Goal: Task Accomplishment & Management: Manage account settings

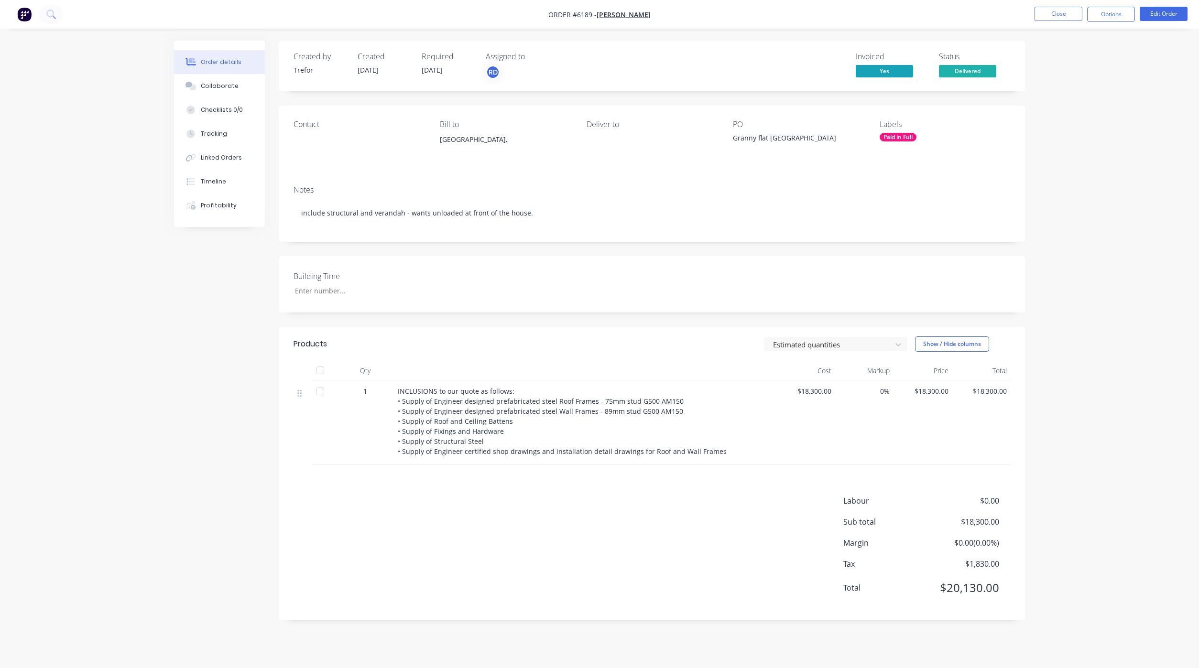
click at [1054, 12] on button "Close" at bounding box center [1058, 14] width 48 height 14
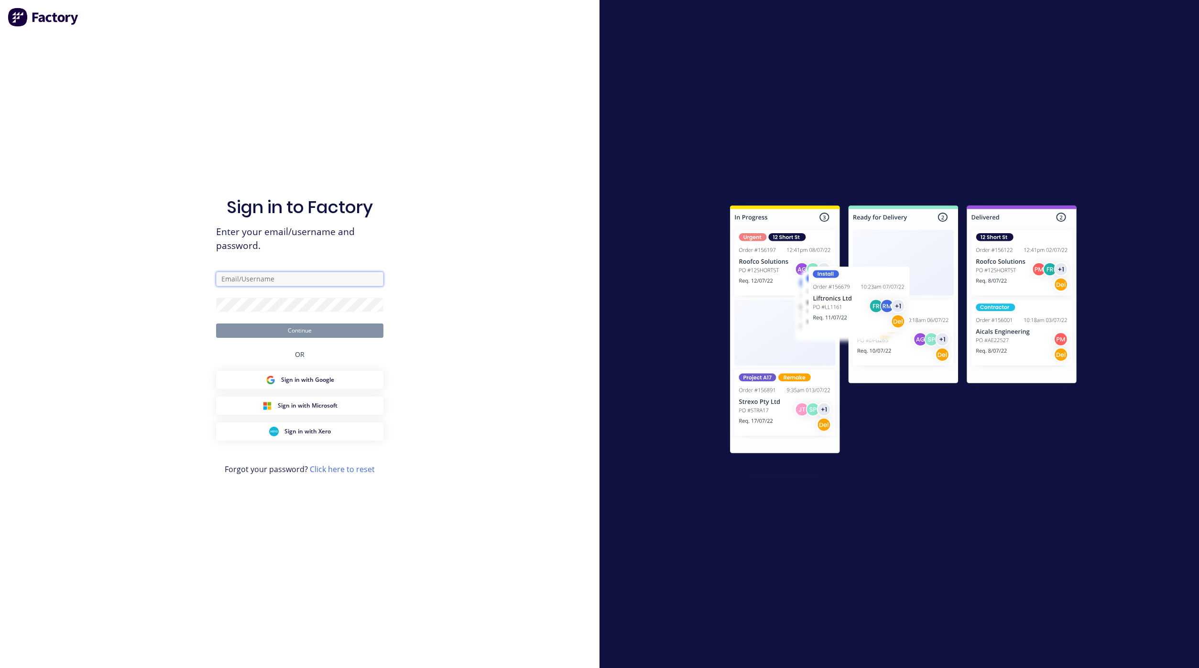
type input "[EMAIL_ADDRESS][DOMAIN_NAME]"
click at [291, 327] on button "Continue" at bounding box center [299, 331] width 167 height 14
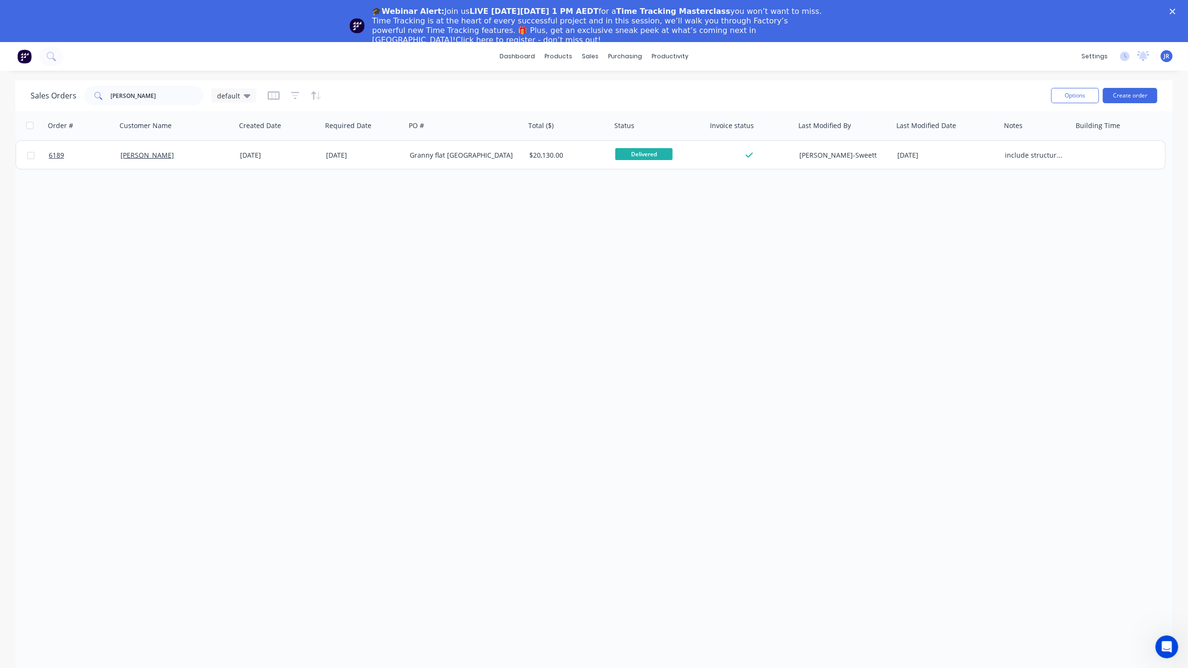
click at [1175, 9] on polygon "Close" at bounding box center [1173, 12] width 6 height 6
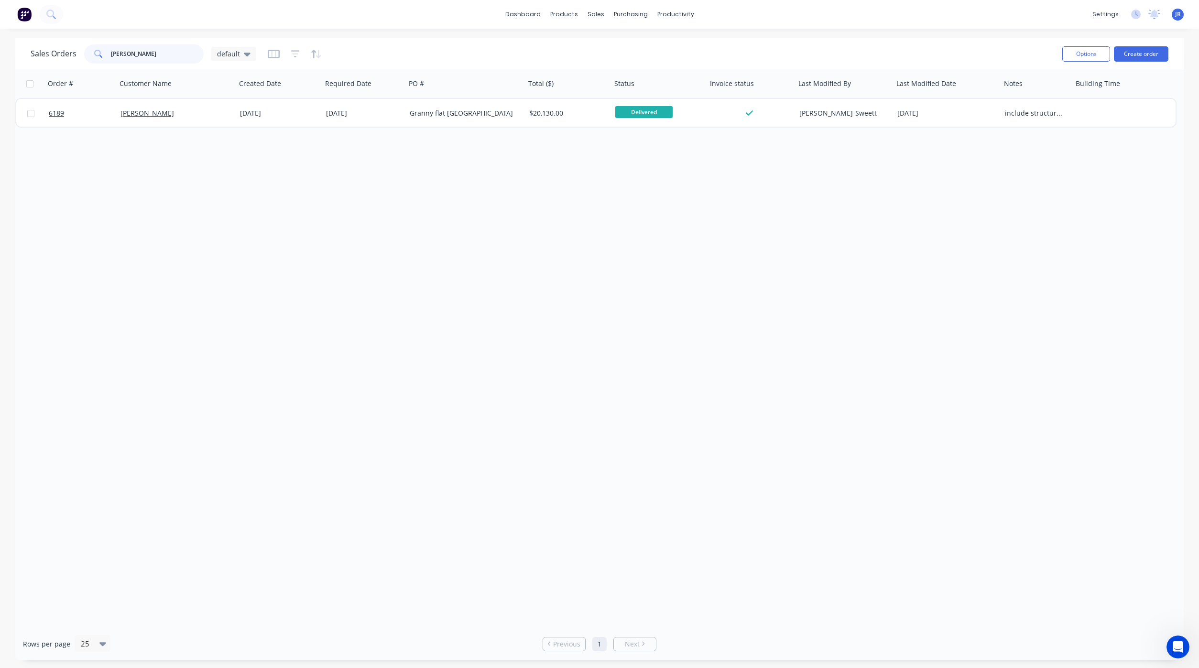
drag, startPoint x: 82, startPoint y: 53, endPoint x: 1, endPoint y: 54, distance: 80.3
click at [11, 55] on div "Sales Orders [PERSON_NAME] default Options Create order Order # Customer Name C…" at bounding box center [599, 349] width 1199 height 622
type input "[PERSON_NAME]"
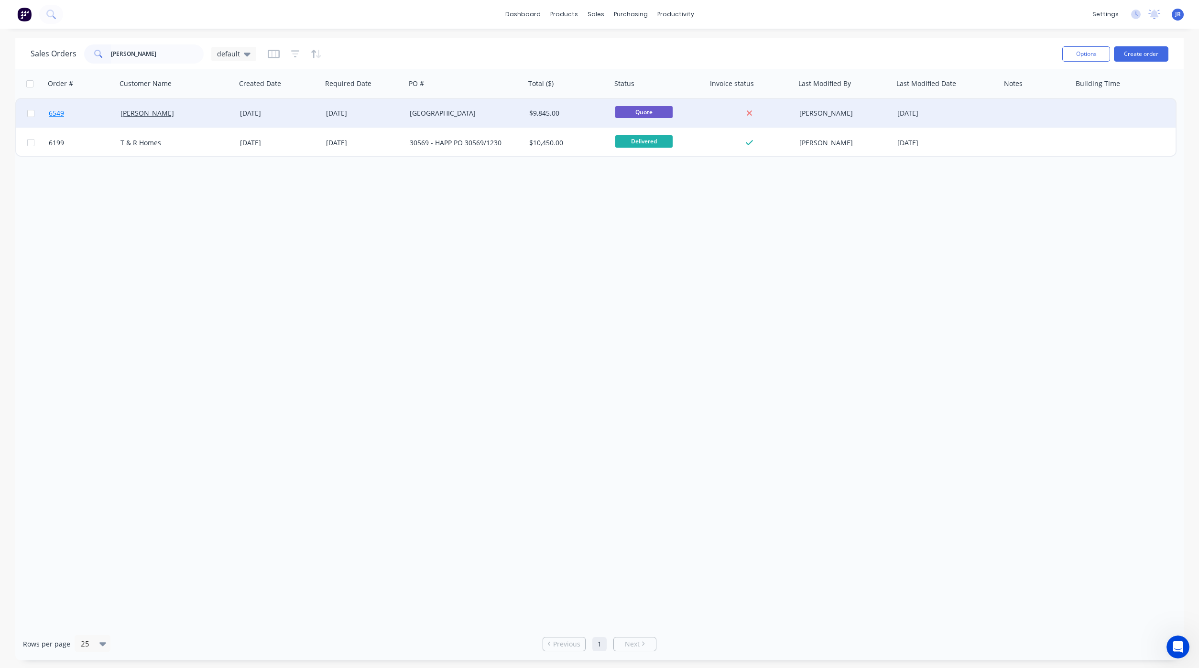
click at [59, 115] on span "6549" at bounding box center [56, 113] width 15 height 10
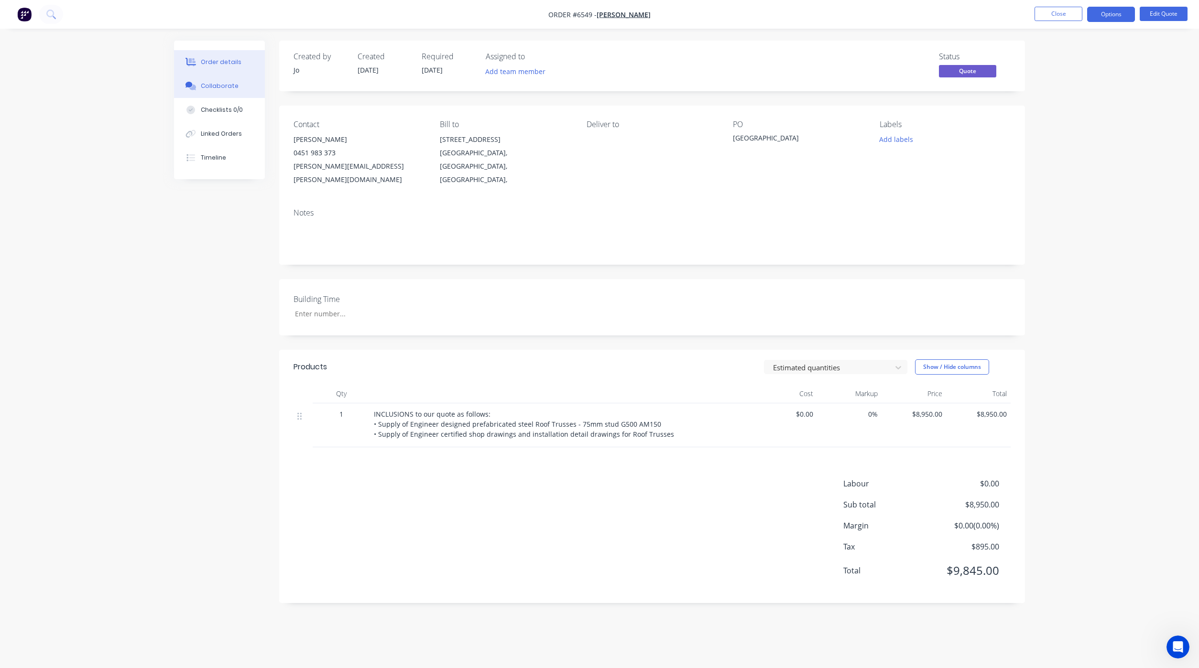
click at [221, 83] on div "Collaborate" at bounding box center [220, 86] width 38 height 9
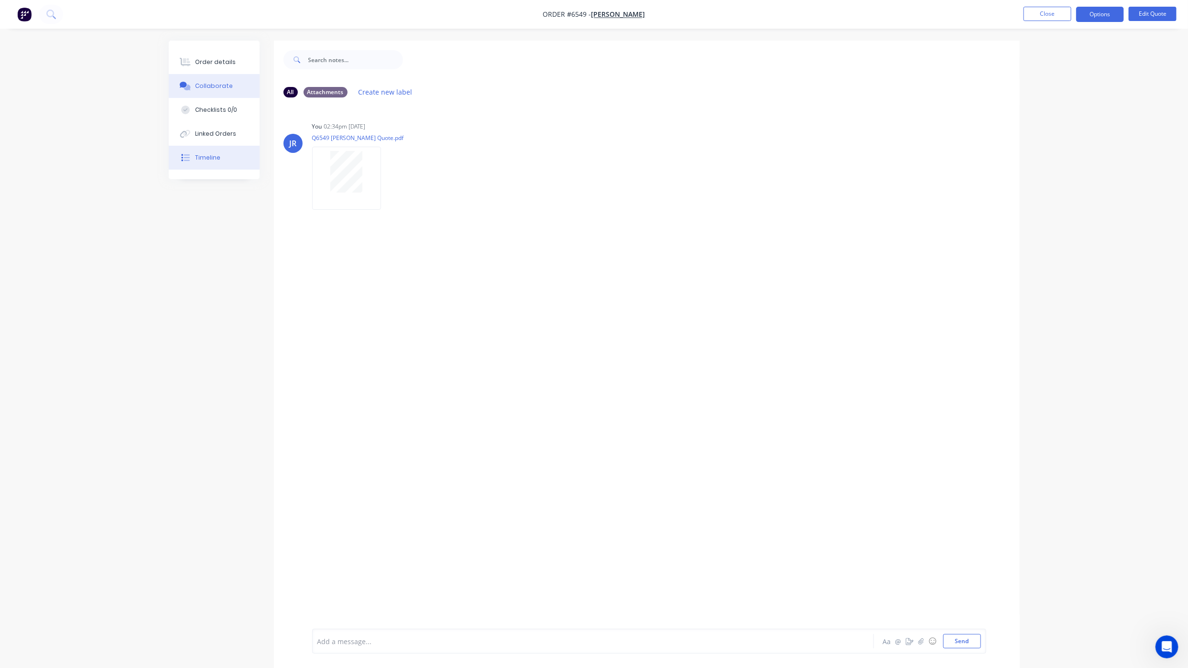
click at [209, 149] on button "Timeline" at bounding box center [214, 158] width 91 height 24
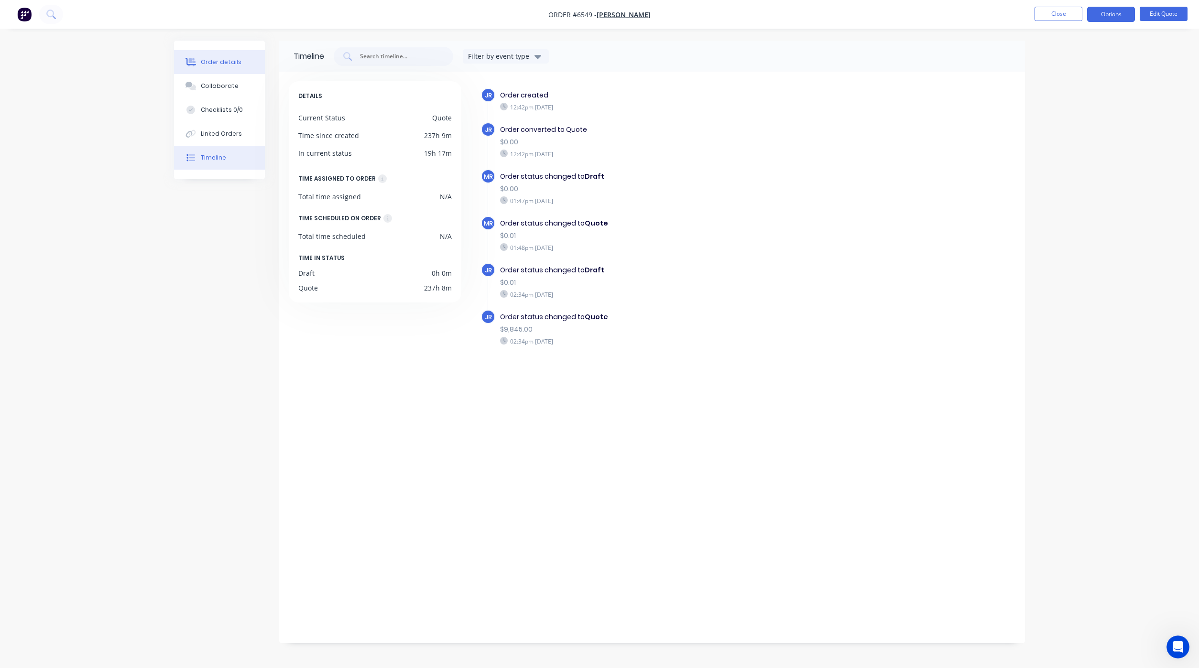
click at [207, 58] on div "Order details" at bounding box center [221, 62] width 41 height 9
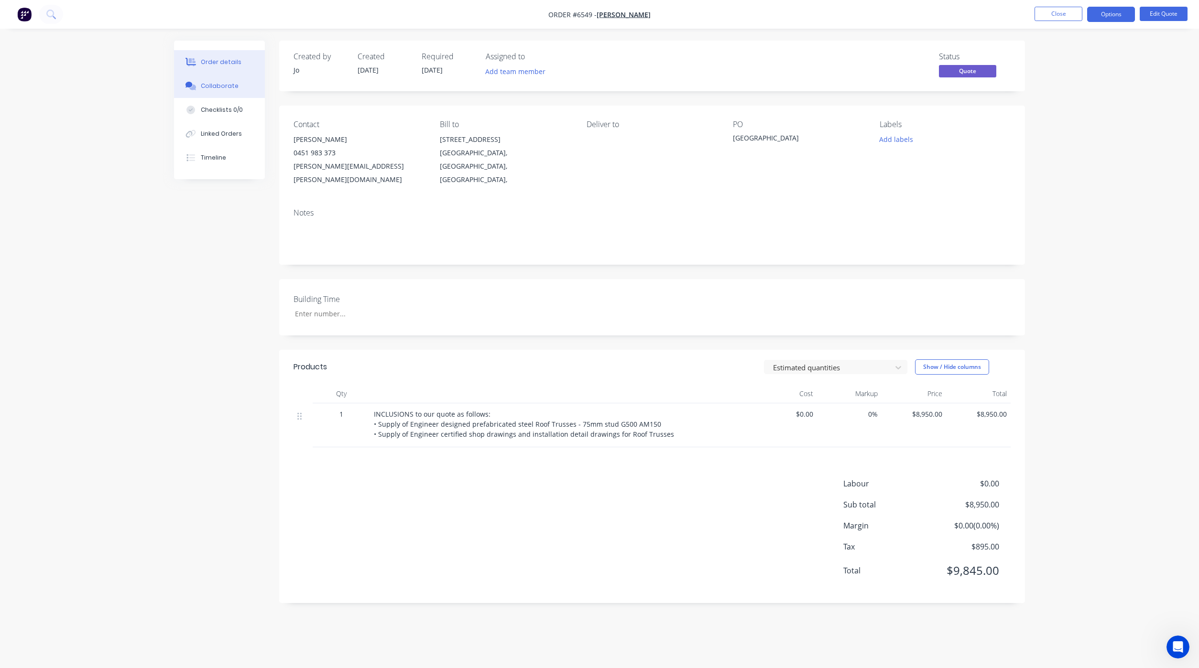
click at [234, 86] on div "Collaborate" at bounding box center [220, 86] width 38 height 9
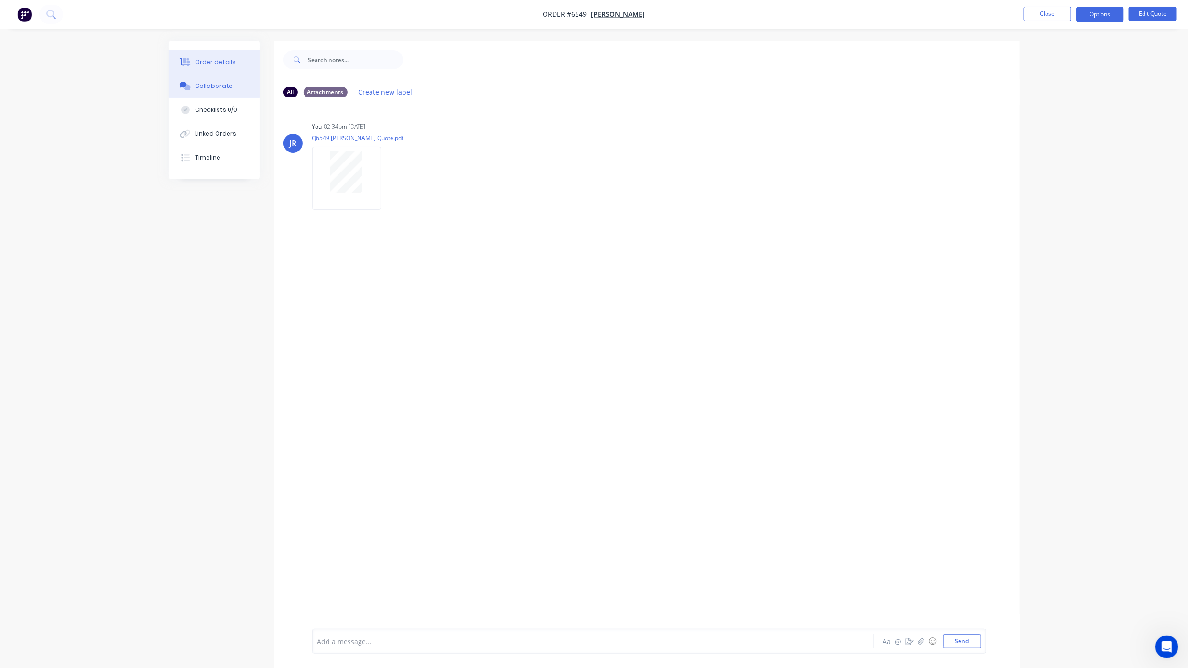
click at [216, 66] on div "Order details" at bounding box center [215, 62] width 41 height 9
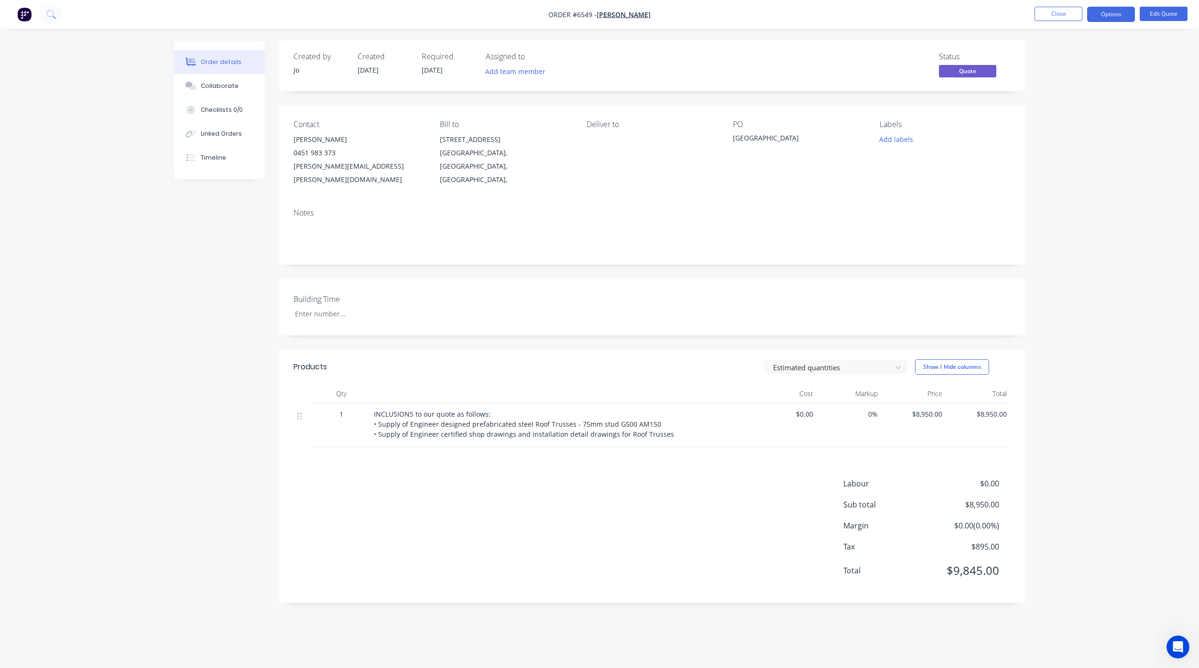
drag, startPoint x: 429, startPoint y: 563, endPoint x: 422, endPoint y: 550, distance: 14.8
click at [428, 559] on div "Labour $0.00 Sub total $8,950.00 Margin $0.00 ( 0.00 %) Tax $895.00 Total $9,84…" at bounding box center [651, 533] width 717 height 111
click at [210, 159] on div "Timeline" at bounding box center [213, 157] width 25 height 9
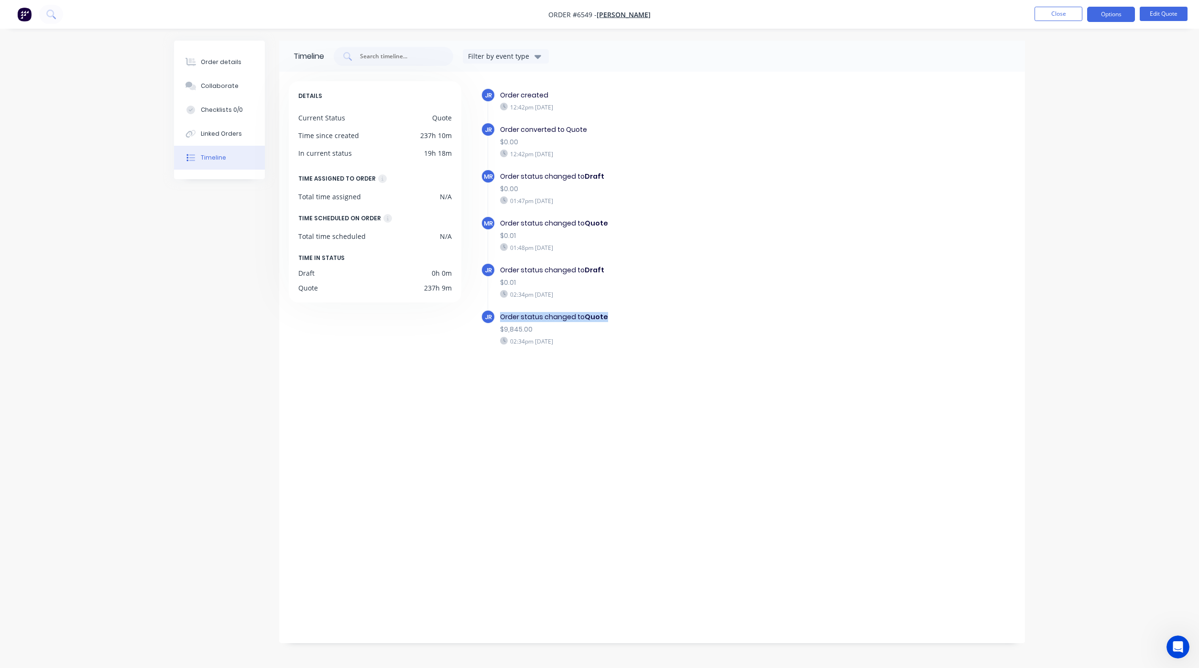
drag, startPoint x: 605, startPoint y: 315, endPoint x: 501, endPoint y: 314, distance: 104.2
click at [501, 314] on div "Order status changed to Quote" at bounding box center [665, 317] width 331 height 10
drag, startPoint x: 501, startPoint y: 314, endPoint x: 625, endPoint y: 297, distance: 125.5
click at [622, 279] on div "$0.01" at bounding box center [665, 283] width 331 height 10
click at [224, 74] on button "Collaborate" at bounding box center [219, 86] width 91 height 24
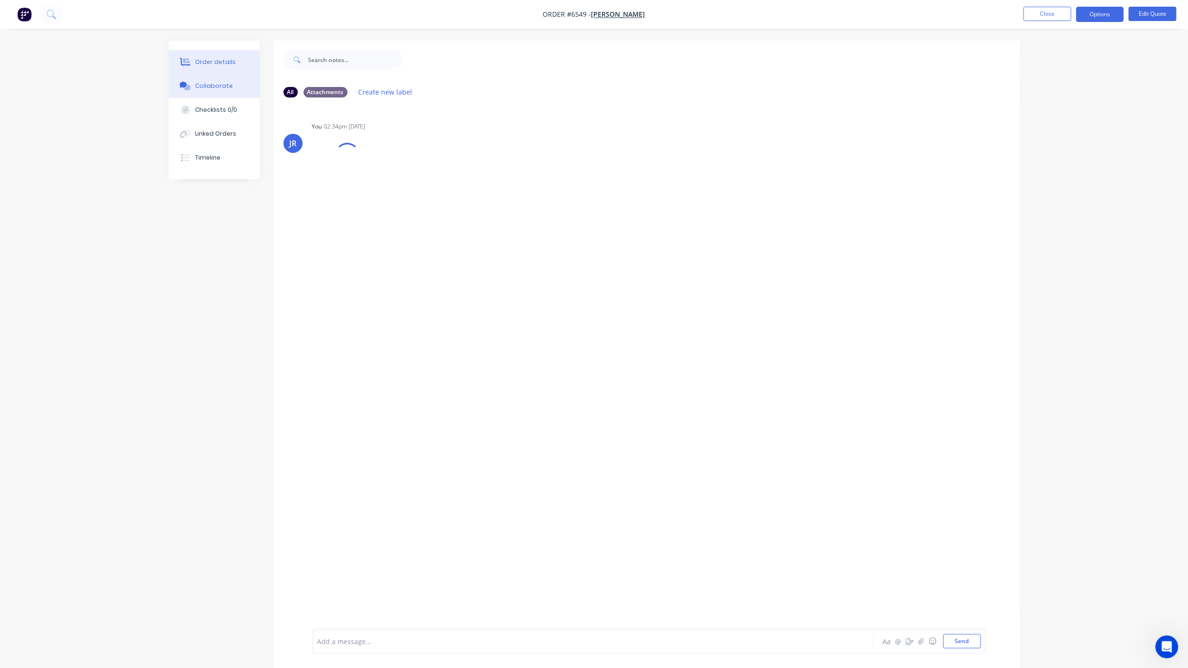
click at [227, 61] on div "Order details" at bounding box center [215, 62] width 41 height 9
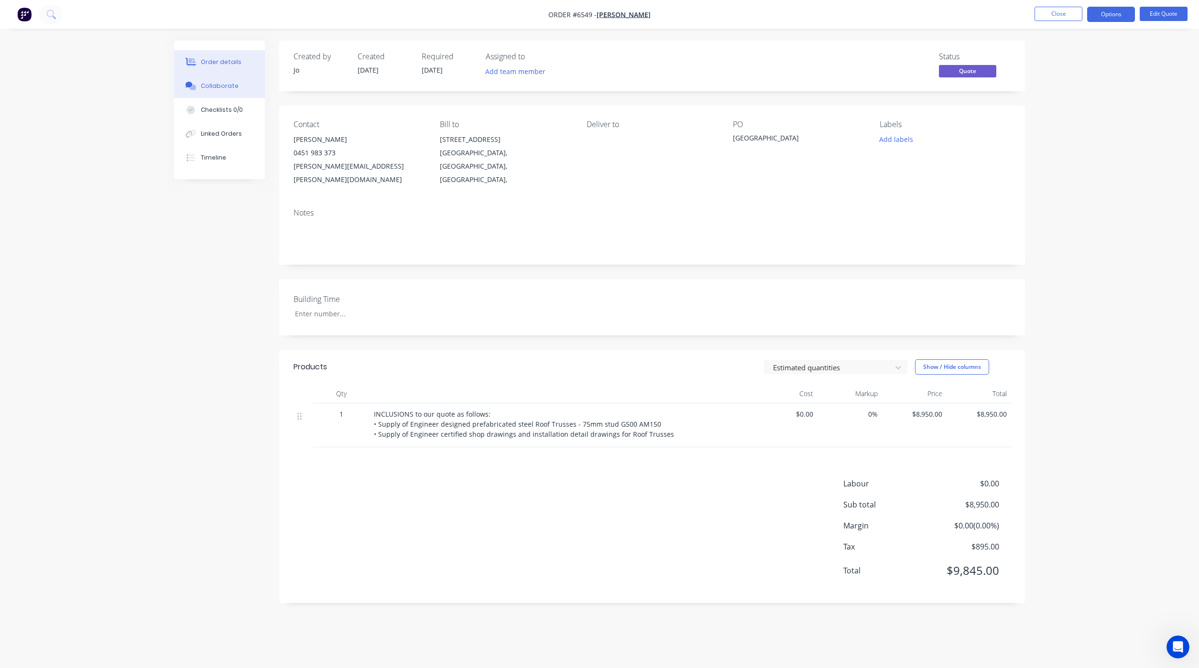
click at [221, 86] on div "Collaborate" at bounding box center [220, 86] width 38 height 9
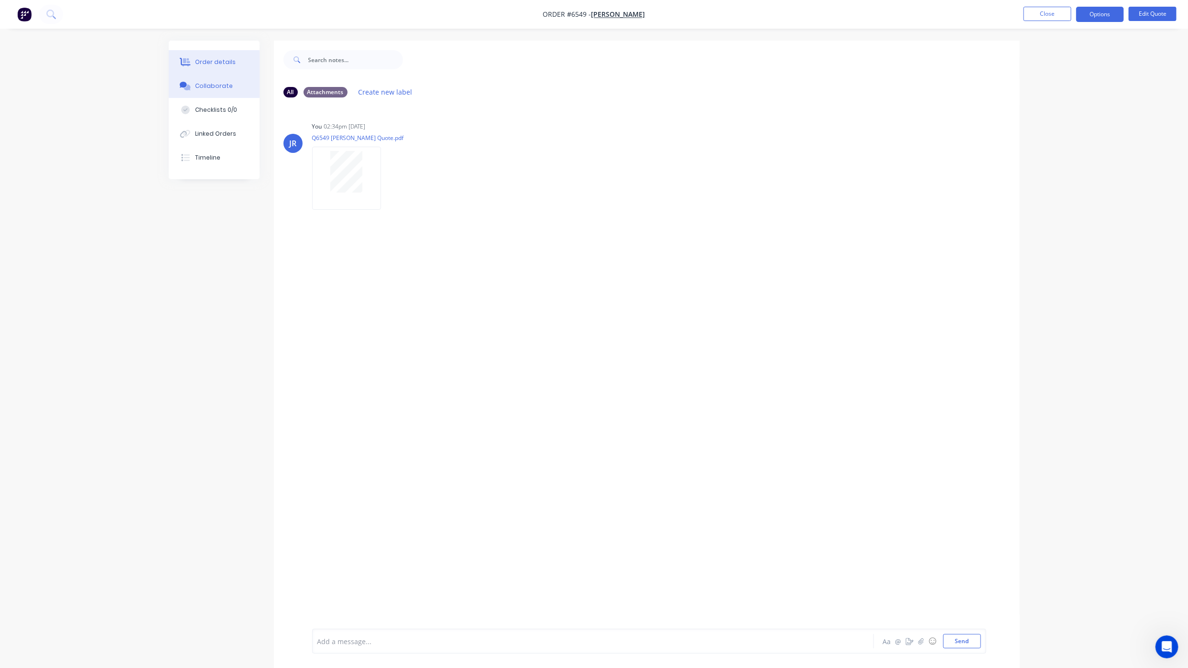
click at [239, 60] on button "Order details" at bounding box center [214, 62] width 91 height 24
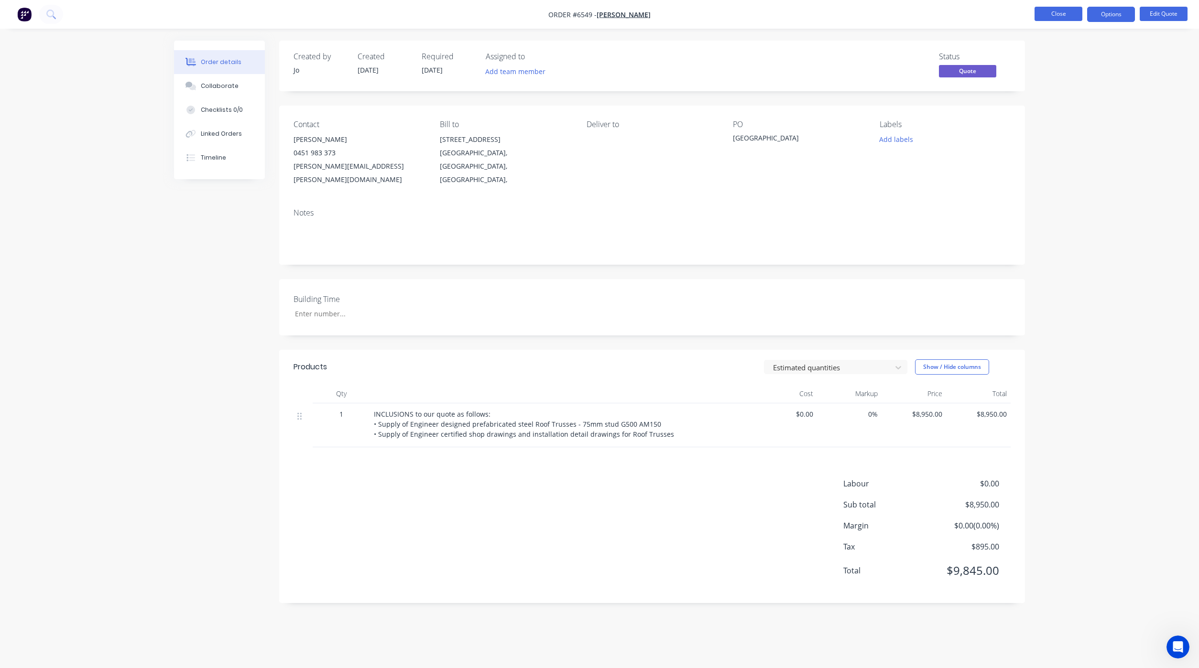
click at [1075, 12] on button "Close" at bounding box center [1058, 14] width 48 height 14
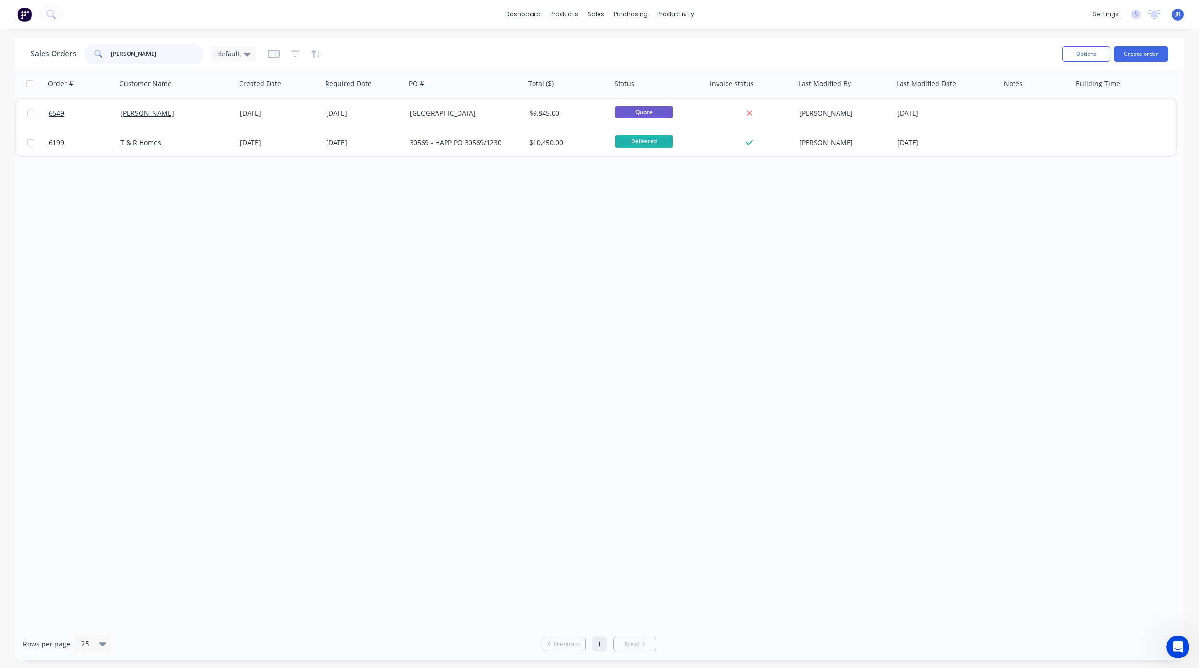
drag, startPoint x: 161, startPoint y: 57, endPoint x: 60, endPoint y: 48, distance: 101.3
click at [60, 48] on div "Sales Orders [PERSON_NAME] default" at bounding box center [144, 53] width 226 height 19
click at [235, 51] on span "default" at bounding box center [228, 54] width 23 height 10
click at [256, 178] on button "Not Invoiced" at bounding box center [268, 173] width 109 height 11
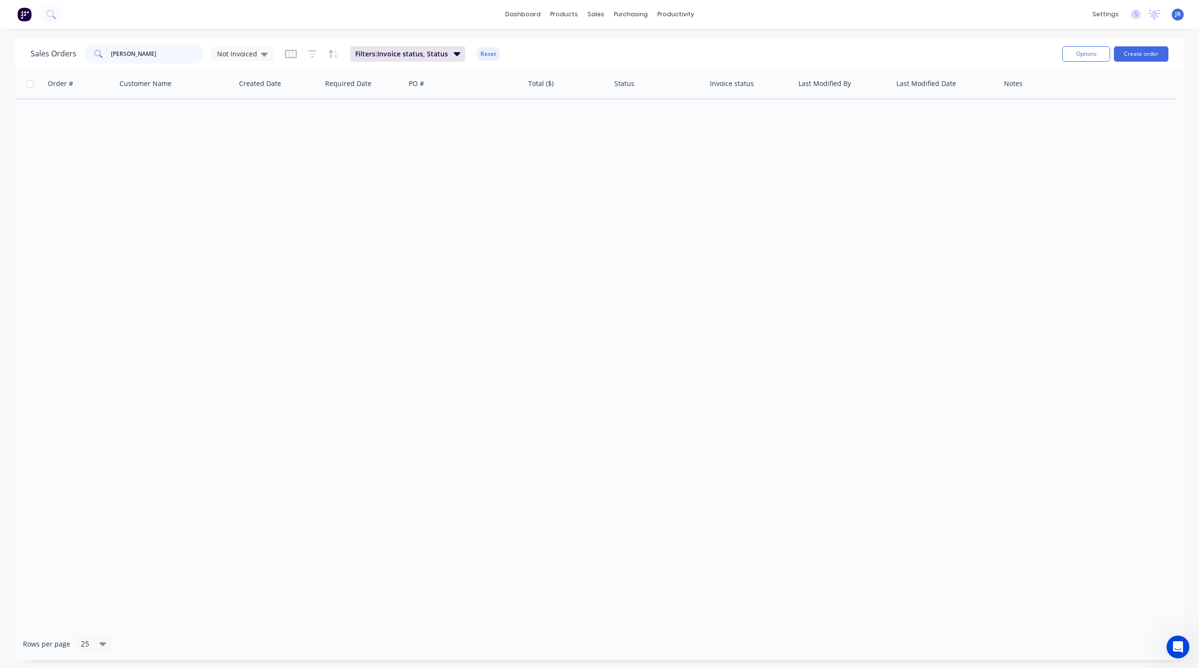
drag, startPoint x: 137, startPoint y: 62, endPoint x: 26, endPoint y: 59, distance: 110.9
click at [26, 59] on div "Sales Orders [PERSON_NAME] Not Invoiced Filters: Invoice status, Status Reset O…" at bounding box center [599, 53] width 1168 height 31
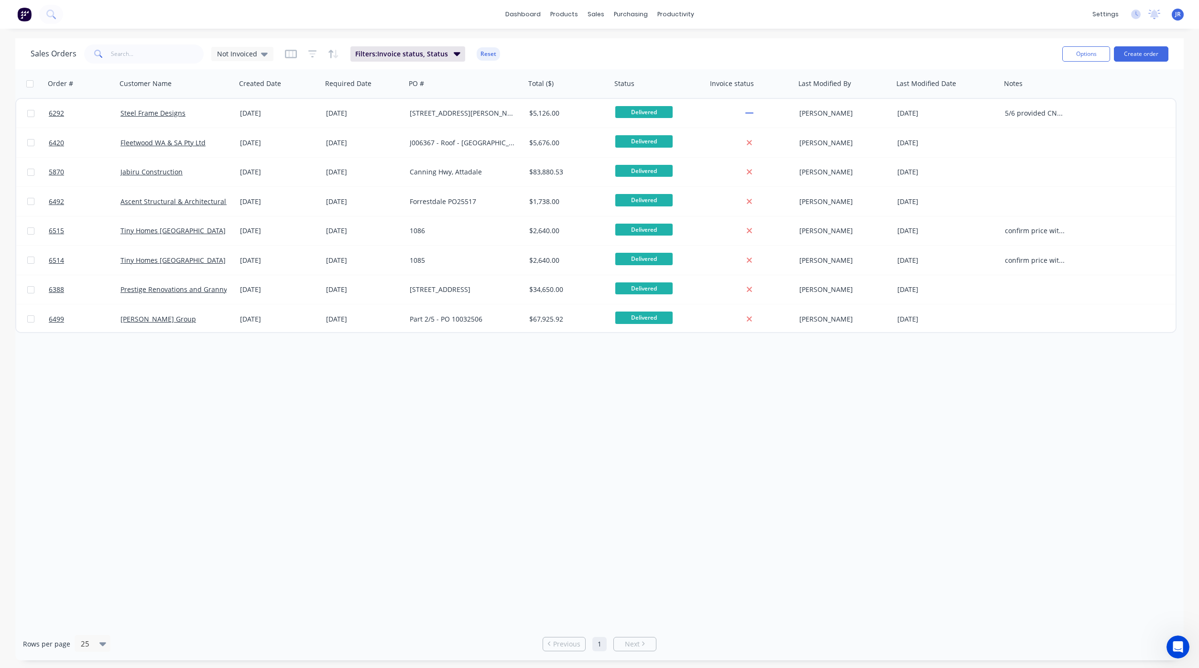
click at [353, 431] on div "Order # Customer Name Created Date Required Date PO # Total ($) Status Invoice …" at bounding box center [599, 348] width 1168 height 558
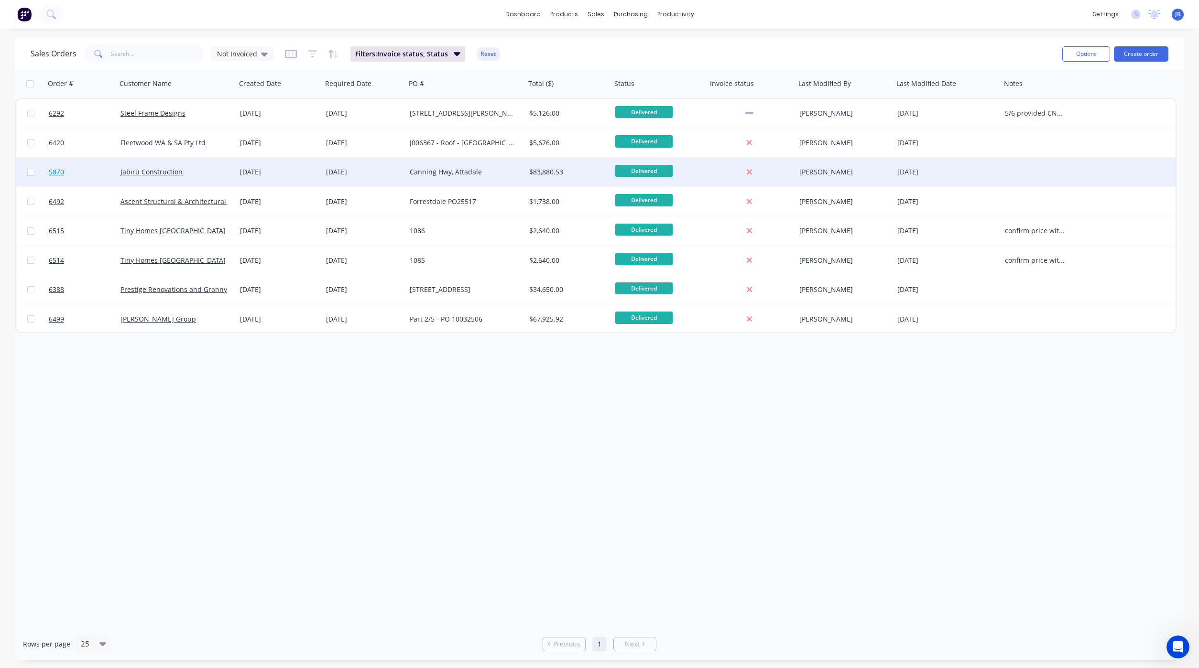
click at [62, 173] on span "5870" at bounding box center [56, 172] width 15 height 10
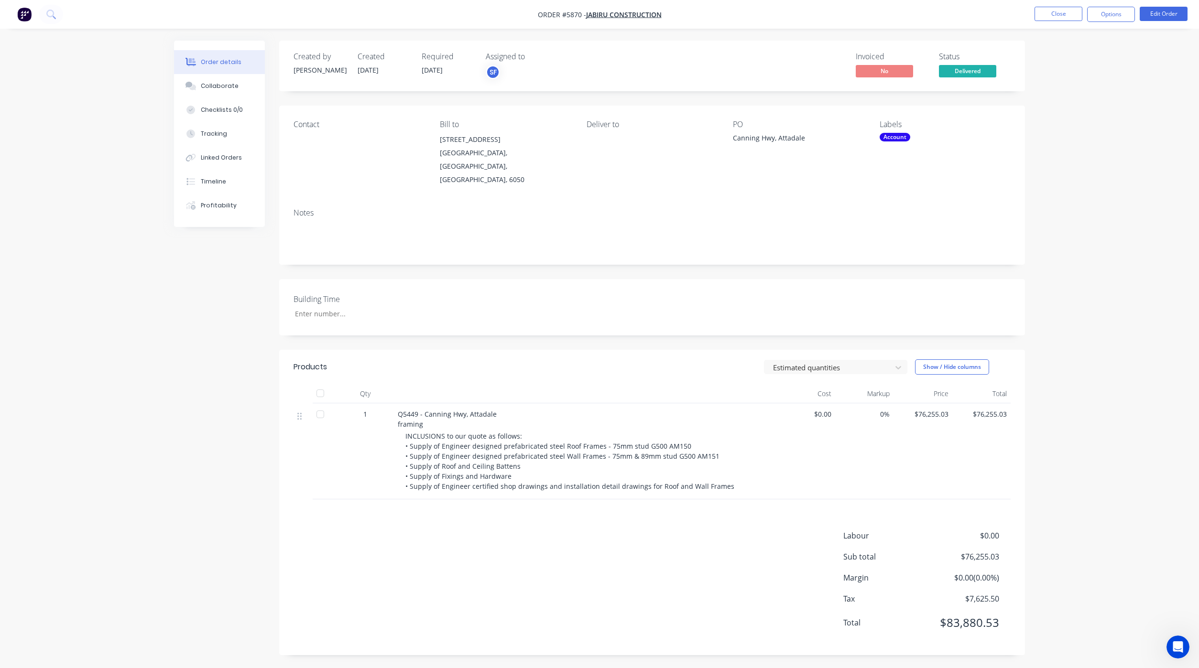
click at [145, 634] on div "Order details Collaborate Checklists 0/0 Tracking Linked Orders Timeline Profit…" at bounding box center [599, 335] width 1199 height 670
click at [221, 77] on button "Collaborate" at bounding box center [219, 86] width 91 height 24
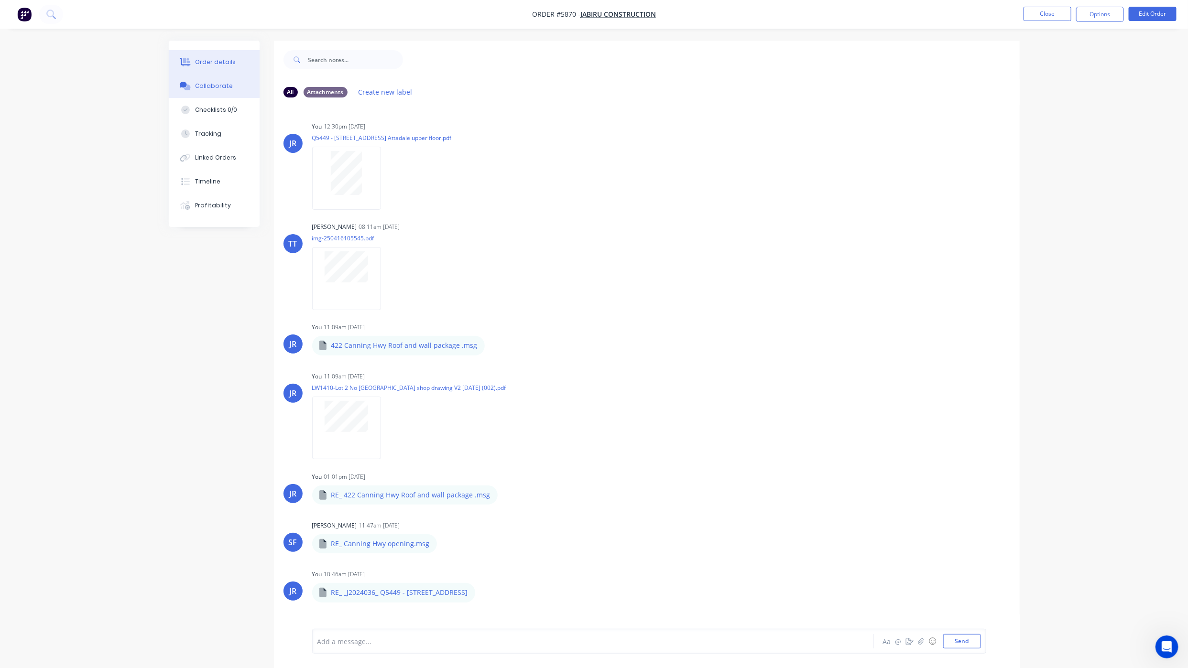
click at [225, 58] on div "Order details" at bounding box center [215, 62] width 41 height 9
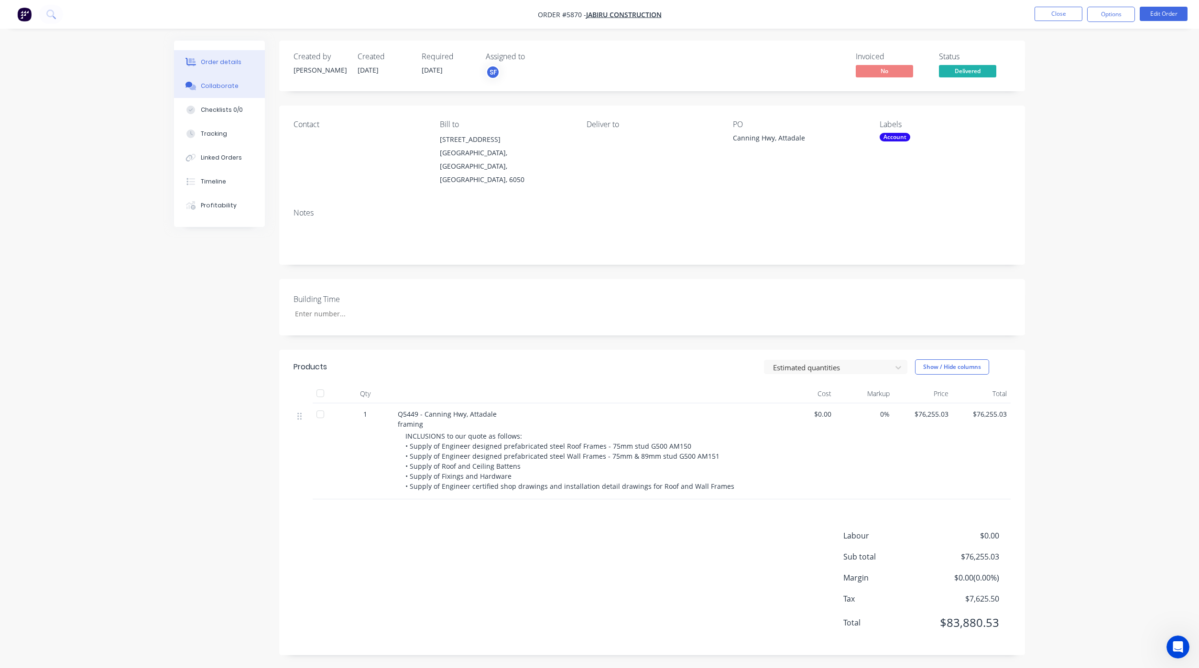
click at [230, 83] on div "Collaborate" at bounding box center [220, 86] width 38 height 9
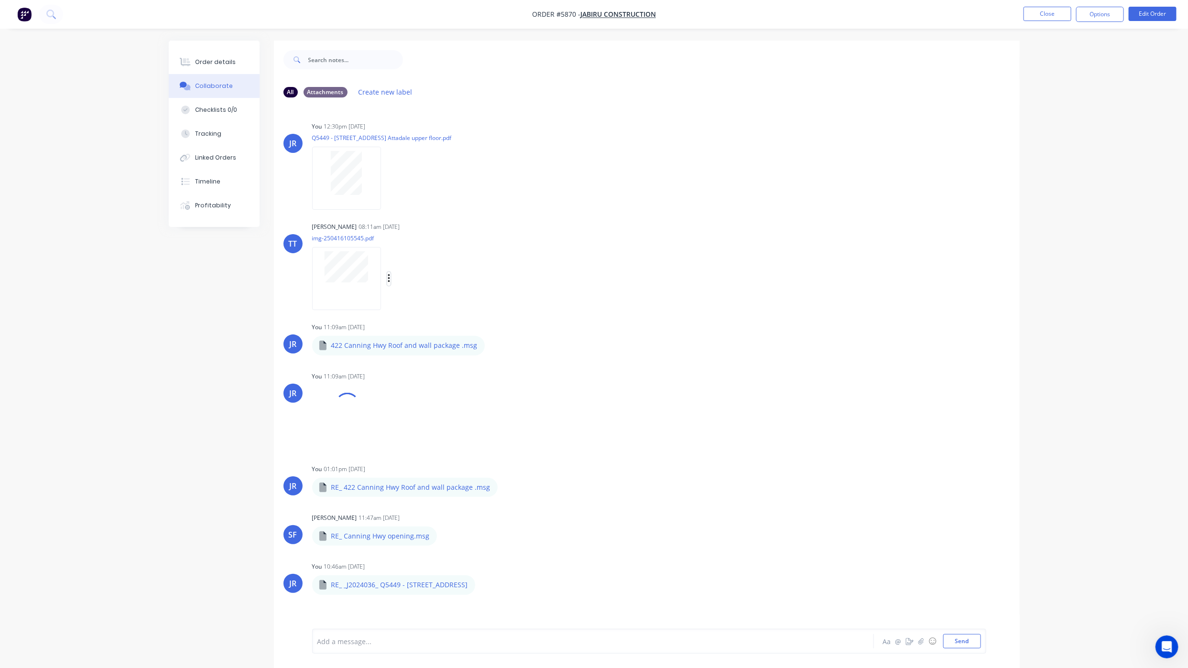
click at [390, 277] on button "button" at bounding box center [389, 279] width 4 height 14
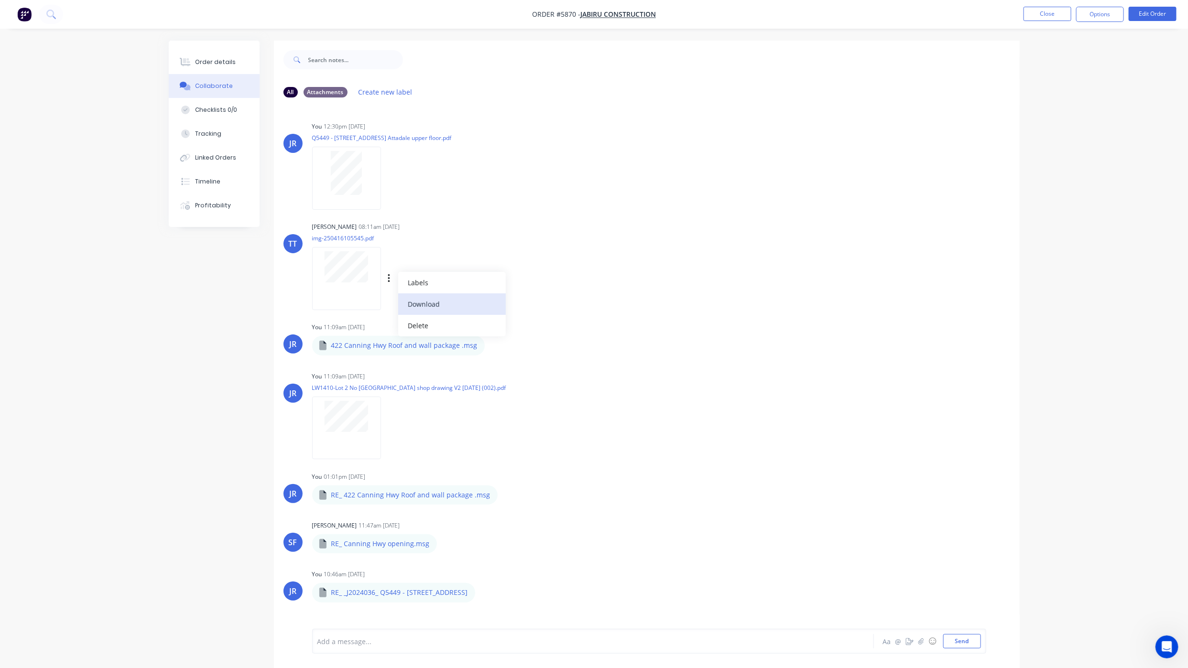
click at [410, 295] on button "Download" at bounding box center [452, 304] width 108 height 22
click at [196, 59] on div "Order details" at bounding box center [215, 62] width 41 height 9
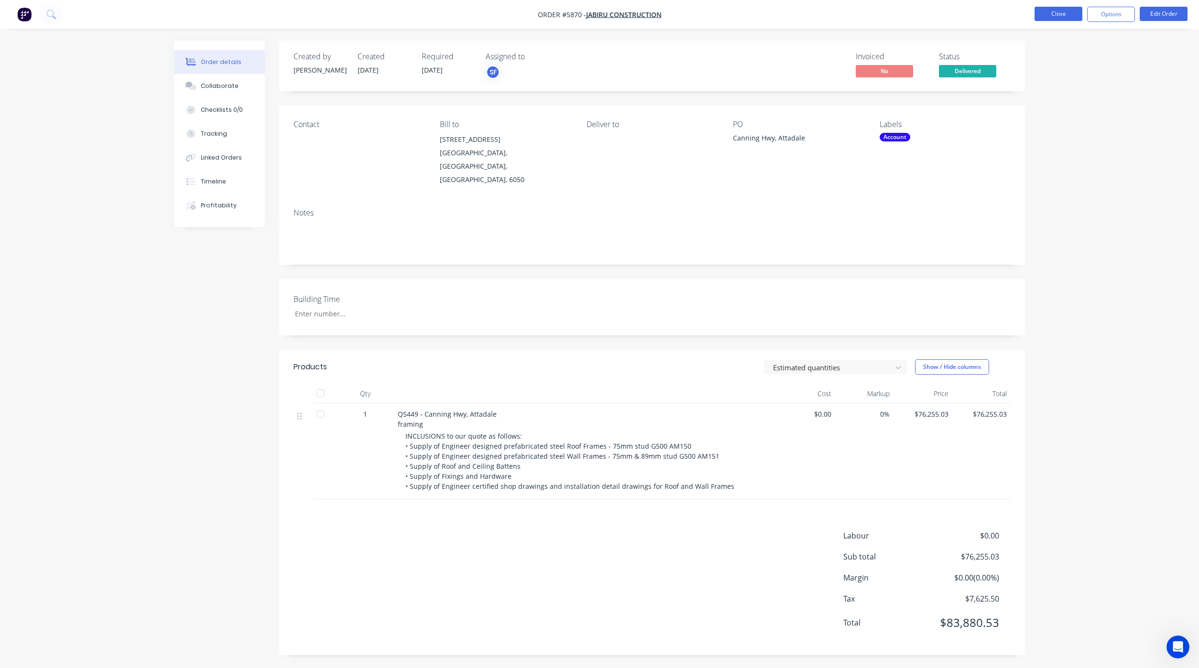
click at [1053, 11] on button "Close" at bounding box center [1058, 14] width 48 height 14
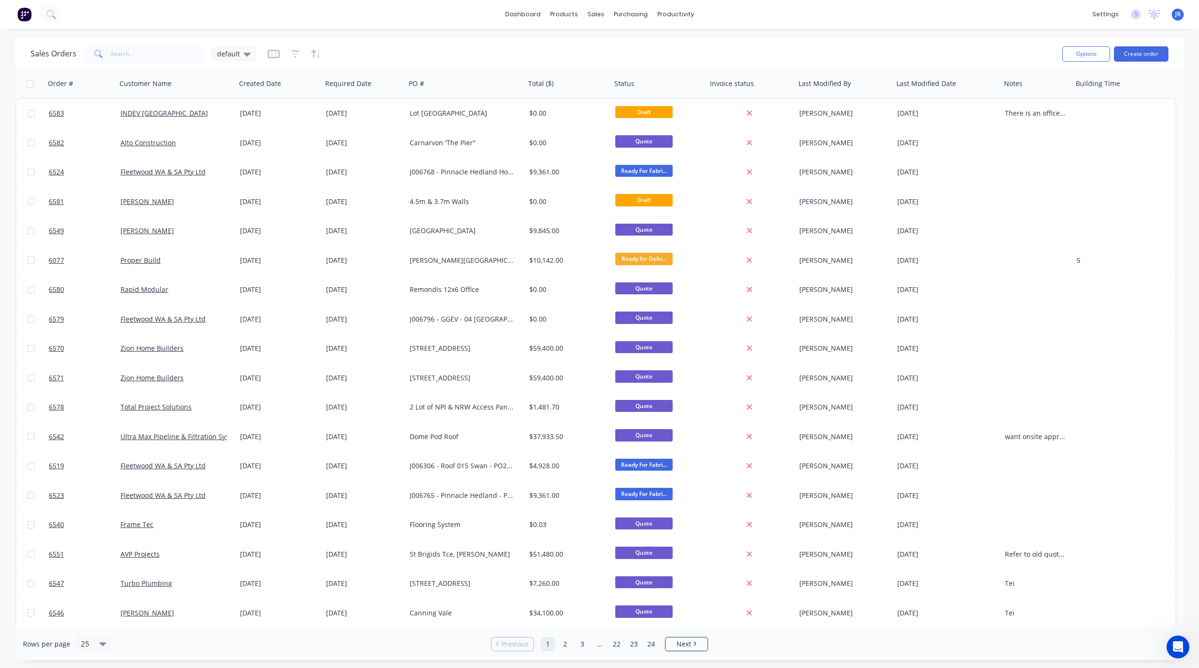
click at [238, 53] on span "default" at bounding box center [228, 54] width 23 height 10
click at [242, 175] on button "Not Invoiced" at bounding box center [268, 173] width 109 height 11
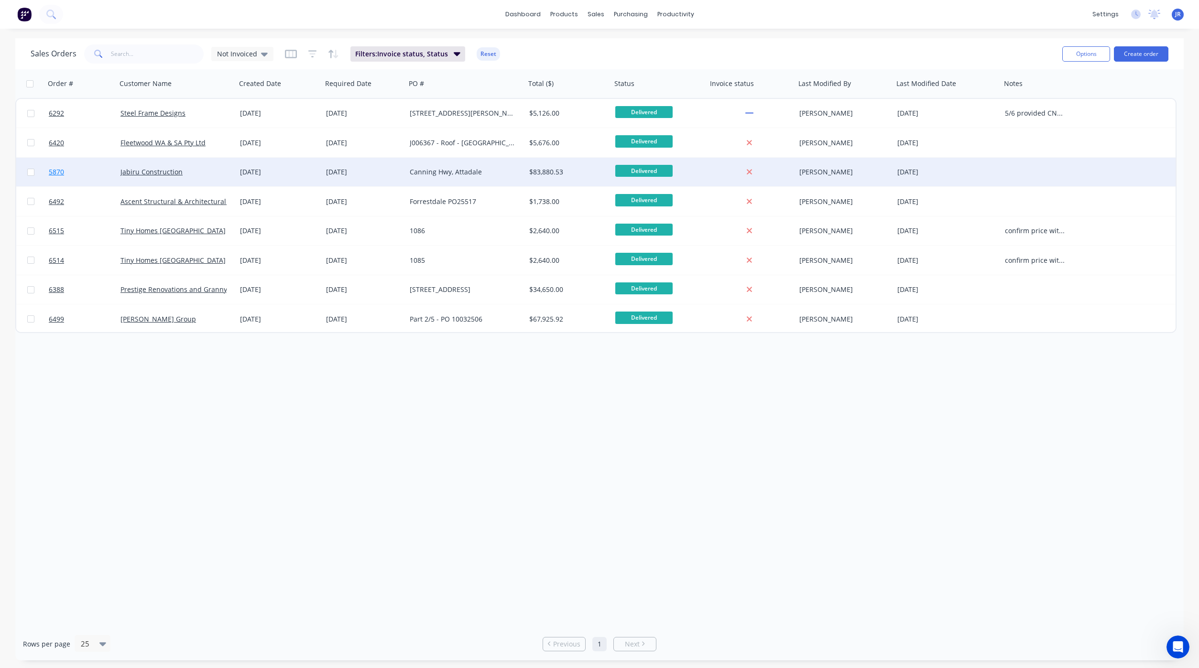
click at [66, 175] on link "5870" at bounding box center [85, 172] width 72 height 29
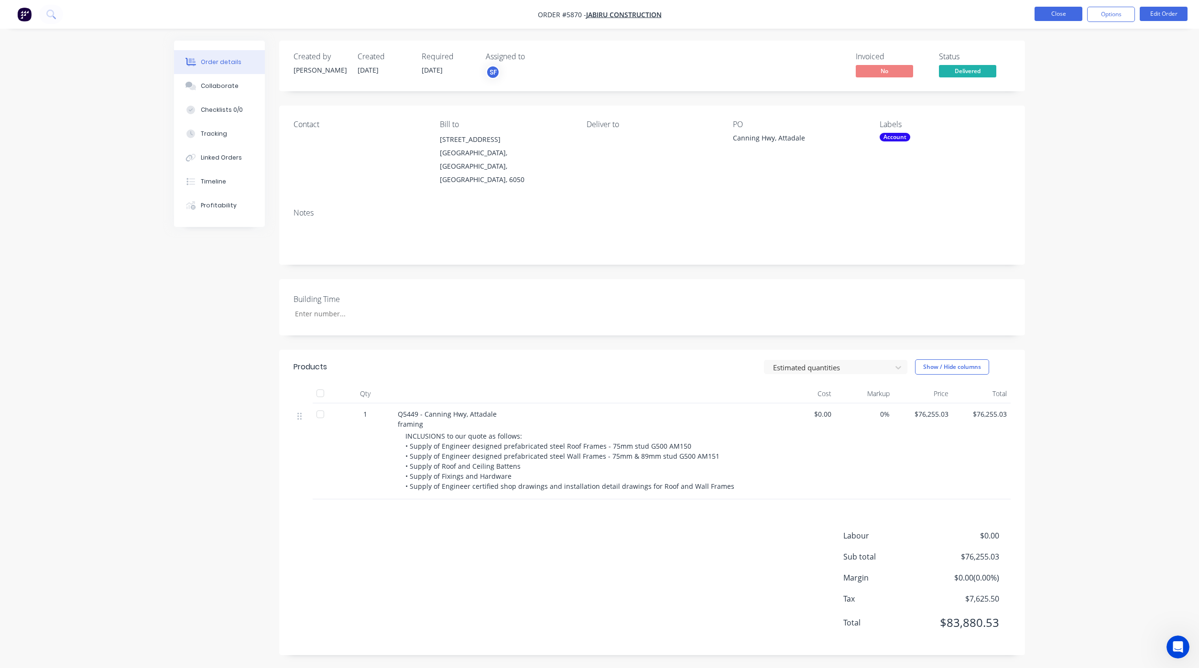
click at [1054, 17] on button "Close" at bounding box center [1058, 14] width 48 height 14
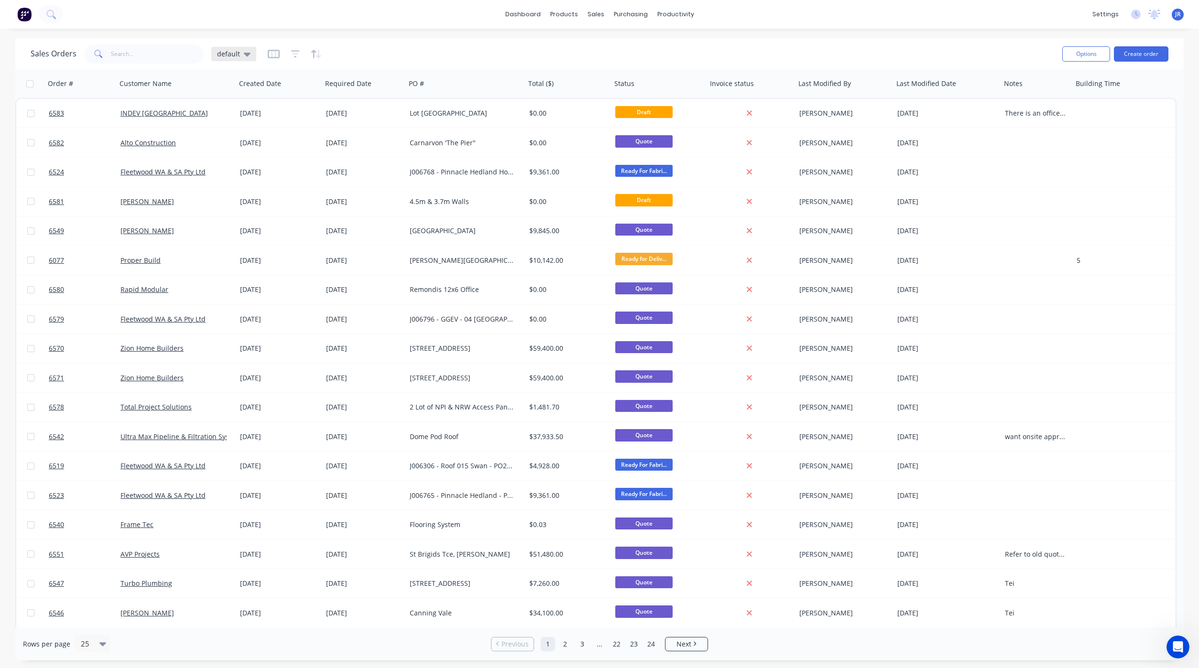
click at [231, 52] on span "default" at bounding box center [228, 54] width 23 height 10
click at [228, 174] on button "Not Invoiced" at bounding box center [268, 173] width 109 height 11
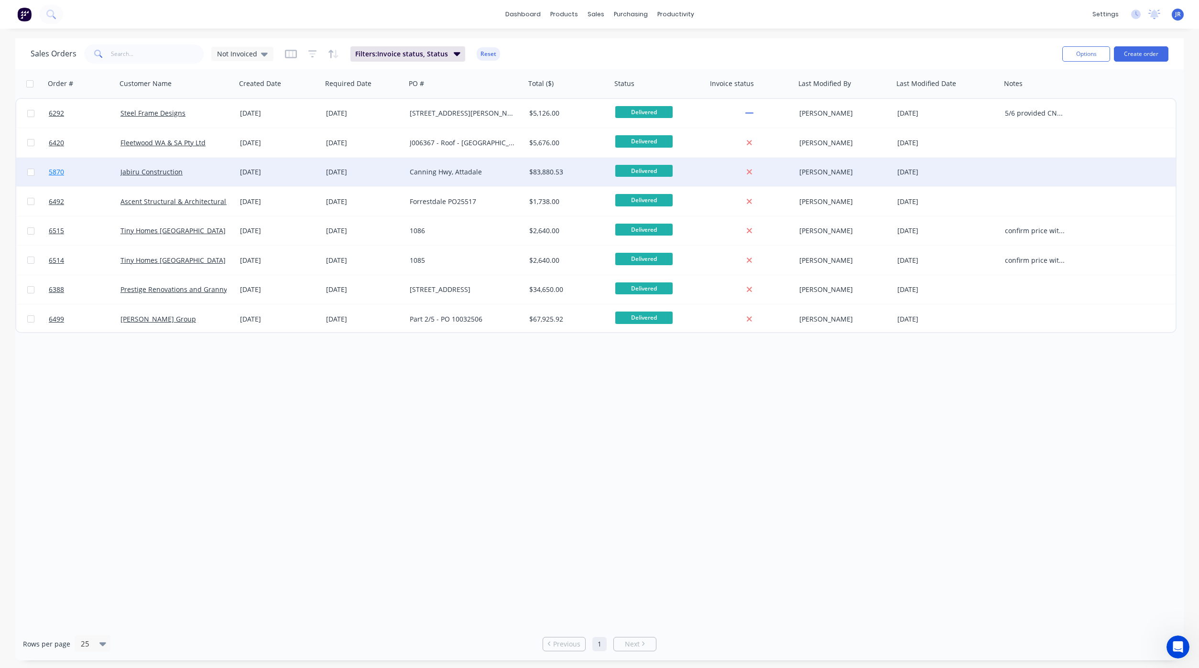
click at [59, 169] on span "5870" at bounding box center [56, 172] width 15 height 10
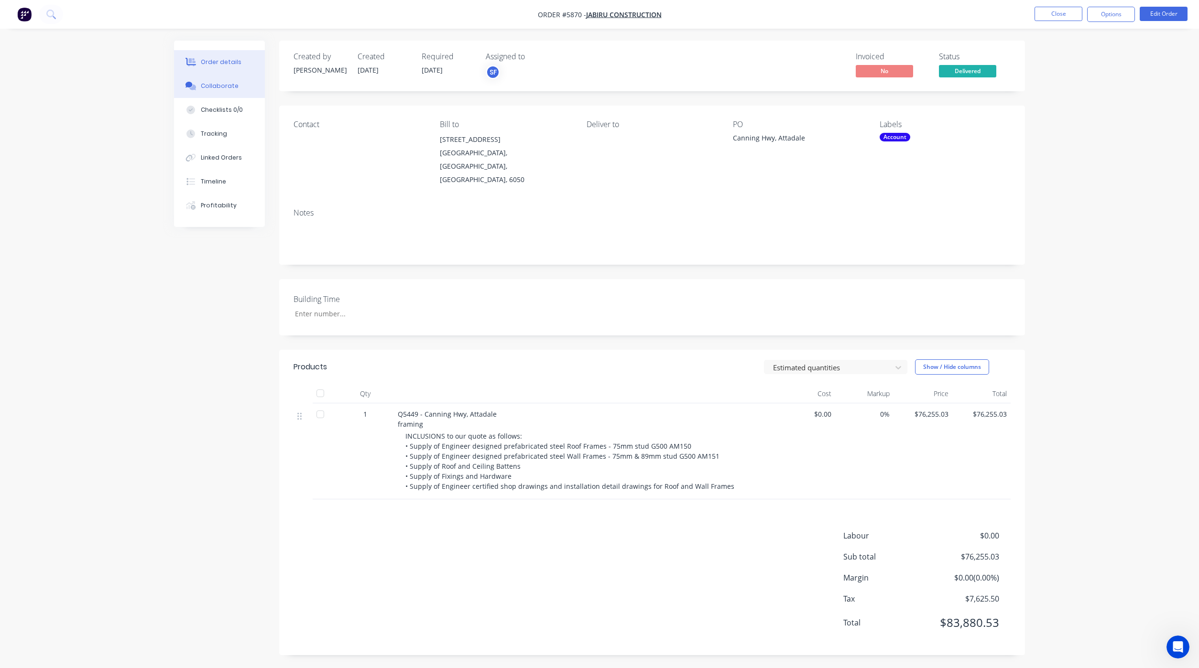
click at [234, 91] on button "Collaborate" at bounding box center [219, 86] width 91 height 24
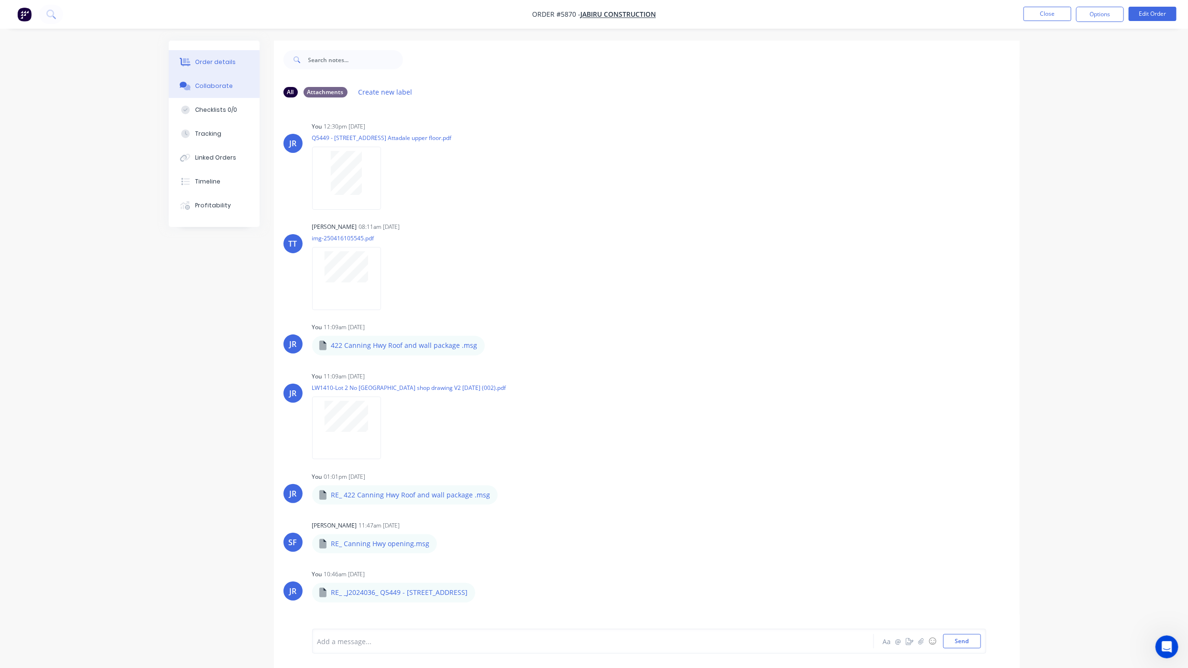
click at [226, 66] on div "Order details" at bounding box center [215, 62] width 41 height 9
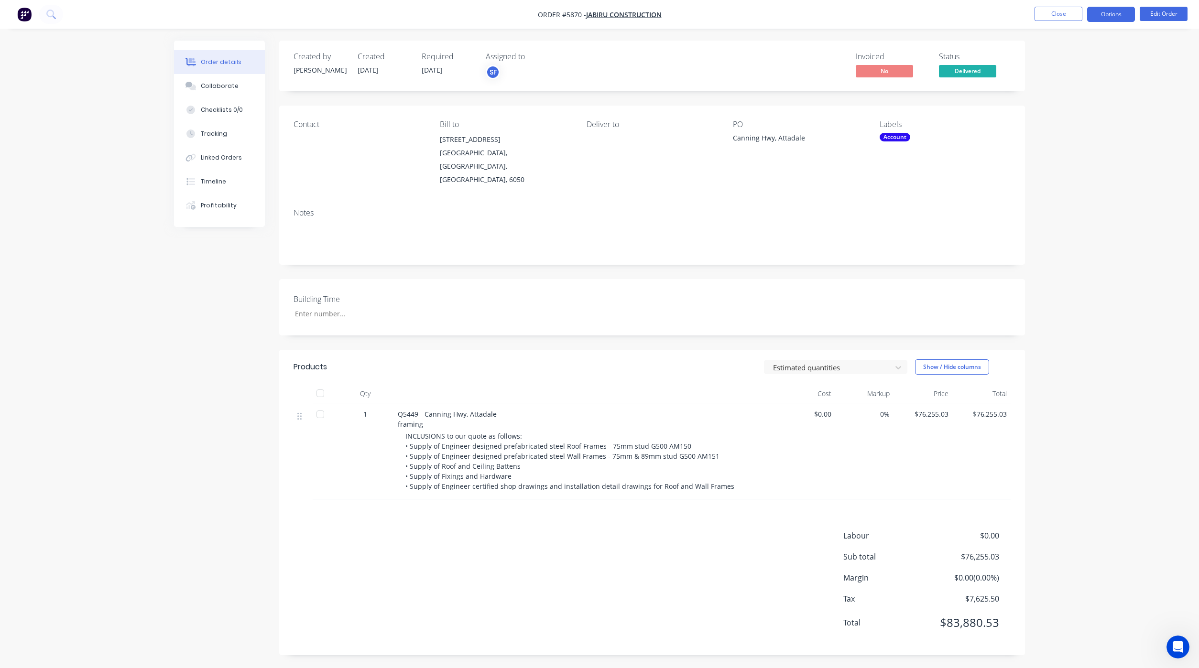
click at [1104, 13] on button "Options" at bounding box center [1111, 14] width 48 height 15
click at [1054, 56] on div "Invoice" at bounding box center [1082, 58] width 88 height 14
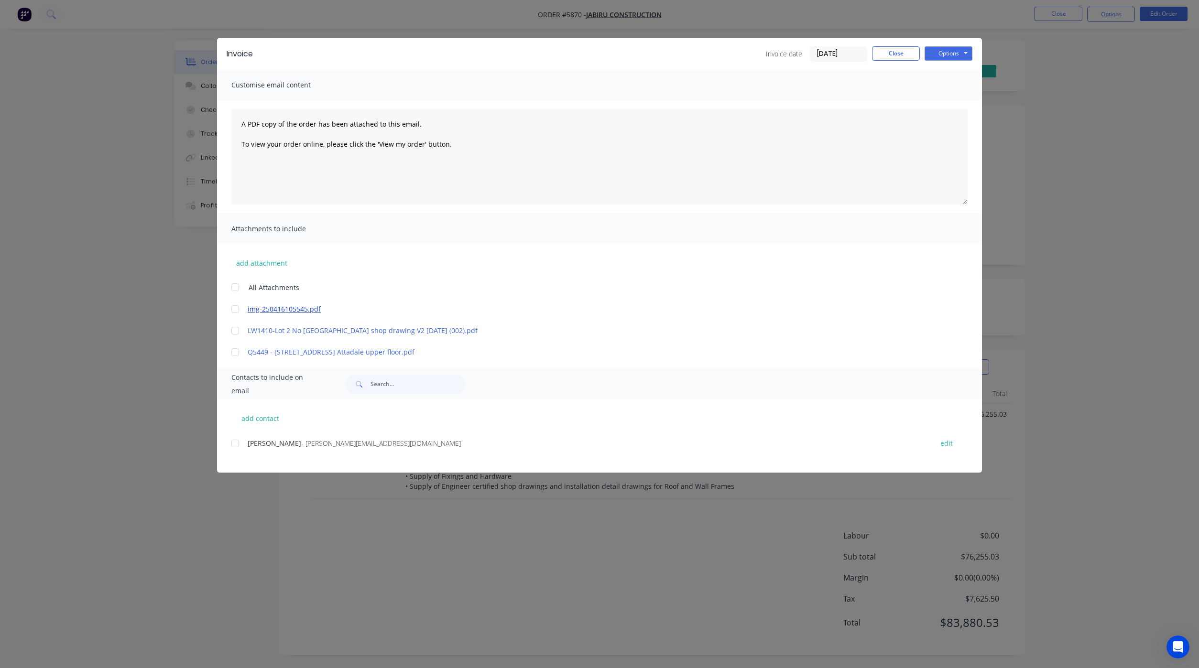
click at [269, 310] on link "img-250416105545.pdf" at bounding box center [585, 309] width 675 height 10
click at [234, 308] on div at bounding box center [235, 309] width 19 height 19
click at [236, 445] on div at bounding box center [235, 443] width 19 height 19
click at [951, 49] on button "Options" at bounding box center [948, 53] width 48 height 14
click at [955, 67] on button "Preview" at bounding box center [954, 71] width 61 height 16
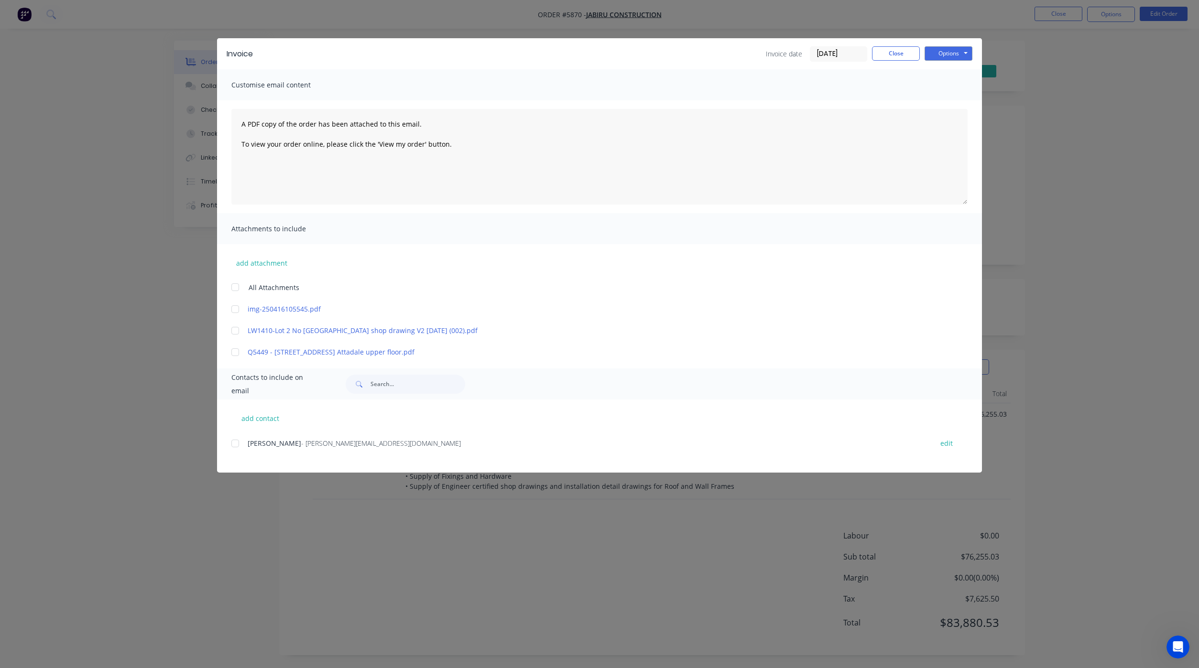
click at [232, 309] on div at bounding box center [235, 309] width 19 height 19
click at [234, 445] on div at bounding box center [235, 443] width 19 height 19
click at [945, 56] on button "Options" at bounding box center [948, 53] width 48 height 14
click at [947, 102] on button "Email" at bounding box center [954, 102] width 61 height 16
click at [895, 56] on button "Close" at bounding box center [896, 53] width 48 height 14
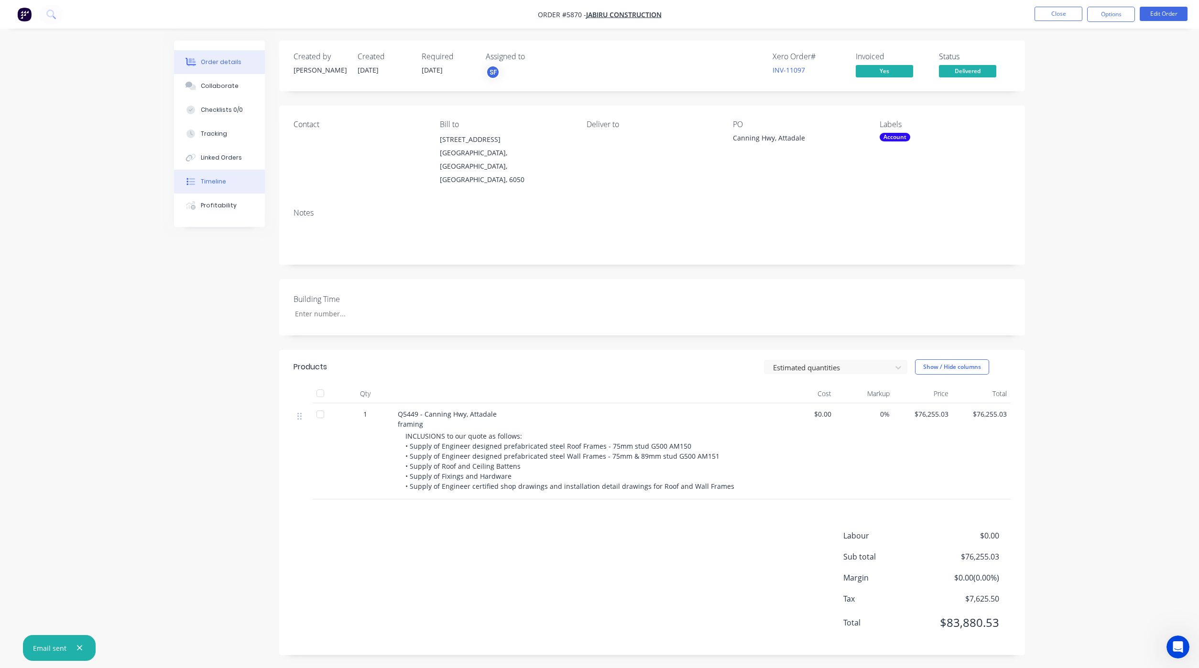
click at [234, 184] on button "Timeline" at bounding box center [219, 182] width 91 height 24
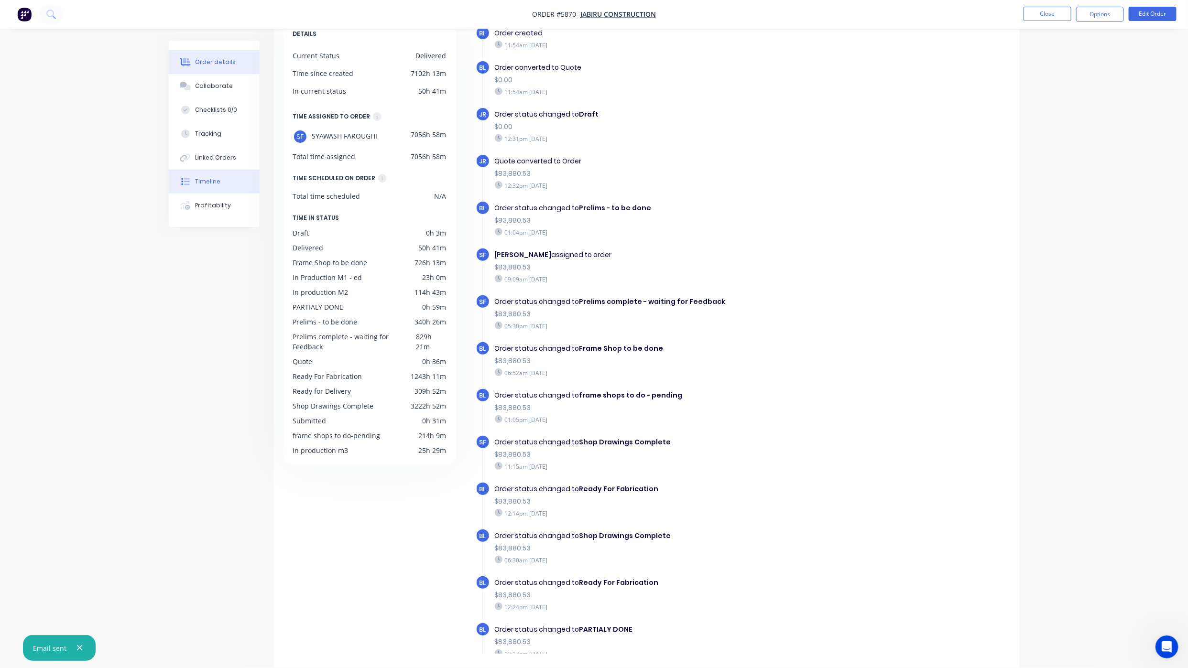
click at [208, 54] on button "Order details" at bounding box center [214, 62] width 91 height 24
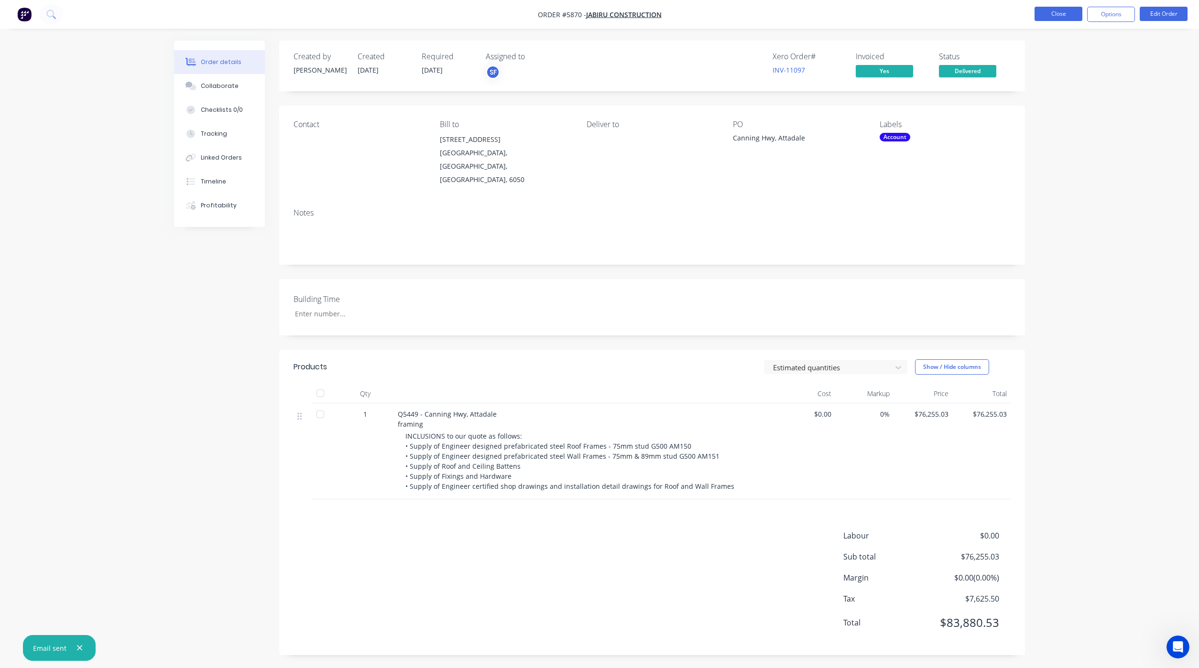
click at [1058, 8] on button "Close" at bounding box center [1058, 14] width 48 height 14
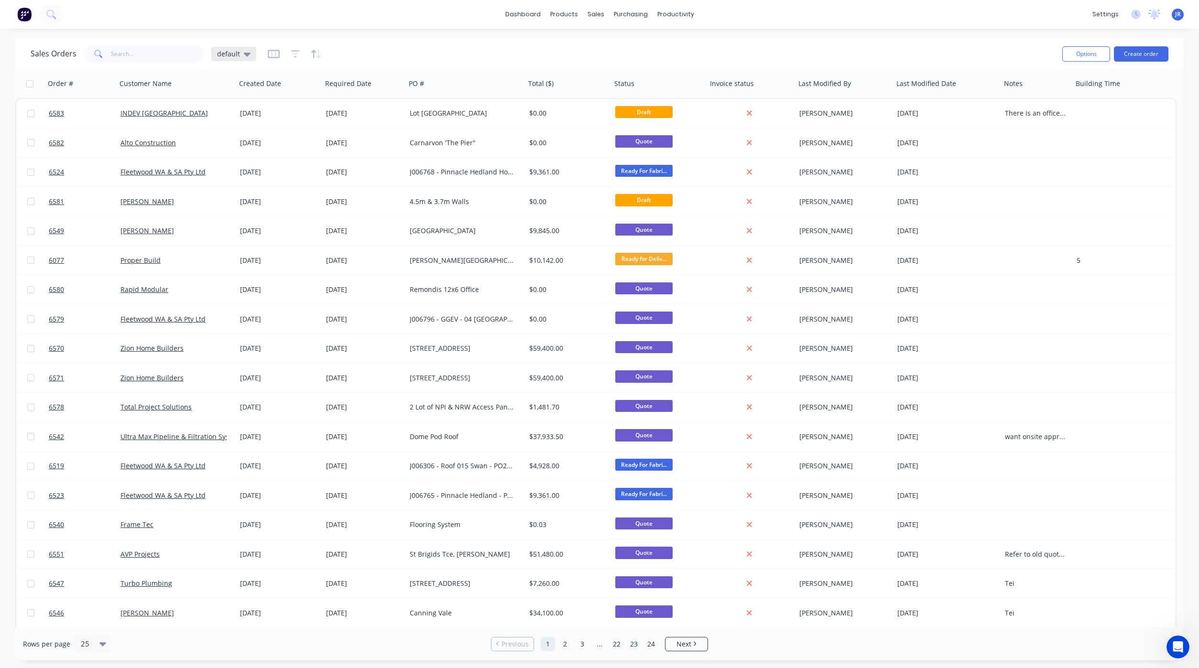
click at [237, 50] on span "default" at bounding box center [228, 54] width 23 height 10
click at [230, 170] on button "Not Invoiced" at bounding box center [268, 173] width 109 height 11
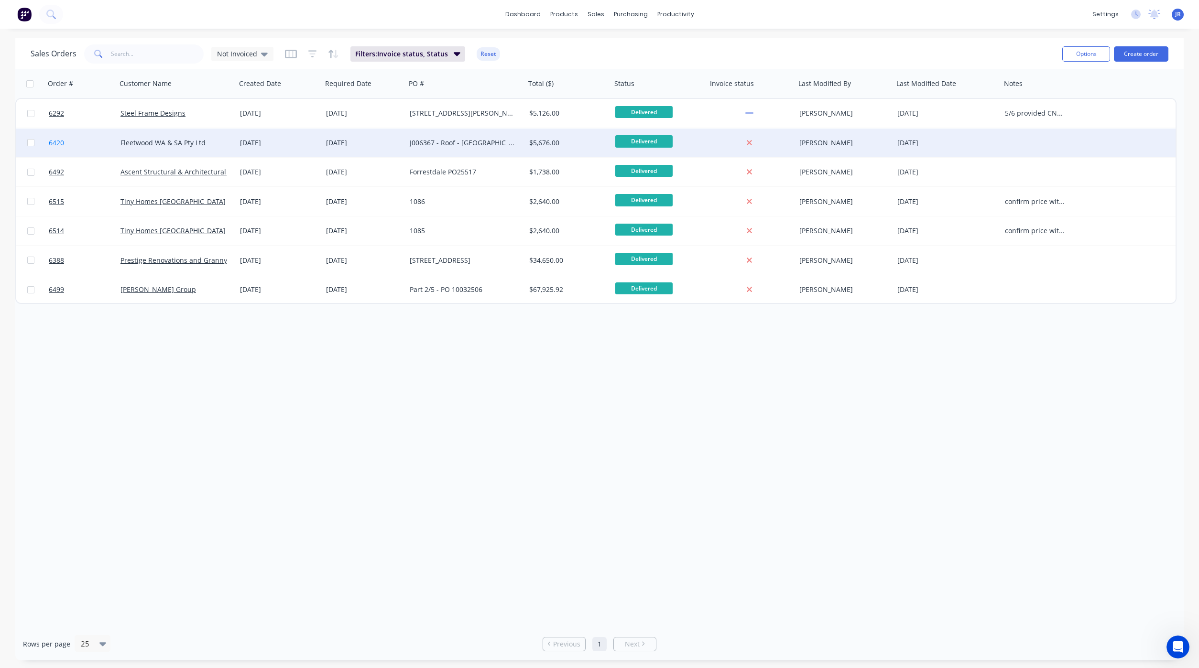
click at [54, 147] on span "6420" at bounding box center [56, 143] width 15 height 10
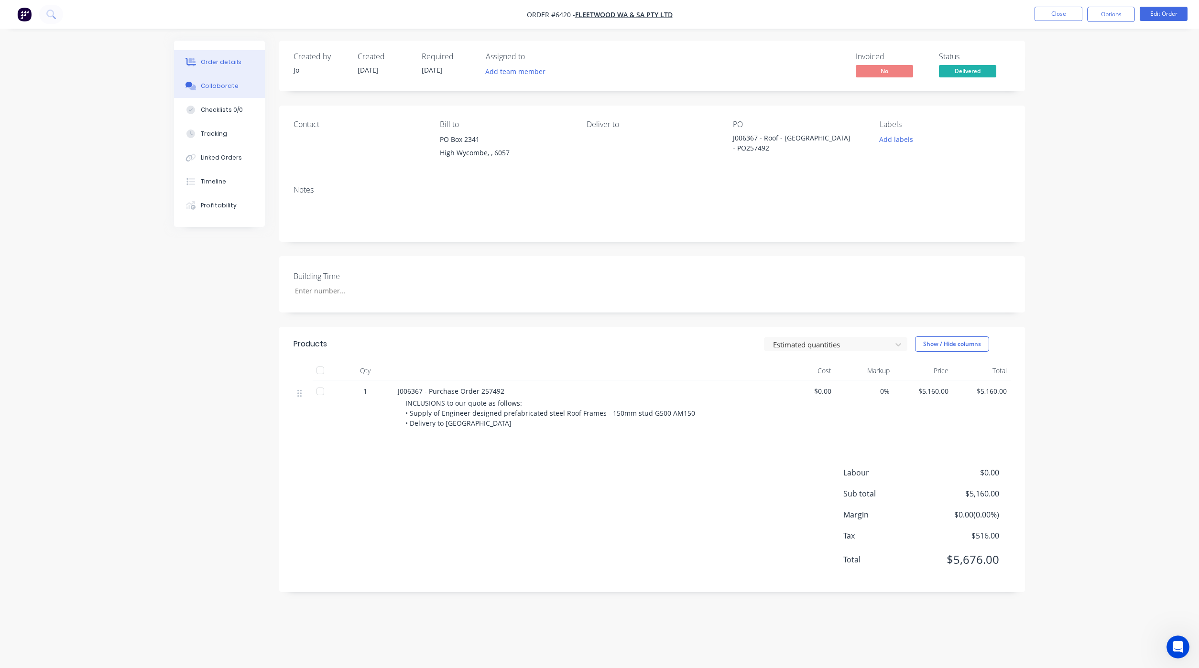
click at [228, 88] on div "Collaborate" at bounding box center [220, 86] width 38 height 9
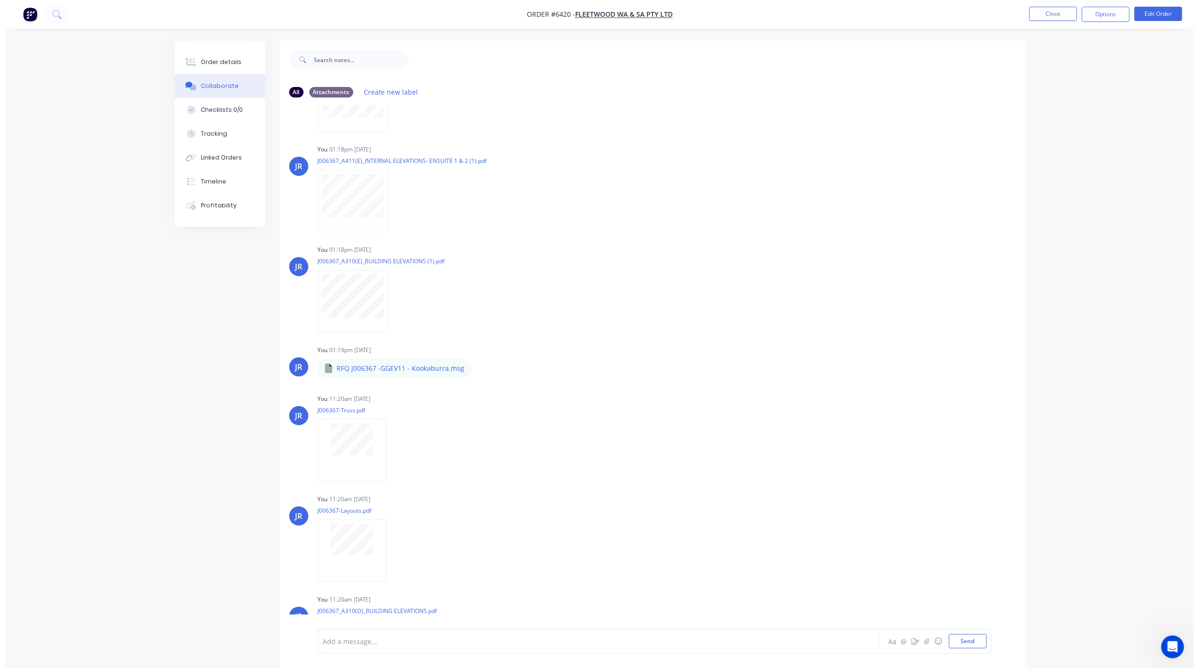
scroll to position [313, 0]
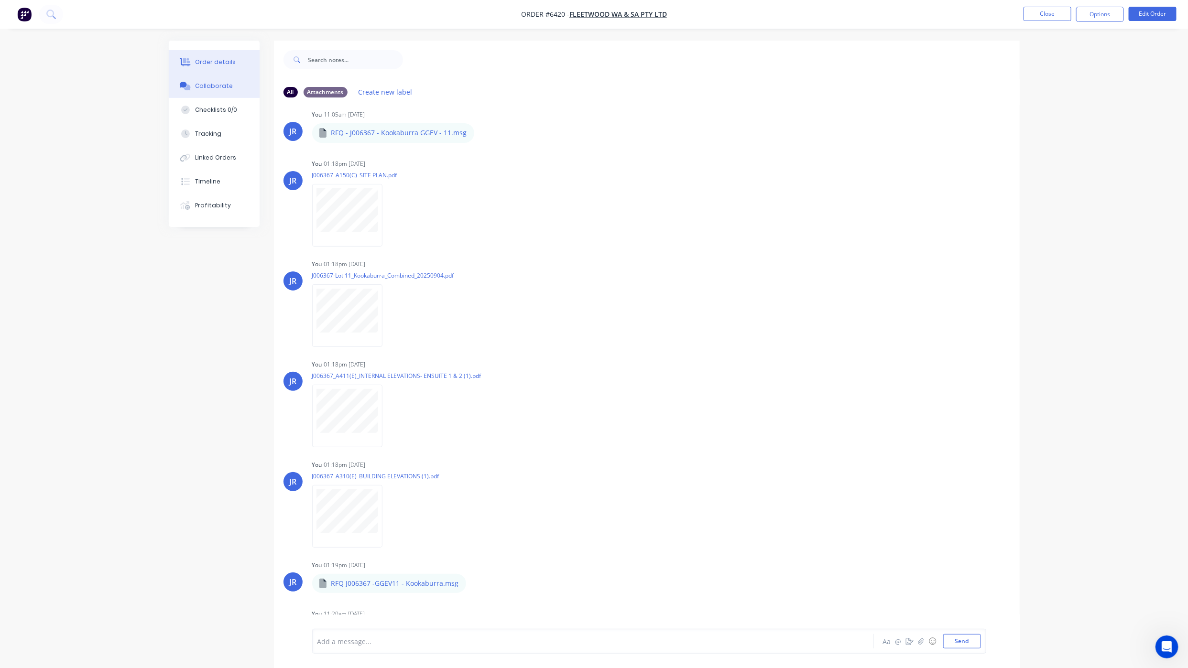
click at [217, 59] on div "Order details" at bounding box center [215, 62] width 41 height 9
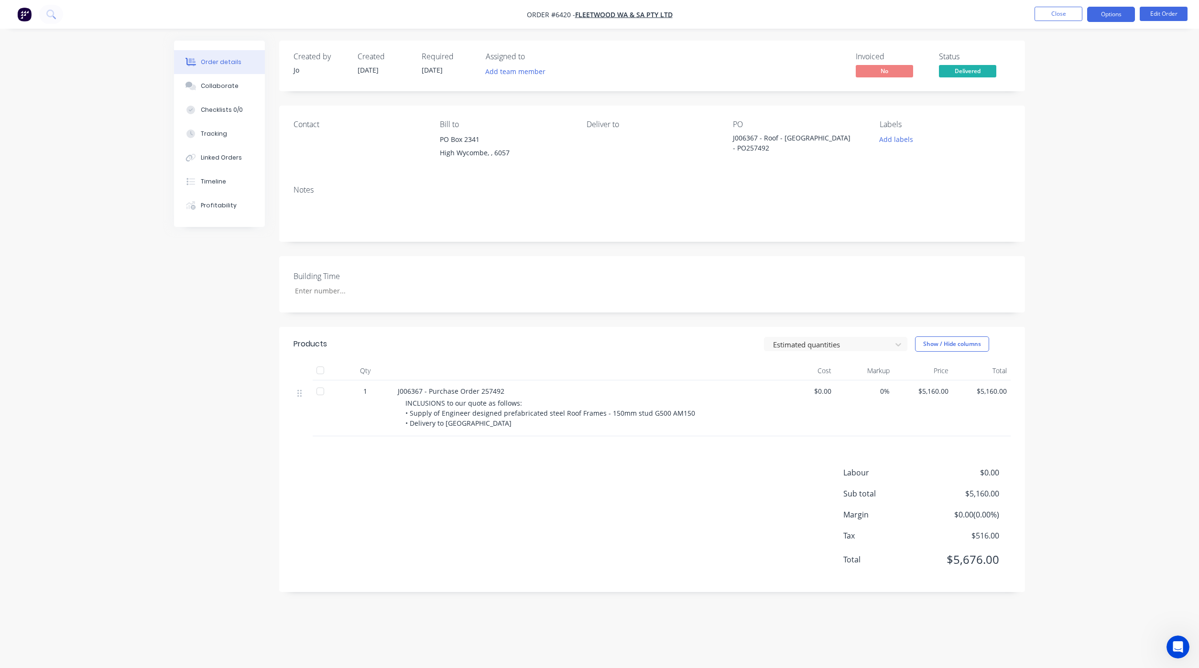
click at [1098, 11] on button "Options" at bounding box center [1111, 14] width 48 height 15
click at [1073, 52] on div "Invoice" at bounding box center [1082, 58] width 88 height 14
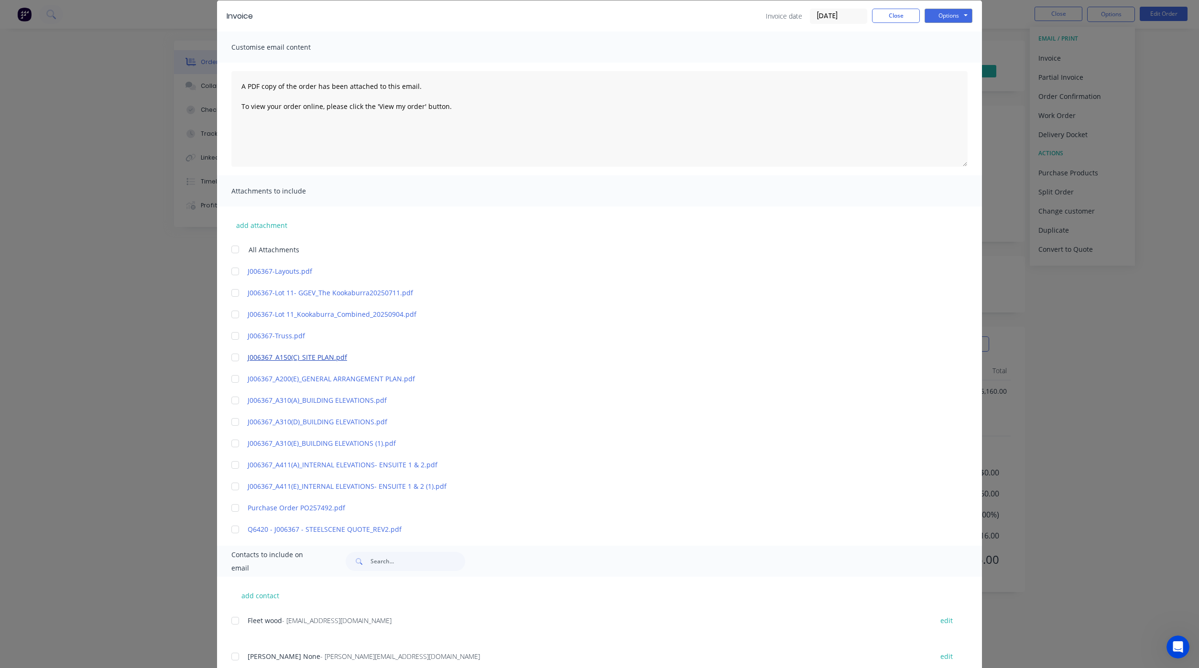
scroll to position [72, 0]
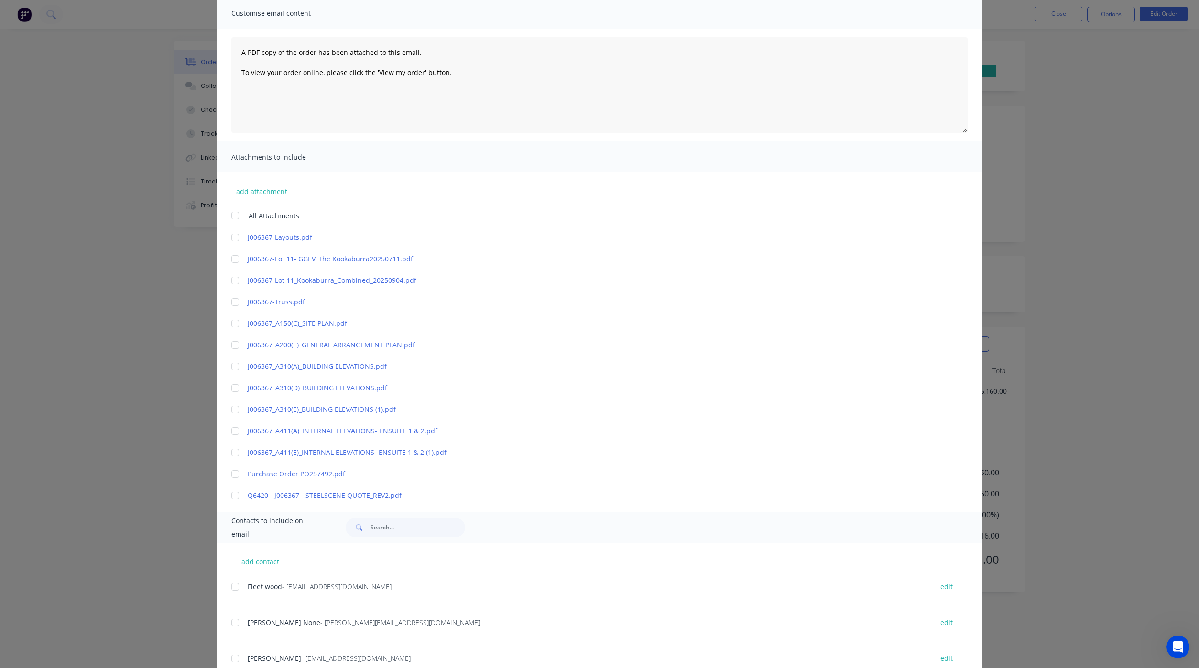
click at [228, 472] on div at bounding box center [235, 474] width 19 height 19
click at [228, 493] on div at bounding box center [235, 495] width 19 height 19
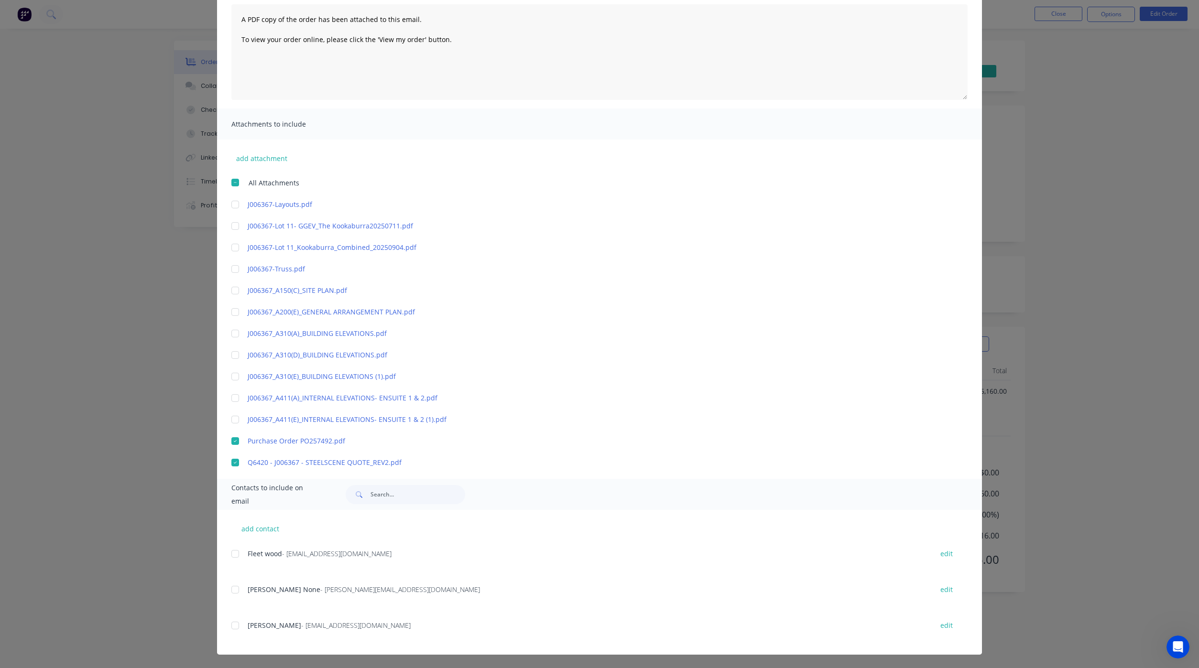
click at [229, 553] on div at bounding box center [235, 553] width 19 height 19
click at [227, 591] on div at bounding box center [235, 589] width 19 height 19
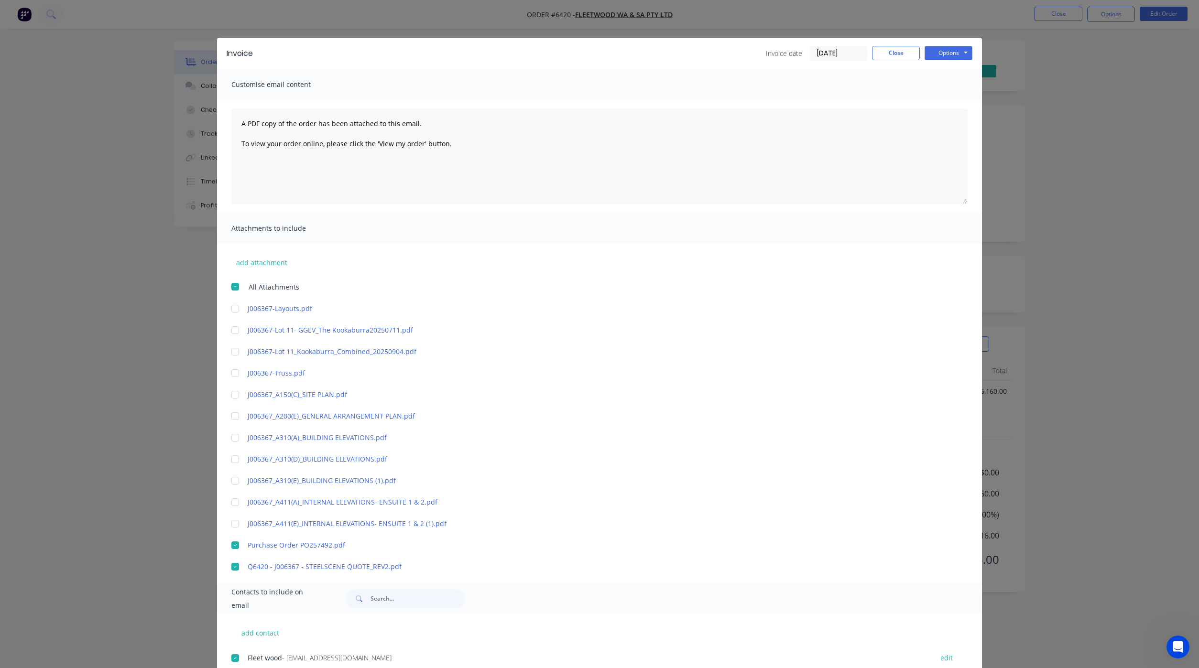
scroll to position [0, 0]
click at [951, 57] on button "Options" at bounding box center [948, 53] width 48 height 14
click at [949, 70] on button "Preview" at bounding box center [954, 71] width 61 height 16
click at [226, 544] on div at bounding box center [235, 545] width 19 height 19
click at [228, 563] on div at bounding box center [235, 567] width 19 height 19
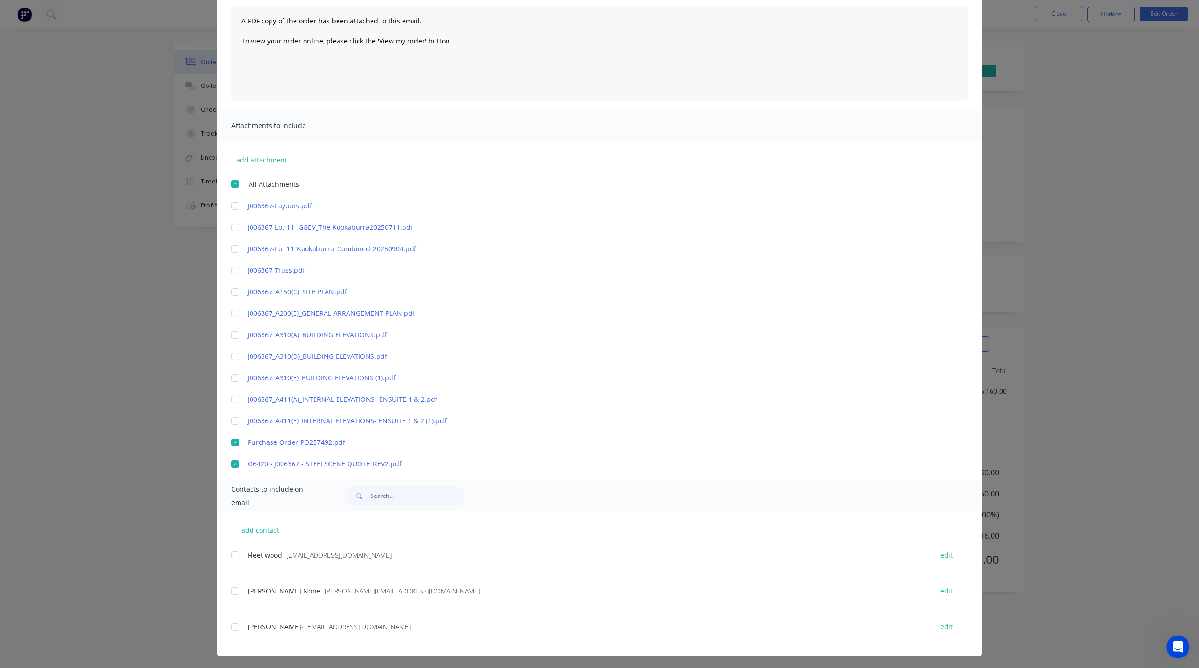
scroll to position [105, 0]
click at [231, 551] on div at bounding box center [235, 553] width 19 height 19
click at [230, 593] on div at bounding box center [235, 589] width 19 height 19
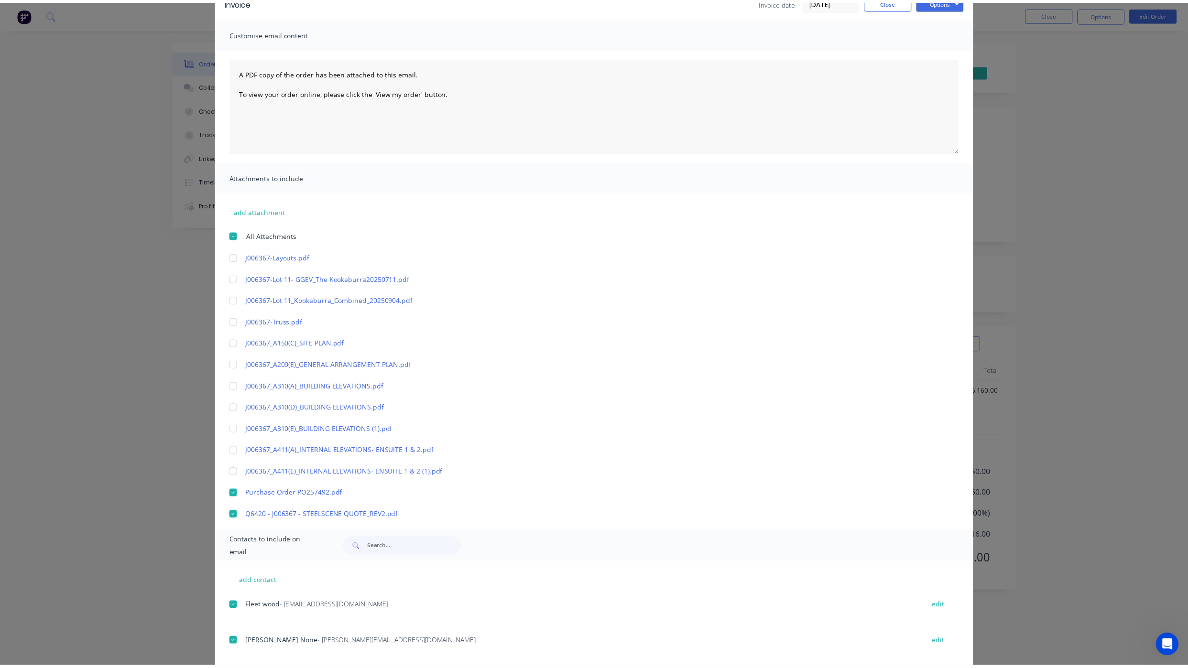
scroll to position [0, 0]
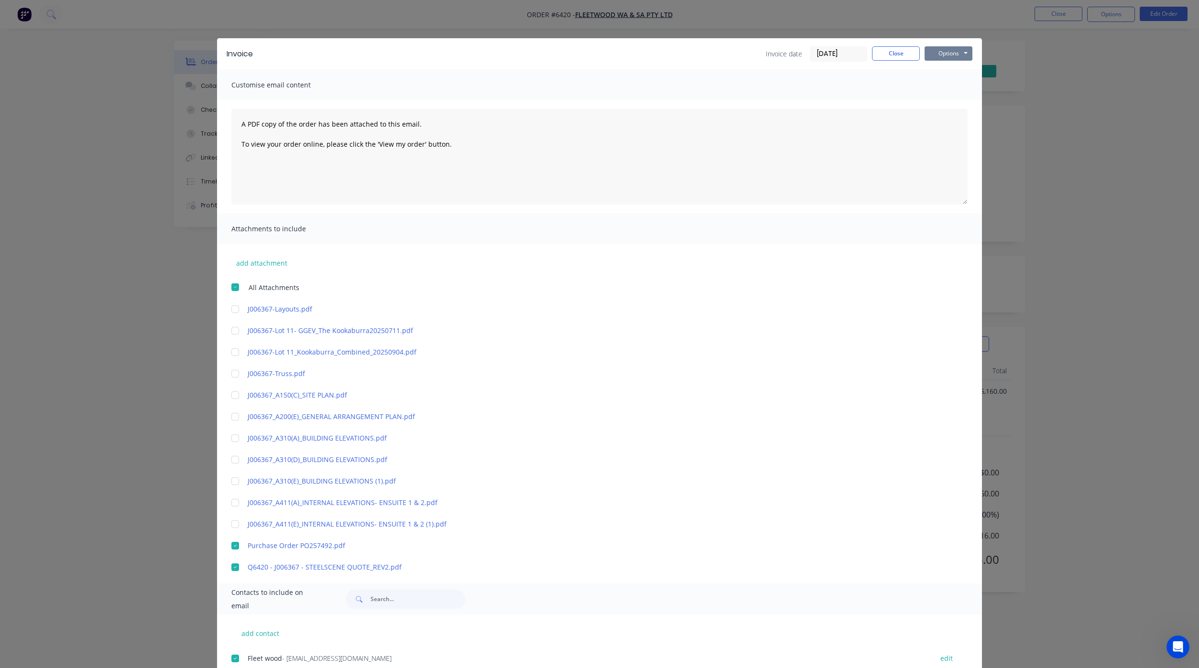
click at [944, 58] on button "Options" at bounding box center [948, 53] width 48 height 14
click at [948, 95] on button "Email" at bounding box center [954, 102] width 61 height 16
click at [891, 56] on button "Close" at bounding box center [896, 53] width 48 height 14
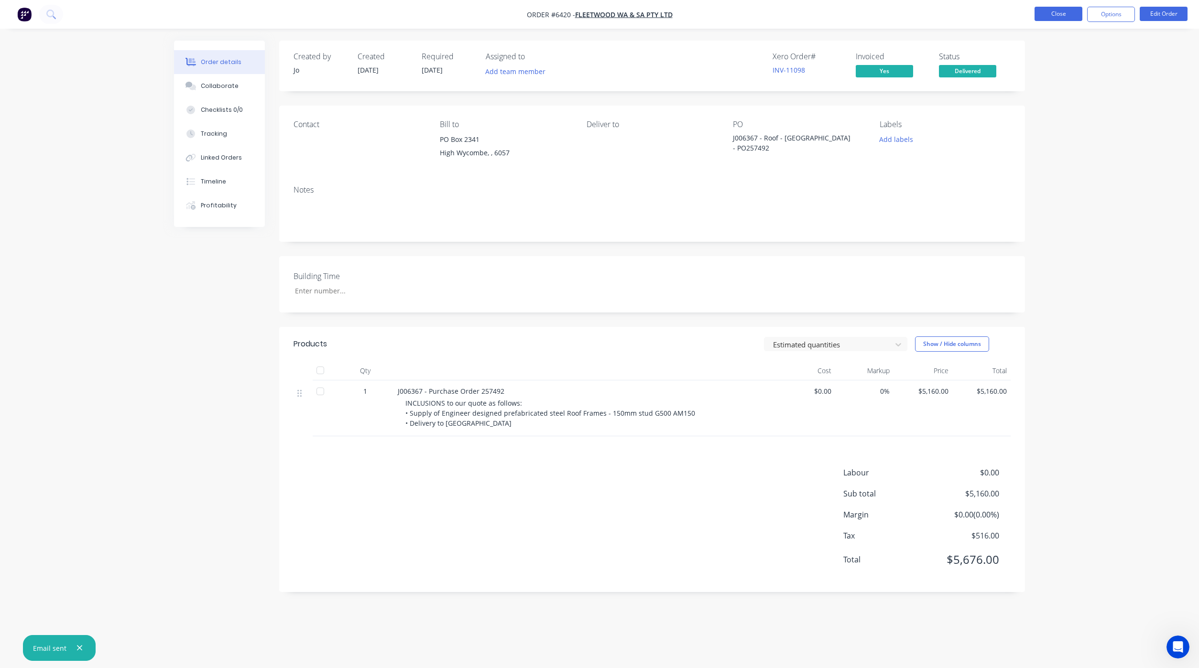
click at [1065, 11] on button "Close" at bounding box center [1058, 14] width 48 height 14
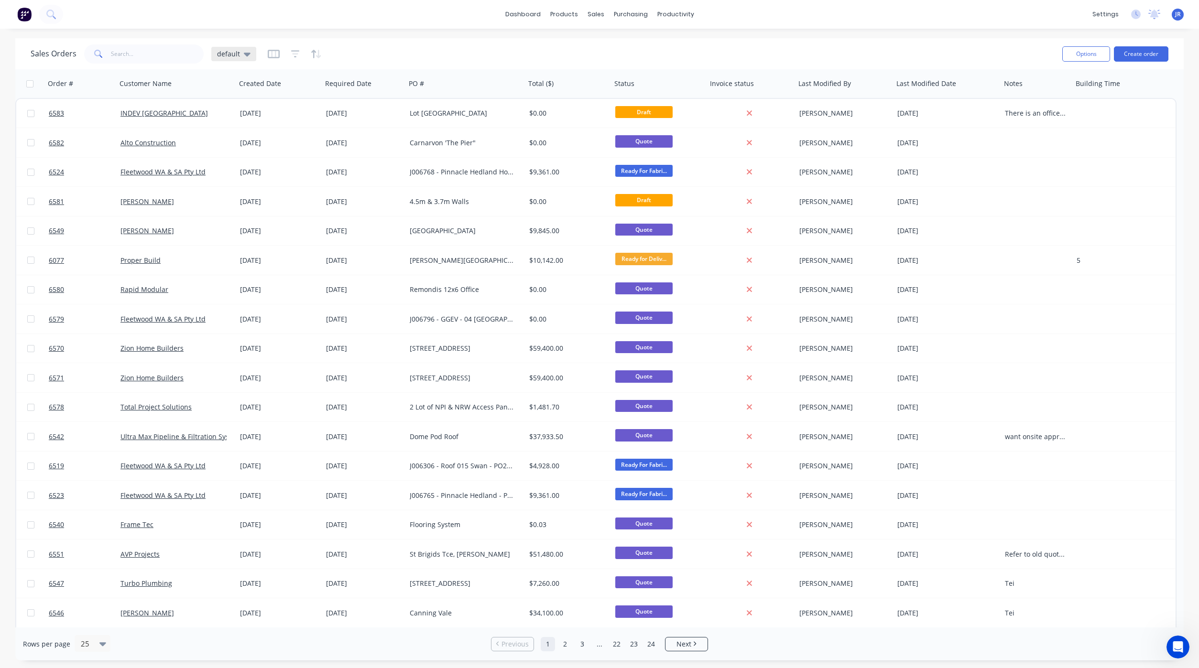
click at [251, 58] on div "default" at bounding box center [233, 54] width 45 height 14
click at [249, 165] on div "Not Invoiced edit" at bounding box center [278, 173] width 128 height 19
click at [247, 171] on button "Not Invoiced" at bounding box center [268, 173] width 109 height 11
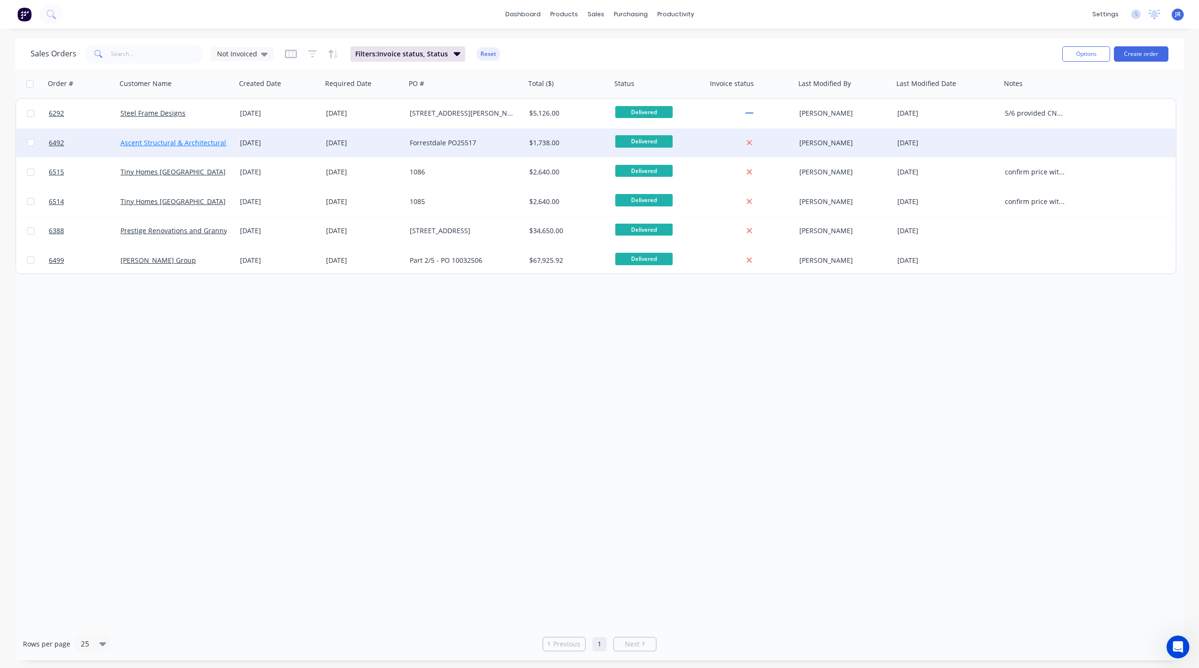
click at [199, 140] on link "Ascent Structural & Architectural Steel" at bounding box center [181, 142] width 123 height 9
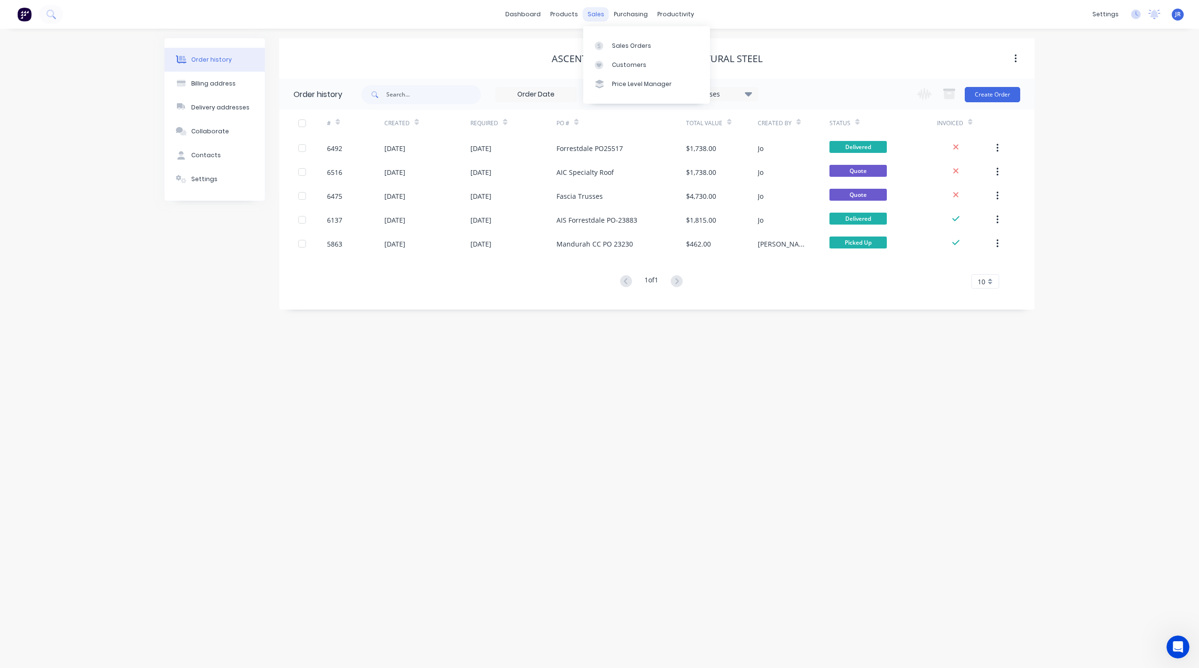
click at [592, 13] on div "sales" at bounding box center [596, 14] width 26 height 14
click at [623, 39] on link "Sales Orders" at bounding box center [646, 45] width 127 height 19
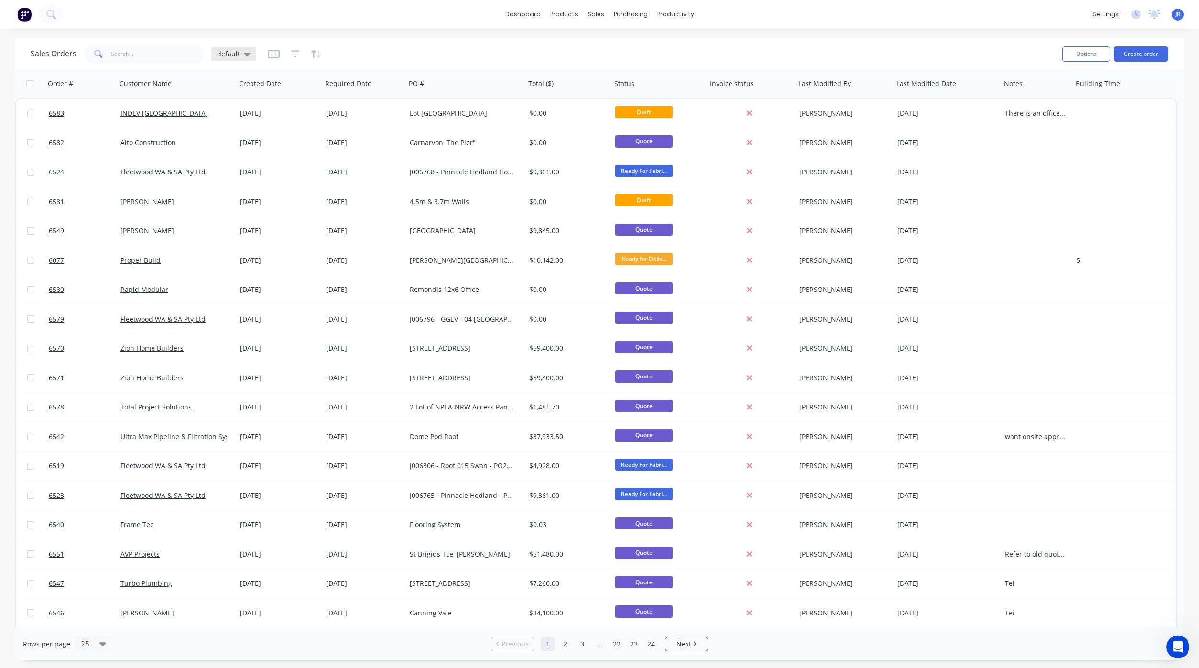
click at [244, 53] on icon at bounding box center [247, 55] width 7 height 4
click at [257, 167] on div "Not Invoiced edit" at bounding box center [278, 173] width 128 height 19
click at [249, 173] on button "Not Invoiced" at bounding box center [268, 173] width 109 height 11
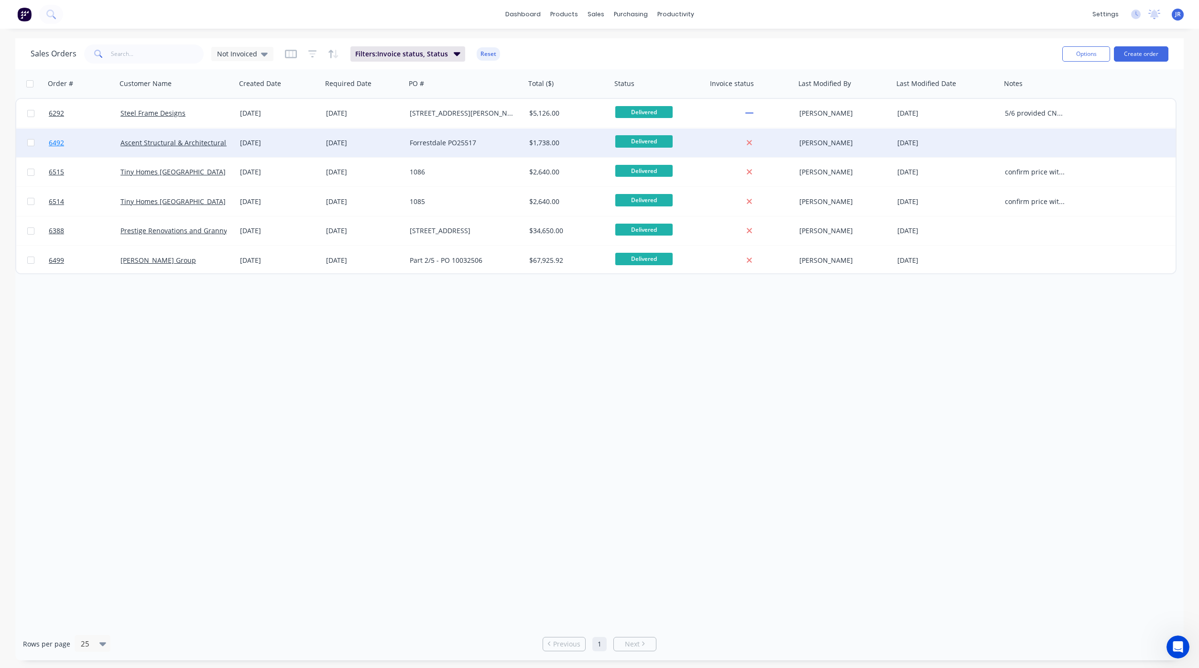
click at [54, 142] on span "6492" at bounding box center [56, 143] width 15 height 10
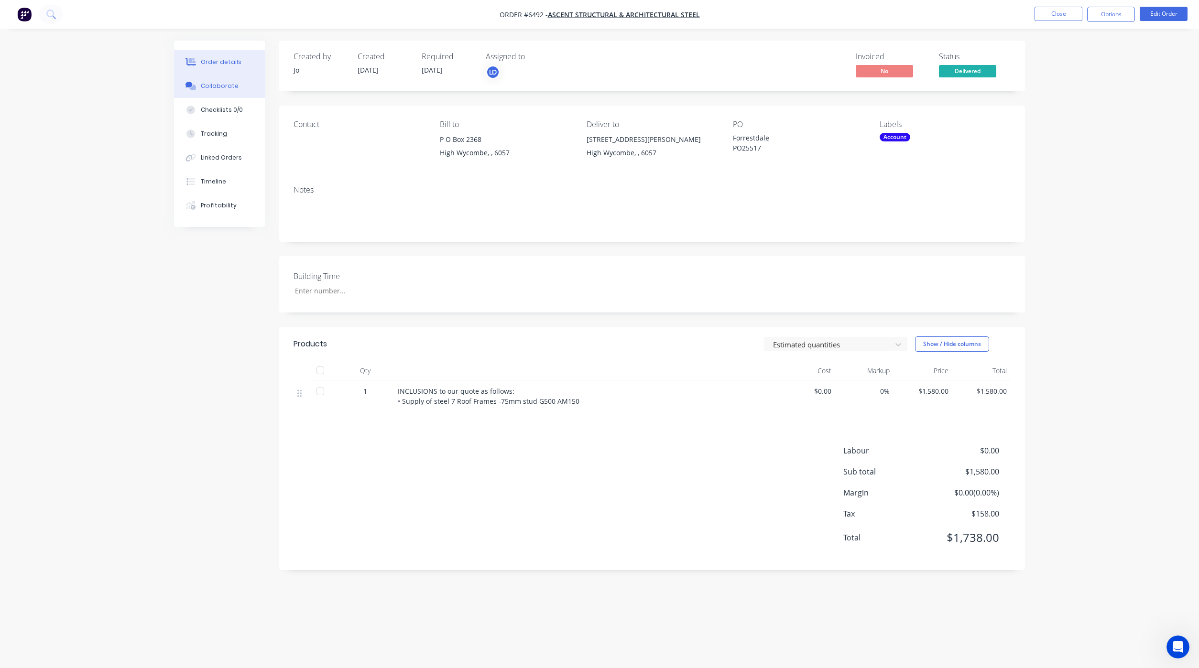
click at [219, 89] on div "Collaborate" at bounding box center [220, 86] width 38 height 9
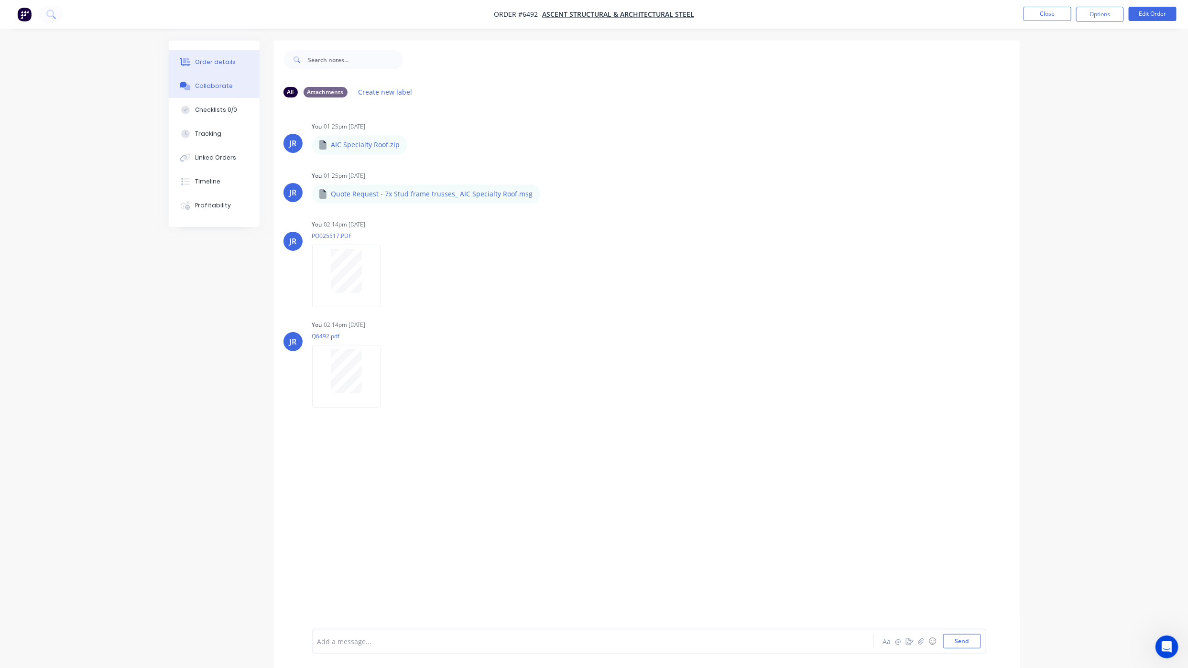
click at [224, 54] on button "Order details" at bounding box center [214, 62] width 91 height 24
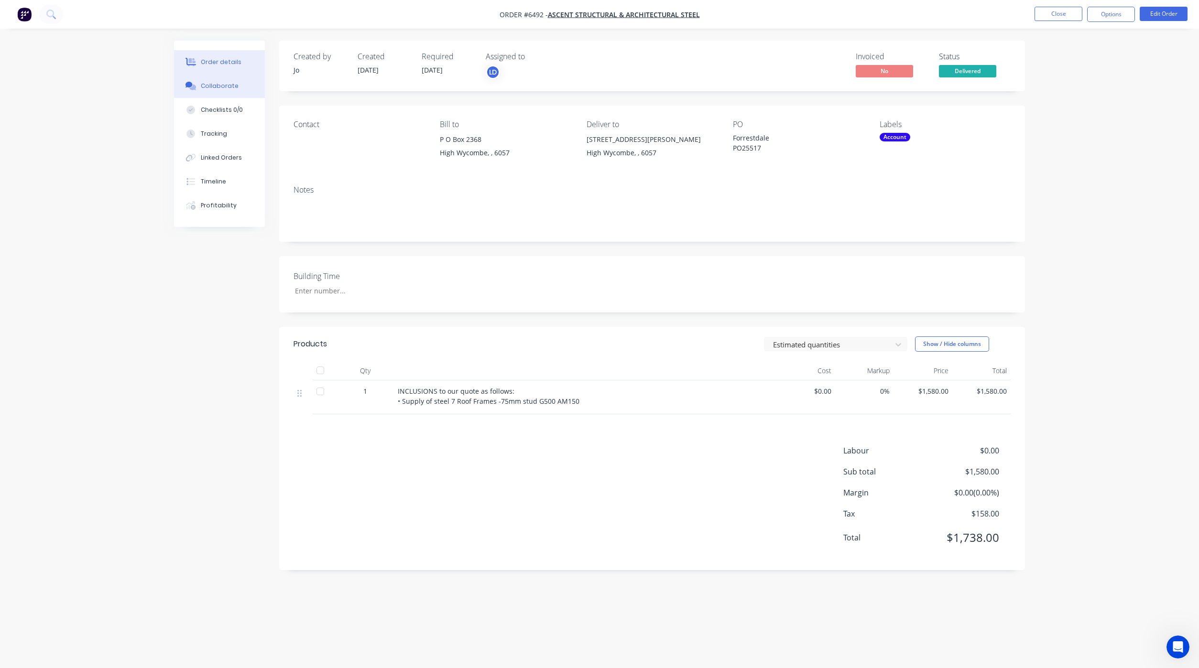
click at [228, 85] on div "Collaborate" at bounding box center [220, 86] width 38 height 9
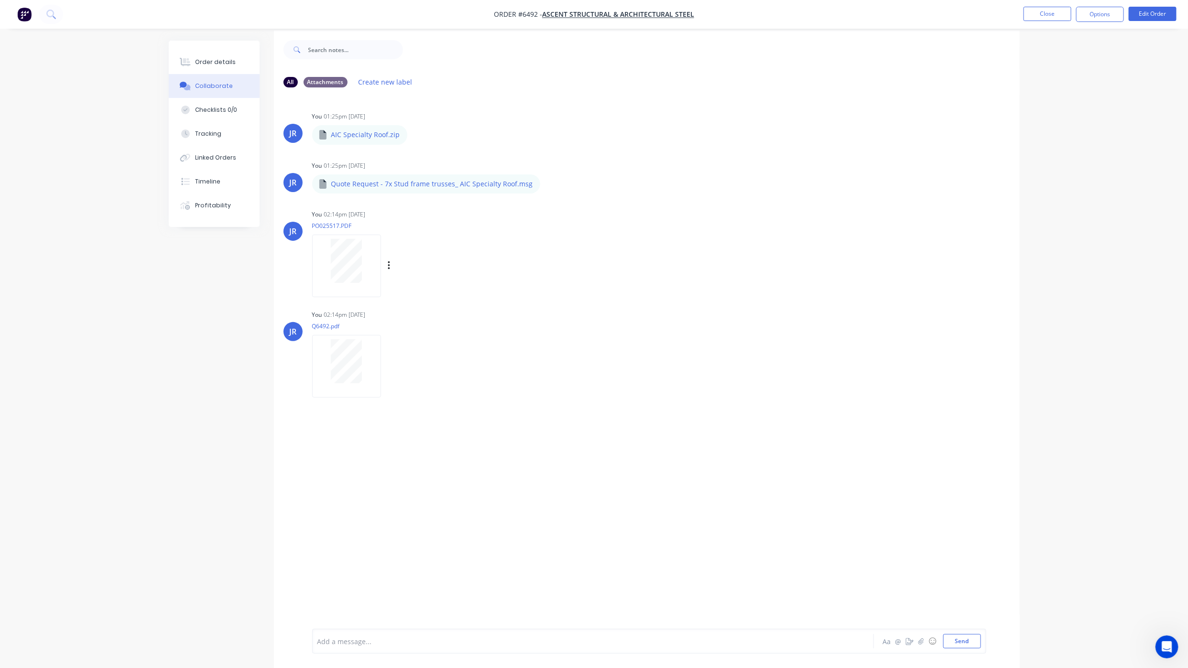
scroll to position [15, 0]
click at [228, 62] on div "Order details" at bounding box center [215, 62] width 41 height 9
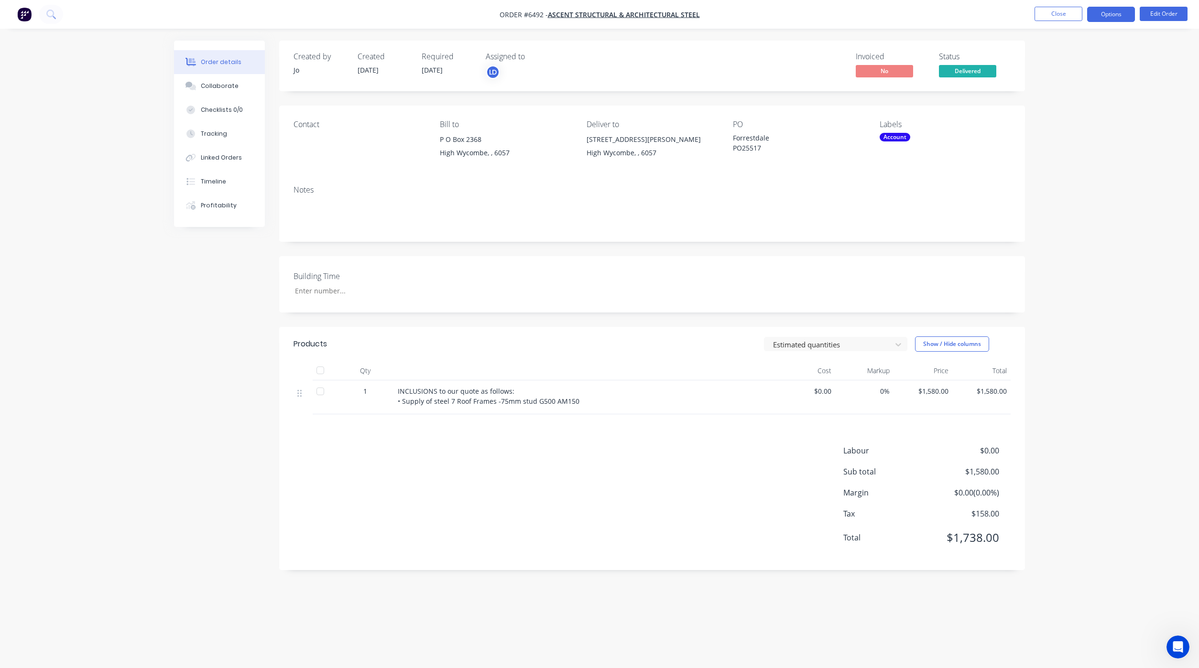
click at [1116, 17] on button "Options" at bounding box center [1111, 14] width 48 height 15
click at [1063, 53] on div "Invoice" at bounding box center [1082, 58] width 88 height 14
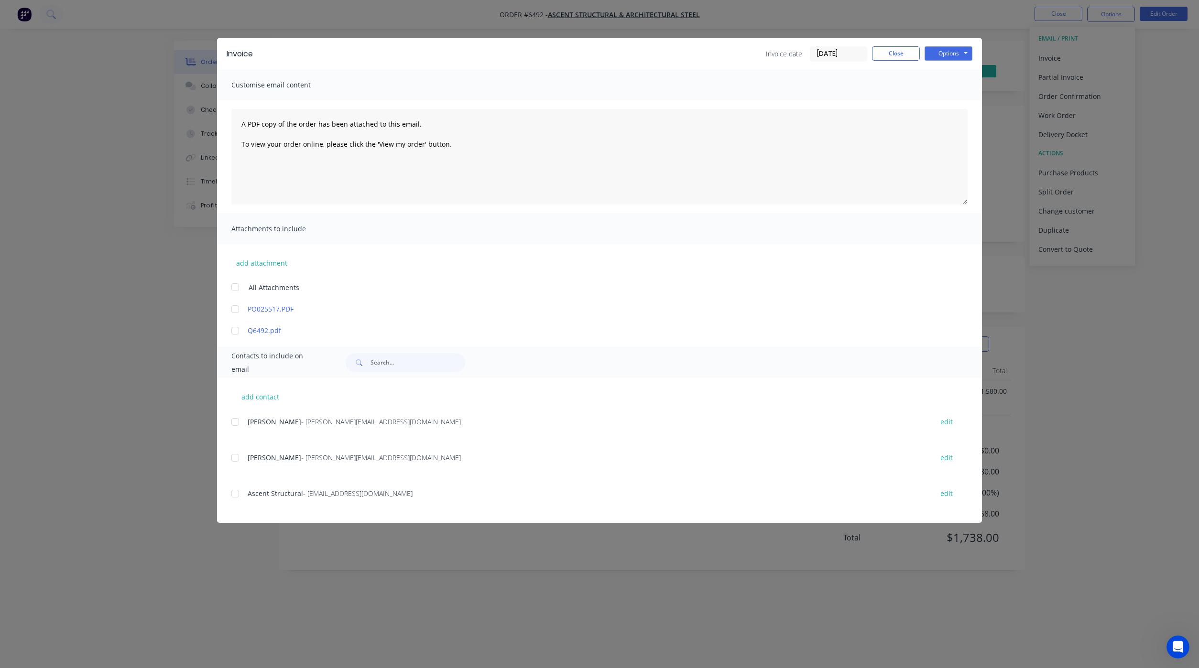
click at [234, 311] on div at bounding box center [235, 309] width 19 height 19
click at [236, 325] on div at bounding box center [235, 330] width 19 height 19
click at [236, 495] on div at bounding box center [235, 493] width 19 height 19
click at [237, 456] on div at bounding box center [235, 457] width 19 height 19
click at [965, 53] on button "Options" at bounding box center [948, 53] width 48 height 14
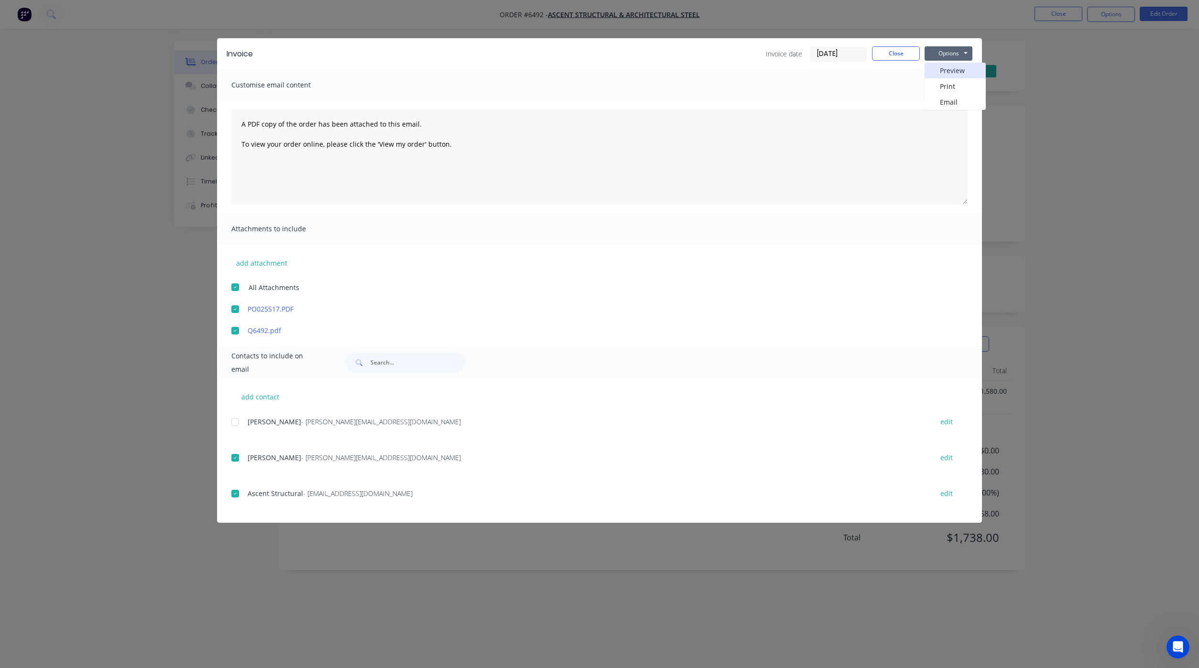
click at [959, 66] on button "Preview" at bounding box center [954, 71] width 61 height 16
click at [232, 287] on div at bounding box center [235, 287] width 19 height 19
click at [233, 459] on div at bounding box center [235, 457] width 19 height 19
click at [234, 494] on div at bounding box center [235, 493] width 19 height 19
click at [963, 56] on button "Options" at bounding box center [948, 53] width 48 height 14
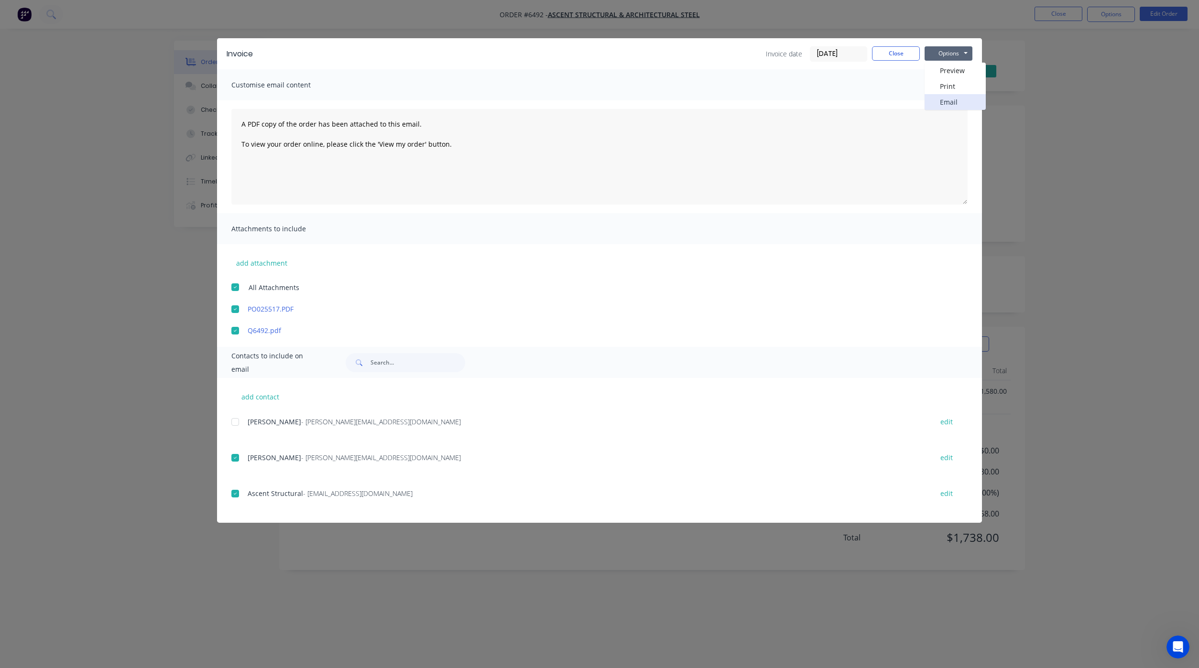
click at [953, 98] on button "Email" at bounding box center [954, 102] width 61 height 16
click at [878, 52] on button "Close" at bounding box center [896, 53] width 48 height 14
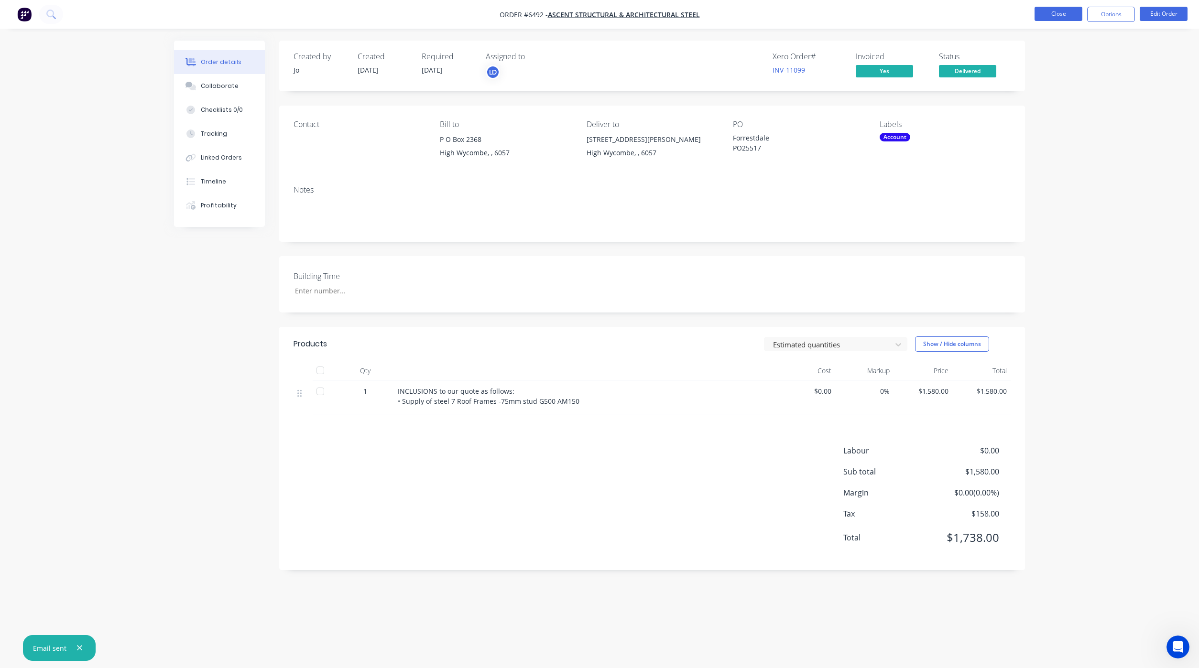
click at [1055, 17] on button "Close" at bounding box center [1058, 14] width 48 height 14
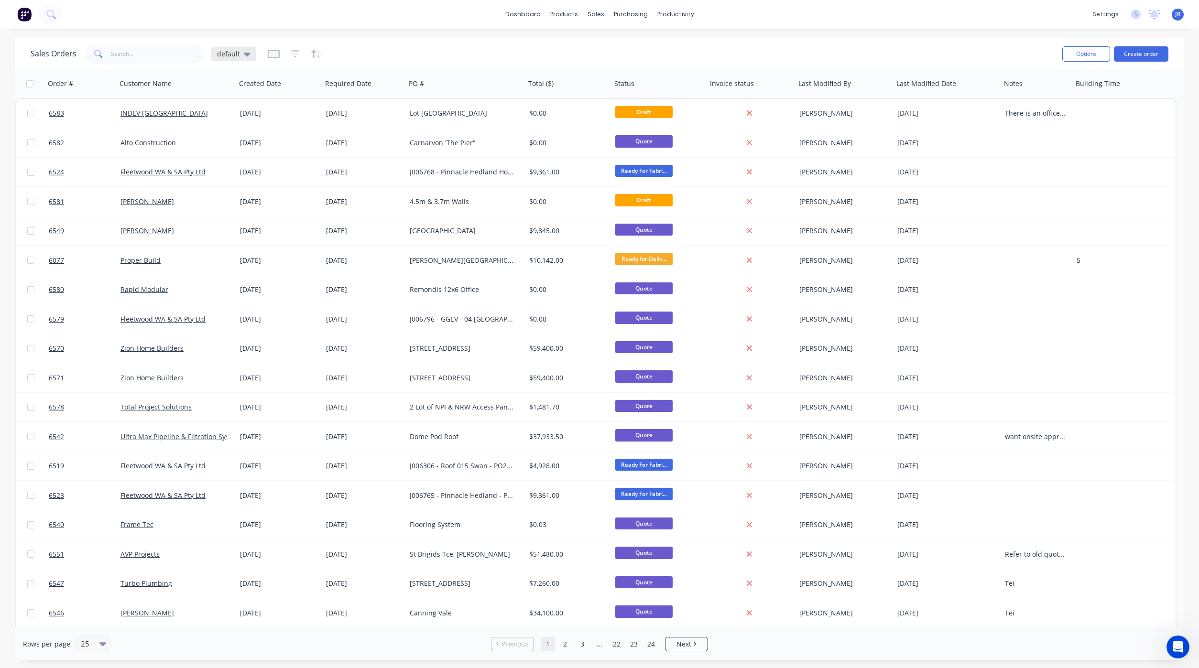
click at [247, 55] on icon at bounding box center [247, 54] width 7 height 11
click at [243, 168] on button "Not Invoiced" at bounding box center [268, 173] width 109 height 11
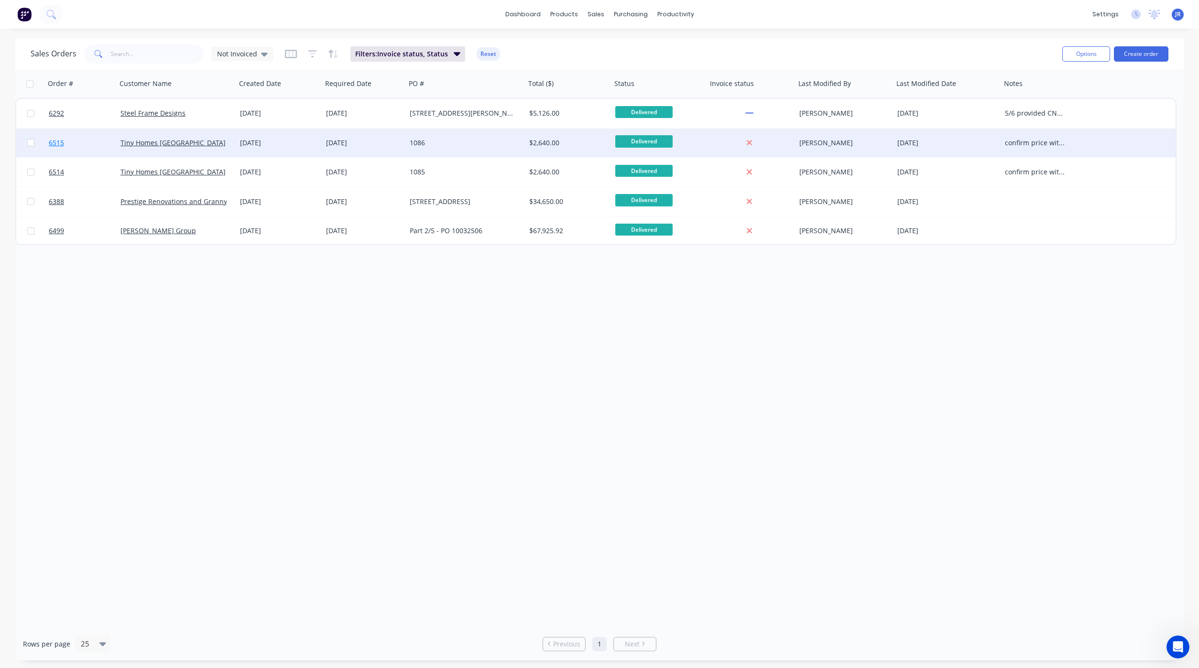
click at [54, 142] on span "6515" at bounding box center [56, 143] width 15 height 10
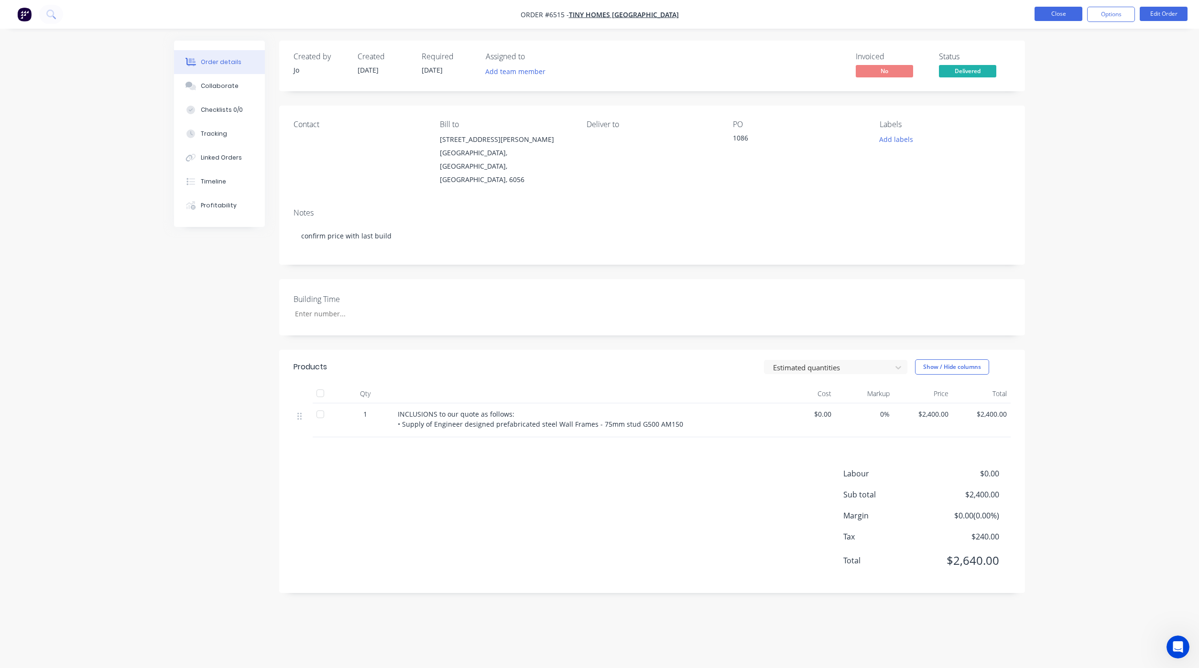
click at [1037, 13] on button "Close" at bounding box center [1058, 14] width 48 height 14
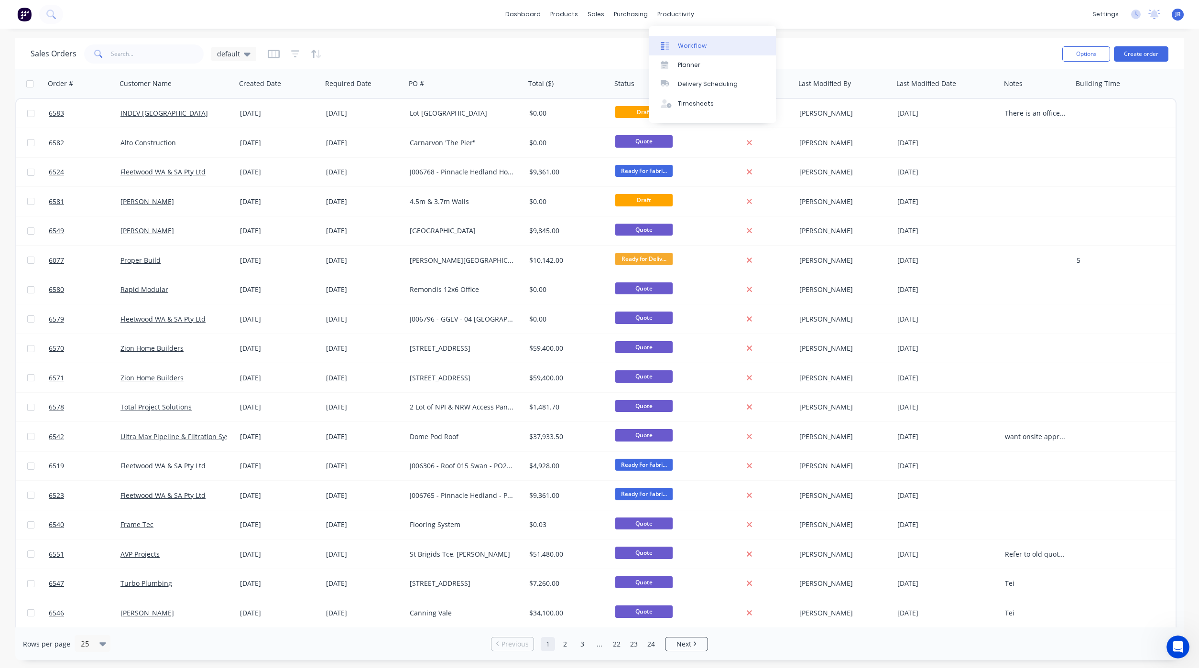
click at [692, 47] on div "Workflow" at bounding box center [692, 46] width 29 height 9
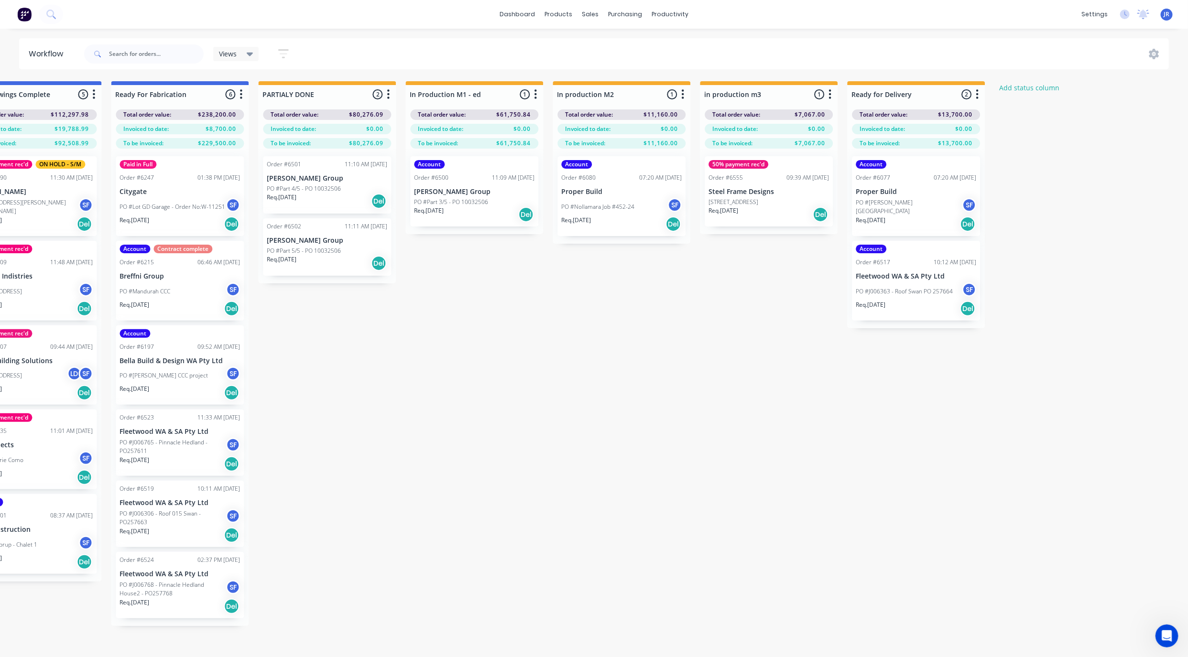
scroll to position [0, 1237]
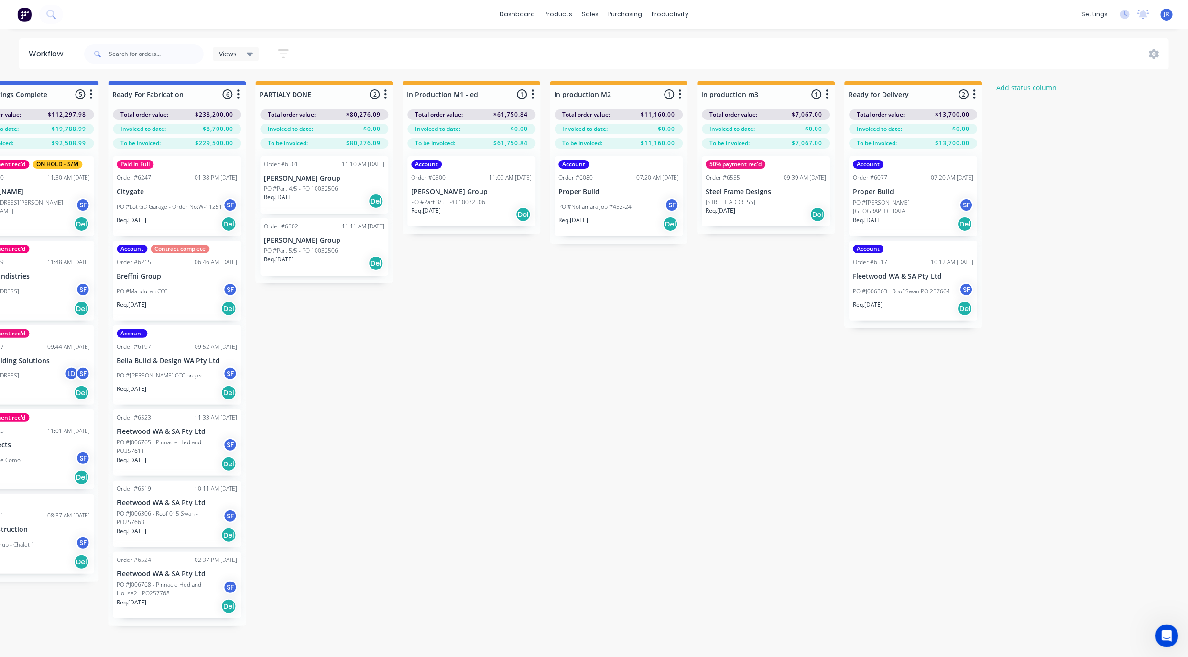
click at [886, 259] on div "Order #6517 10:12 AM [DATE]" at bounding box center [913, 262] width 120 height 9
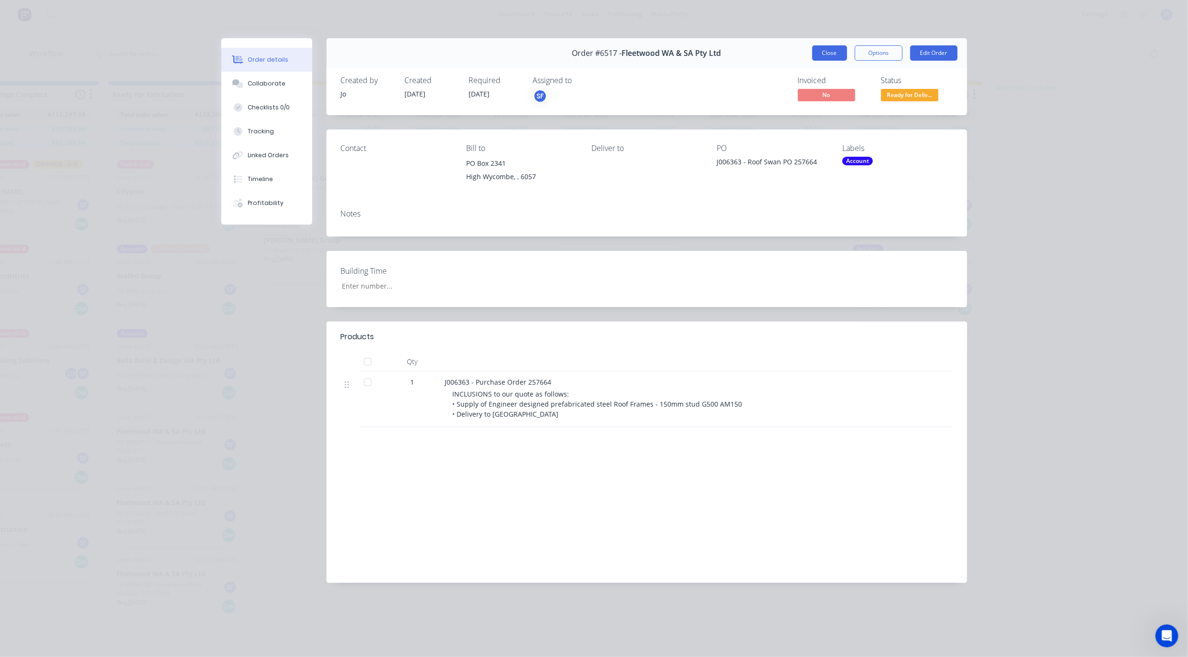
click at [836, 54] on button "Close" at bounding box center [829, 52] width 35 height 15
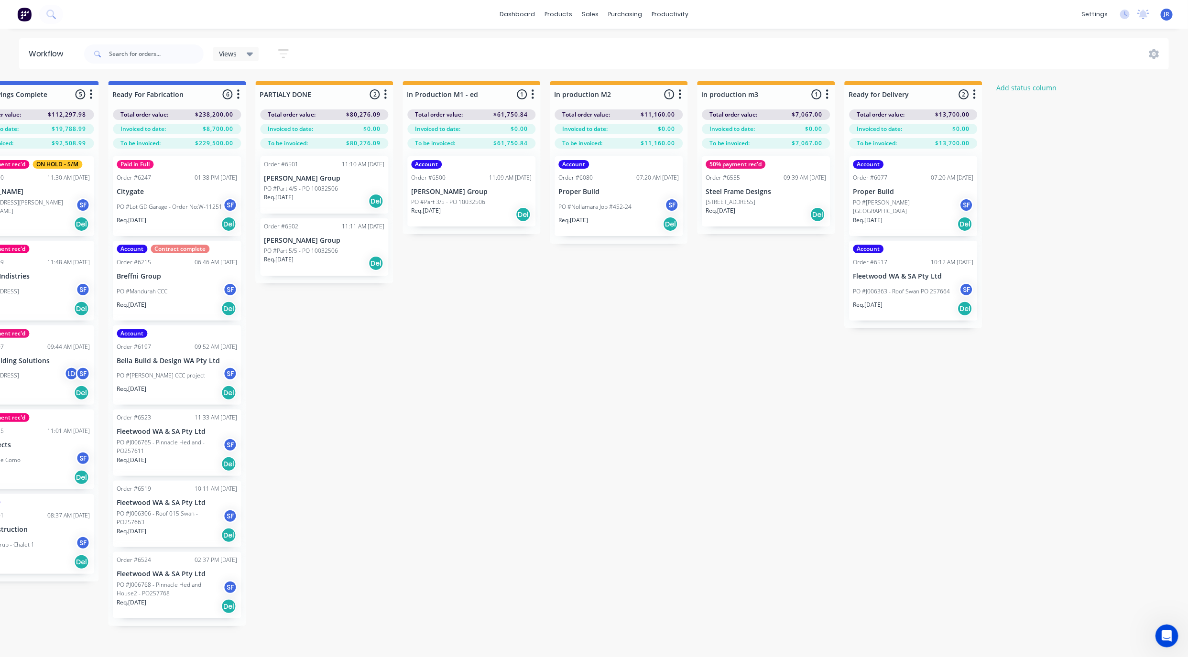
click at [910, 196] on div "Account Order #6077 07:20 AM [DATE] Proper Build PO #[PERSON_NAME][GEOGRAPHIC_D…" at bounding box center [913, 196] width 128 height 80
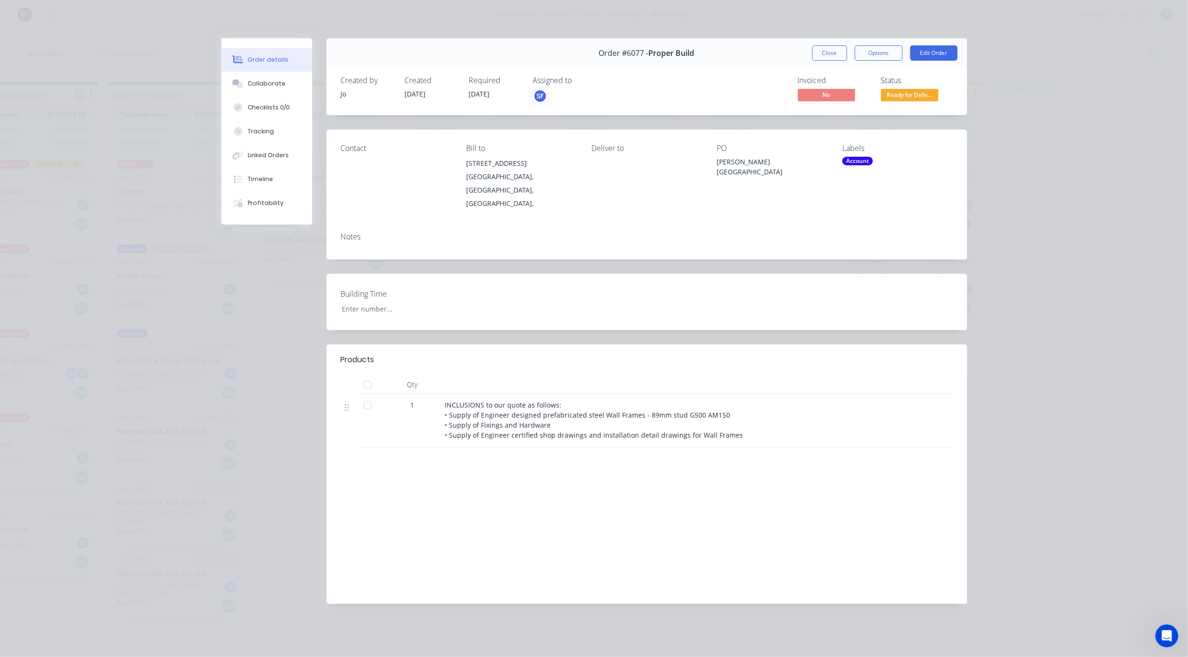
type input "5"
click at [285, 437] on div "Order #6077 - Proper Build Close Options Edit Order Created by [PERSON_NAME] Cr…" at bounding box center [594, 328] width 746 height 580
click at [830, 47] on button "Close" at bounding box center [829, 52] width 35 height 15
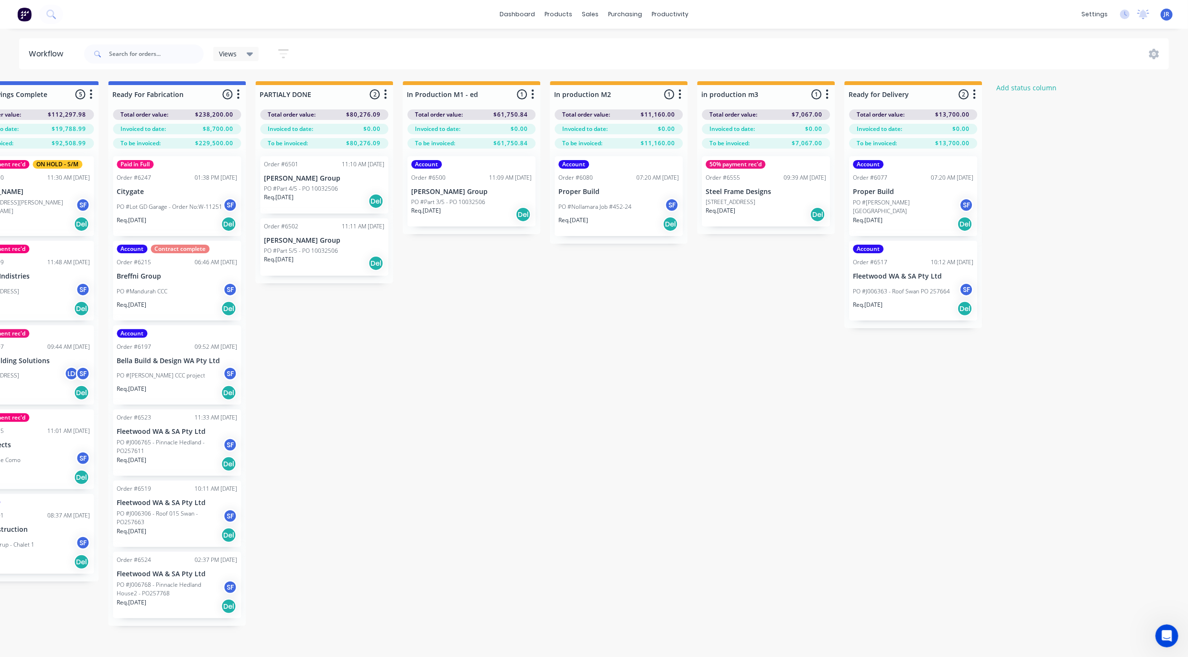
click at [771, 174] on div "Order #6555 09:39 AM [DATE]" at bounding box center [765, 178] width 120 height 9
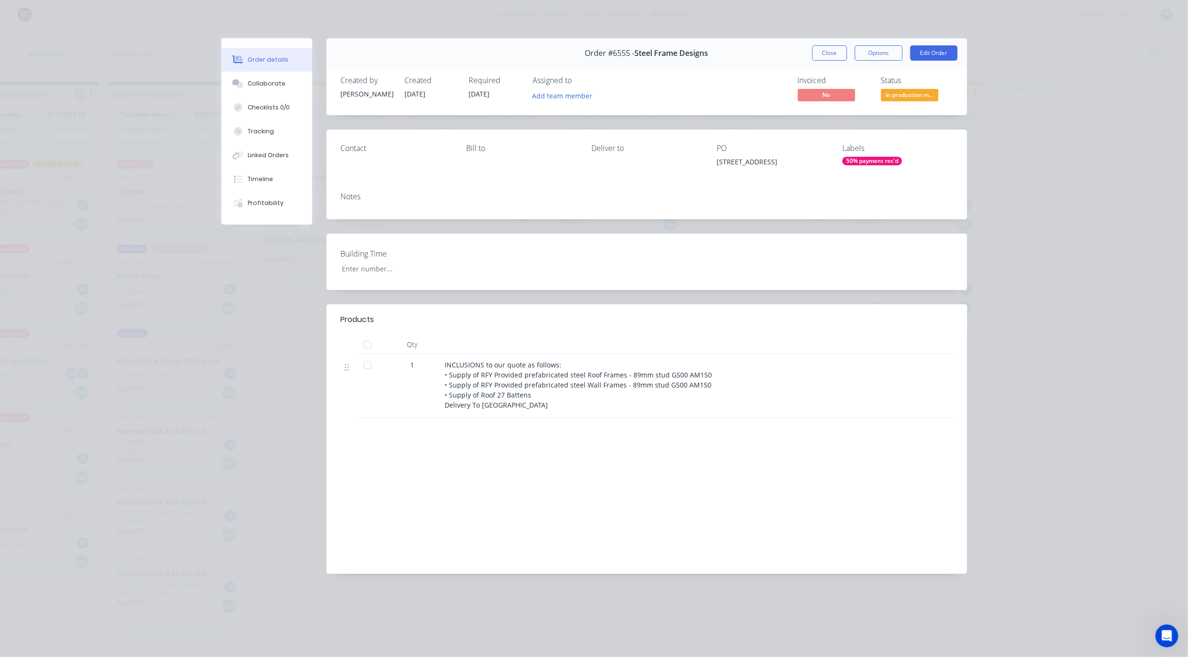
click at [826, 53] on button "Close" at bounding box center [829, 52] width 35 height 15
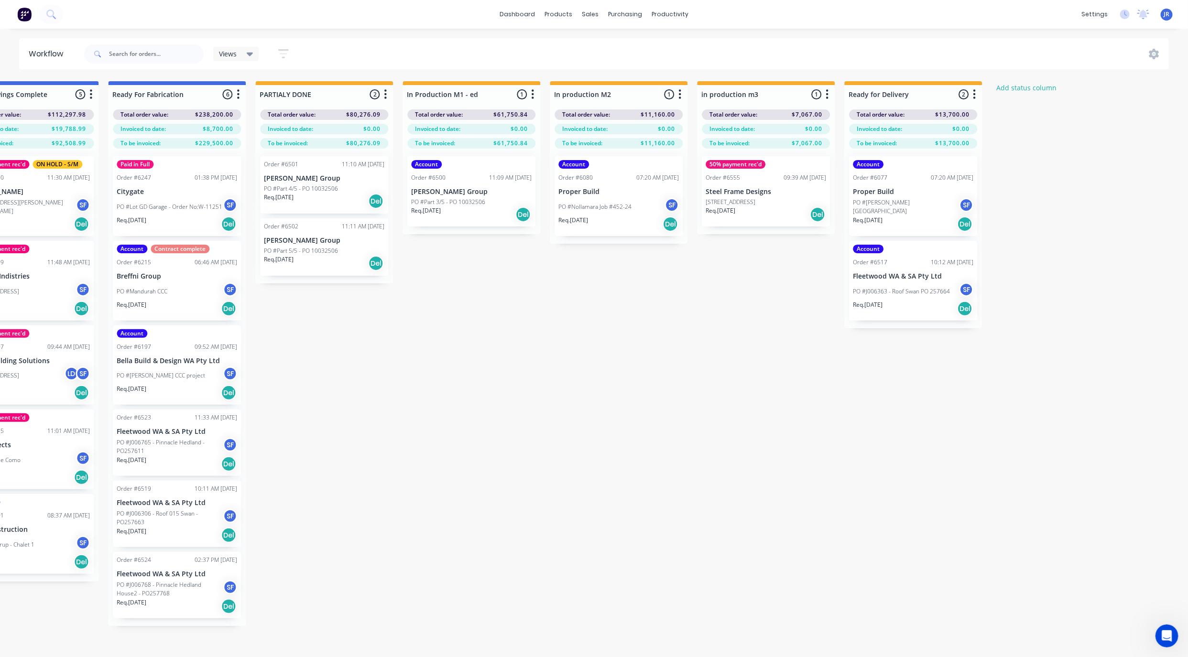
click at [626, 166] on div "Account" at bounding box center [618, 164] width 120 height 9
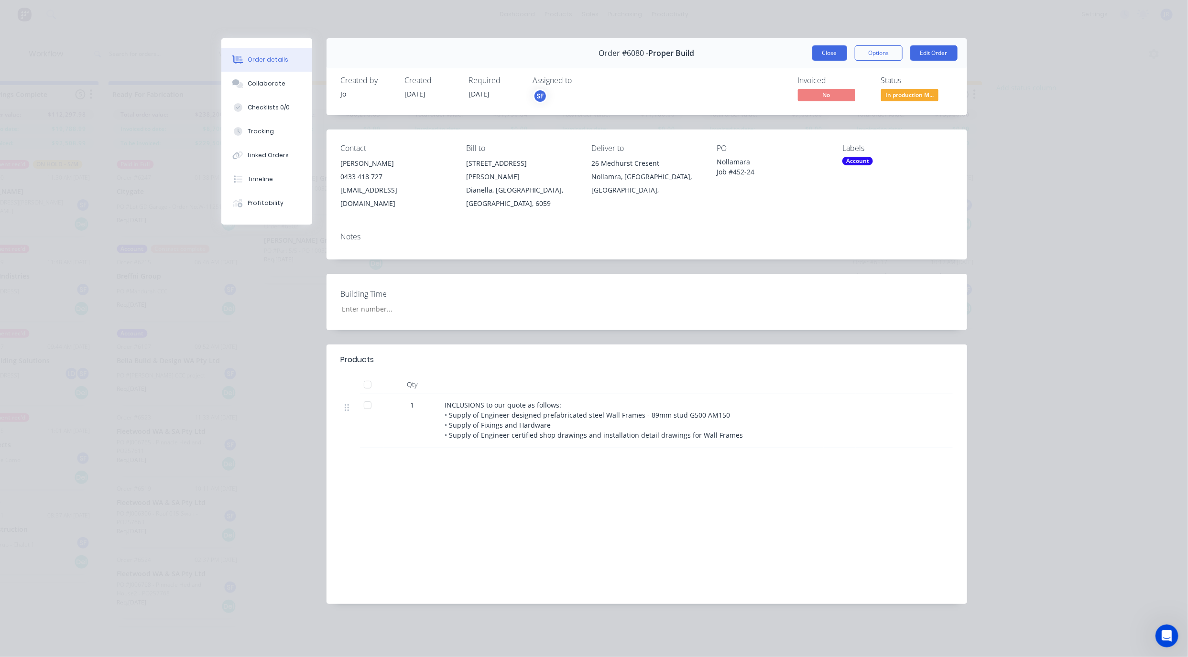
click at [836, 56] on button "Close" at bounding box center [829, 52] width 35 height 15
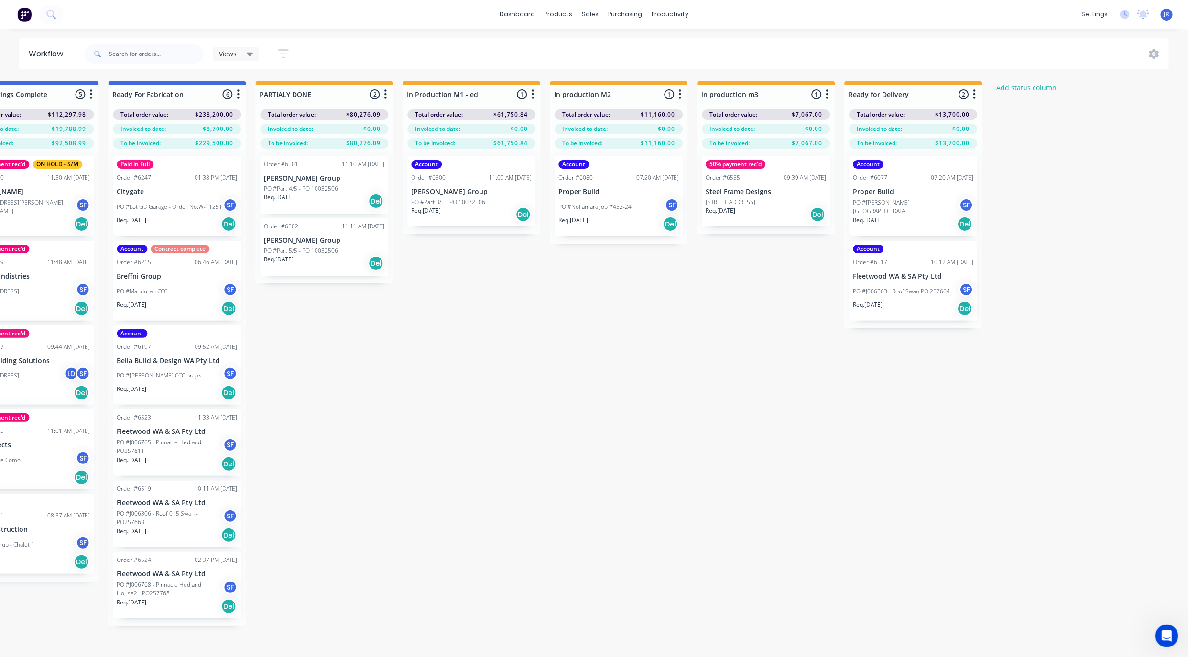
click at [163, 358] on p "Bella Build & Design WA Pty Ltd" at bounding box center [177, 361] width 120 height 8
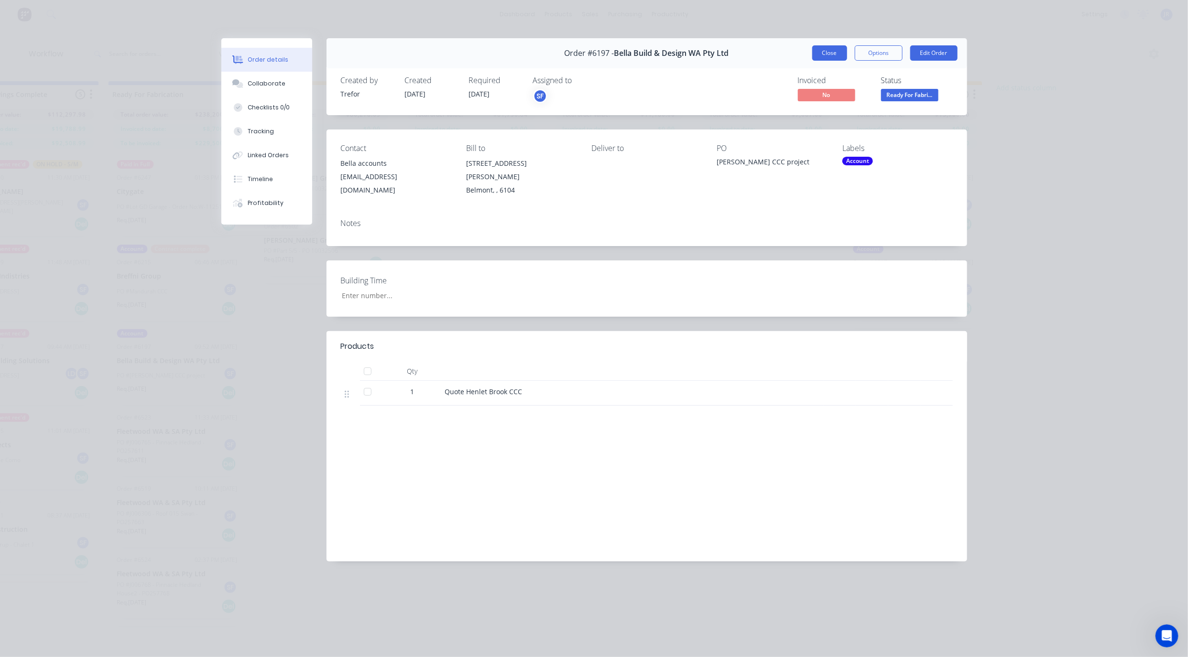
click at [830, 49] on button "Close" at bounding box center [829, 52] width 35 height 15
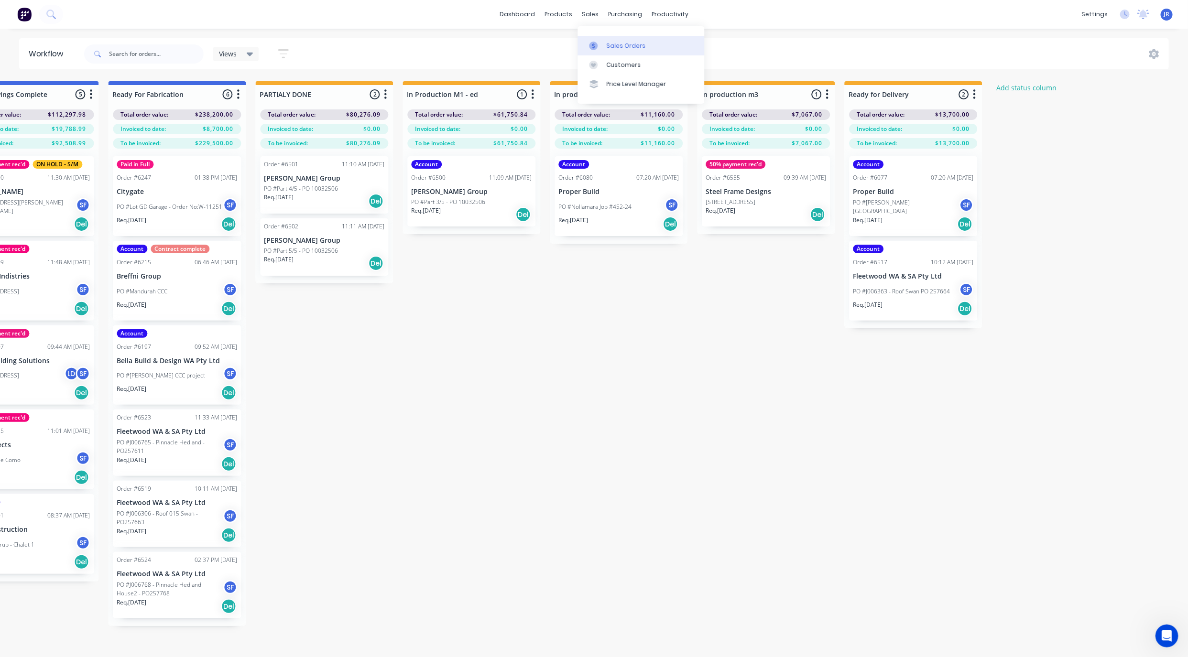
click at [617, 42] on div "Sales Orders" at bounding box center [625, 46] width 39 height 9
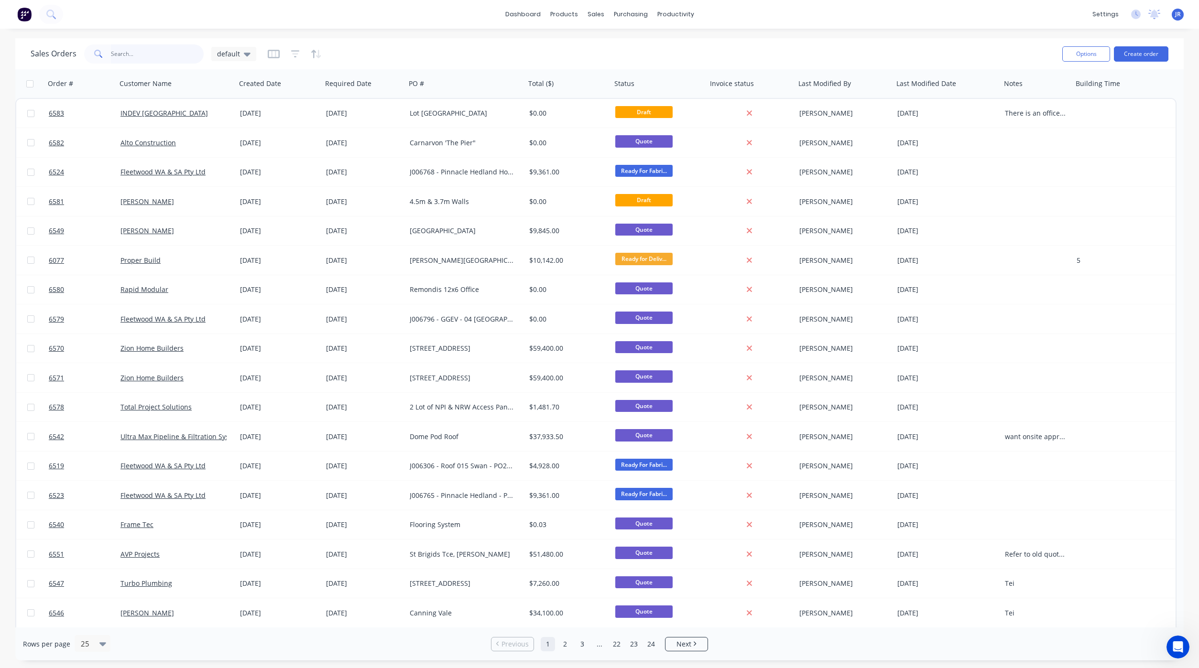
click at [127, 53] on input "text" at bounding box center [157, 53] width 93 height 19
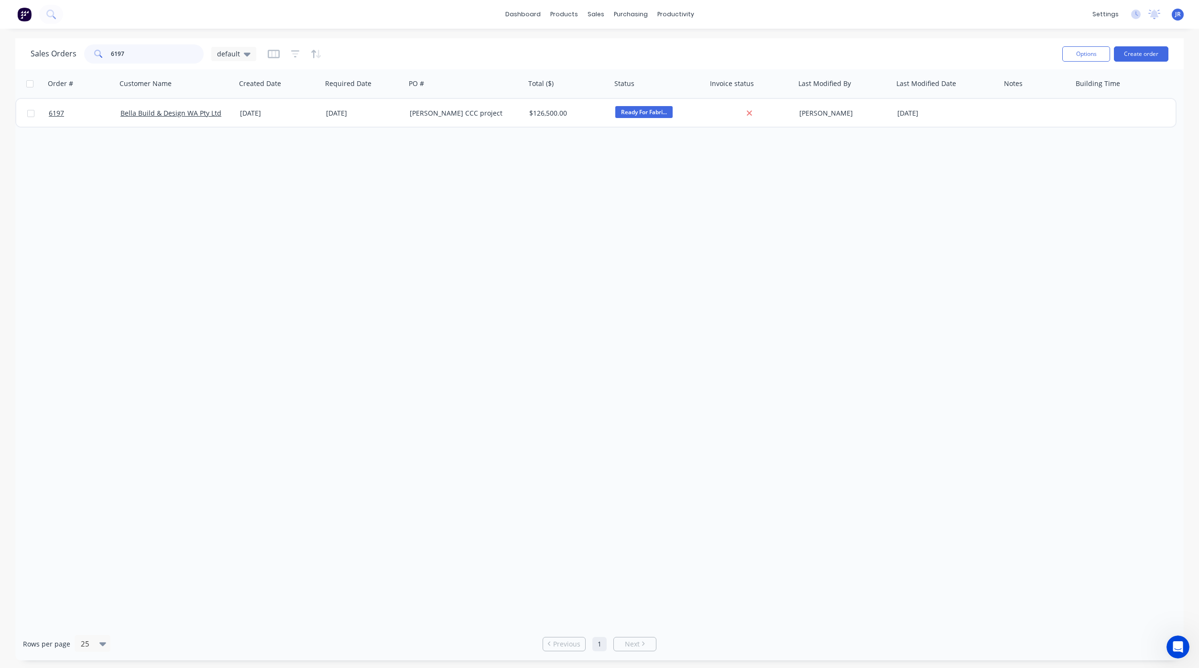
type input "6197"
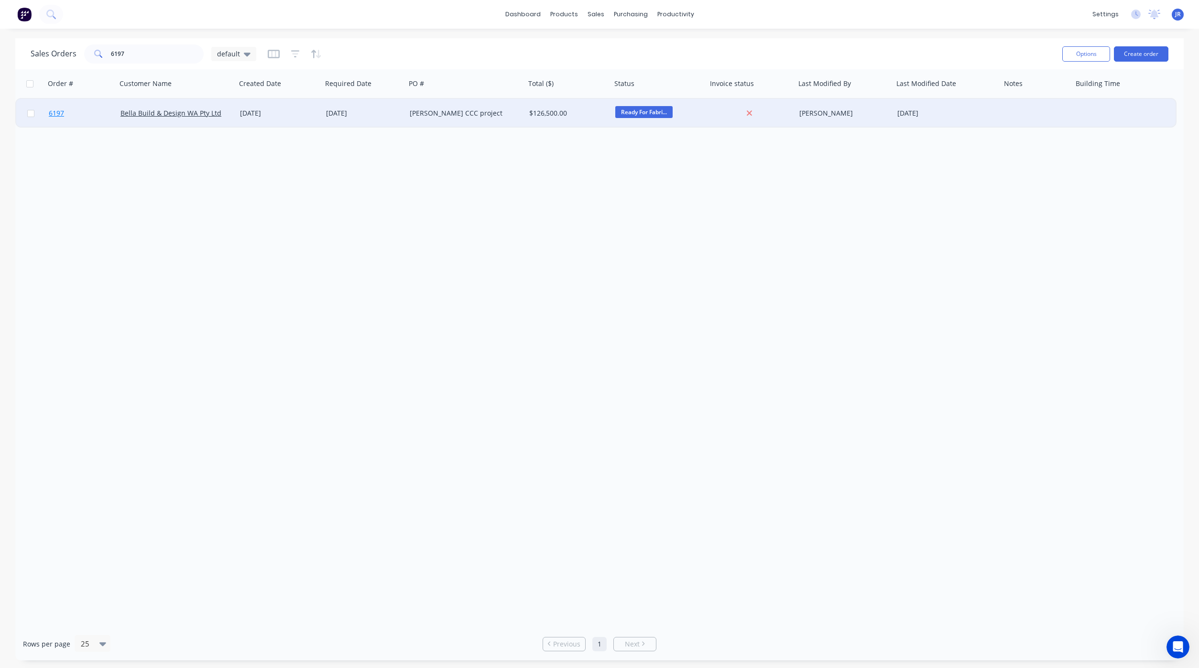
click at [57, 110] on span "6197" at bounding box center [56, 113] width 15 height 10
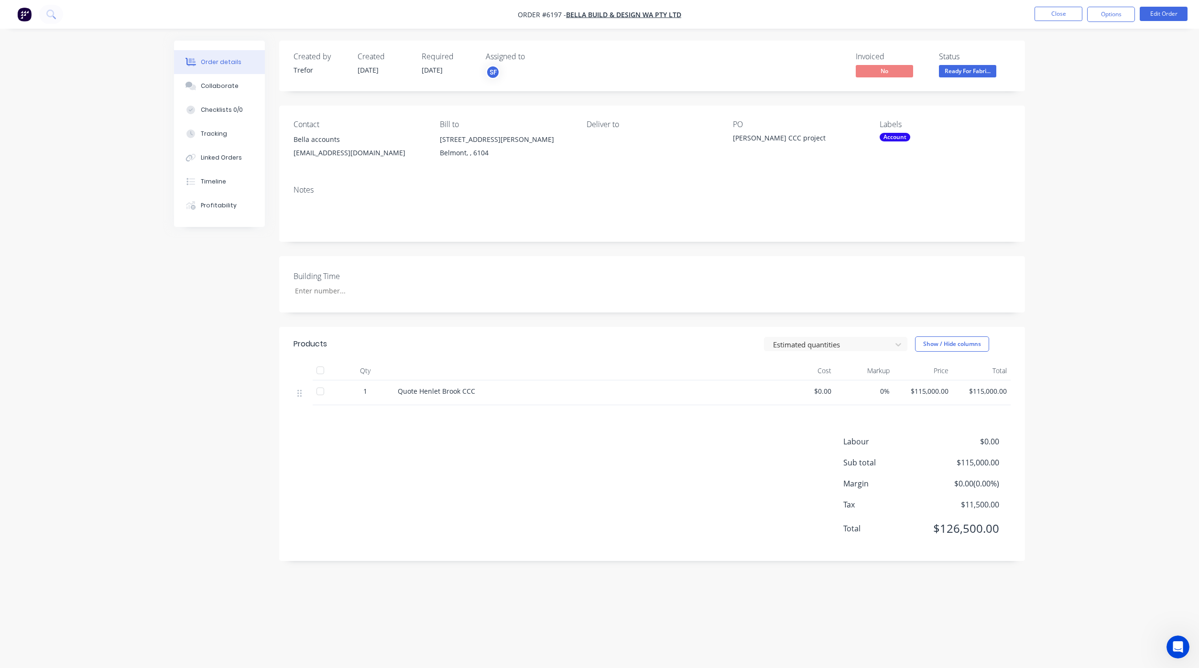
click at [485, 390] on div "Quote Henlet Brook CCC" at bounding box center [585, 391] width 375 height 10
click at [438, 390] on span "Quote Henlet Brook CCC" at bounding box center [436, 391] width 77 height 9
click at [1158, 14] on button "Edit Order" at bounding box center [1163, 14] width 48 height 14
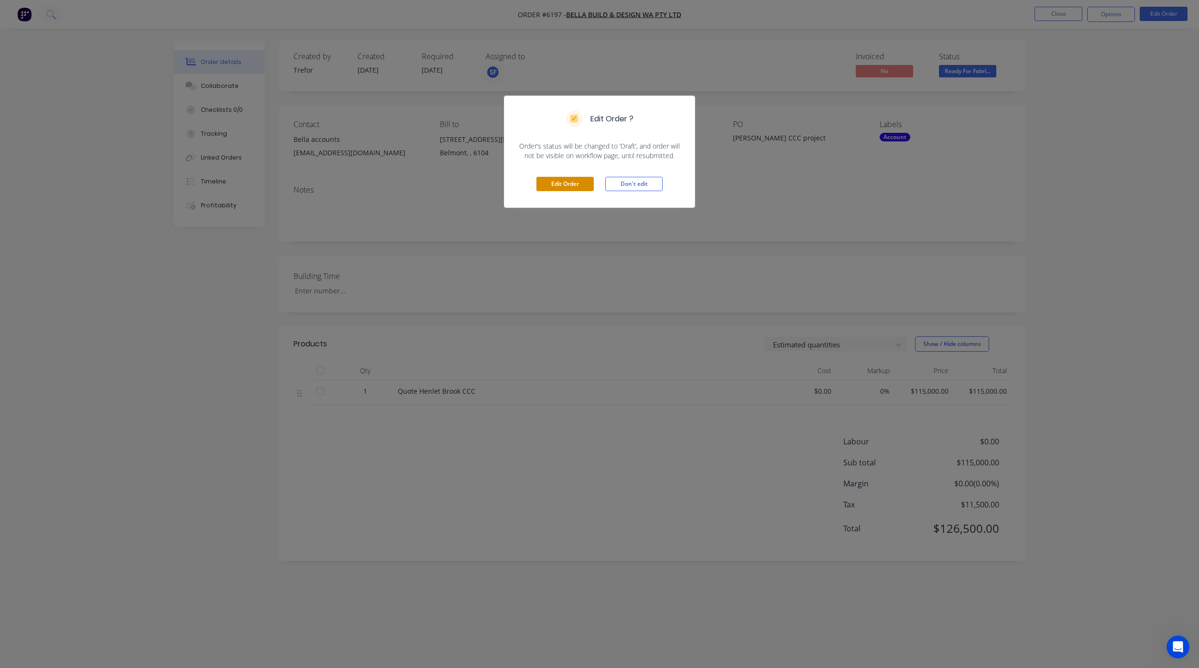
click at [567, 184] on button "Edit Order" at bounding box center [564, 184] width 57 height 14
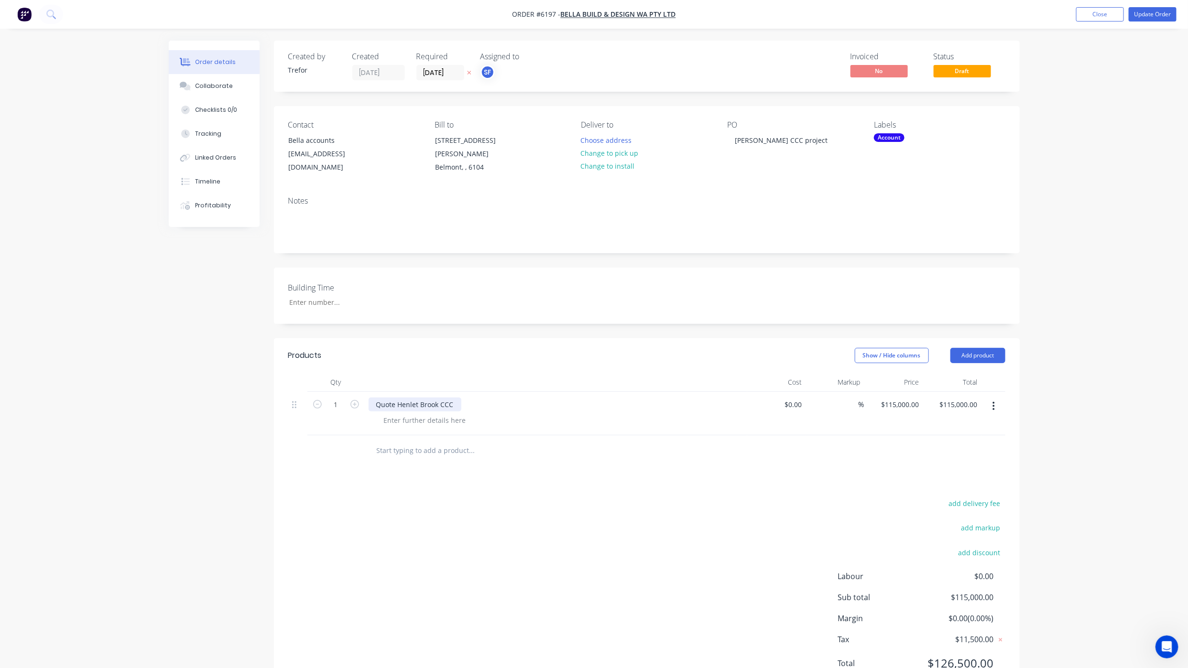
click at [459, 398] on div "Quote Henlet Brook CCC" at bounding box center [415, 405] width 93 height 14
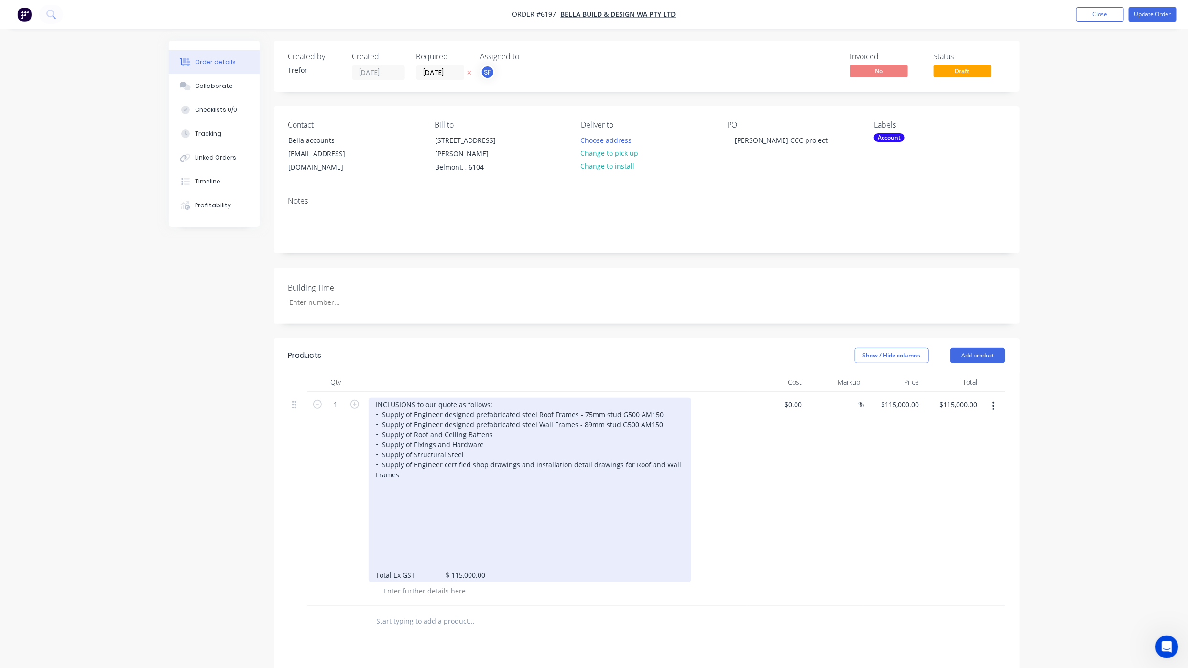
click at [406, 530] on div "INCLUSIONS to our quote as follows: • Supply of Engineer designed prefabricated…" at bounding box center [530, 490] width 323 height 184
click at [392, 540] on div "INCLUSIONS to our quote as follows: • Supply of Engineer designed prefabricated…" at bounding box center [530, 490] width 323 height 184
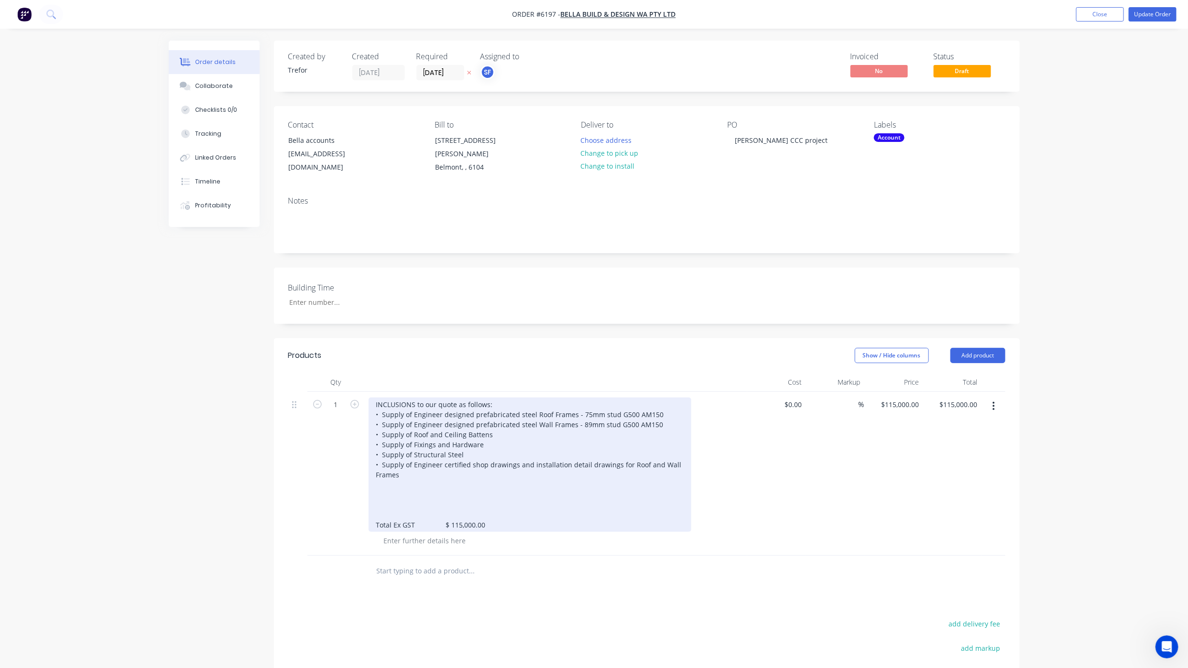
click at [380, 495] on div "INCLUSIONS to our quote as follows: • Supply of Engineer designed prefabricated…" at bounding box center [530, 465] width 323 height 134
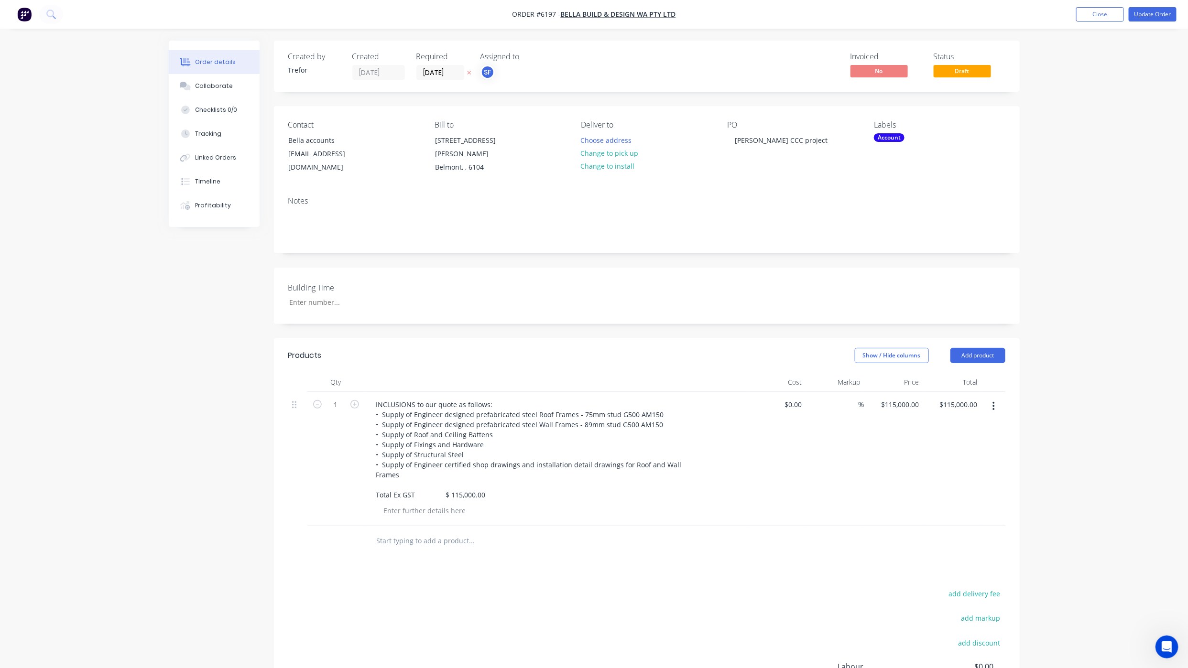
click at [659, 558] on div "Products Show / Hide columns Add product Qty Cost Markup Price Total 1 INCLUSIO…" at bounding box center [647, 562] width 746 height 448
click at [1146, 16] on button "Update Order" at bounding box center [1152, 14] width 48 height 14
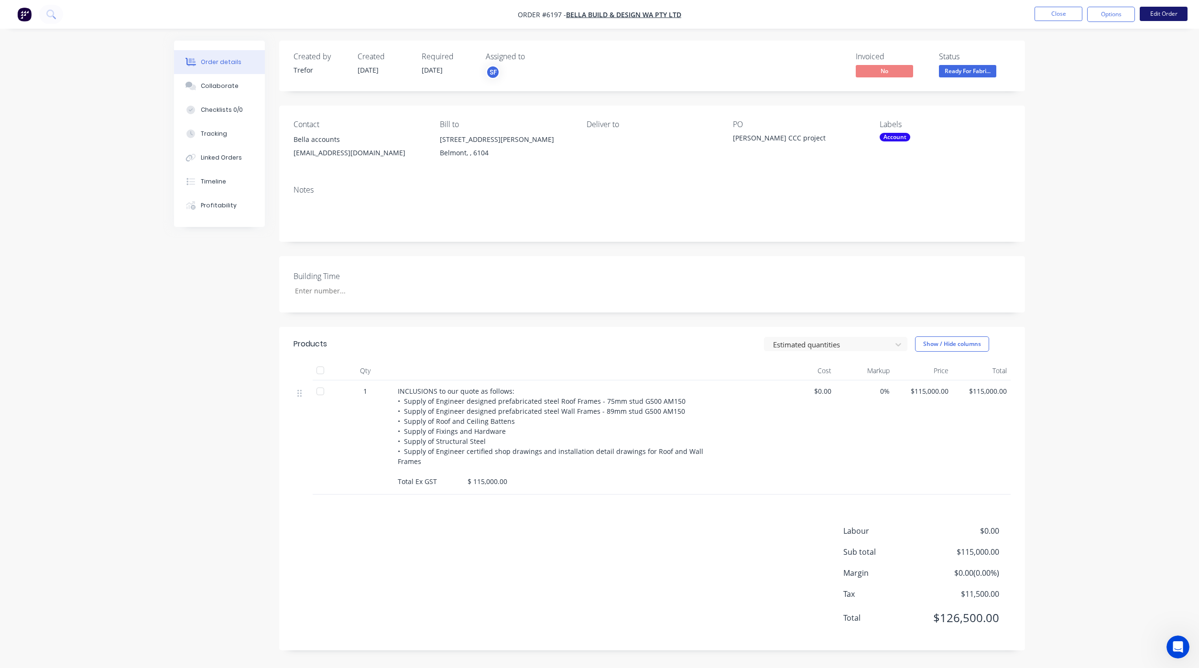
click at [1159, 17] on button "Edit Order" at bounding box center [1163, 14] width 48 height 14
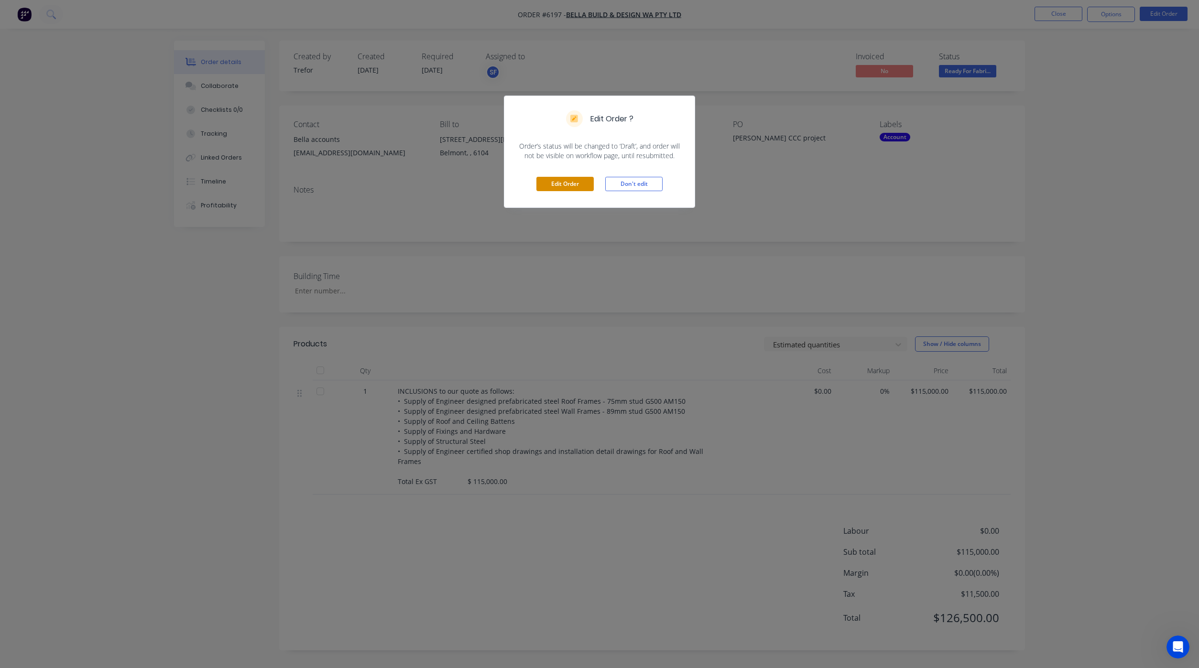
click at [574, 186] on button "Edit Order" at bounding box center [564, 184] width 57 height 14
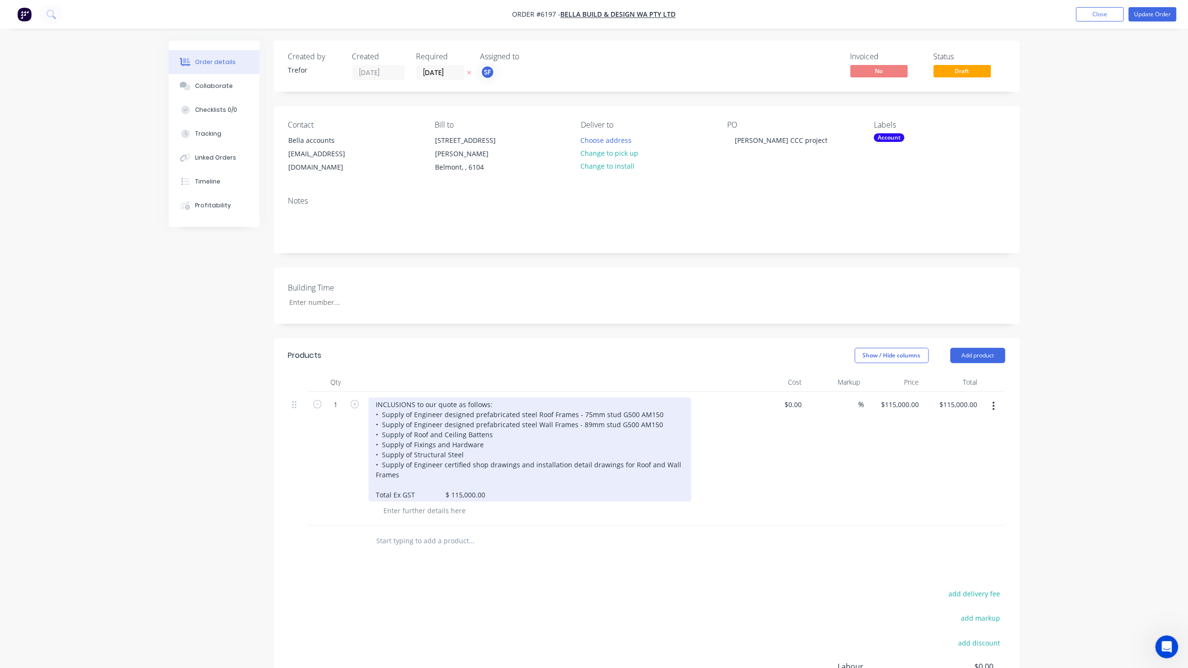
click at [495, 472] on div "INCLUSIONS to our quote as follows: • Supply of Engineer designed prefabricated…" at bounding box center [530, 450] width 323 height 104
click at [488, 482] on div "INCLUSIONS to our quote as follows: • Supply of Engineer designed prefabricated…" at bounding box center [530, 450] width 323 height 104
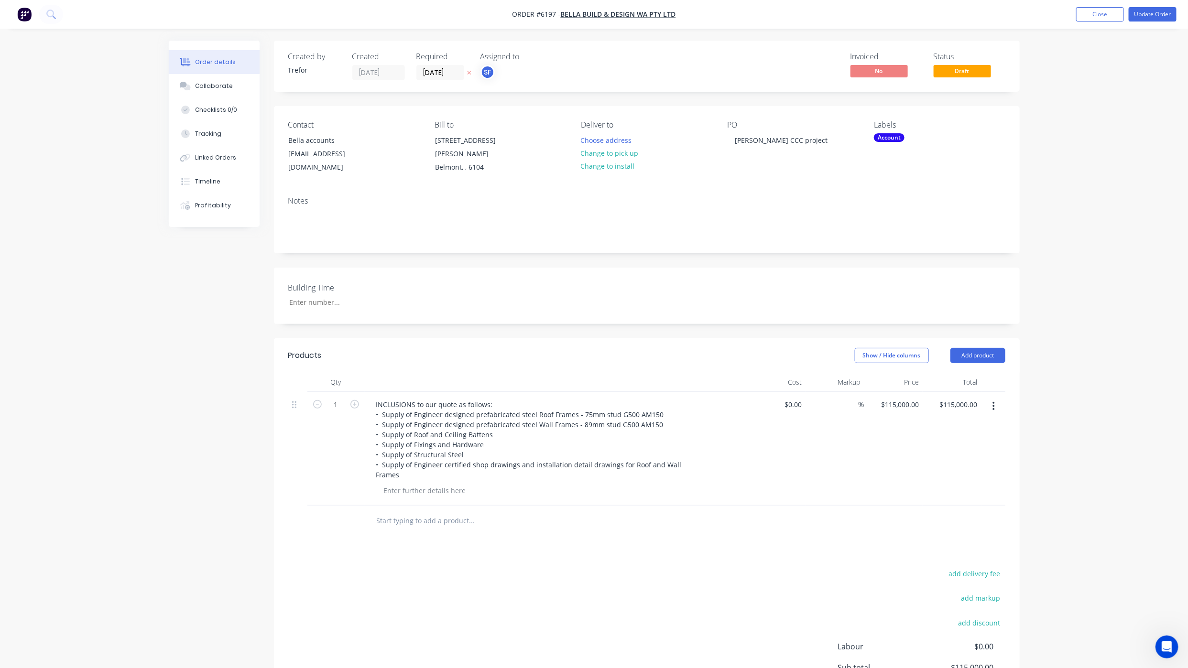
click at [522, 578] on div "add delivery fee add markup add discount Labour $0.00 Sub total $115,000.00 Mar…" at bounding box center [646, 659] width 717 height 184
click at [1147, 19] on button "Update Order" at bounding box center [1152, 14] width 48 height 14
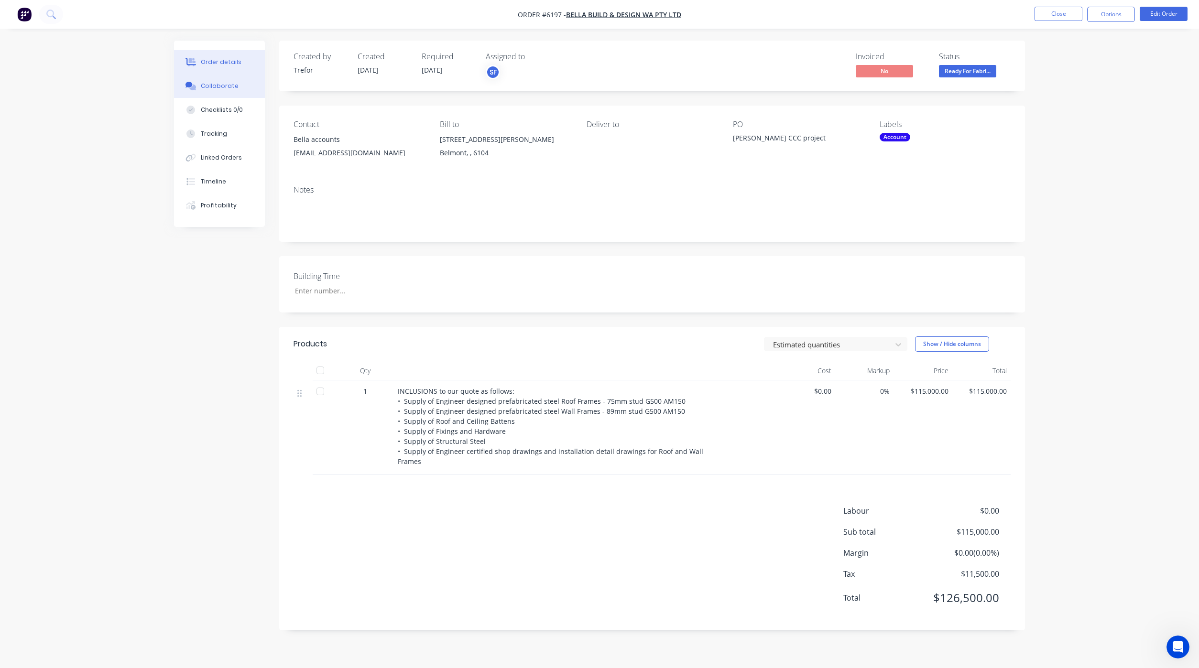
click at [218, 84] on div "Collaborate" at bounding box center [220, 86] width 38 height 9
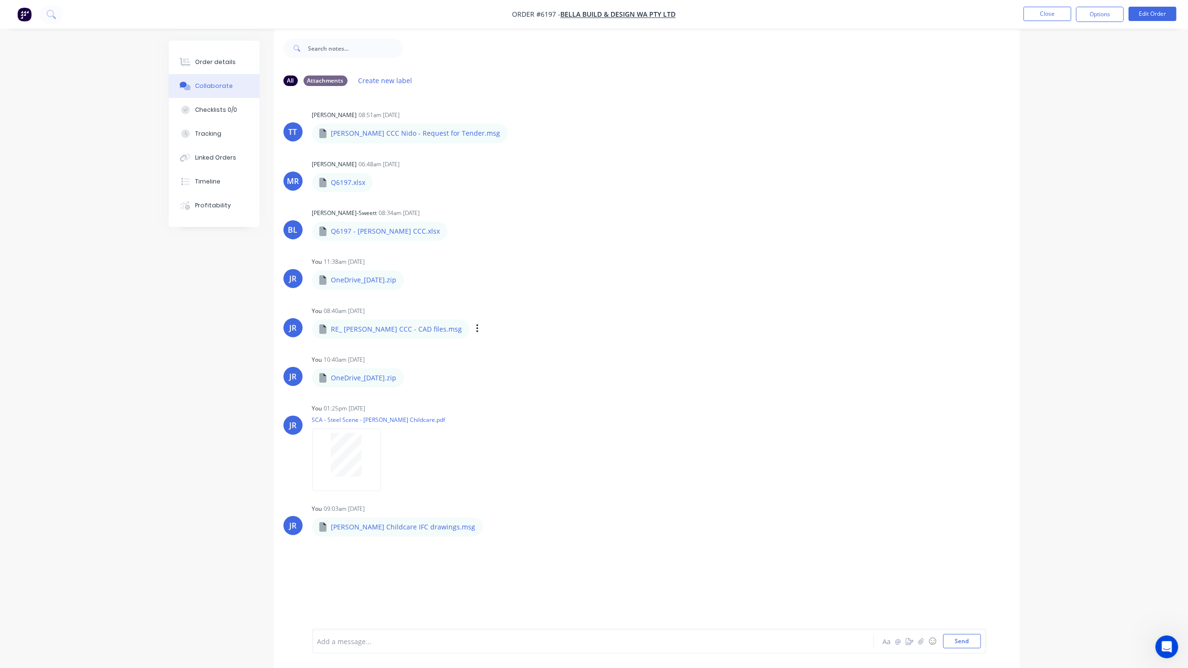
scroll to position [15, 0]
click at [956, 634] on button "Send" at bounding box center [962, 641] width 38 height 14
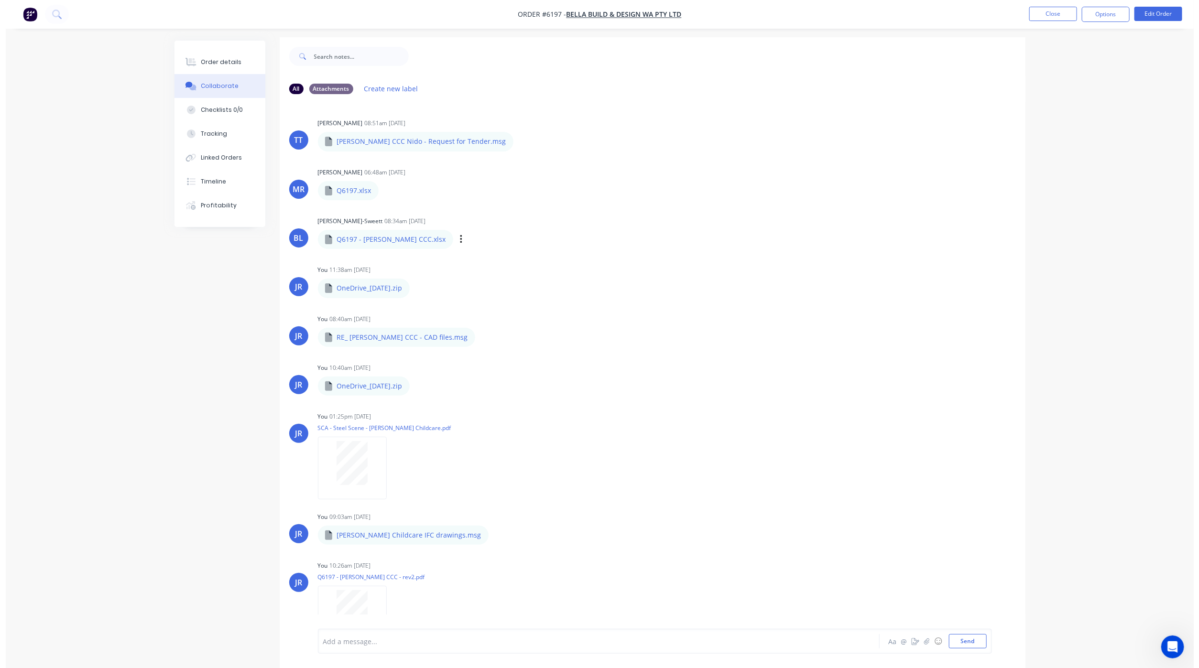
scroll to position [0, 0]
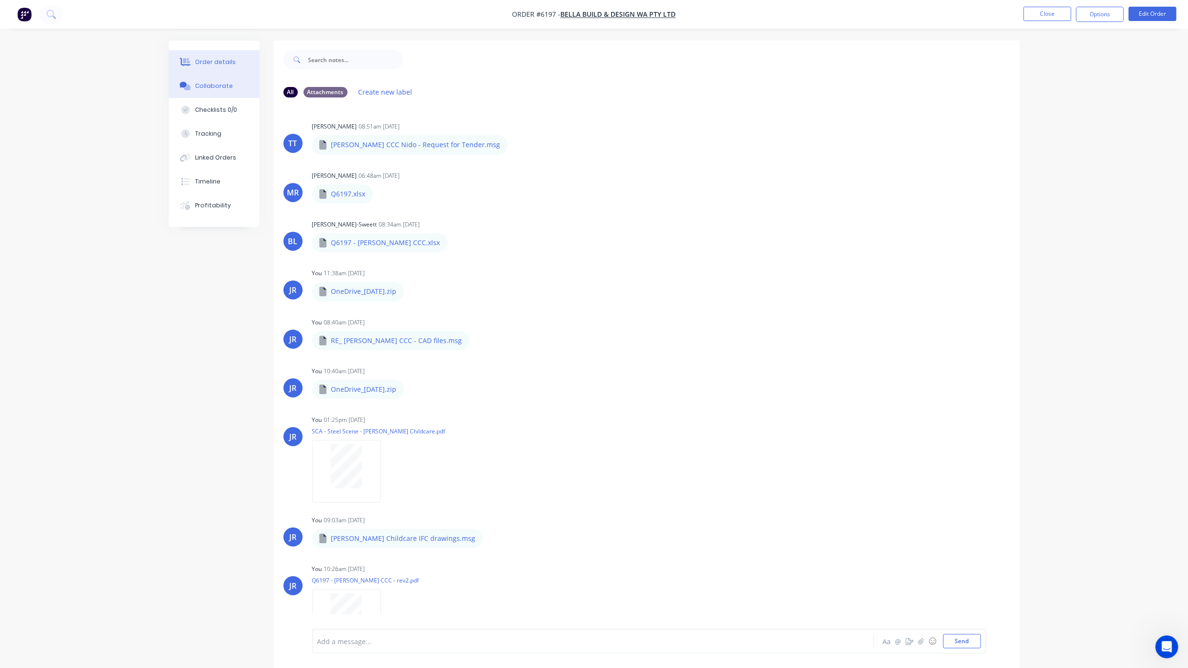
click at [211, 62] on div "Order details" at bounding box center [215, 62] width 41 height 9
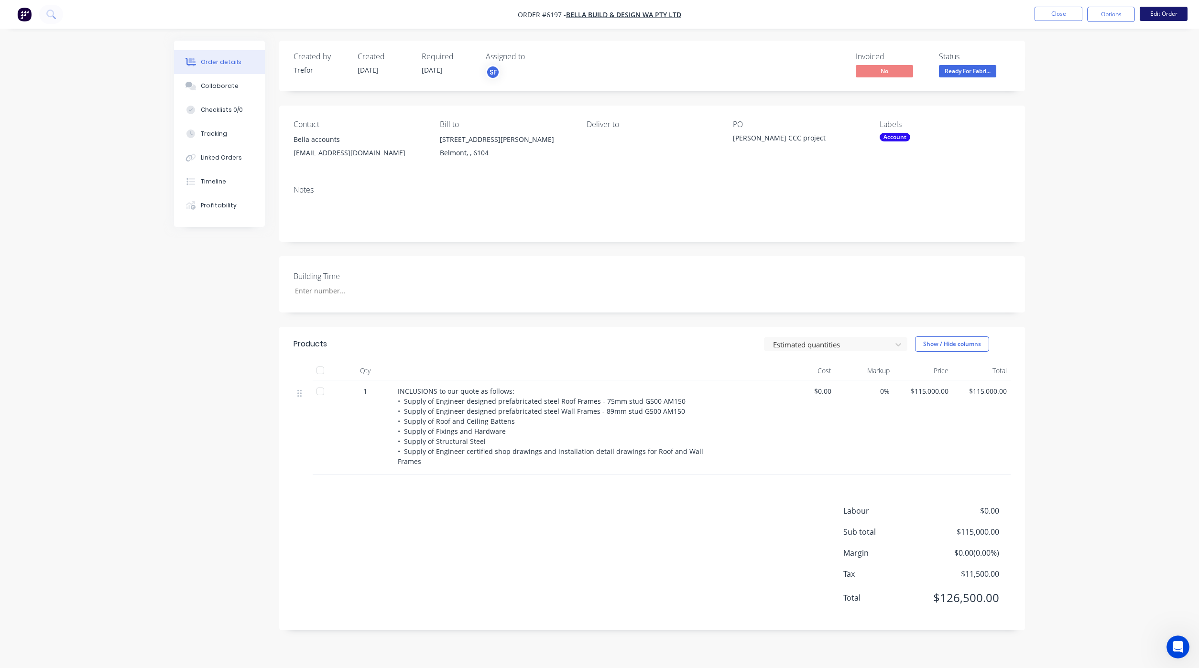
click at [1167, 14] on button "Edit Order" at bounding box center [1163, 14] width 48 height 14
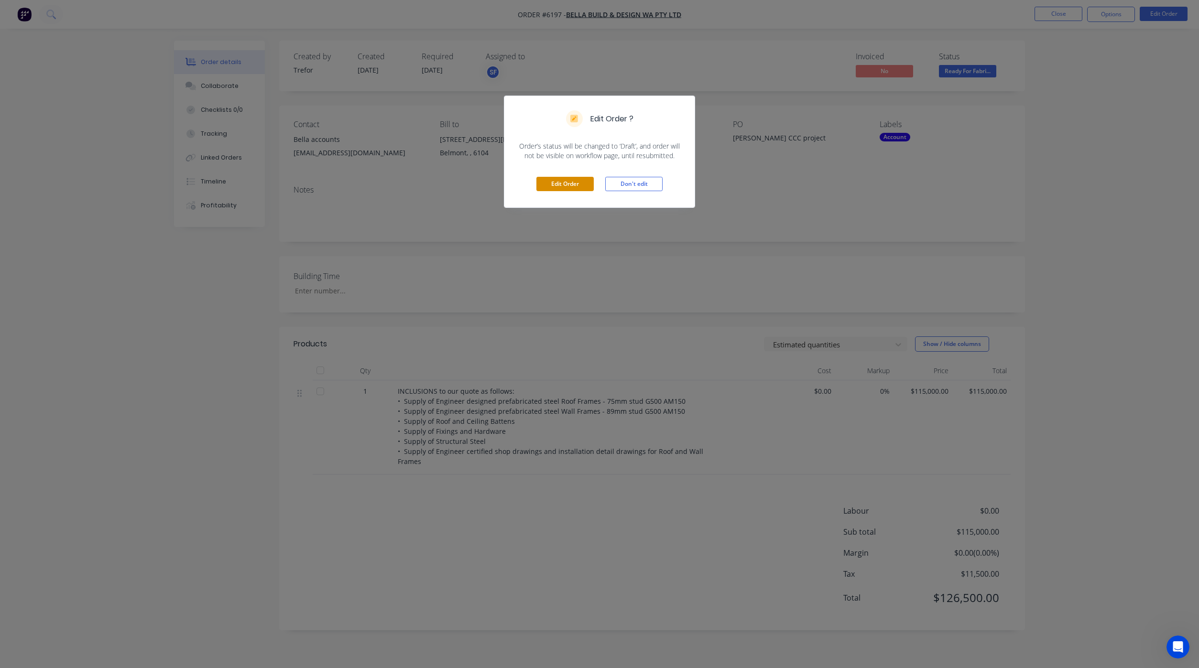
click at [565, 184] on button "Edit Order" at bounding box center [564, 184] width 57 height 14
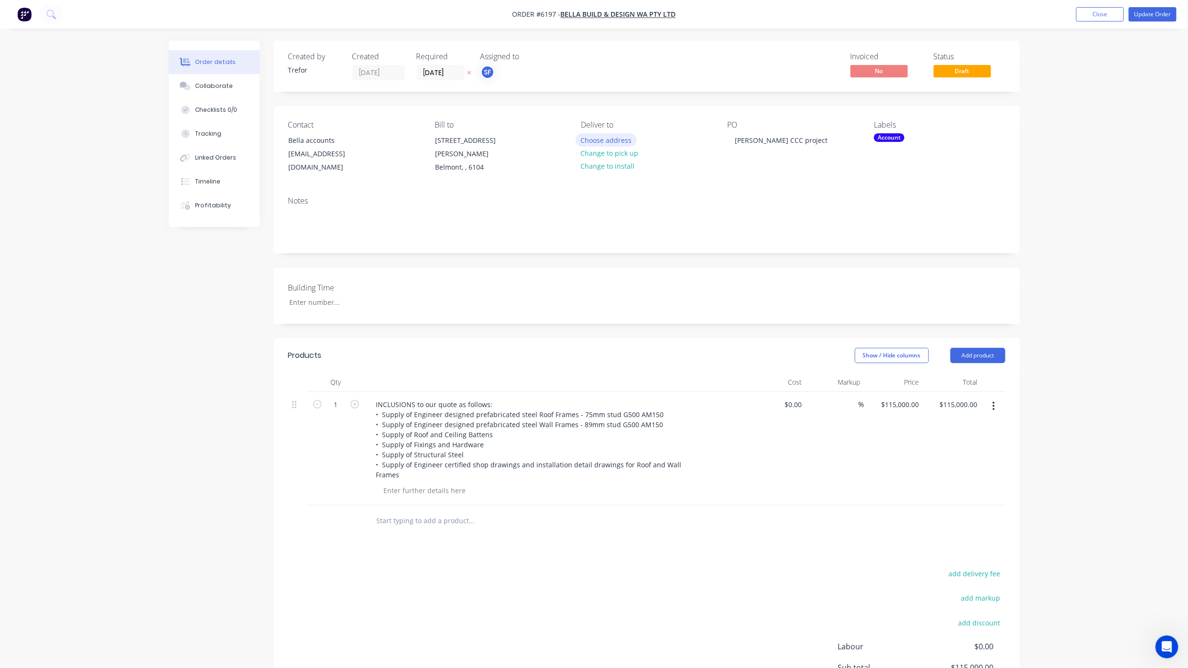
click at [598, 142] on button "Choose address" at bounding box center [605, 139] width 61 height 13
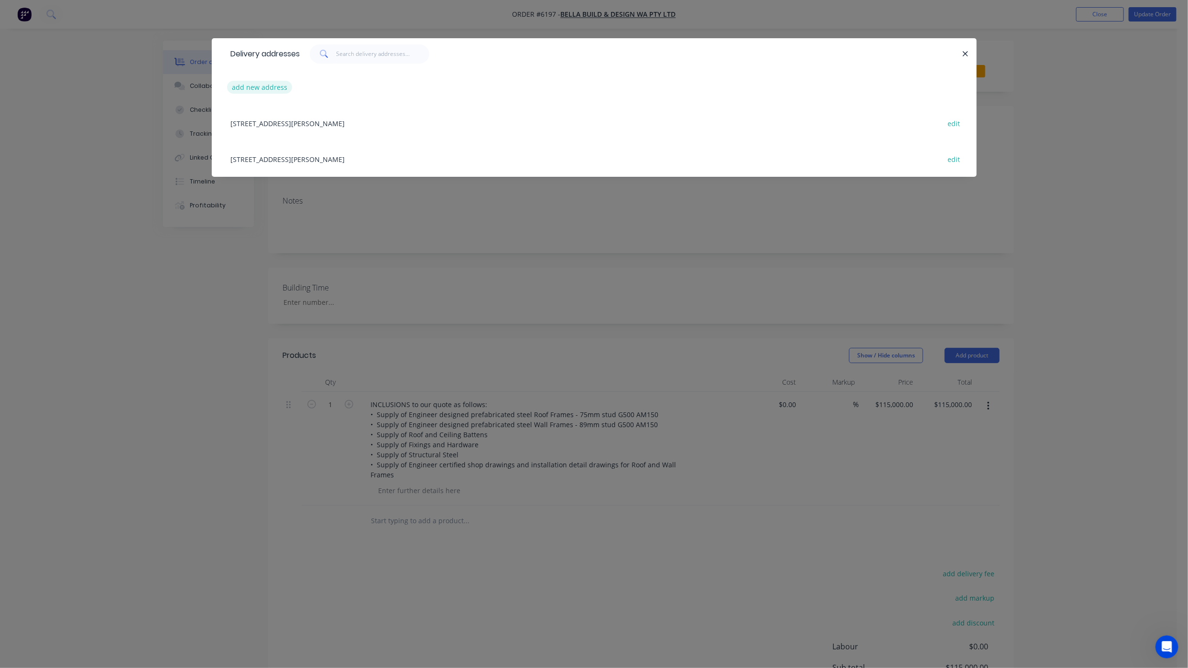
click at [270, 85] on button "add new address" at bounding box center [259, 87] width 65 height 13
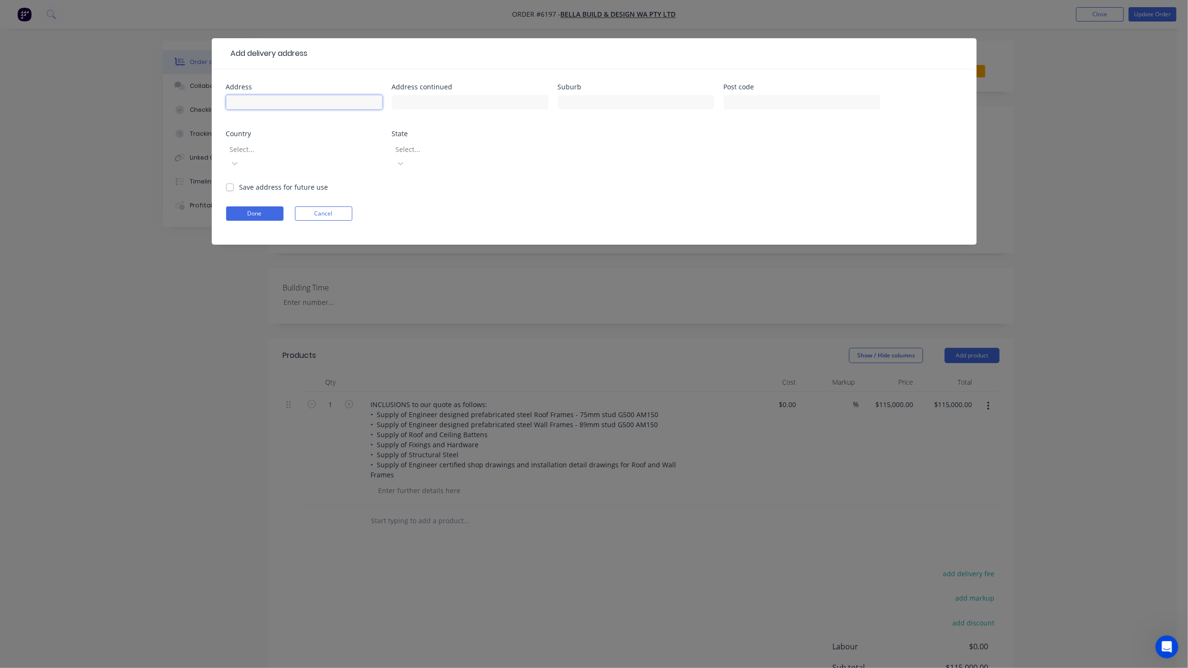
click at [274, 102] on input "text" at bounding box center [304, 102] width 156 height 14
type input "[STREET_ADDRESS]"
click at [565, 106] on input "text" at bounding box center [636, 102] width 156 height 14
type input "[PERSON_NAME]"
click at [739, 92] on div "Post code" at bounding box center [802, 102] width 156 height 37
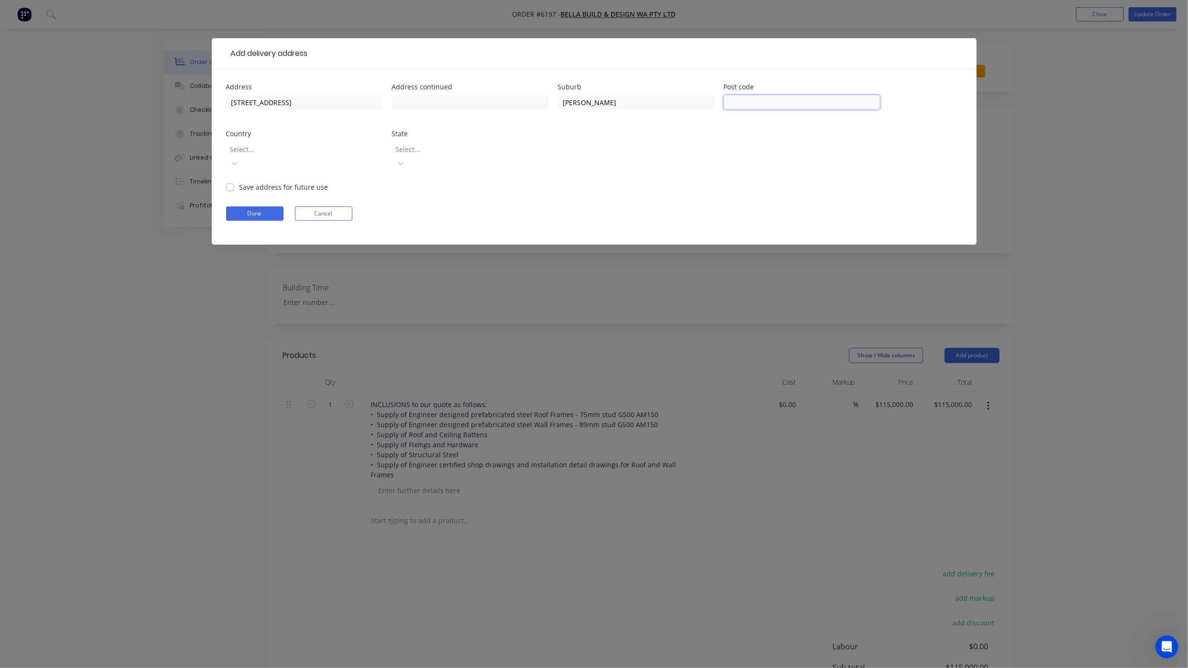
click at [739, 100] on input "text" at bounding box center [802, 102] width 156 height 14
type input "6055"
click at [687, 148] on div "Address [STREET_ADDRESS] Address continued Suburb [PERSON_NAME] Post code 6055 …" at bounding box center [594, 133] width 736 height 98
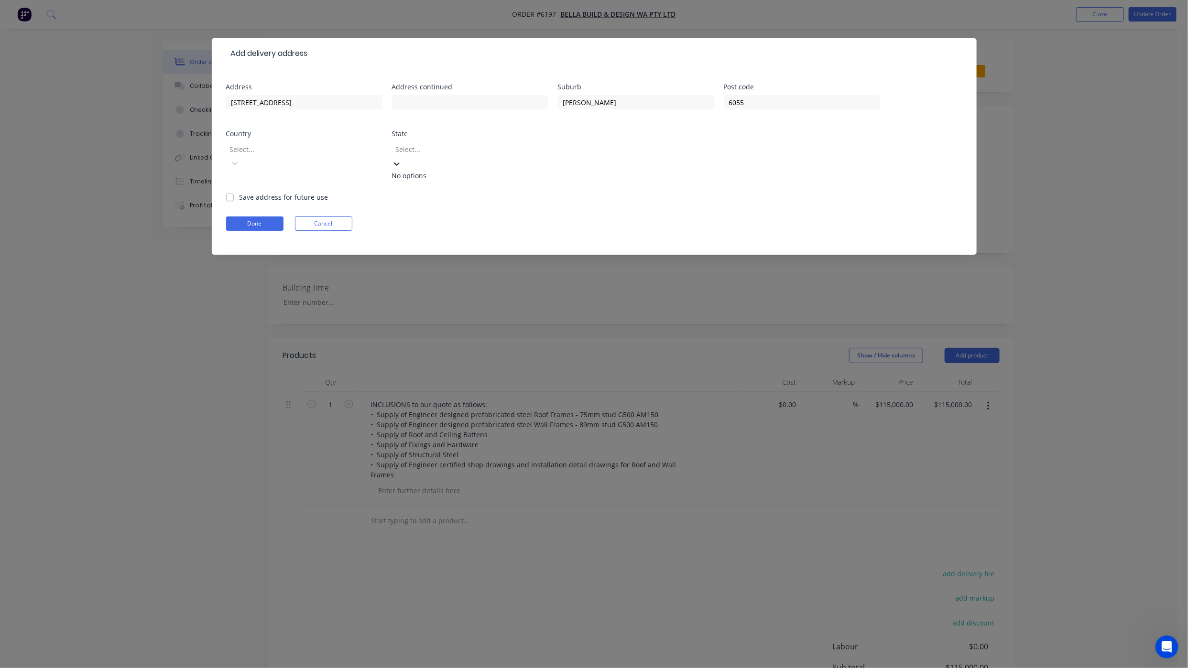
click at [419, 143] on div at bounding box center [464, 149] width 138 height 12
type input "WA"
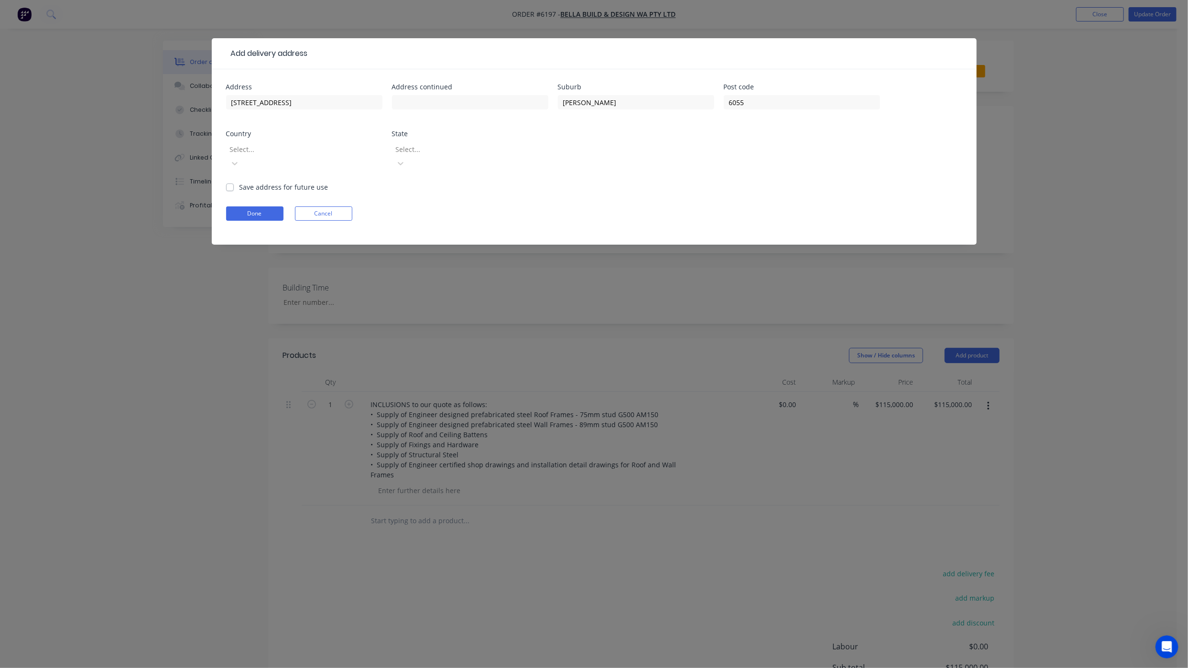
click at [612, 175] on form "Address [STREET_ADDRESS] Address continued Suburb [PERSON_NAME] Post code 6055 …" at bounding box center [594, 164] width 736 height 161
click at [304, 144] on div at bounding box center [298, 149] width 138 height 12
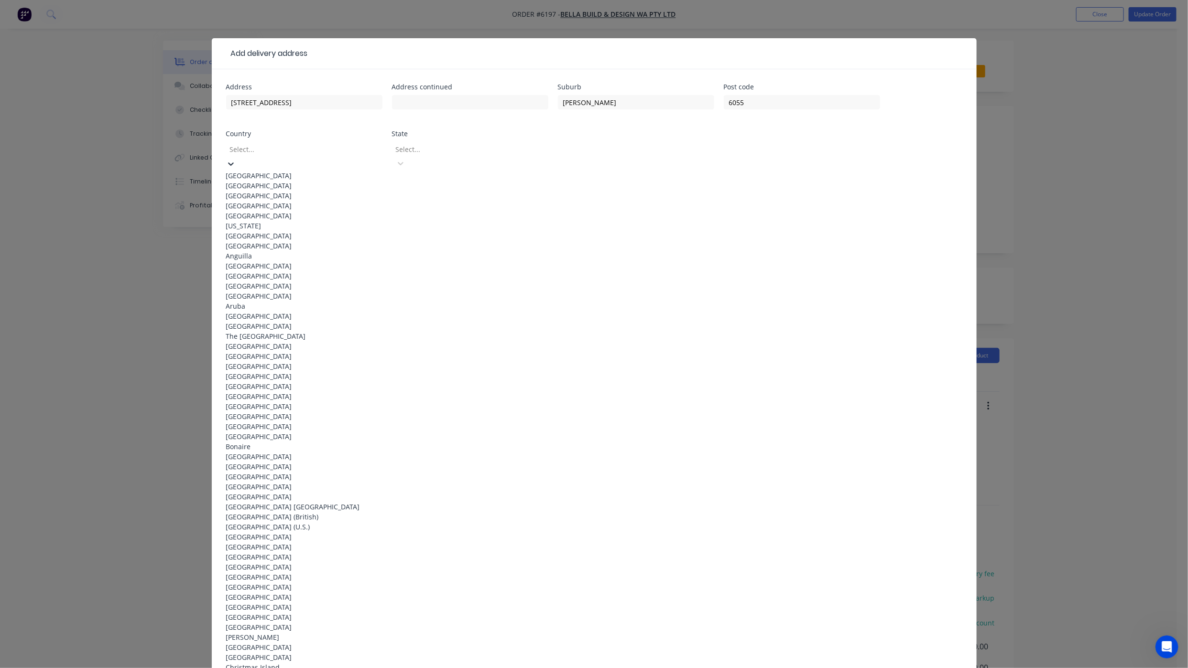
click at [290, 171] on div "[GEOGRAPHIC_DATA]" at bounding box center [304, 176] width 156 height 10
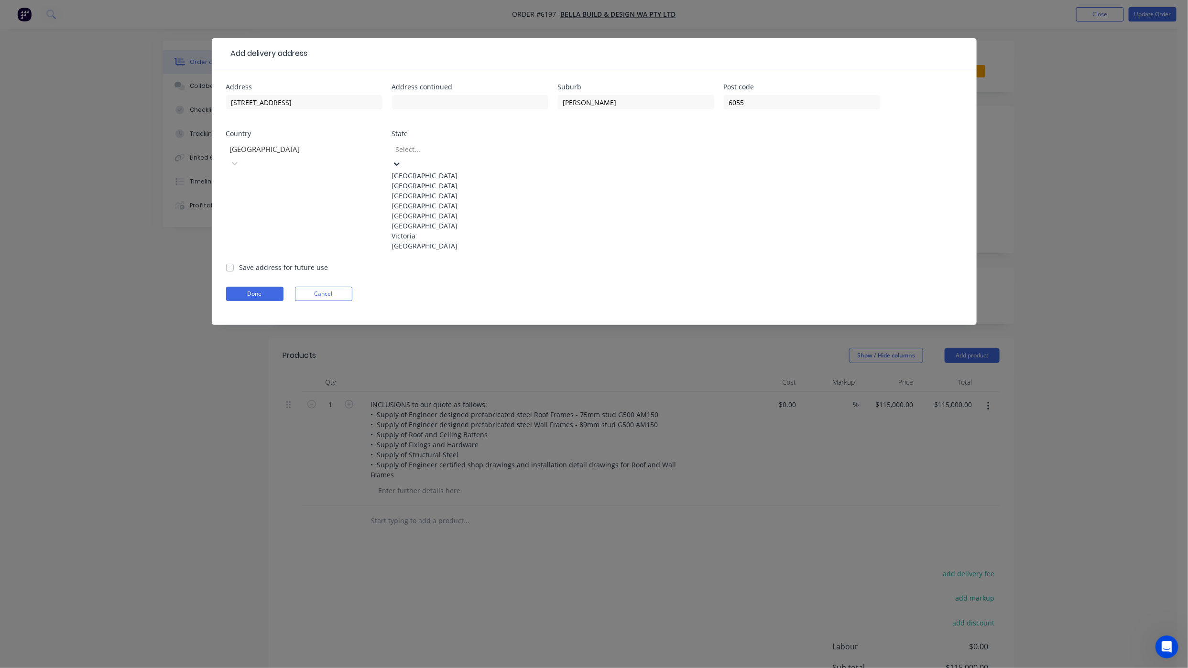
click at [423, 150] on div at bounding box center [464, 149] width 138 height 12
click at [422, 251] on div "[GEOGRAPHIC_DATA]" at bounding box center [470, 246] width 156 height 10
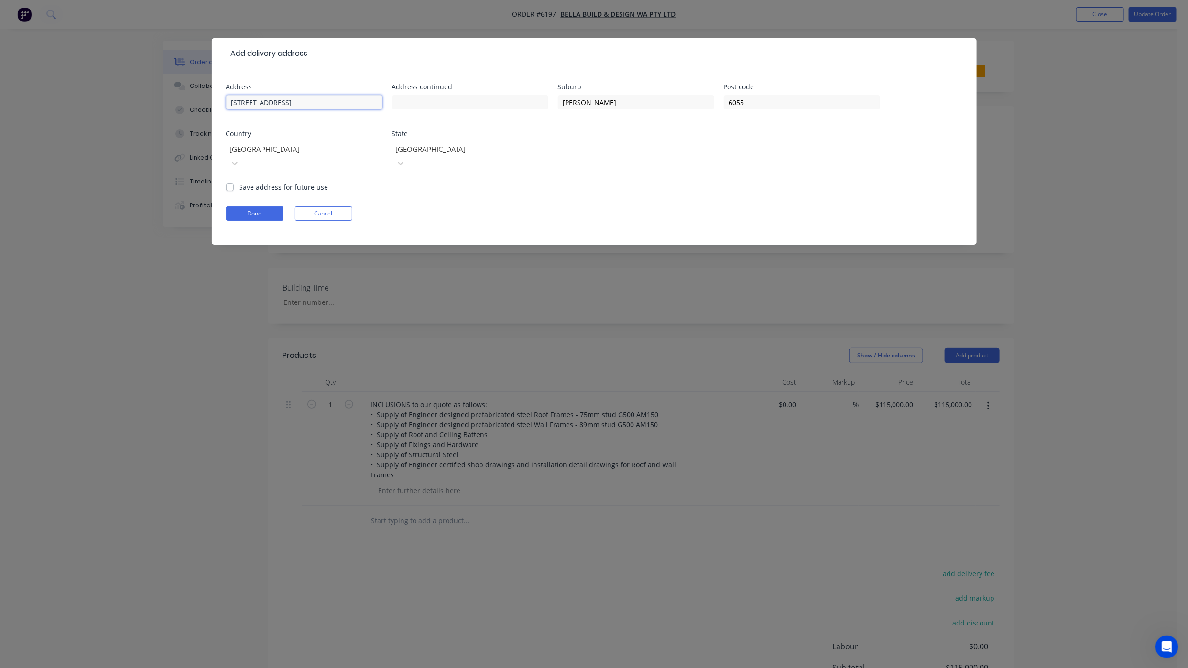
click at [230, 104] on input "[STREET_ADDRESS]" at bounding box center [304, 102] width 156 height 14
type input "[STREET_ADDRESS]"
click at [252, 206] on button "Done" at bounding box center [254, 213] width 57 height 14
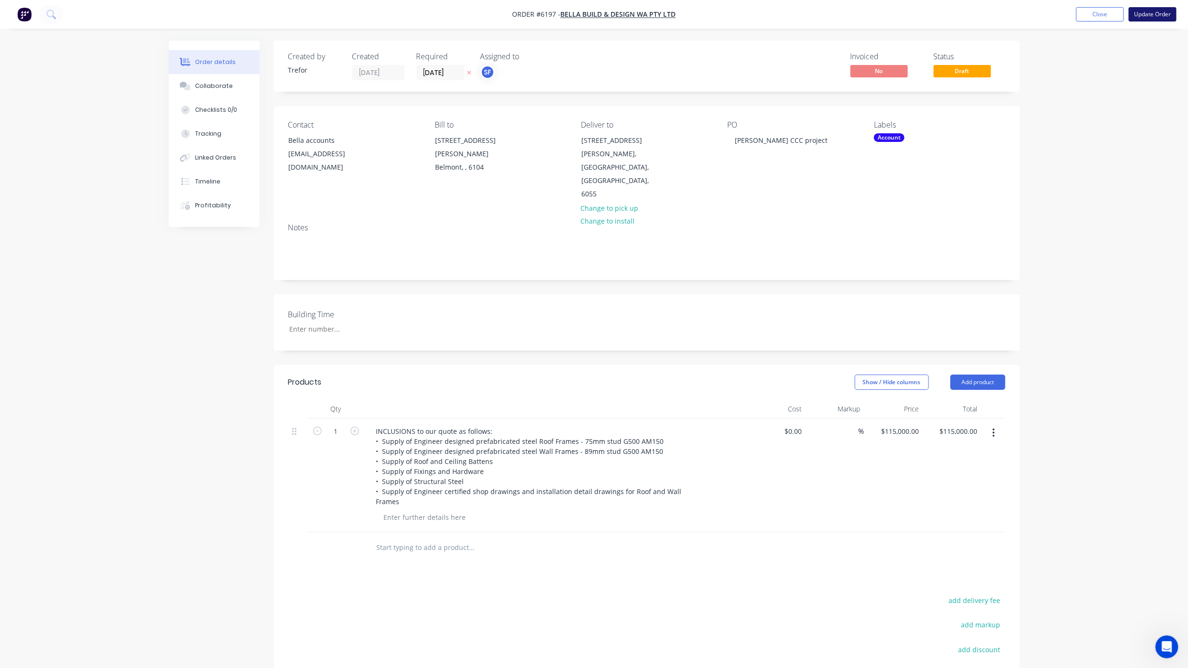
click at [1155, 16] on button "Update Order" at bounding box center [1152, 14] width 48 height 14
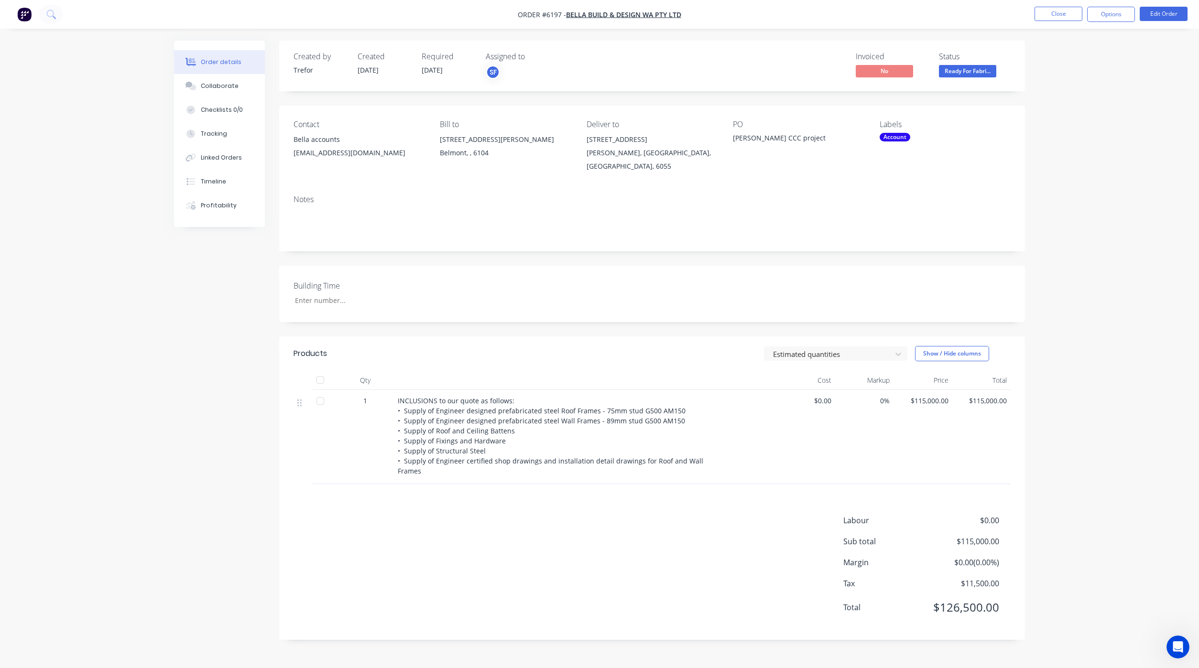
click at [891, 139] on div "Account" at bounding box center [894, 137] width 31 height 9
click at [1038, 11] on button "Close" at bounding box center [1058, 14] width 48 height 14
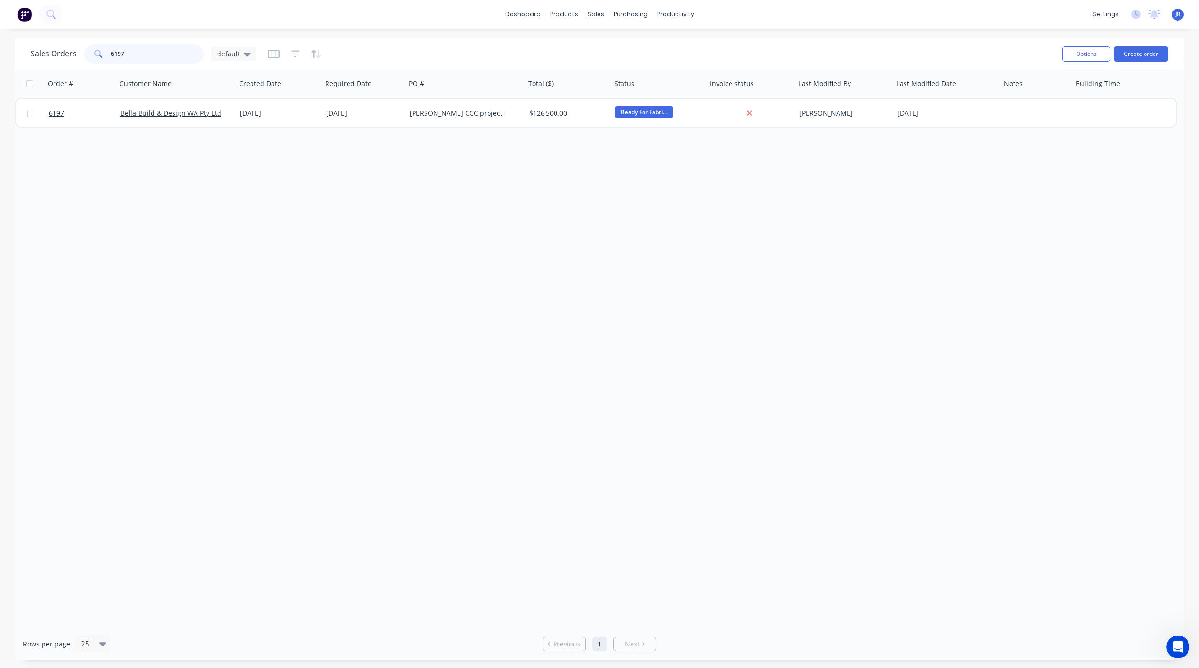
drag, startPoint x: 106, startPoint y: 61, endPoint x: -37, endPoint y: 60, distance: 142.9
click at [0, 60] on html "dashboard products sales purchasing productivity dashboard products Product Cat…" at bounding box center [599, 334] width 1199 height 668
click at [236, 57] on span "default" at bounding box center [228, 54] width 23 height 10
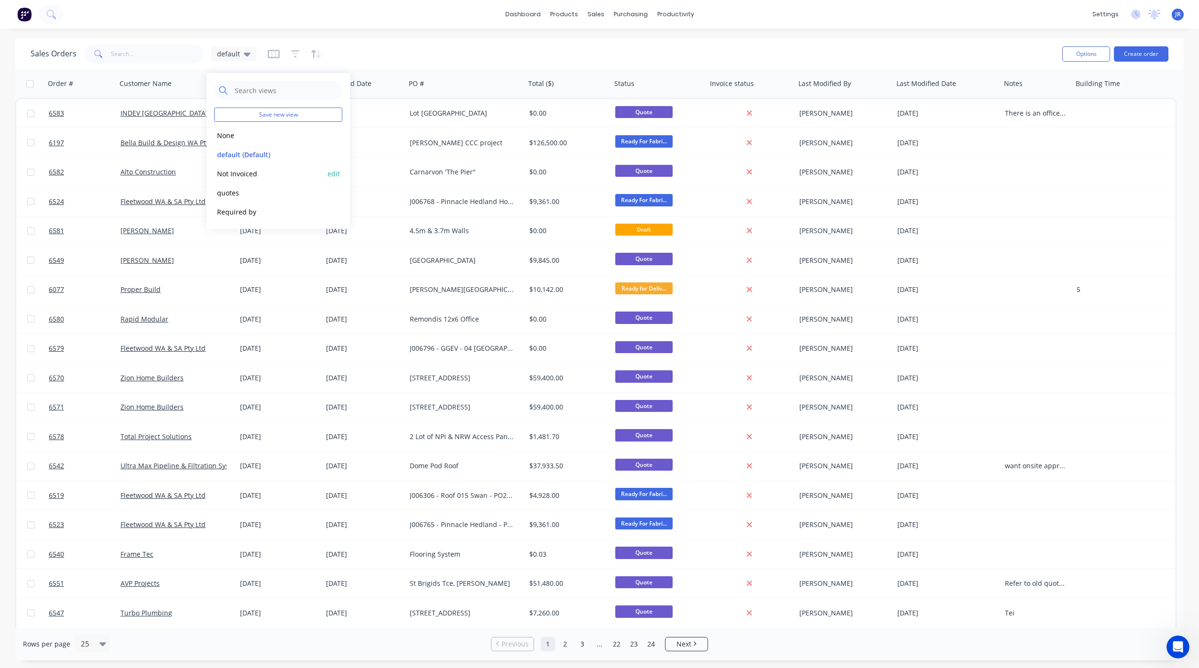
click at [227, 174] on button "Not Invoiced" at bounding box center [268, 173] width 109 height 11
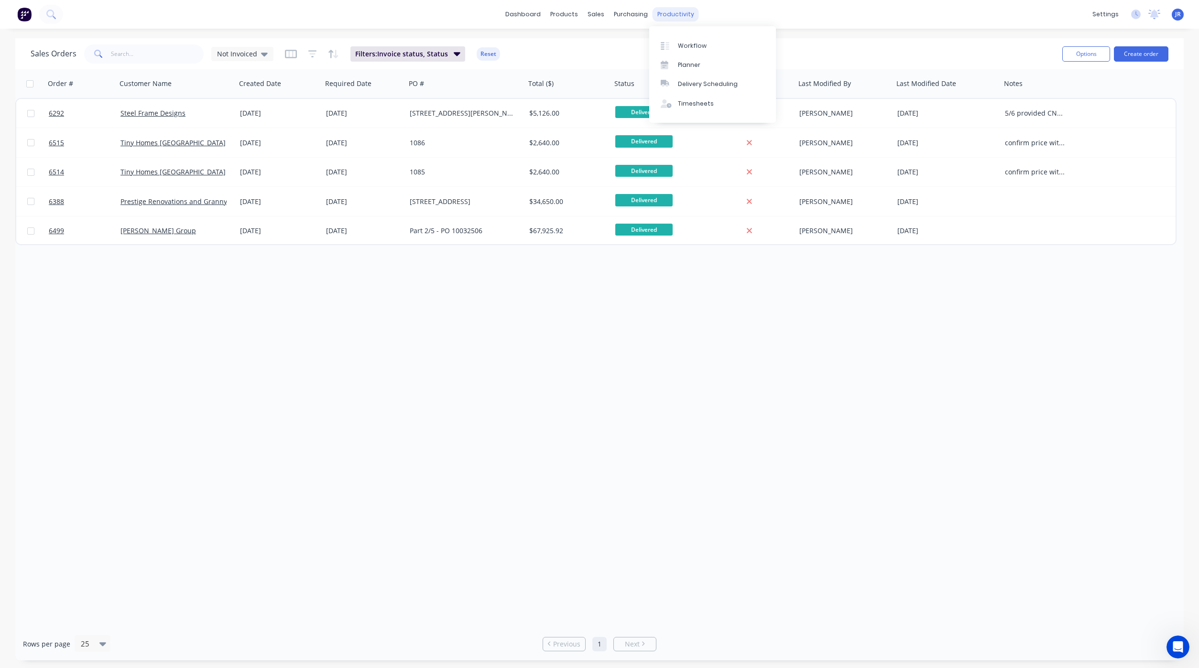
click at [664, 16] on div "productivity" at bounding box center [675, 14] width 46 height 14
click at [672, 47] on div at bounding box center [668, 46] width 14 height 9
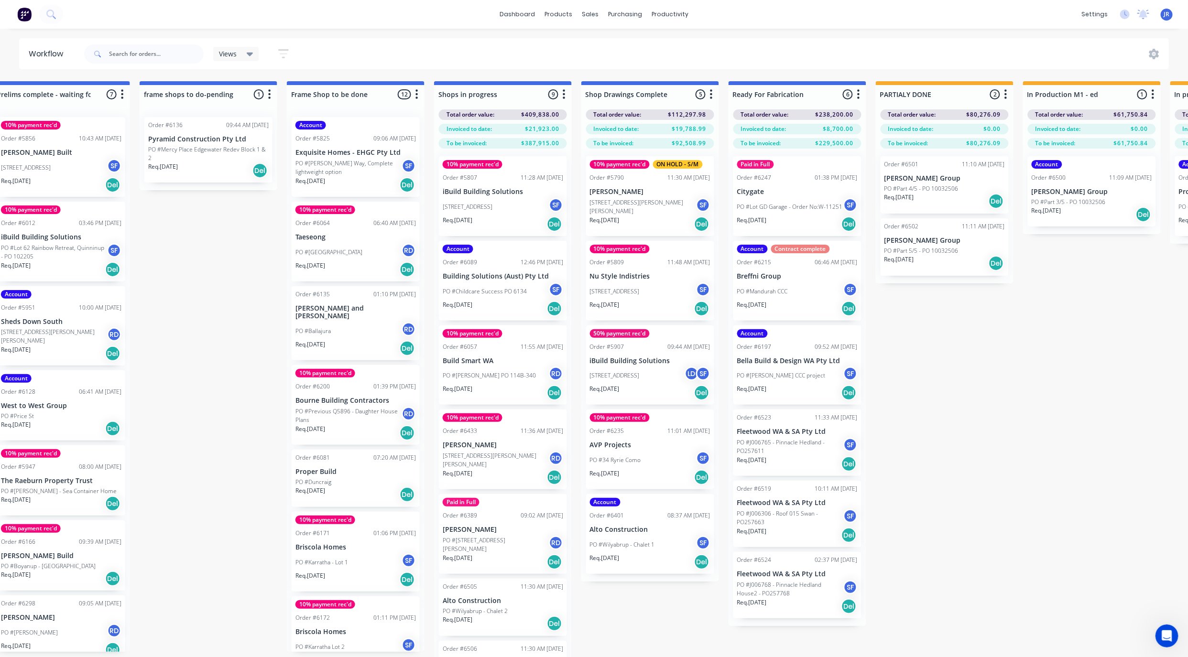
scroll to position [0, 1237]
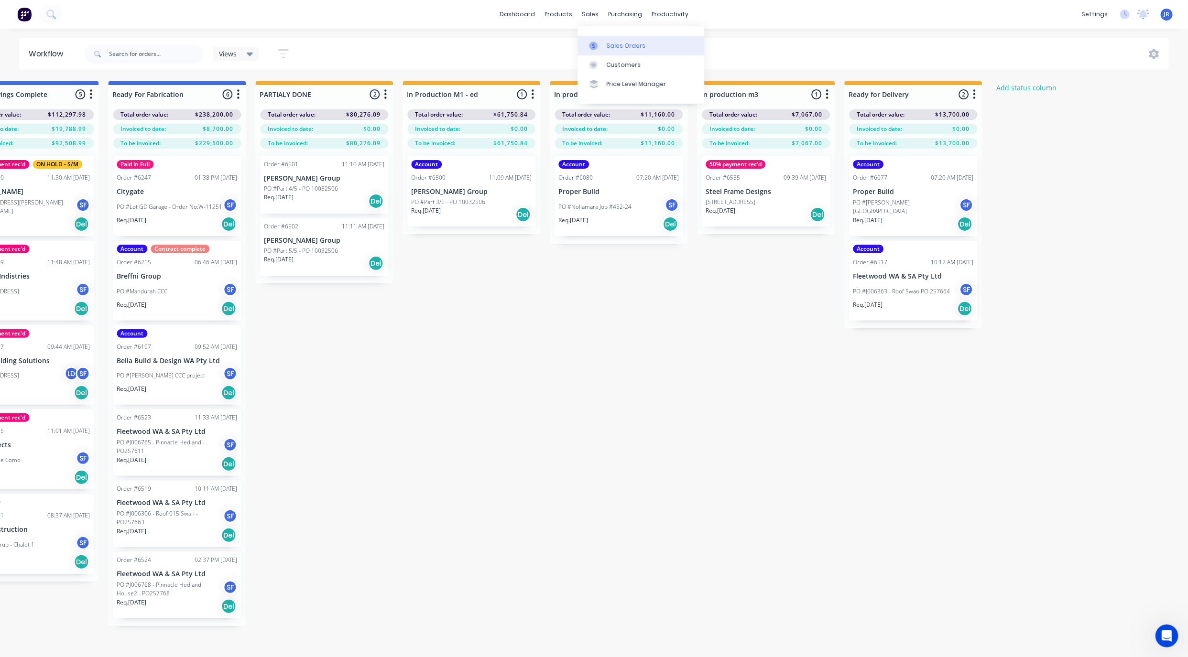
click at [588, 47] on link "Sales Orders" at bounding box center [640, 45] width 127 height 19
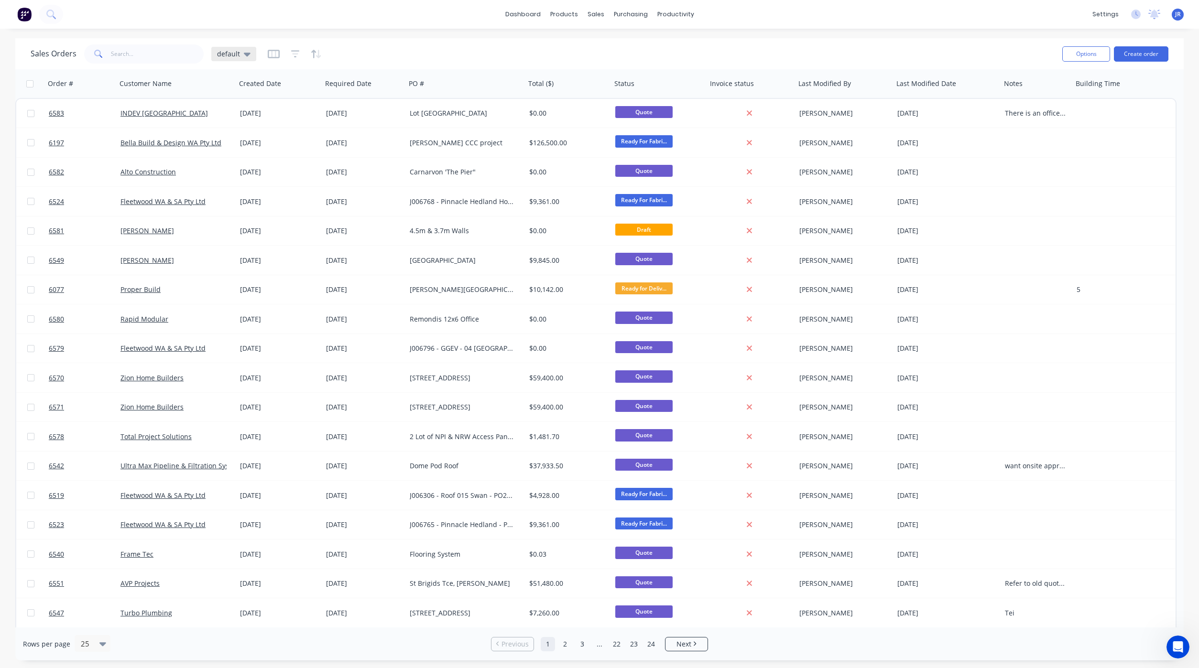
click at [236, 52] on span "default" at bounding box center [228, 54] width 23 height 10
click at [247, 167] on div "Not Invoiced edit" at bounding box center [278, 173] width 128 height 19
click at [241, 172] on button "Not Invoiced" at bounding box center [268, 173] width 109 height 11
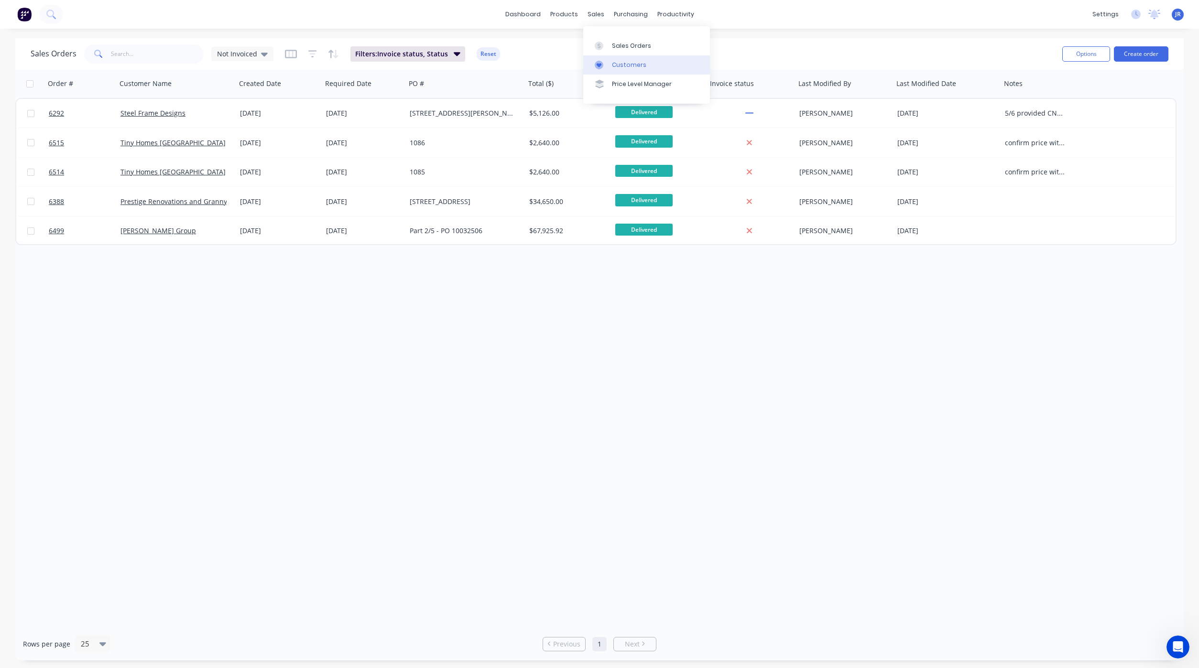
click at [604, 56] on link "Customers" at bounding box center [646, 64] width 127 height 19
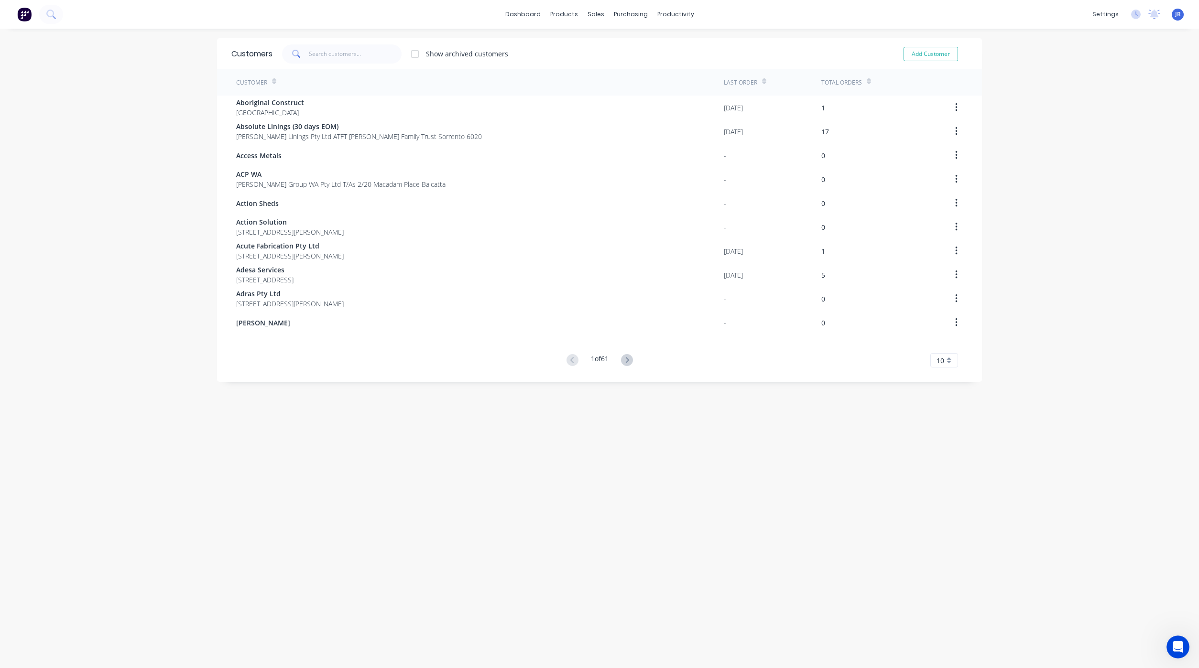
click at [605, 39] on div "Customers Show archived customers Add Customer" at bounding box center [599, 53] width 765 height 31
click at [596, 13] on div "sales" at bounding box center [596, 14] width 26 height 14
click at [597, 47] on icon at bounding box center [593, 46] width 9 height 9
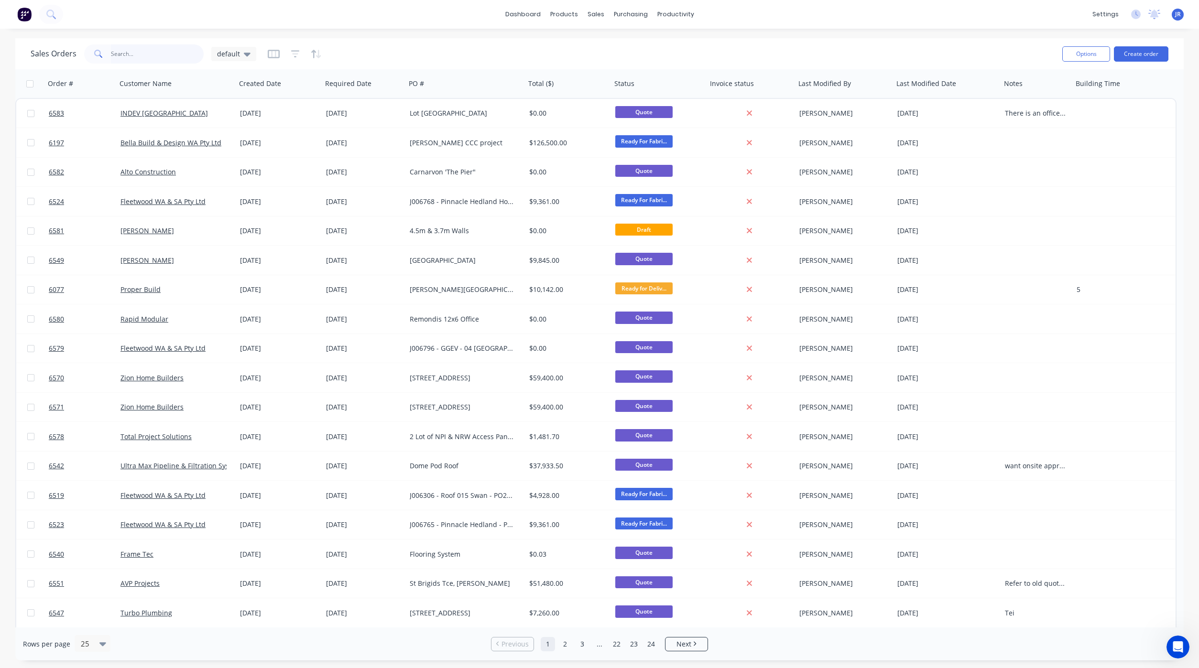
click at [141, 48] on input "text" at bounding box center [157, 53] width 93 height 19
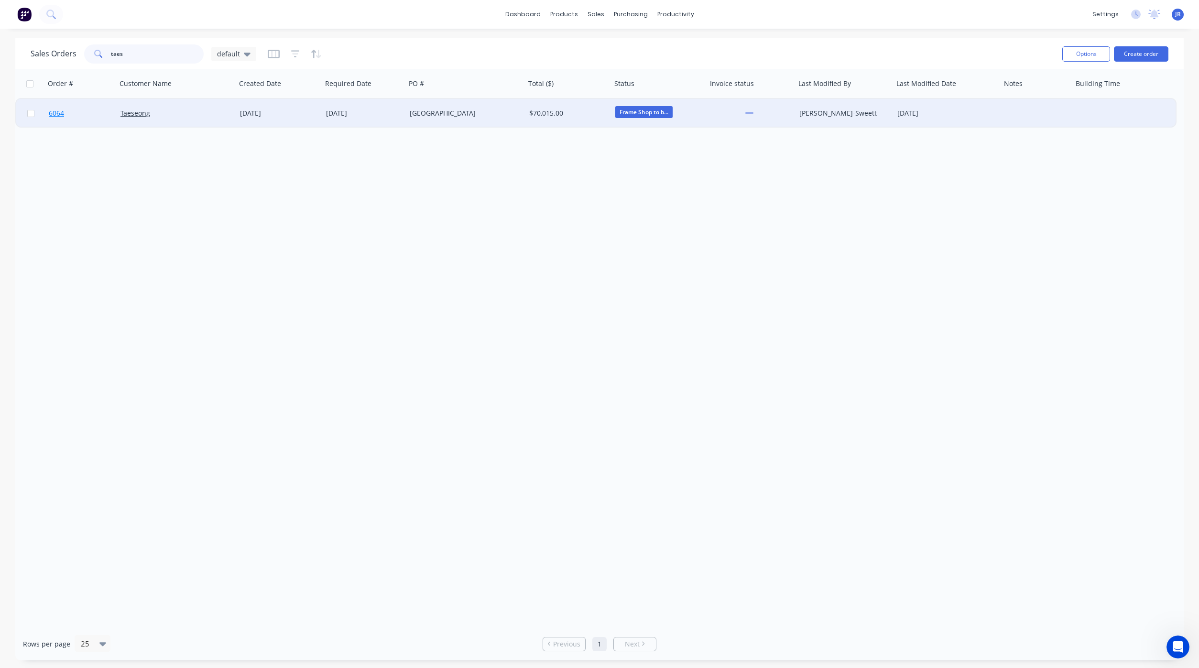
type input "taes"
click at [54, 109] on span "6064" at bounding box center [56, 113] width 15 height 10
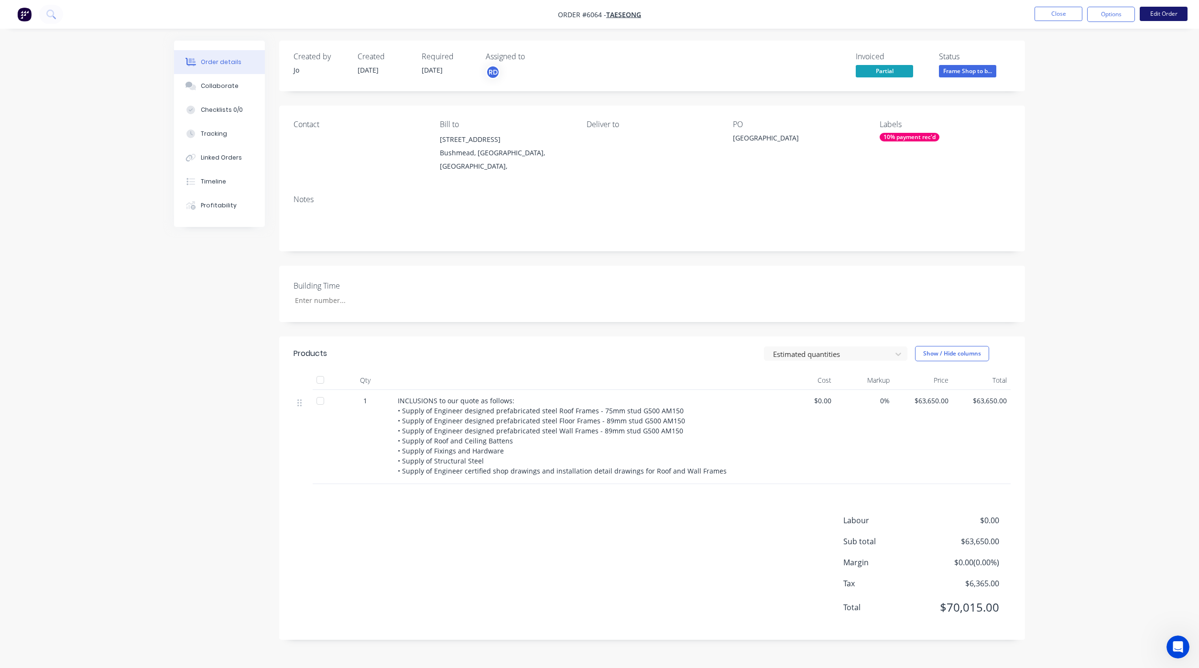
click at [1173, 15] on button "Edit Order" at bounding box center [1163, 14] width 48 height 14
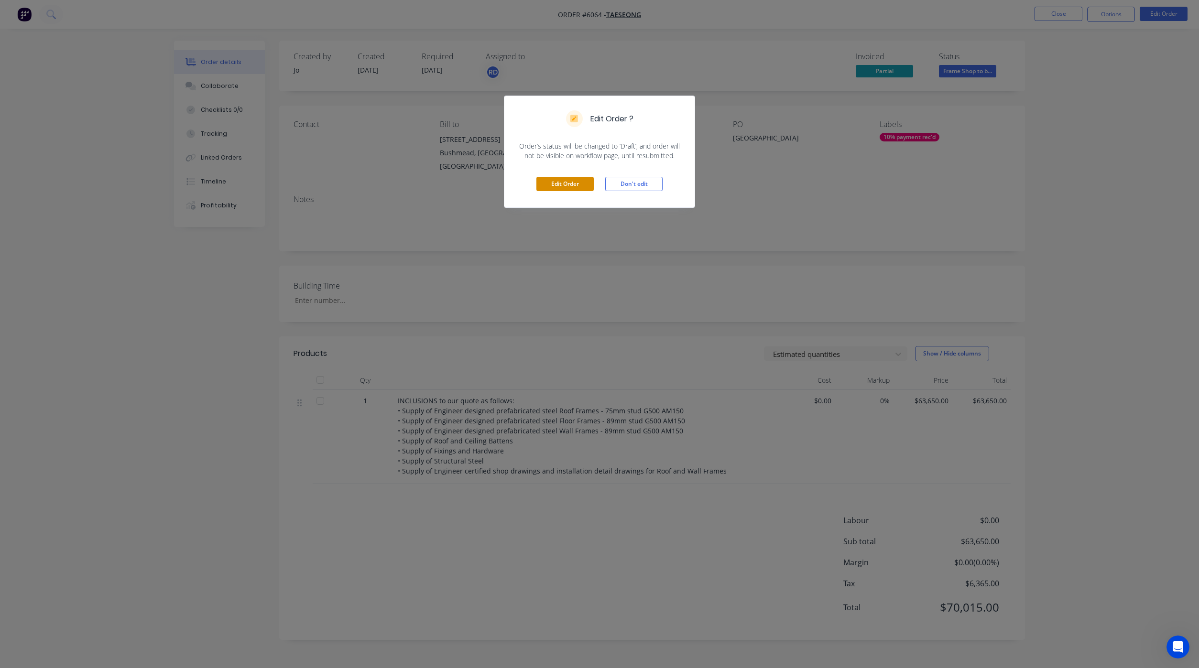
click at [566, 191] on button "Edit Order" at bounding box center [564, 184] width 57 height 14
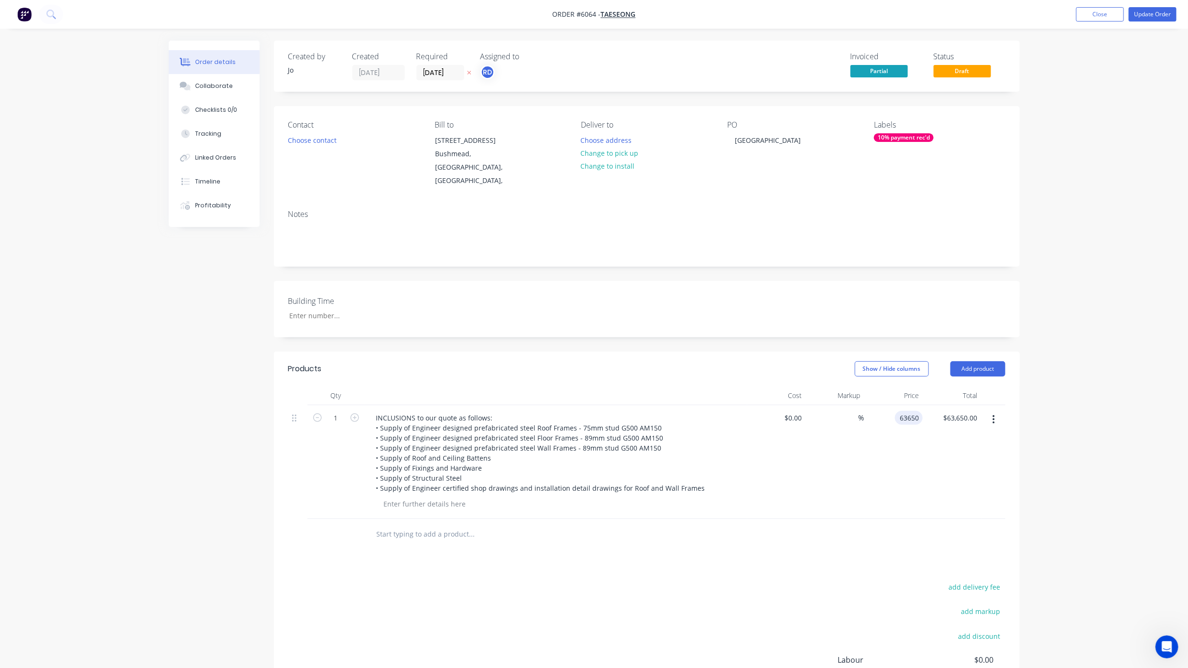
click at [911, 411] on input "63650" at bounding box center [911, 418] width 24 height 14
type input "$0.02"
click at [1151, 17] on button "Update Order" at bounding box center [1152, 14] width 48 height 14
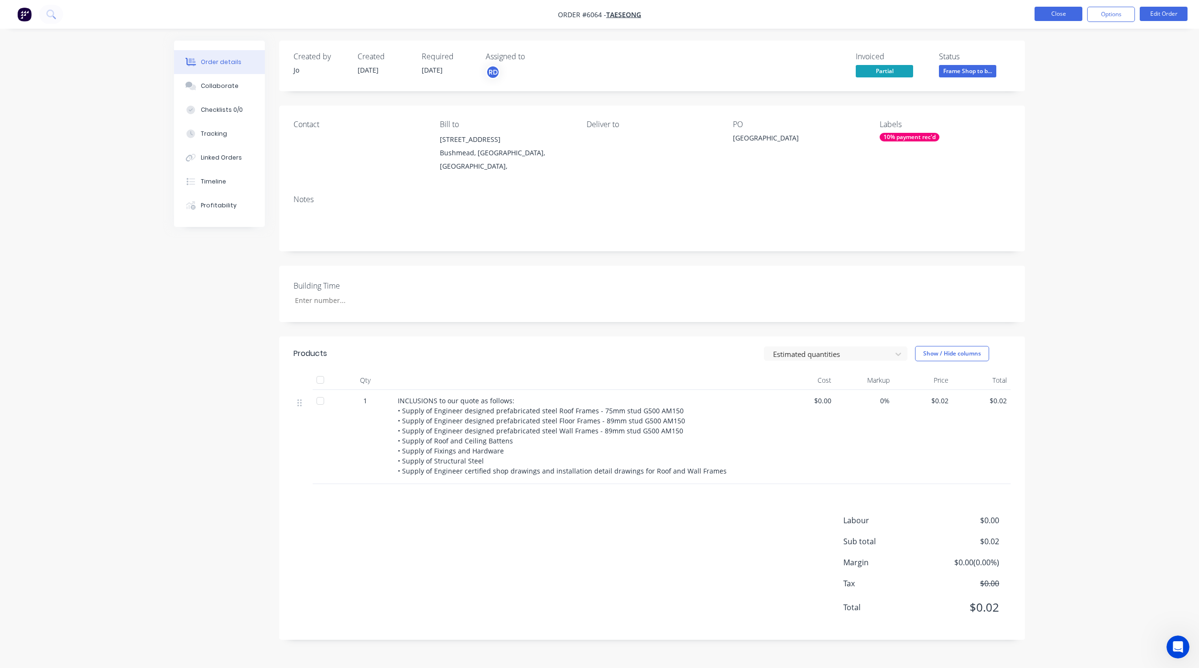
click at [1052, 7] on button "Close" at bounding box center [1058, 14] width 48 height 14
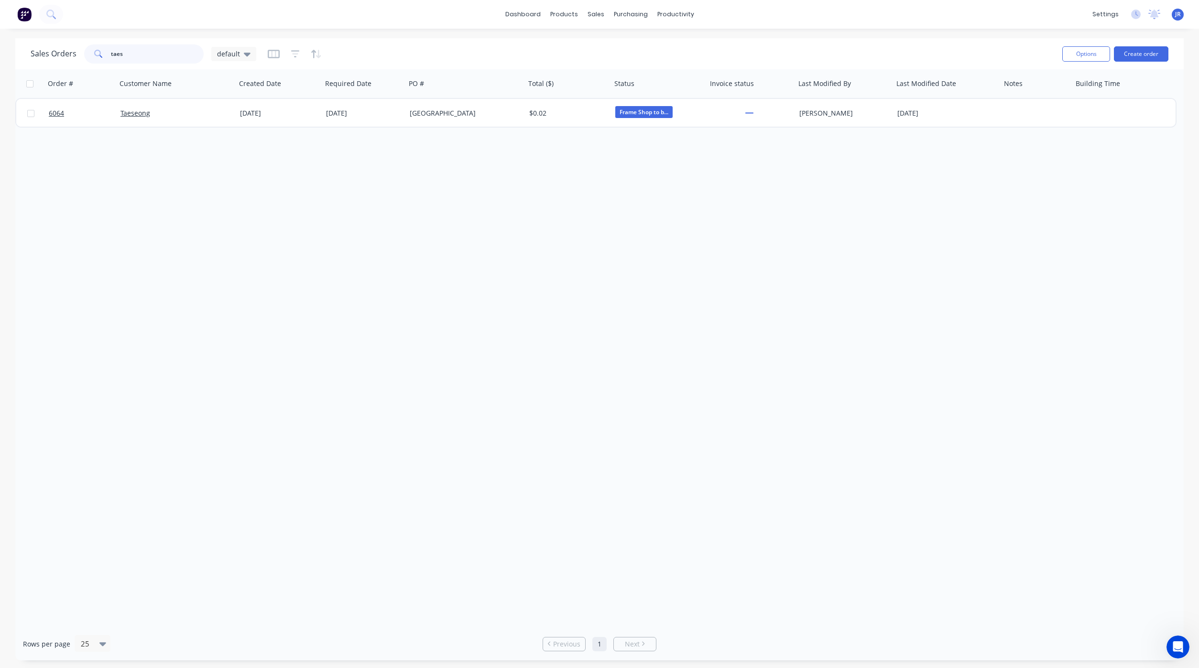
drag, startPoint x: 169, startPoint y: 52, endPoint x: 11, endPoint y: 59, distance: 157.9
click at [15, 59] on div "Sales Orders taes default Options Create order" at bounding box center [599, 53] width 1168 height 31
type input "fleetwoo"
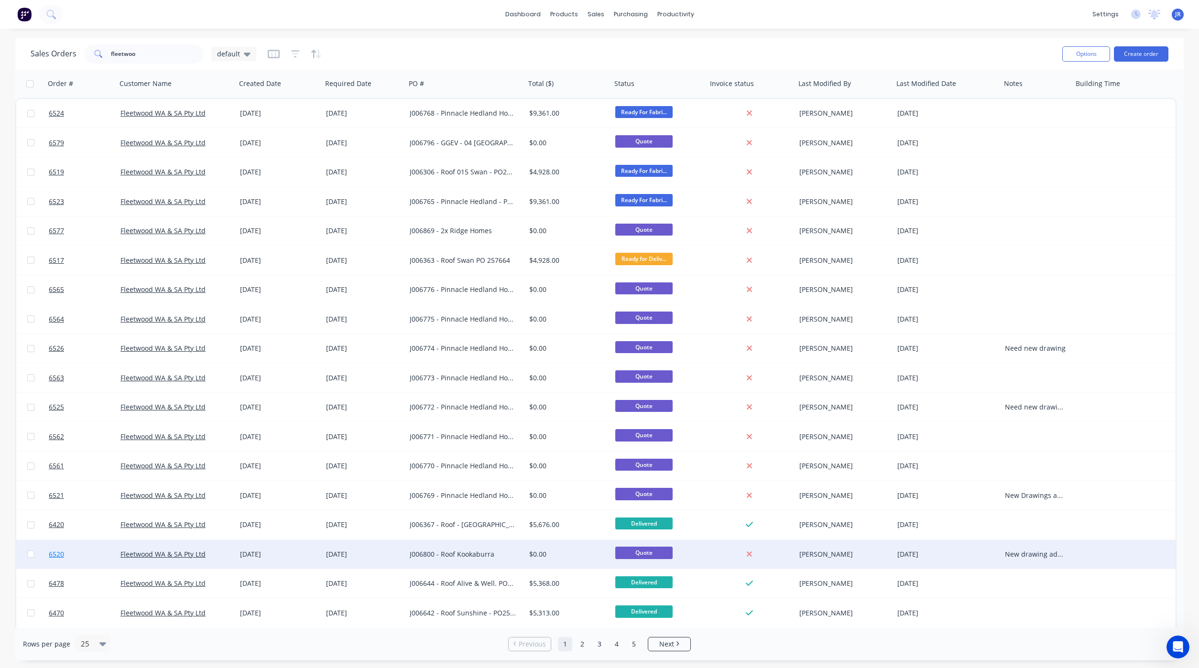
click at [59, 553] on span "6520" at bounding box center [56, 555] width 15 height 10
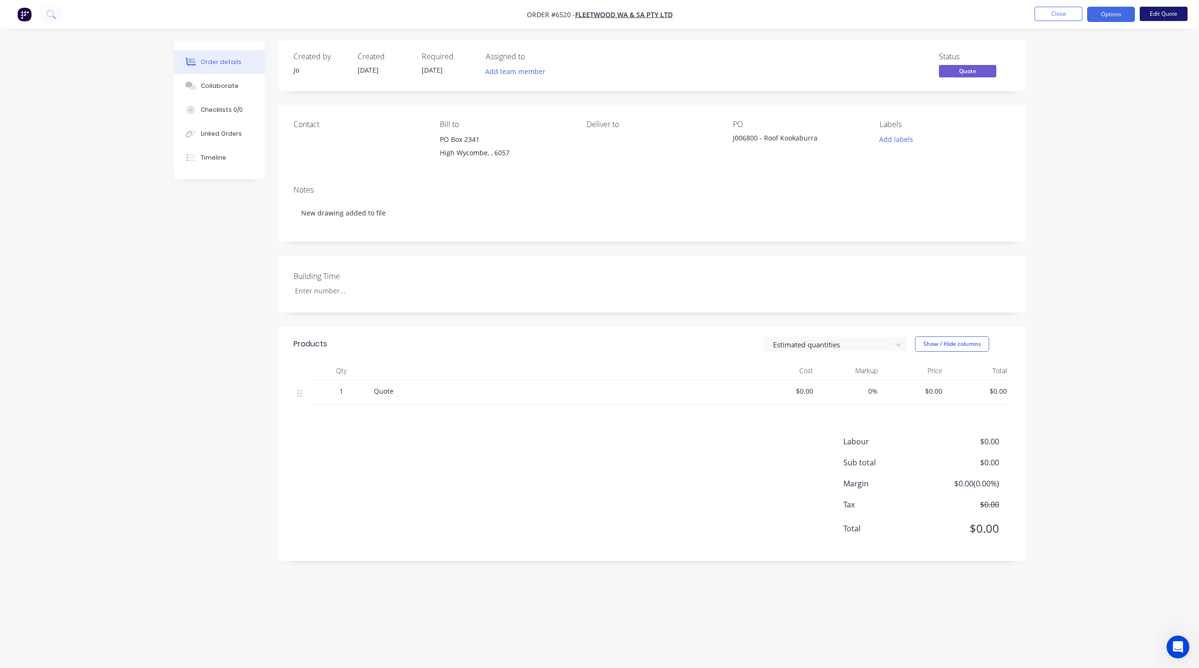
click at [1156, 13] on button "Edit Quote" at bounding box center [1163, 14] width 48 height 14
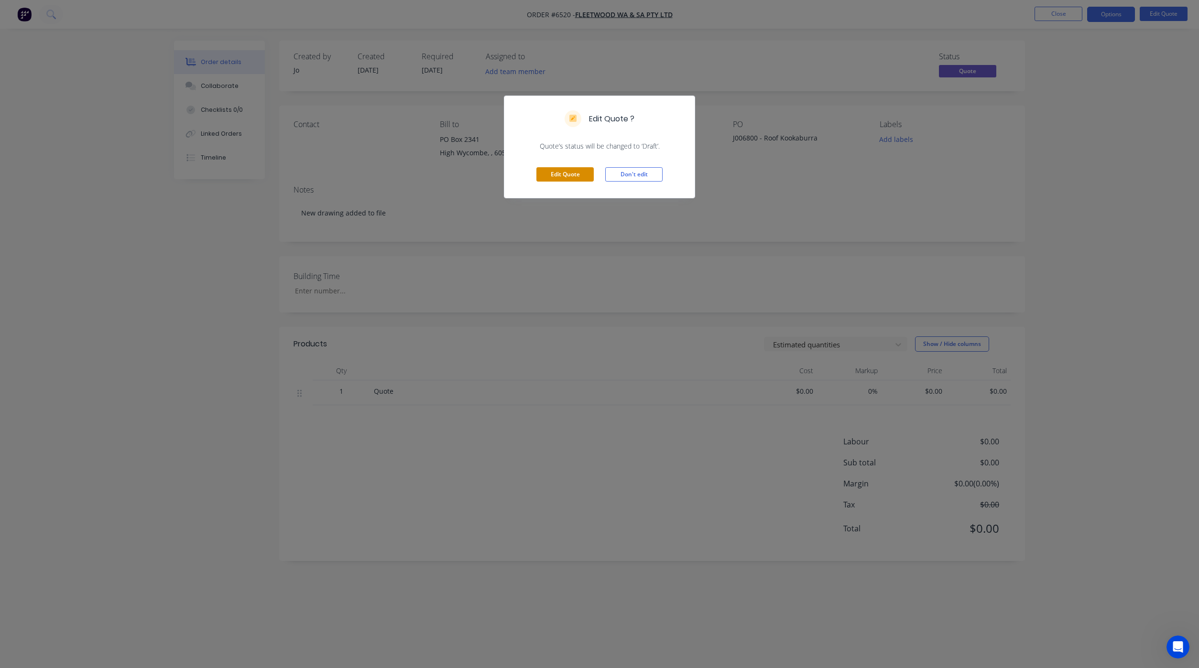
click at [557, 174] on button "Edit Quote" at bounding box center [564, 174] width 57 height 14
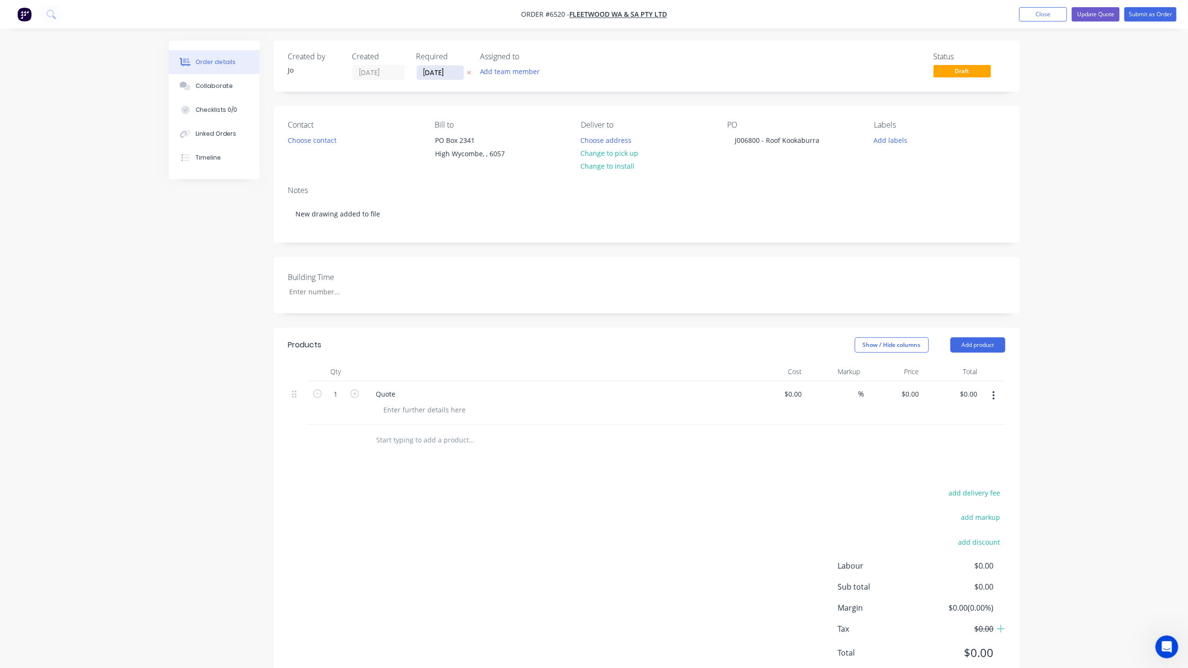
click at [438, 69] on input "[DATE]" at bounding box center [440, 72] width 47 height 14
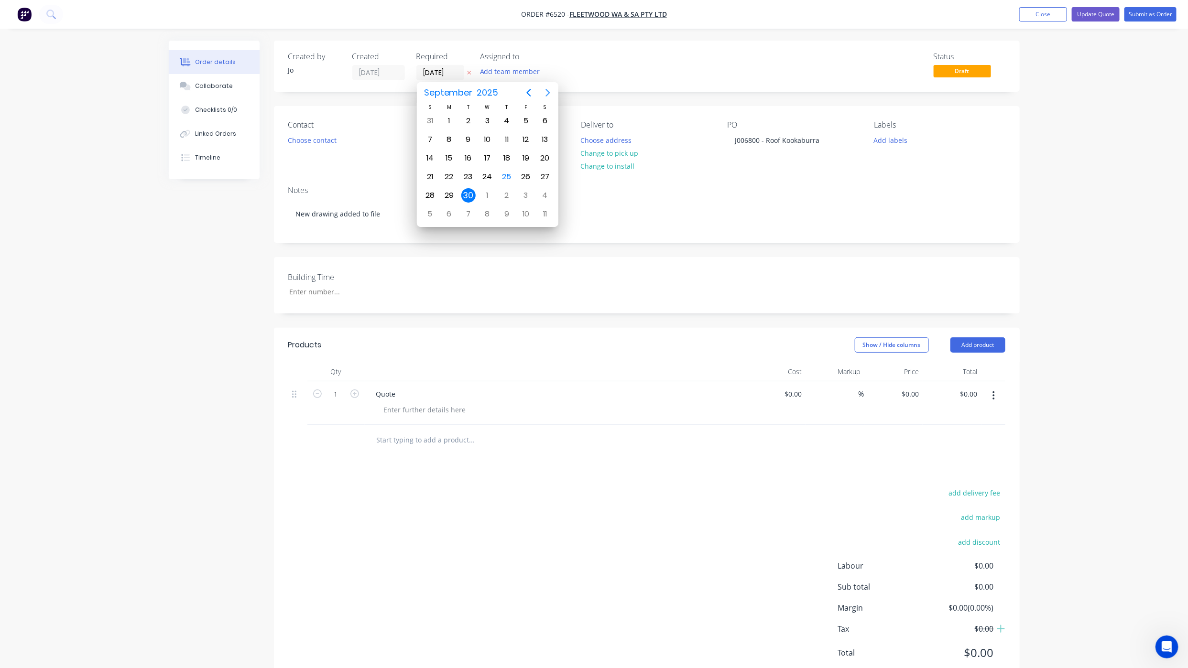
click at [544, 95] on icon "Next page" at bounding box center [547, 92] width 11 height 11
click at [447, 158] on div "13" at bounding box center [449, 158] width 14 height 14
type input "[DATE]"
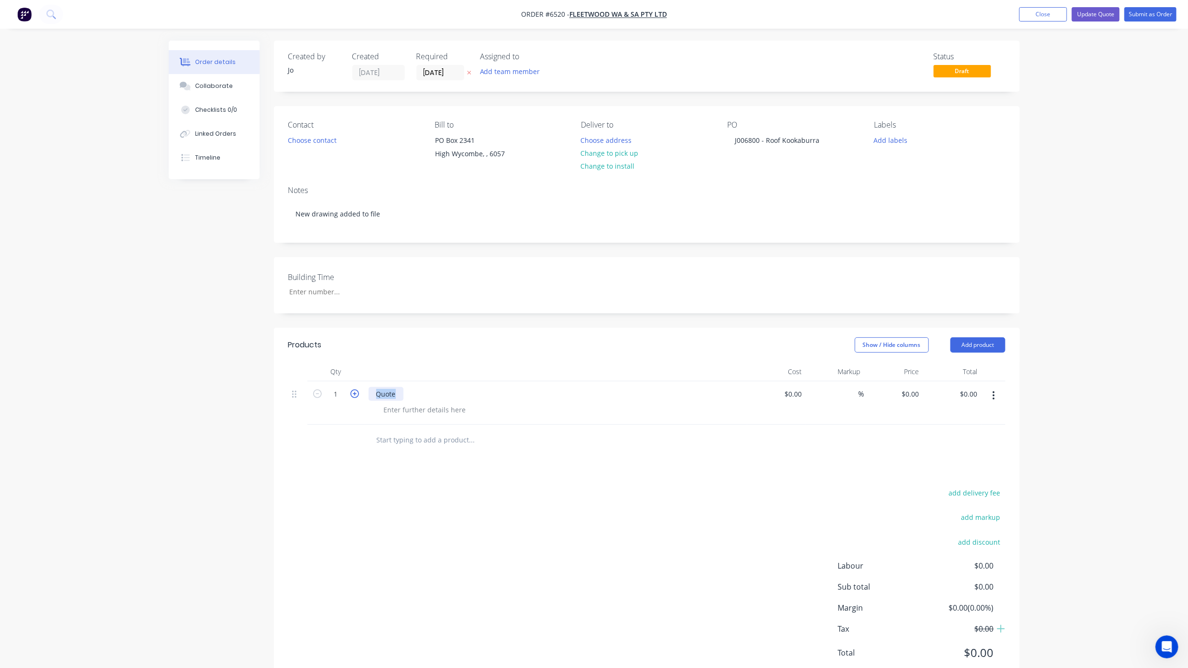
drag, startPoint x: 405, startPoint y: 394, endPoint x: 358, endPoint y: 396, distance: 46.4
click at [358, 396] on div "1 Quote $0.00 $0.00 % $0.00 $0.00 $0.00 $0.00" at bounding box center [646, 402] width 717 height 43
click at [390, 407] on div at bounding box center [425, 410] width 98 height 14
click at [426, 409] on div at bounding box center [425, 410] width 98 height 14
paste div
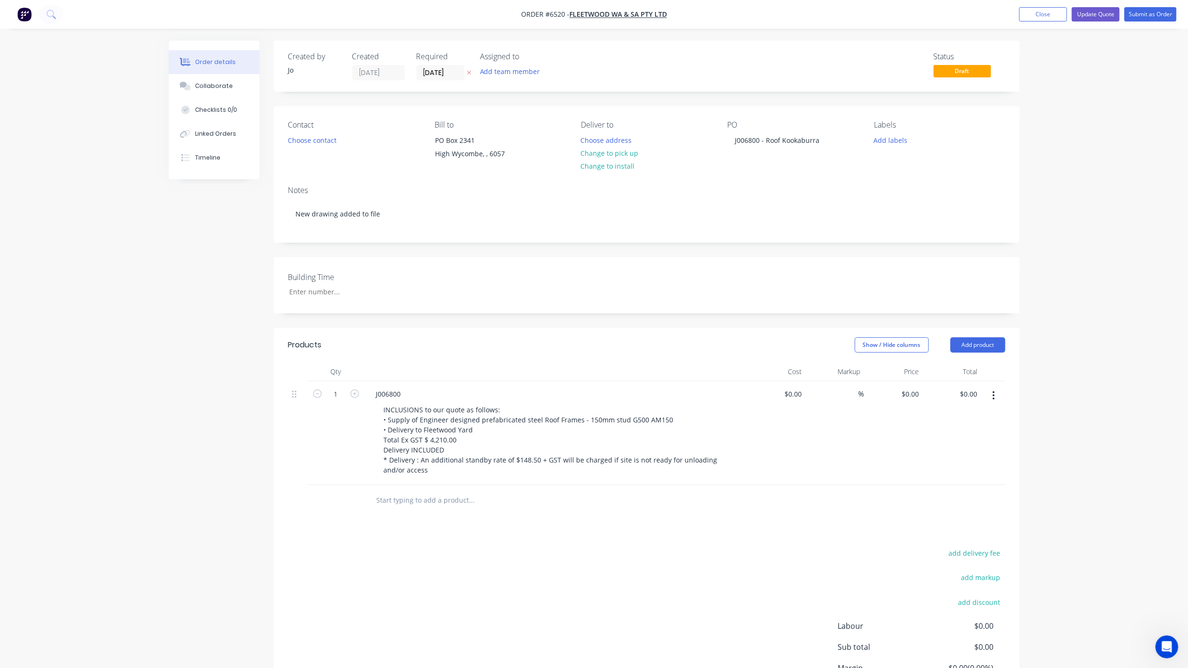
click at [465, 539] on div "Products Show / Hide columns Add product Qty Cost Markup Price Total 1 J006800 …" at bounding box center [647, 537] width 746 height 418
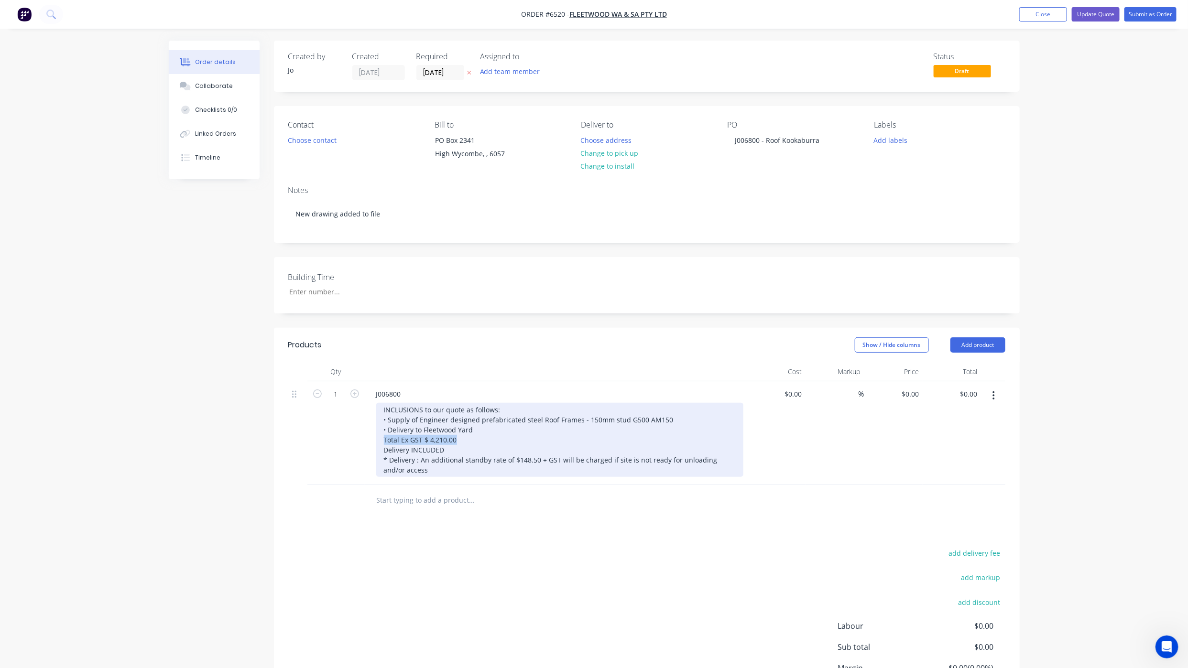
drag, startPoint x: 461, startPoint y: 438, endPoint x: 390, endPoint y: 439, distance: 70.7
click at [379, 442] on div "INCLUSIONS to our quote as follows: • Supply of Engineer designed prefabricated…" at bounding box center [559, 440] width 367 height 74
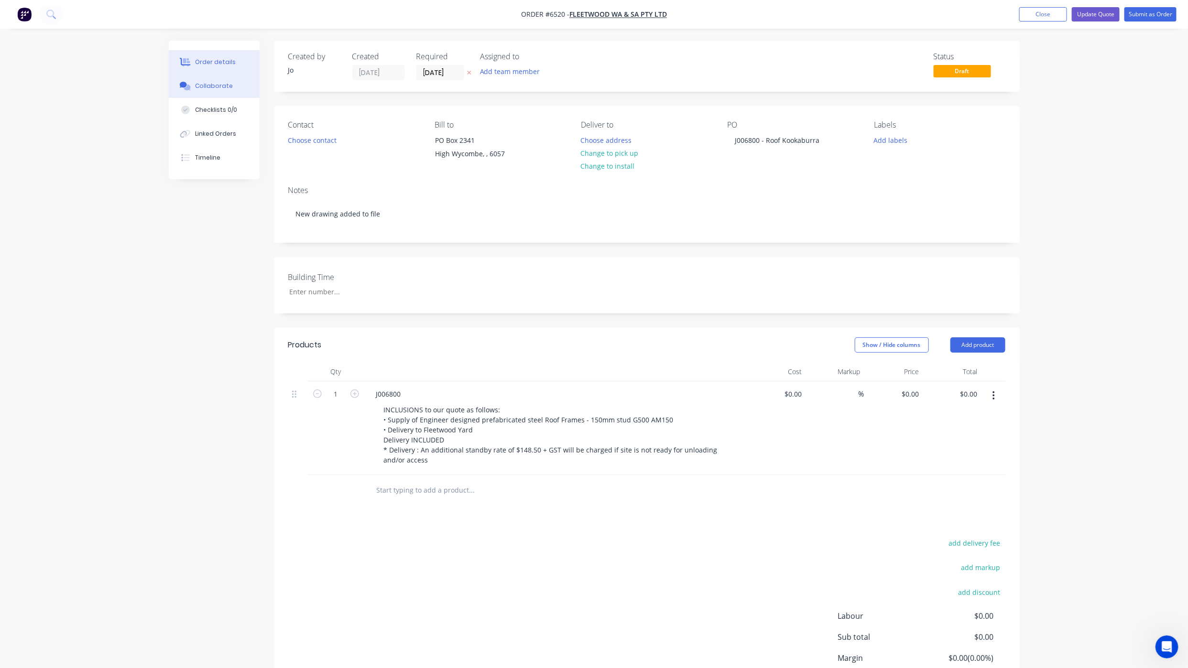
click at [220, 87] on div "Collaborate" at bounding box center [214, 86] width 38 height 9
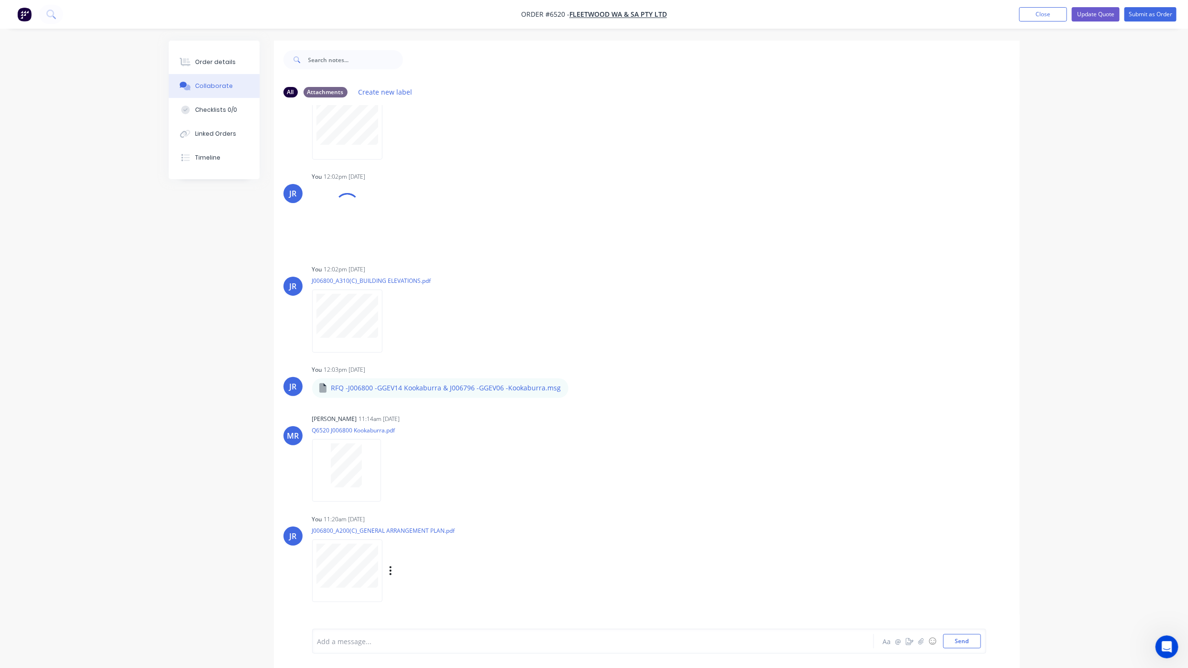
scroll to position [213, 0]
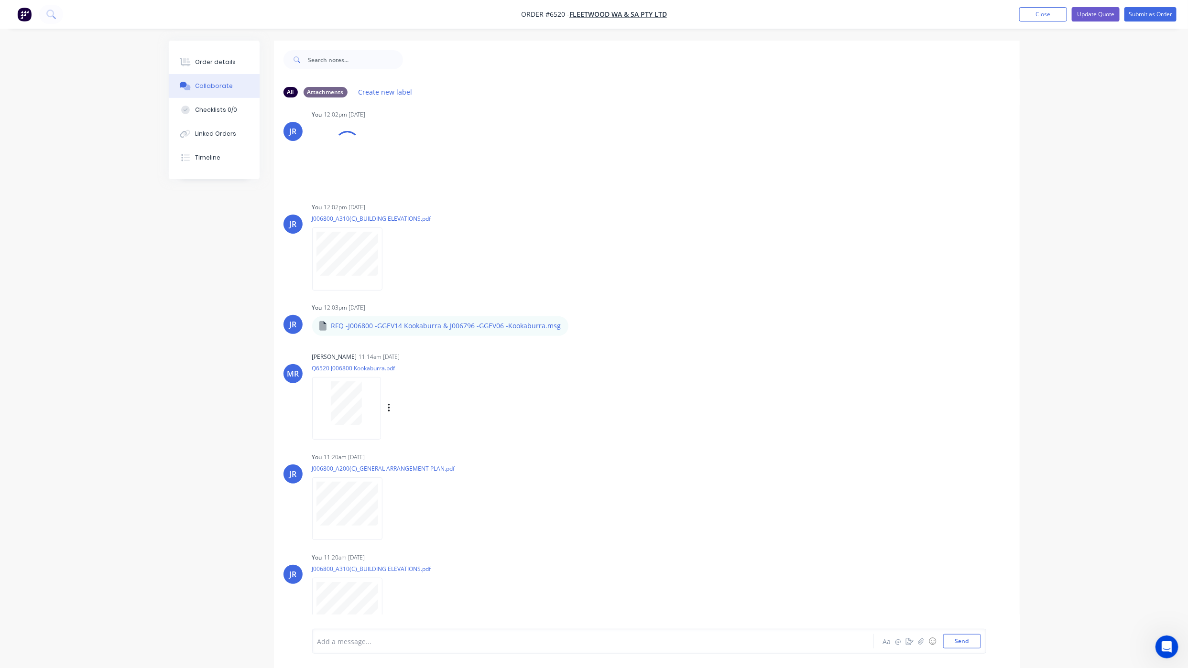
click at [364, 396] on div at bounding box center [346, 403] width 60 height 44
click at [388, 406] on icon "button" at bounding box center [389, 408] width 3 height 11
click at [412, 446] on button "Delete" at bounding box center [452, 456] width 108 height 22
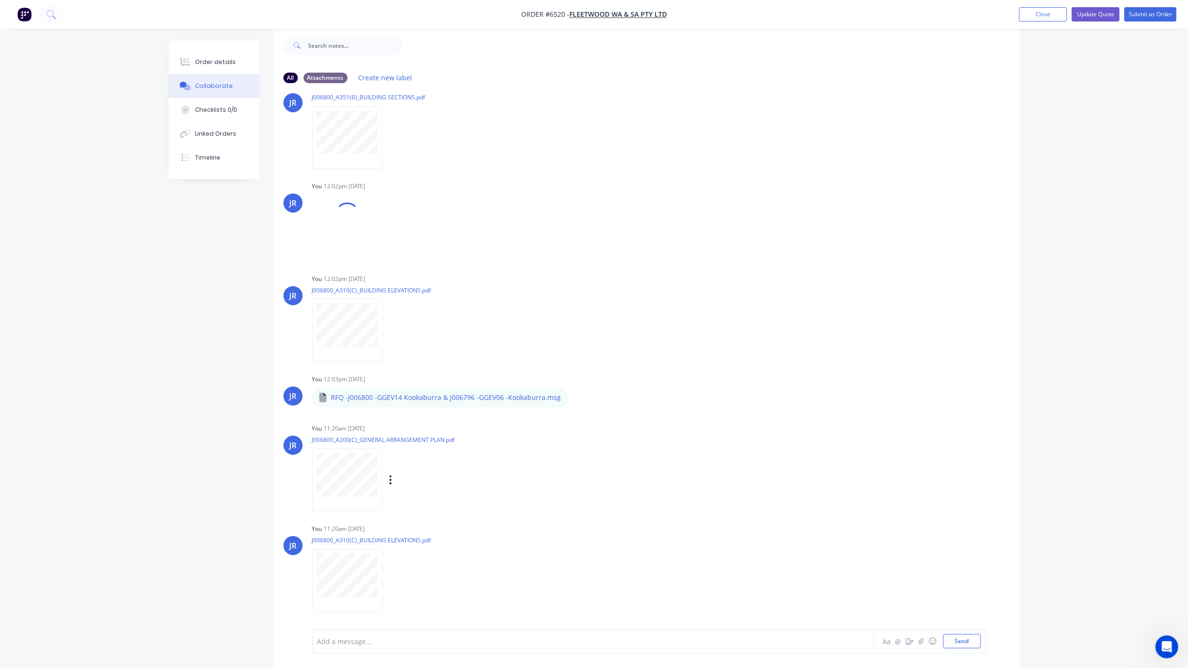
scroll to position [128, 0]
click at [961, 641] on button "Send" at bounding box center [962, 641] width 38 height 14
click at [209, 60] on div "Order details" at bounding box center [215, 62] width 41 height 9
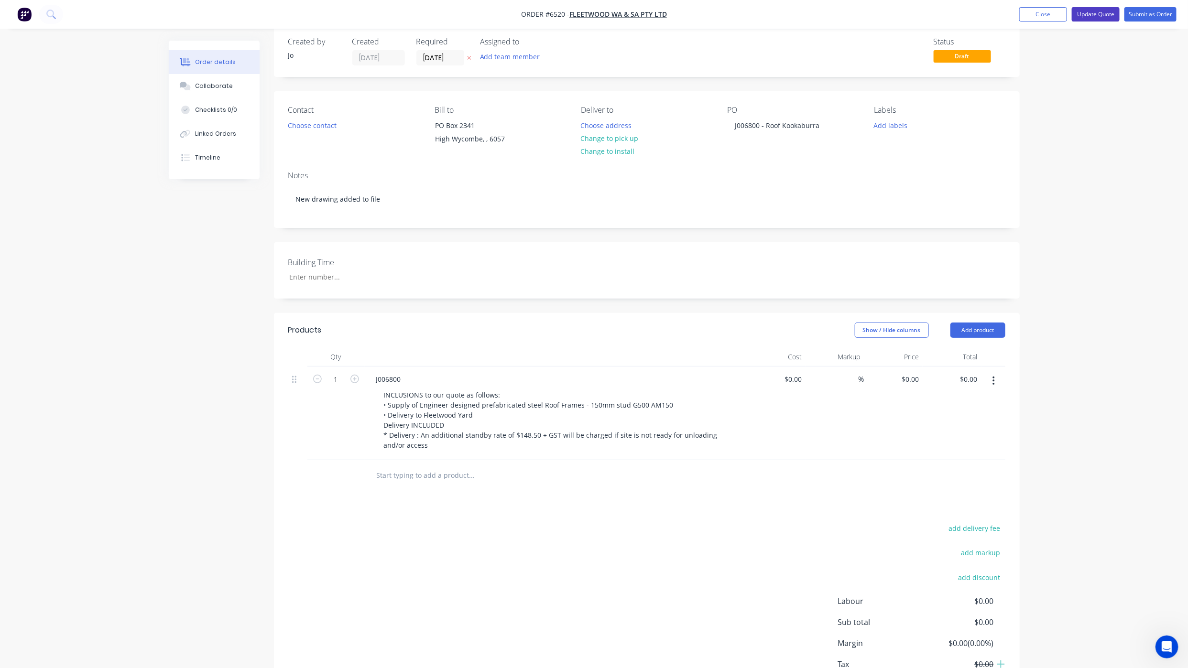
click at [1107, 16] on button "Update Quote" at bounding box center [1096, 14] width 48 height 14
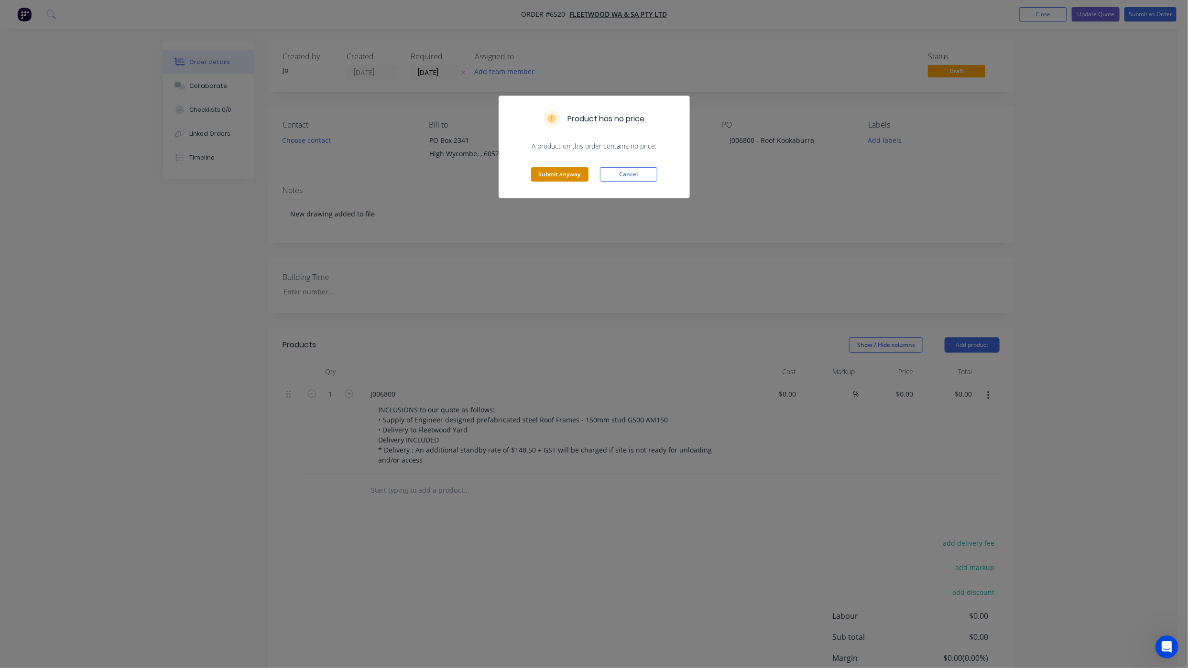
click at [555, 172] on button "Submit anyway" at bounding box center [559, 174] width 57 height 14
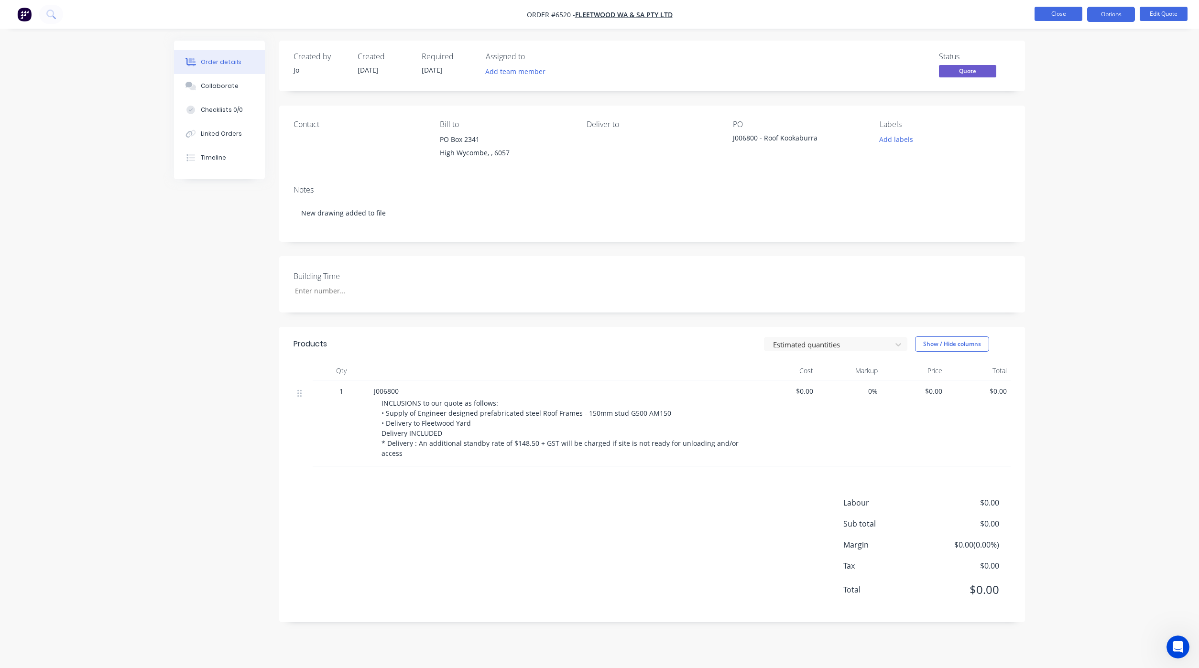
click at [1051, 11] on button "Close" at bounding box center [1058, 14] width 48 height 14
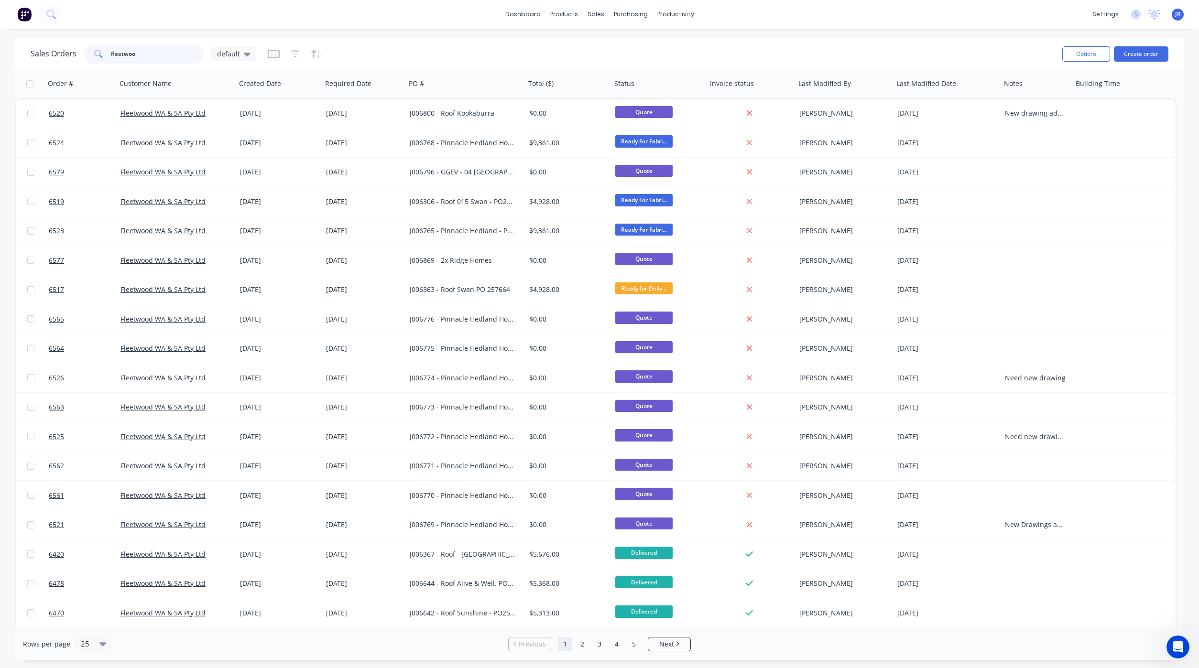
drag, startPoint x: 137, startPoint y: 49, endPoint x: -21, endPoint y: 47, distance: 157.7
click at [0, 47] on html "dashboard products sales purchasing productivity dashboard products Product Cat…" at bounding box center [599, 334] width 1199 height 668
type input "6579"
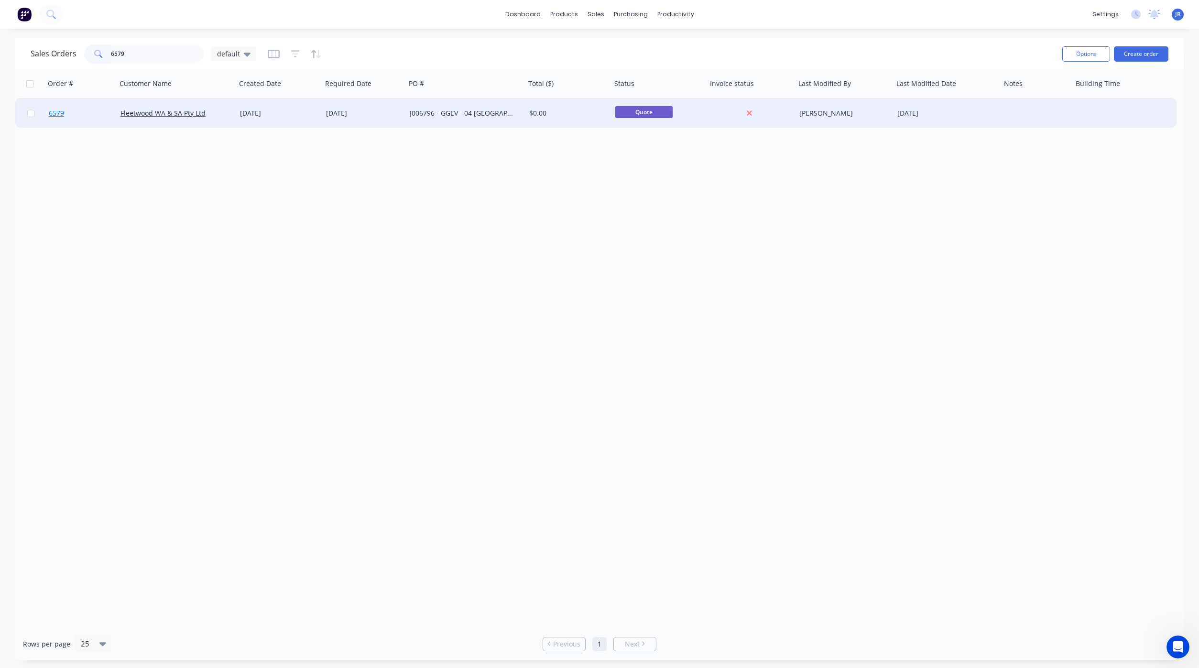
click at [56, 109] on span "6579" at bounding box center [56, 113] width 15 height 10
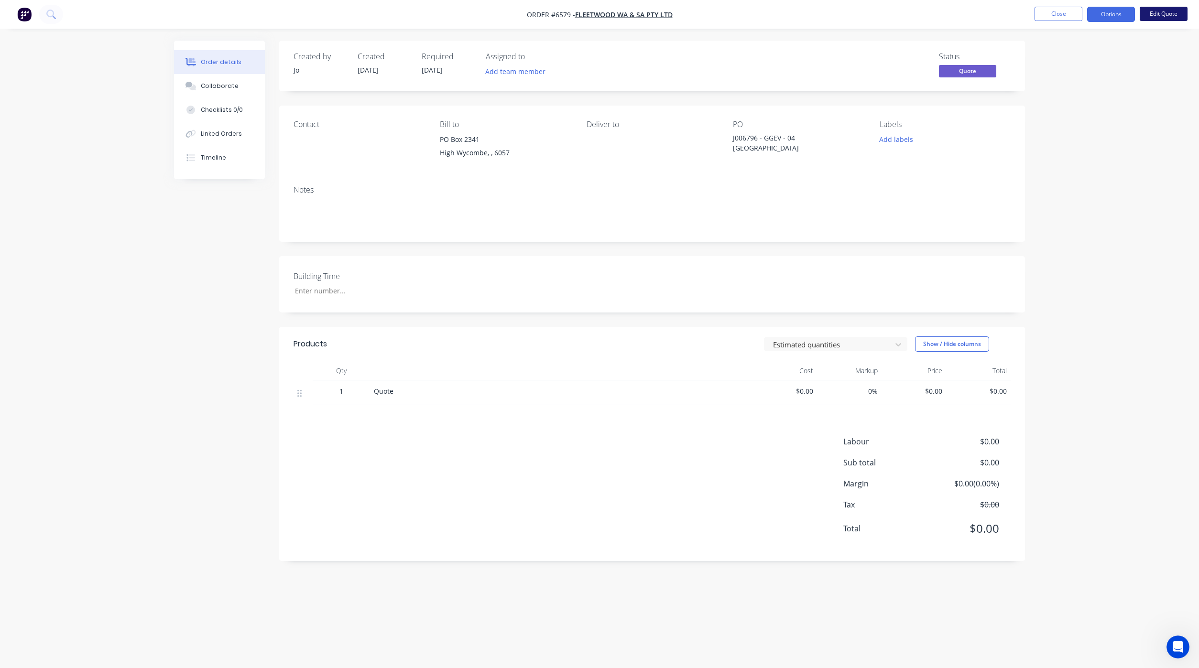
click at [1162, 10] on button "Edit Quote" at bounding box center [1163, 14] width 48 height 14
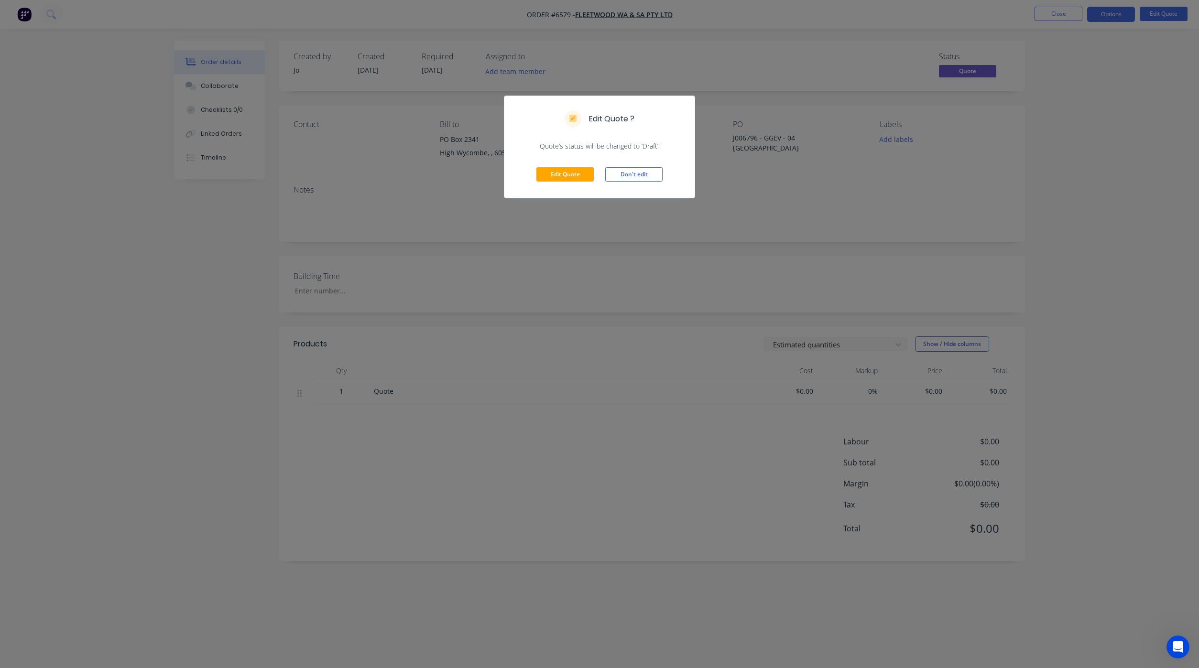
click at [561, 166] on div "Edit Quote Don't edit" at bounding box center [599, 174] width 190 height 47
click at [564, 178] on button "Edit Quote" at bounding box center [564, 174] width 57 height 14
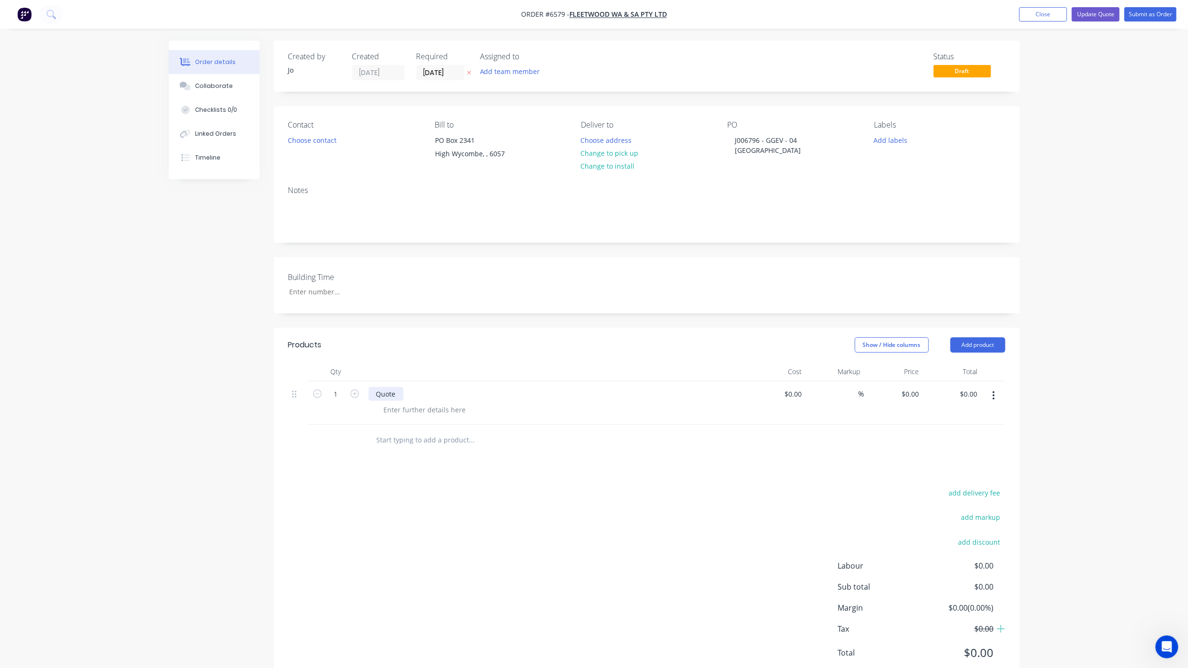
click at [399, 391] on div "Quote" at bounding box center [556, 394] width 375 height 14
click at [442, 410] on div at bounding box center [425, 410] width 98 height 14
paste div
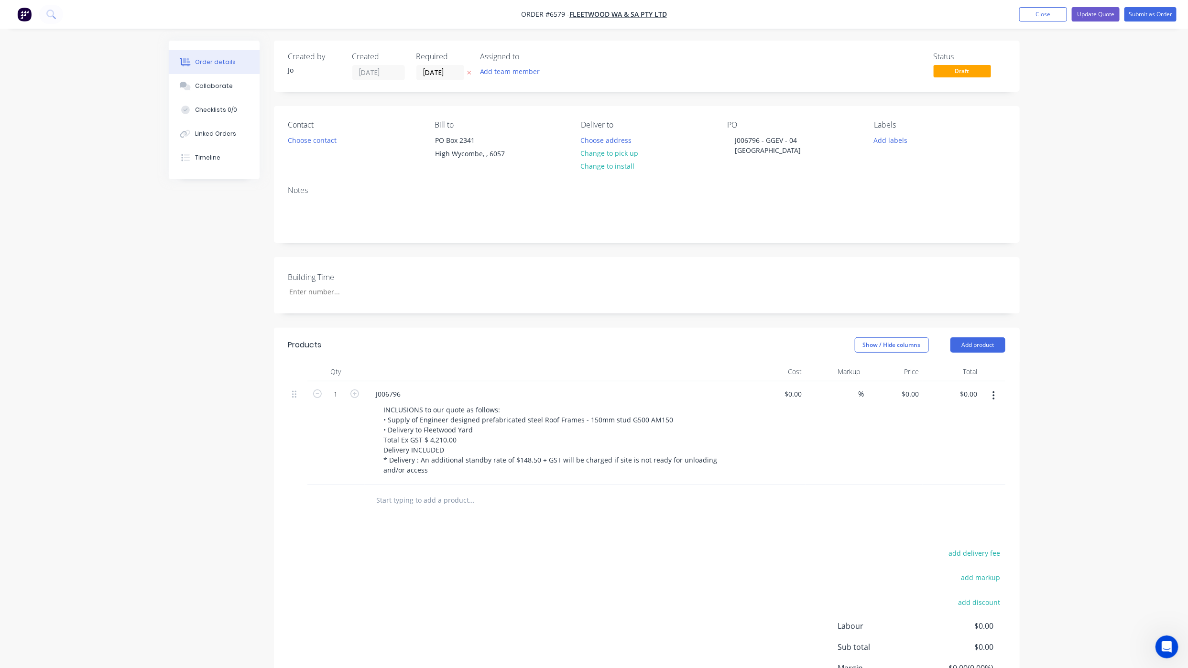
click at [671, 578] on div "add delivery fee add markup add discount Labour $0.00 Sub total $0.00 Margin $0…" at bounding box center [646, 639] width 717 height 184
click at [921, 402] on div "$0.00 $0.00" at bounding box center [893, 433] width 59 height 104
click at [915, 399] on input "0" at bounding box center [911, 394] width 22 height 14
type input "$4,210.00"
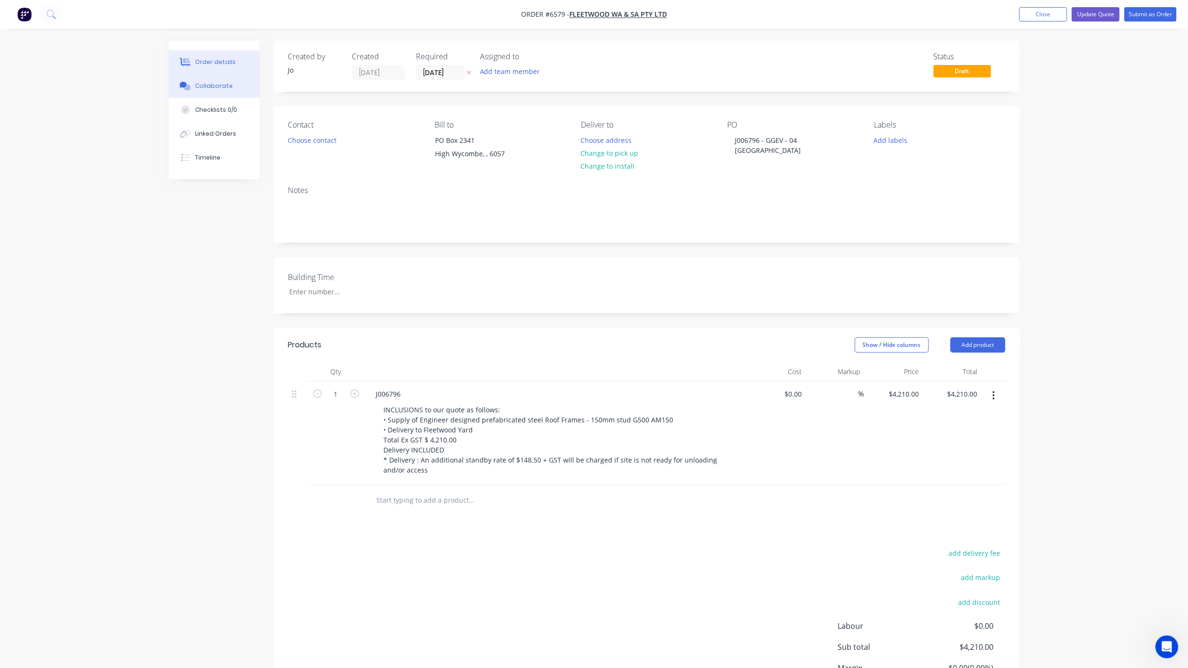
click at [244, 81] on button "Collaborate" at bounding box center [214, 86] width 91 height 24
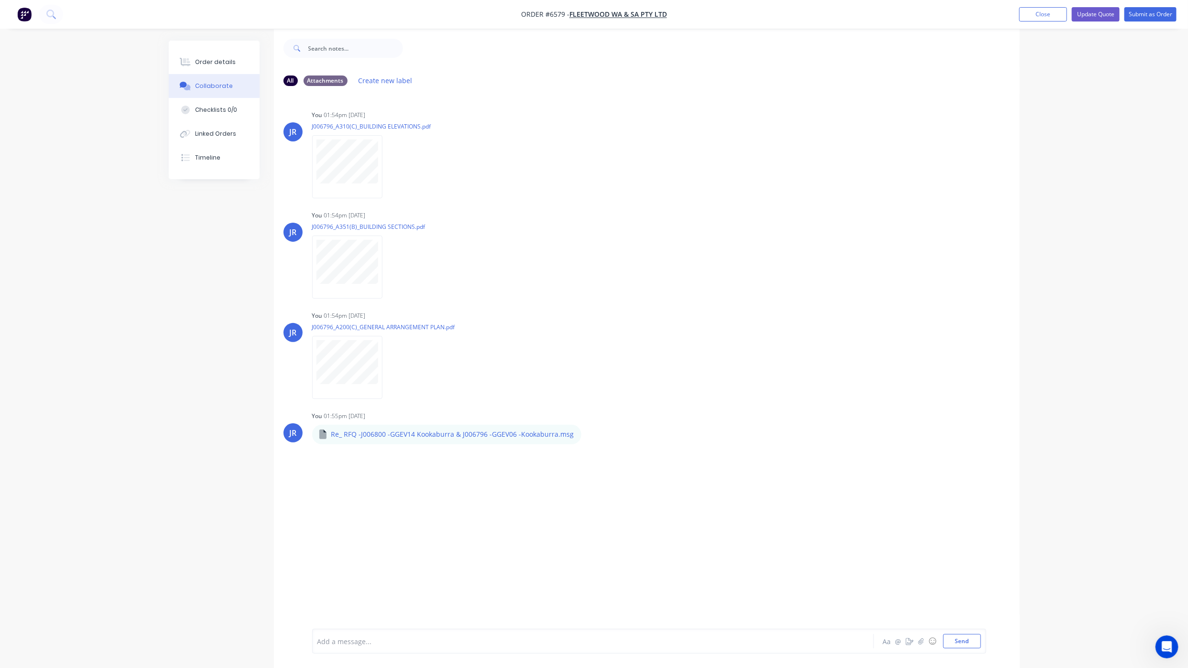
scroll to position [15, 0]
click at [974, 639] on button "Send" at bounding box center [962, 641] width 38 height 14
click at [218, 59] on div "Order details" at bounding box center [215, 62] width 41 height 9
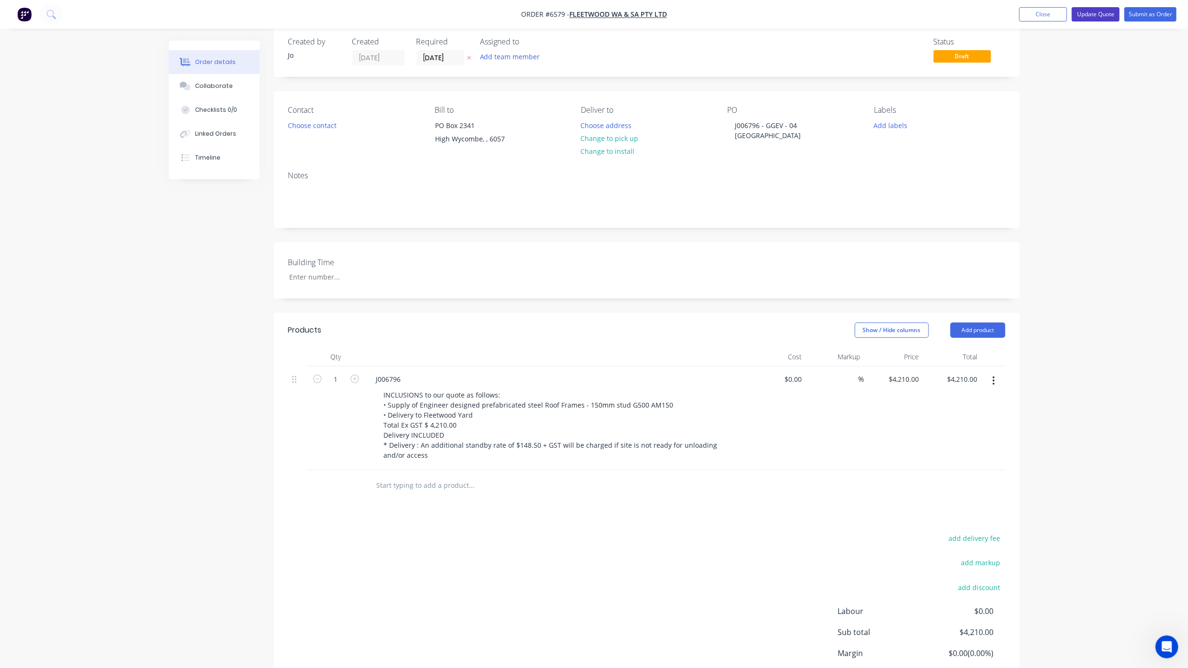
click at [1105, 16] on button "Update Quote" at bounding box center [1096, 14] width 48 height 14
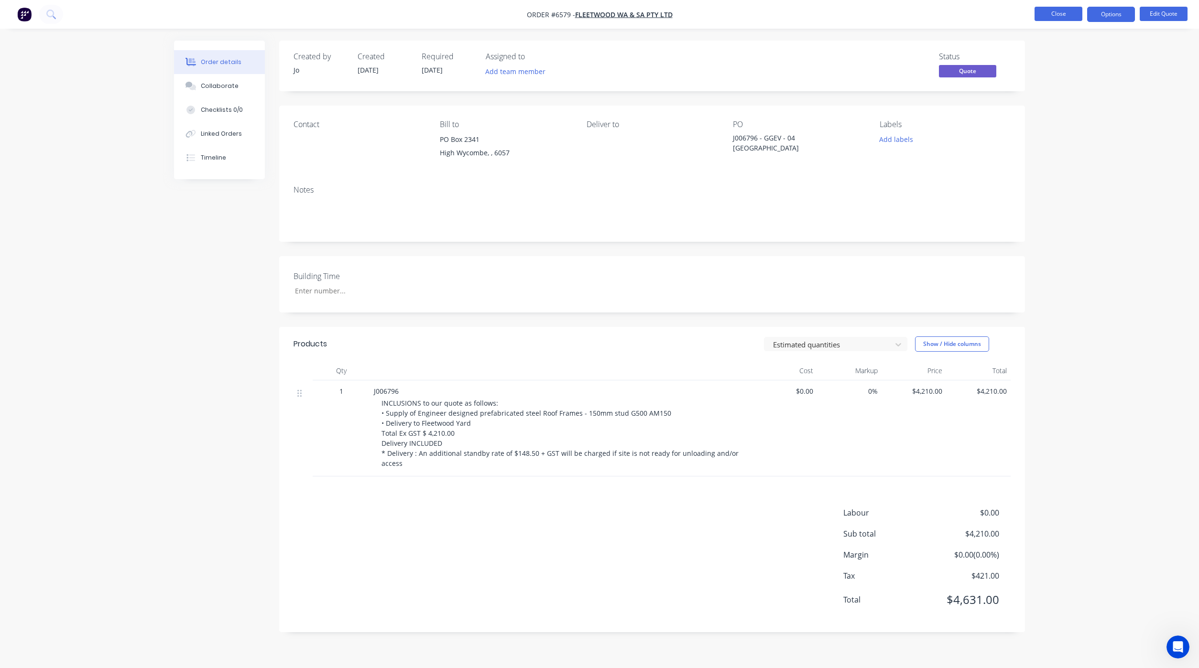
click at [1075, 20] on button "Close" at bounding box center [1058, 14] width 48 height 14
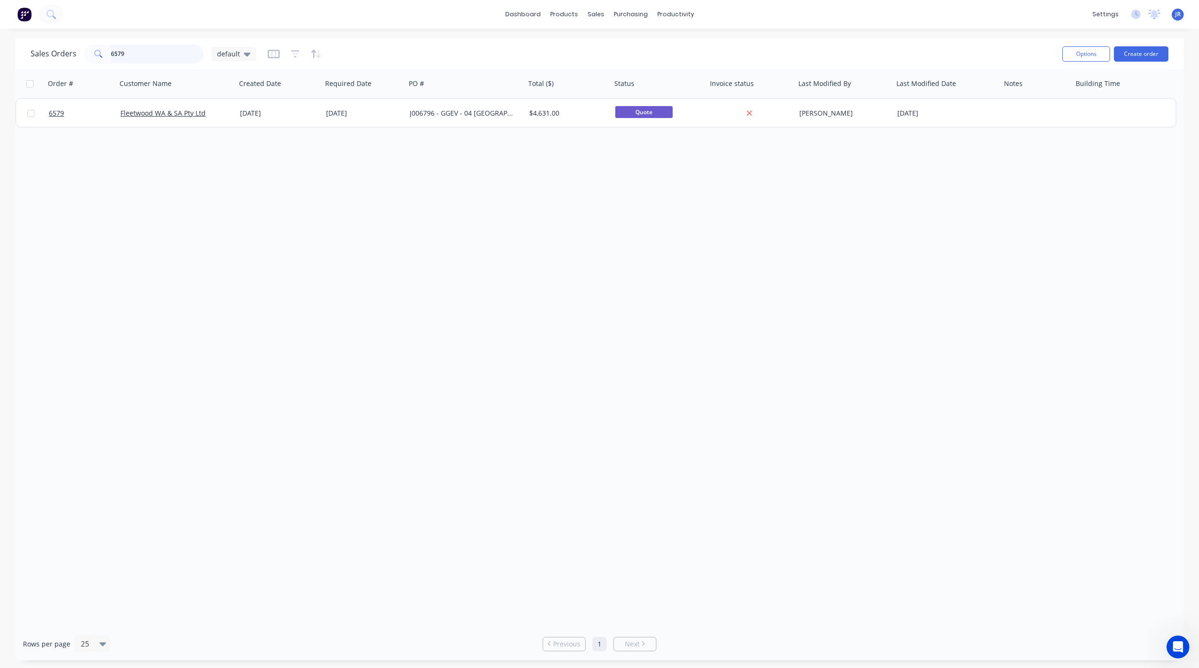
drag, startPoint x: 152, startPoint y: 49, endPoint x: 16, endPoint y: 50, distance: 136.2
click at [17, 50] on div "Sales Orders 6579 default Options Create order" at bounding box center [599, 53] width 1168 height 31
type input "6520"
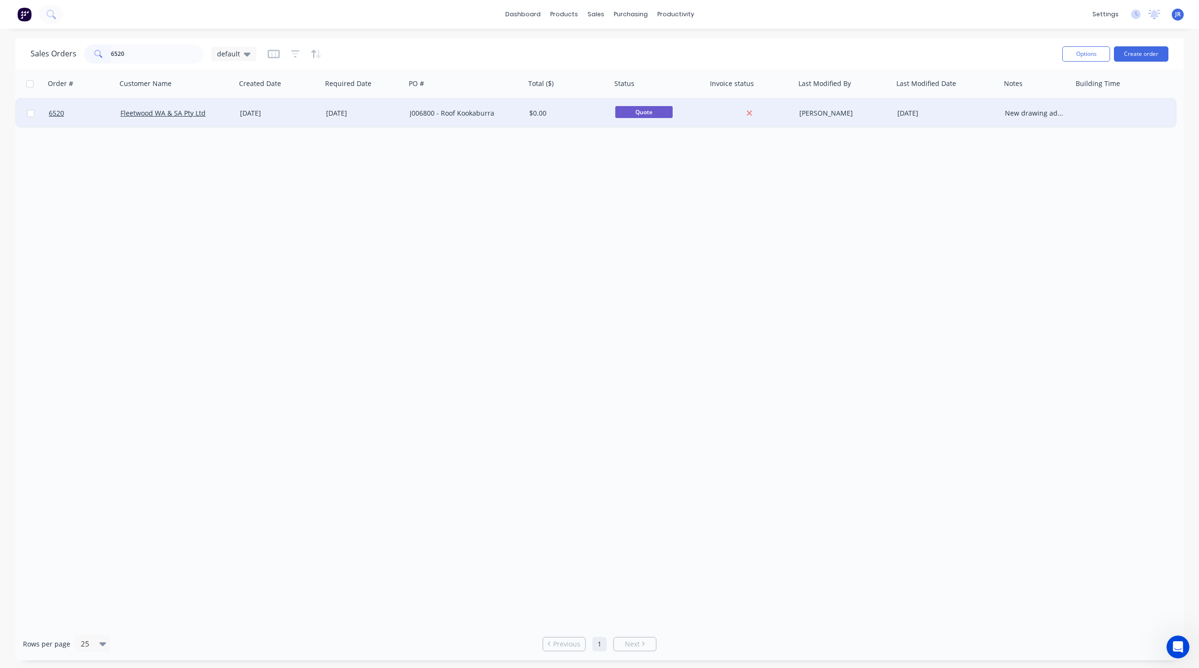
click at [45, 109] on div at bounding box center [81, 113] width 72 height 29
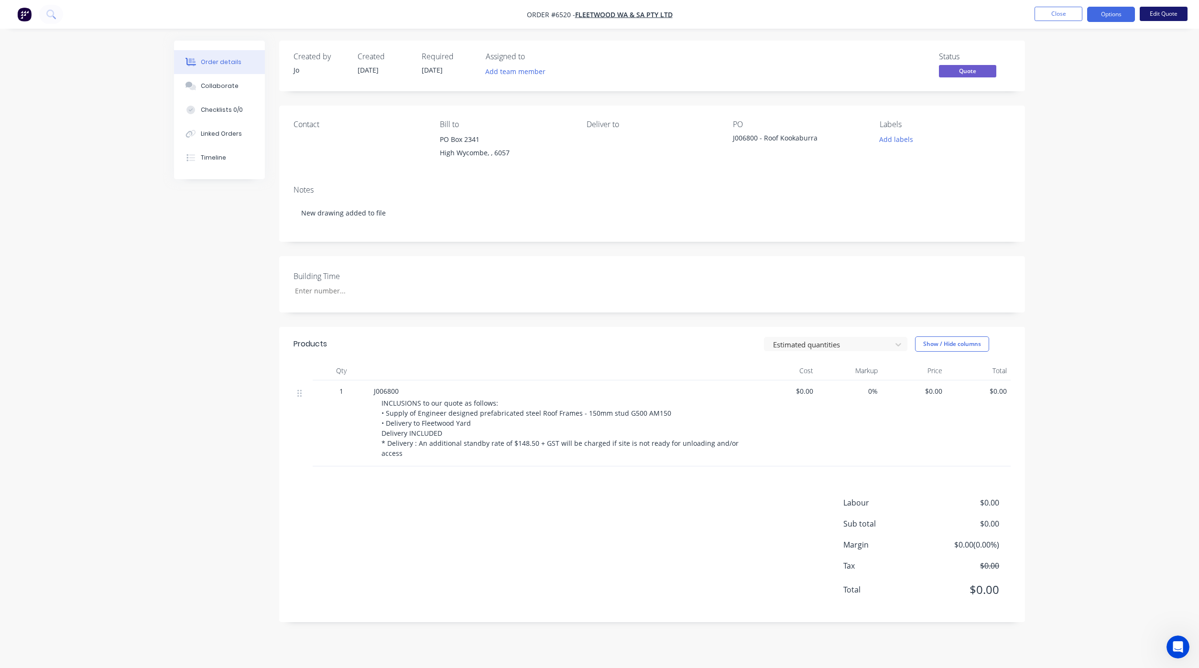
click at [1171, 9] on button "Edit Quote" at bounding box center [1163, 14] width 48 height 14
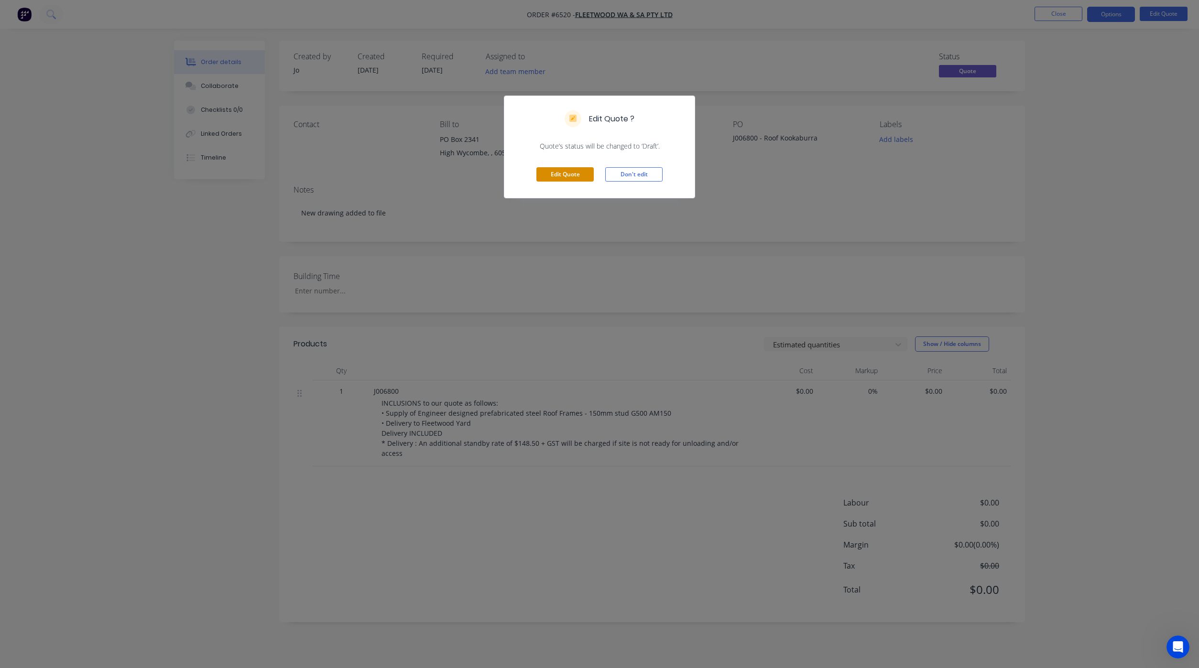
click at [557, 178] on button "Edit Quote" at bounding box center [564, 174] width 57 height 14
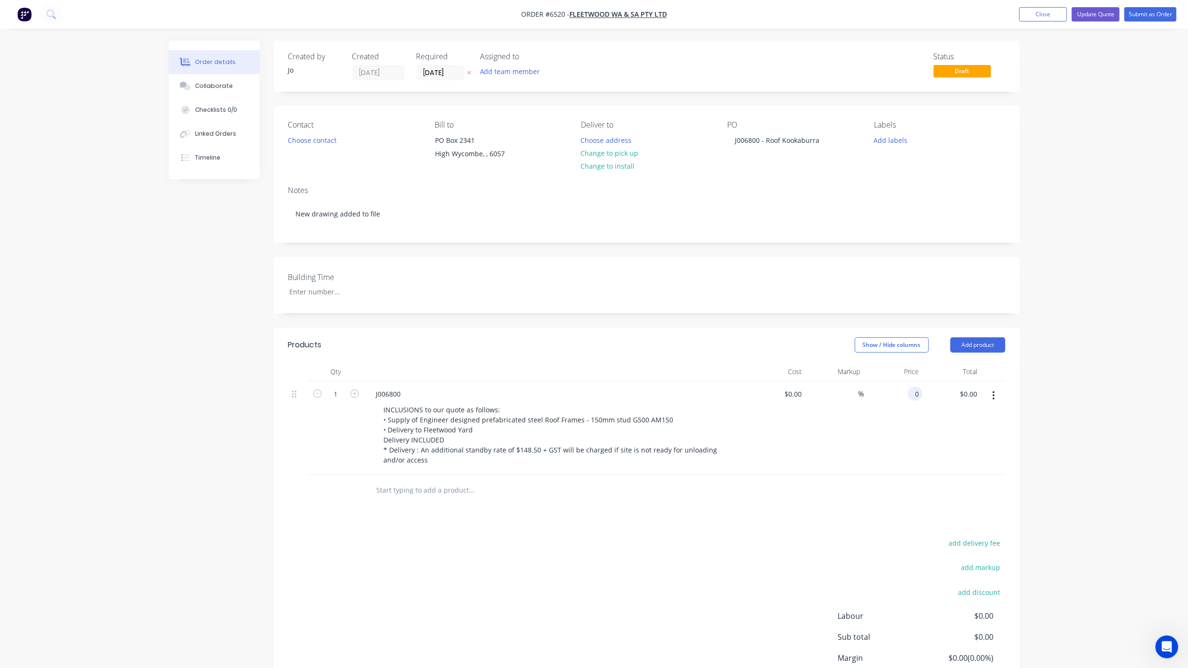
click at [915, 396] on input "0" at bounding box center [916, 394] width 11 height 14
click at [918, 399] on input "0" at bounding box center [911, 394] width 22 height 14
type input "$4,210.00"
click at [1081, 19] on button "Update Quote" at bounding box center [1096, 14] width 48 height 14
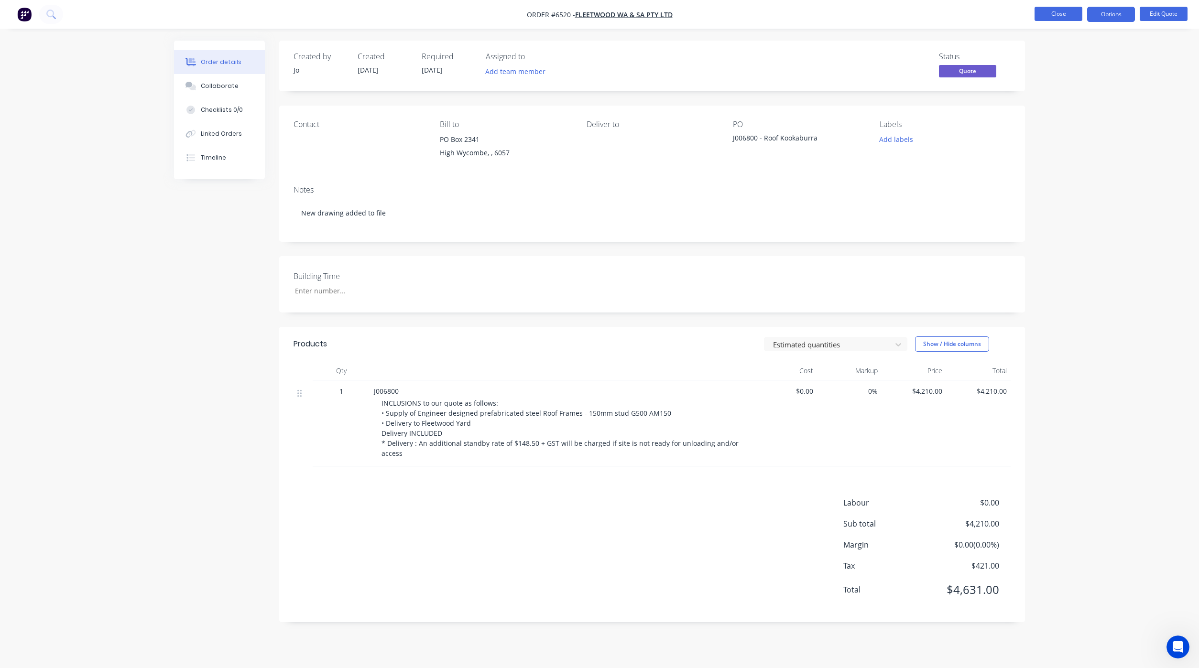
click at [1049, 10] on button "Close" at bounding box center [1058, 14] width 48 height 14
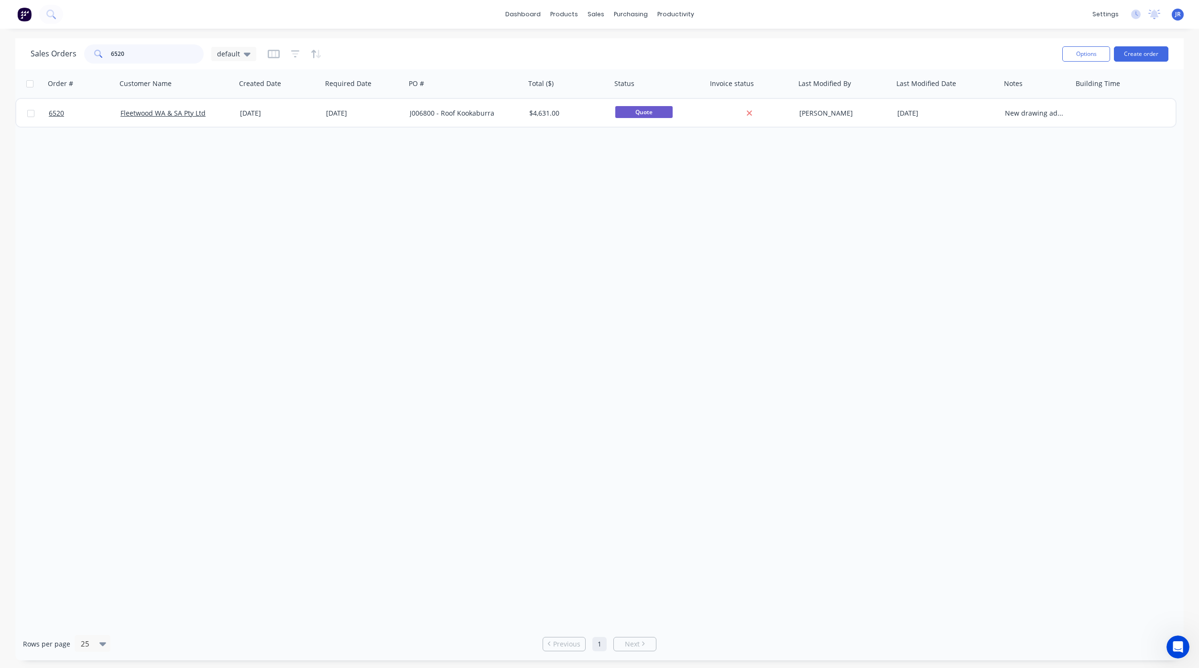
drag, startPoint x: 158, startPoint y: 53, endPoint x: -24, endPoint y: 39, distance: 182.2
click at [0, 39] on html "dashboard products sales purchasing productivity dashboard products Product Cat…" at bounding box center [599, 334] width 1199 height 668
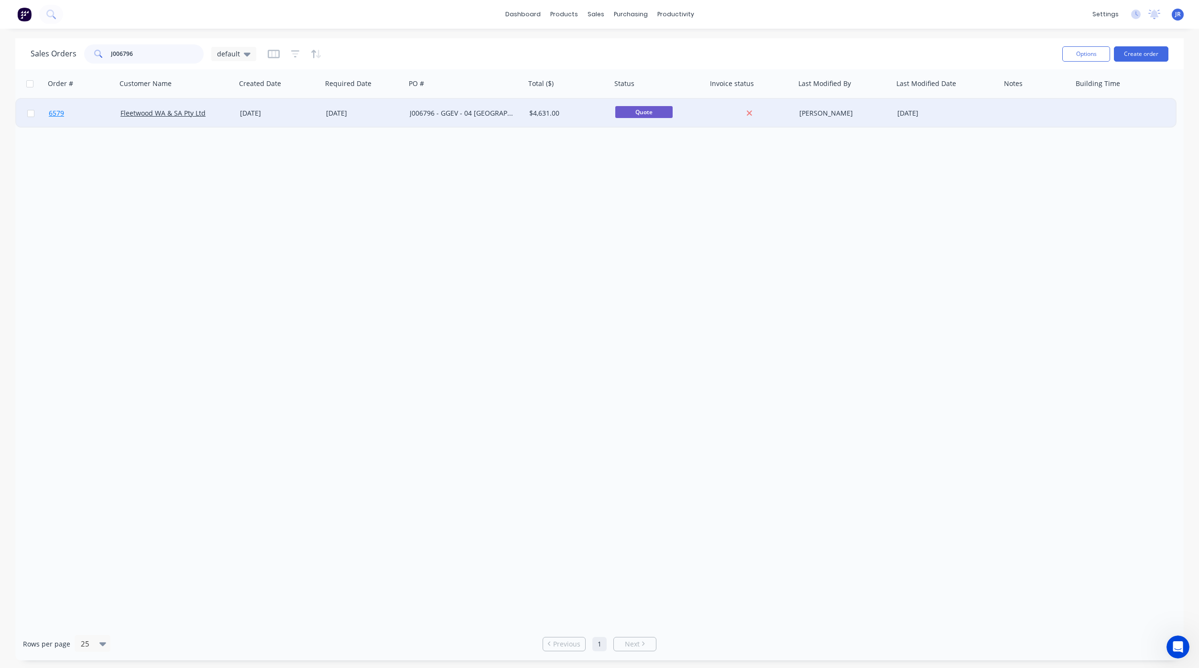
type input "J006796"
click at [61, 115] on span "6579" at bounding box center [56, 113] width 15 height 10
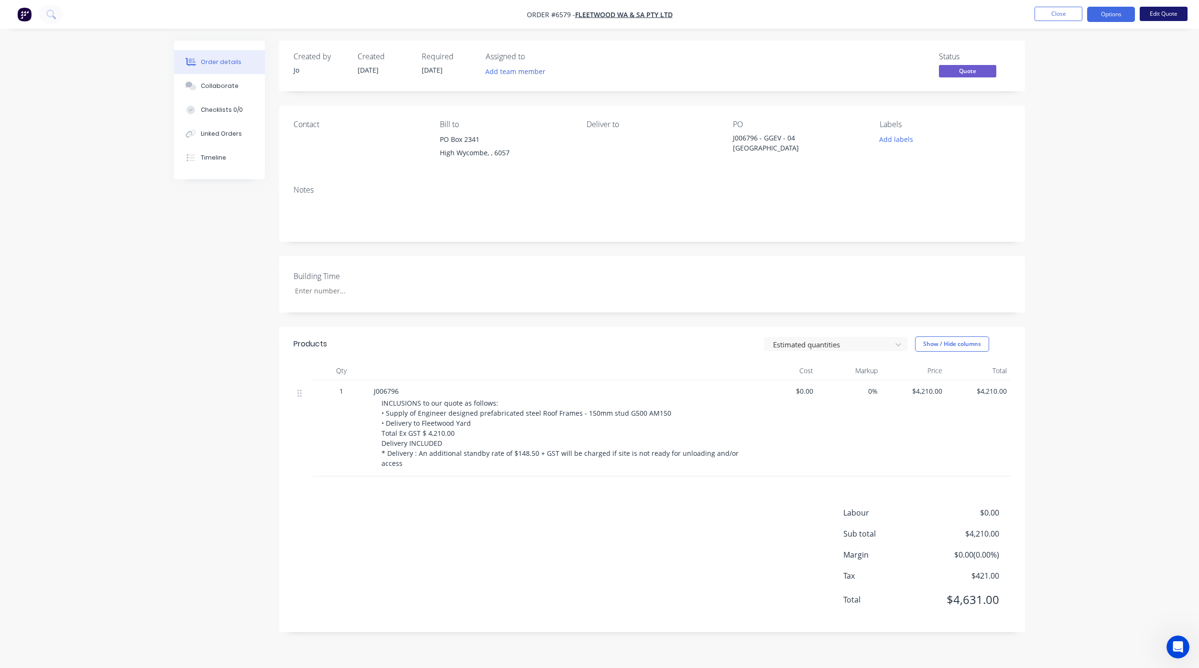
click at [1148, 18] on button "Edit Quote" at bounding box center [1163, 14] width 48 height 14
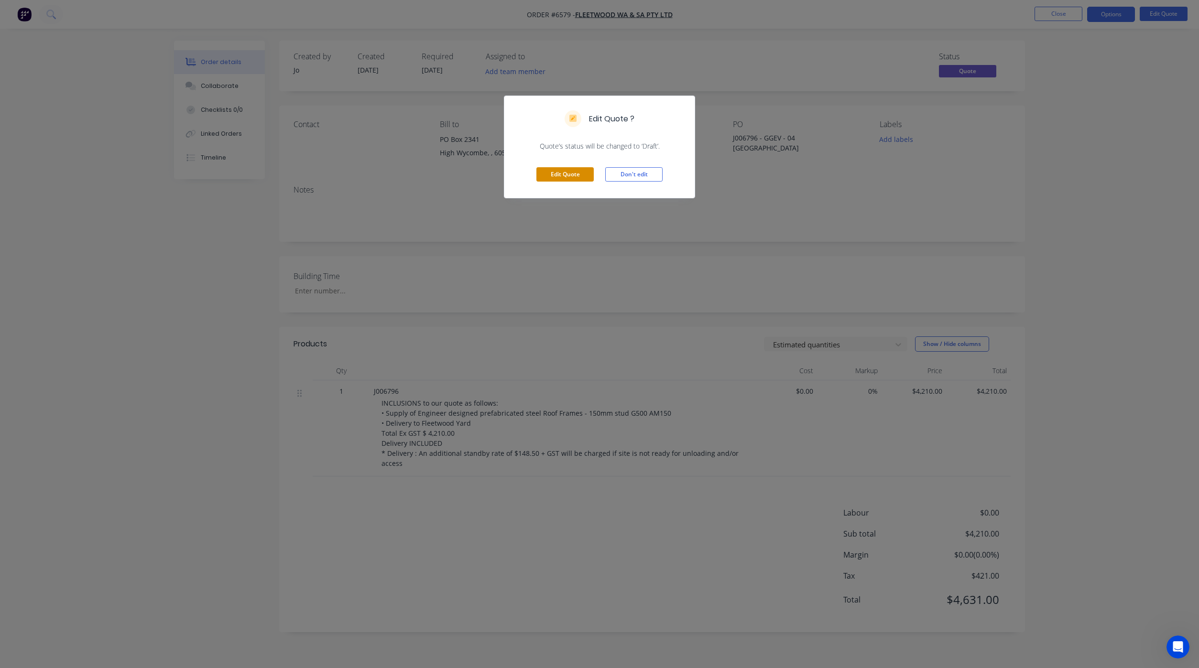
click at [552, 172] on button "Edit Quote" at bounding box center [564, 174] width 57 height 14
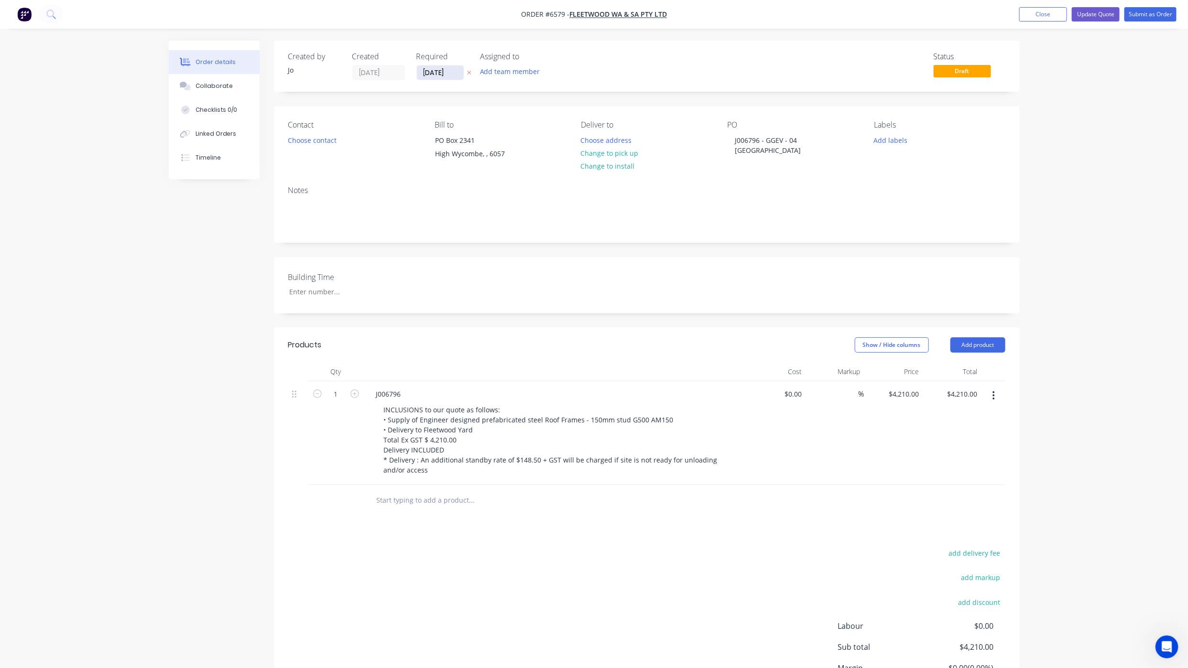
click at [436, 70] on input "[DATE]" at bounding box center [440, 72] width 47 height 14
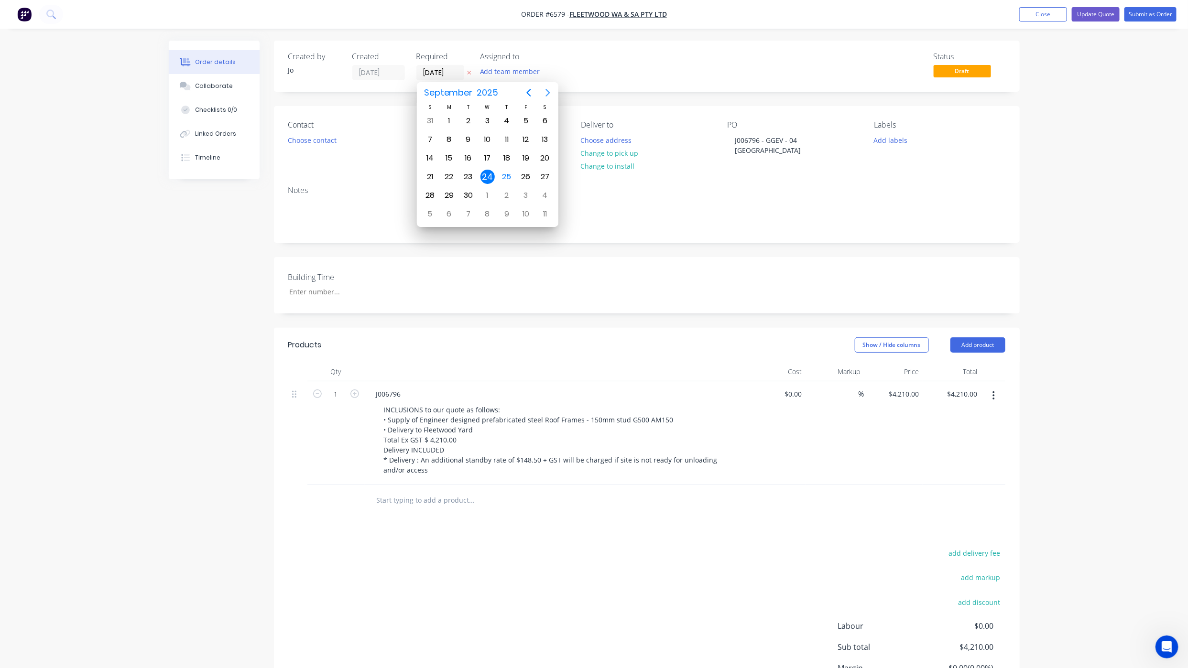
click at [545, 88] on icon "Next page" at bounding box center [547, 92] width 11 height 11
click at [518, 153] on div "17" at bounding box center [525, 158] width 19 height 18
type input "[DATE]"
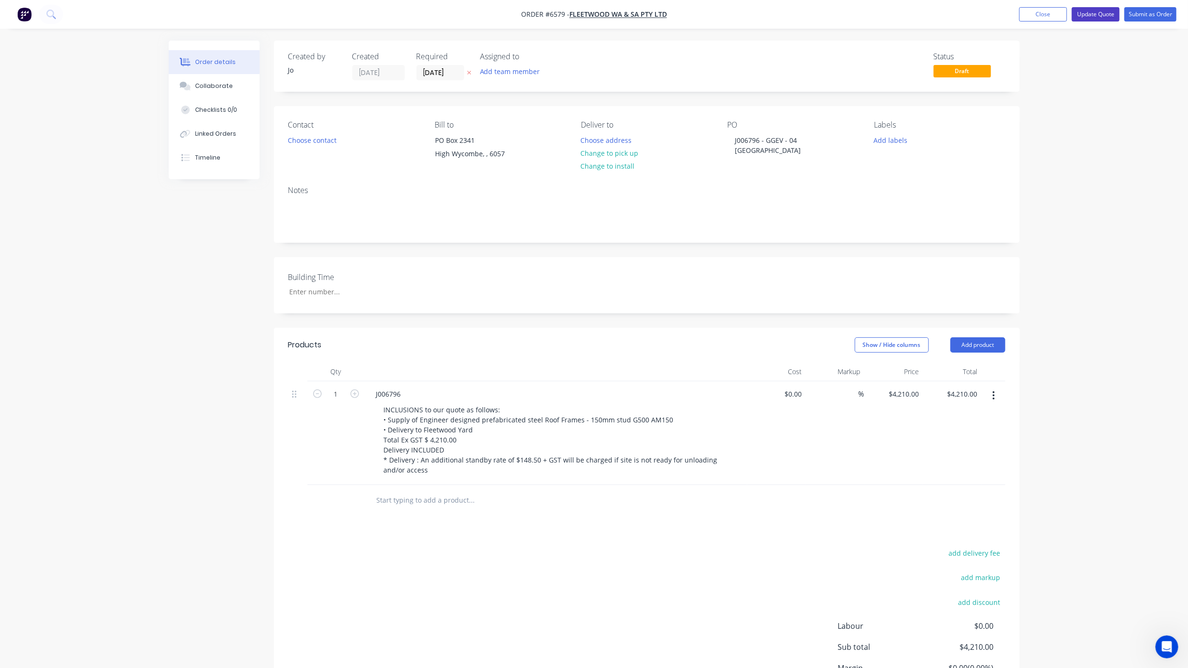
click at [1084, 13] on button "Update Quote" at bounding box center [1096, 14] width 48 height 14
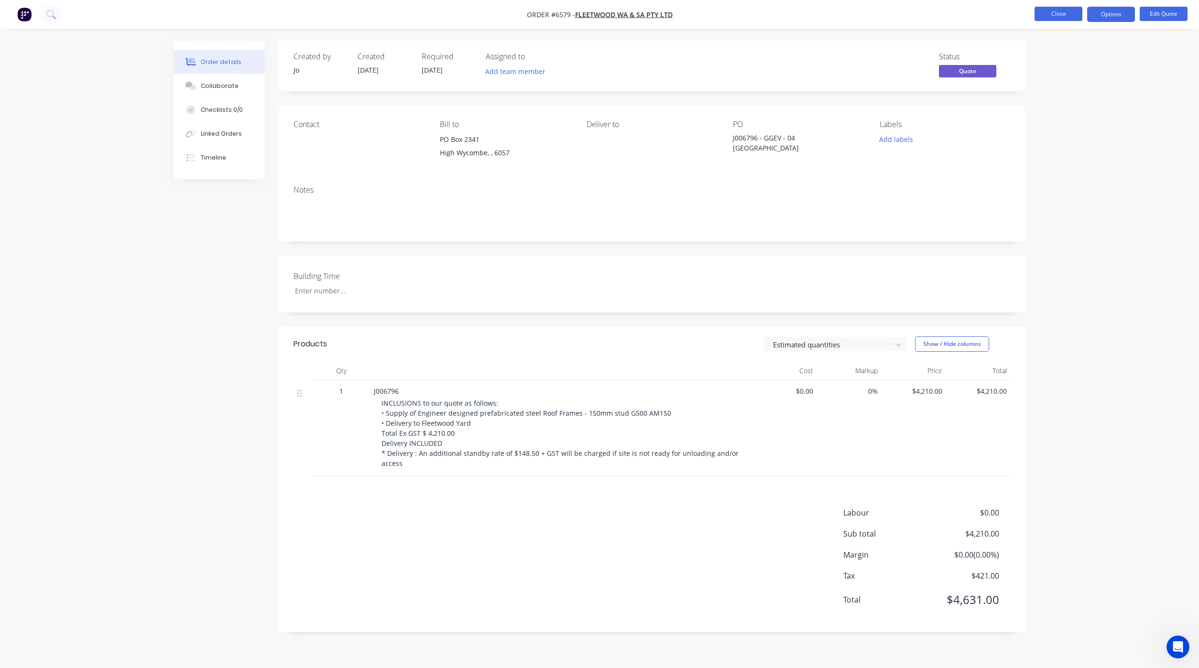
click at [1041, 9] on button "Close" at bounding box center [1058, 14] width 48 height 14
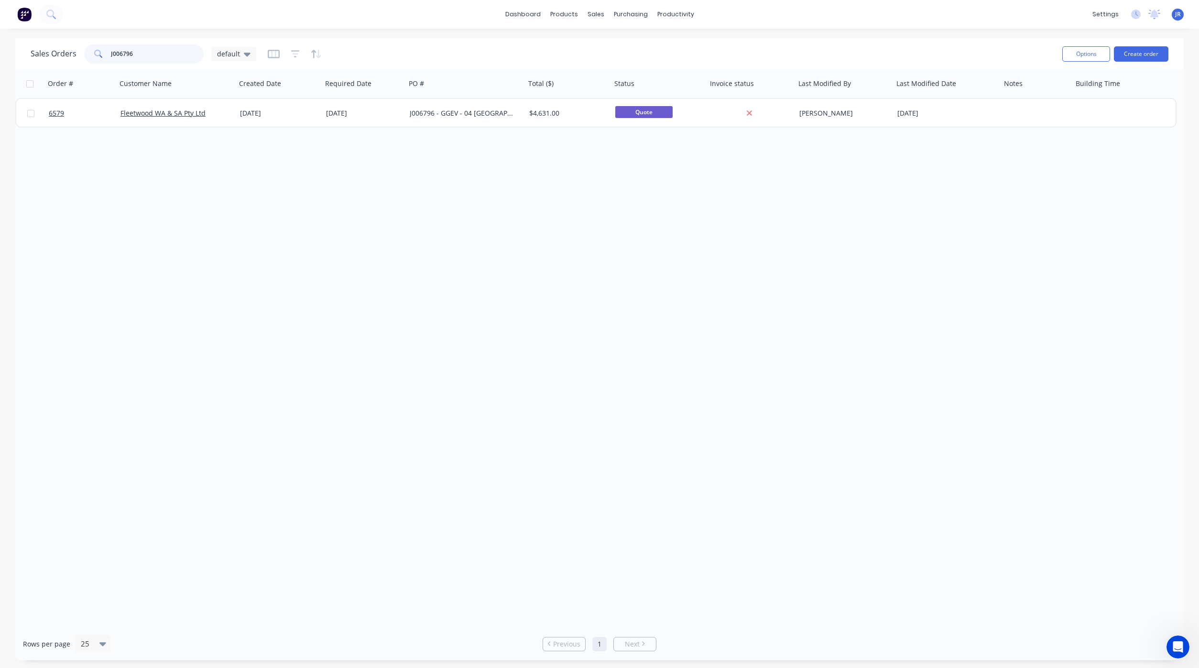
drag, startPoint x: 140, startPoint y: 46, endPoint x: 53, endPoint y: 35, distance: 87.2
click at [53, 35] on div "dashboard products sales purchasing productivity dashboard products Product Cat…" at bounding box center [599, 334] width 1199 height 668
type input "M"
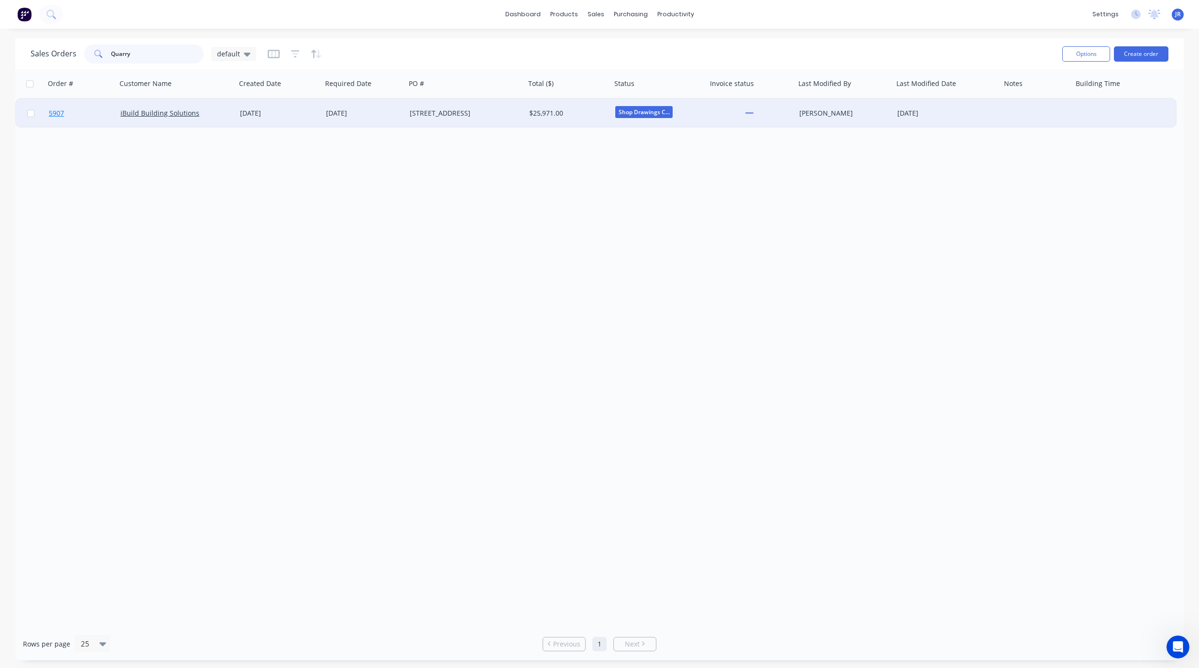
type input "Quarry"
click at [54, 111] on span "5907" at bounding box center [56, 113] width 15 height 10
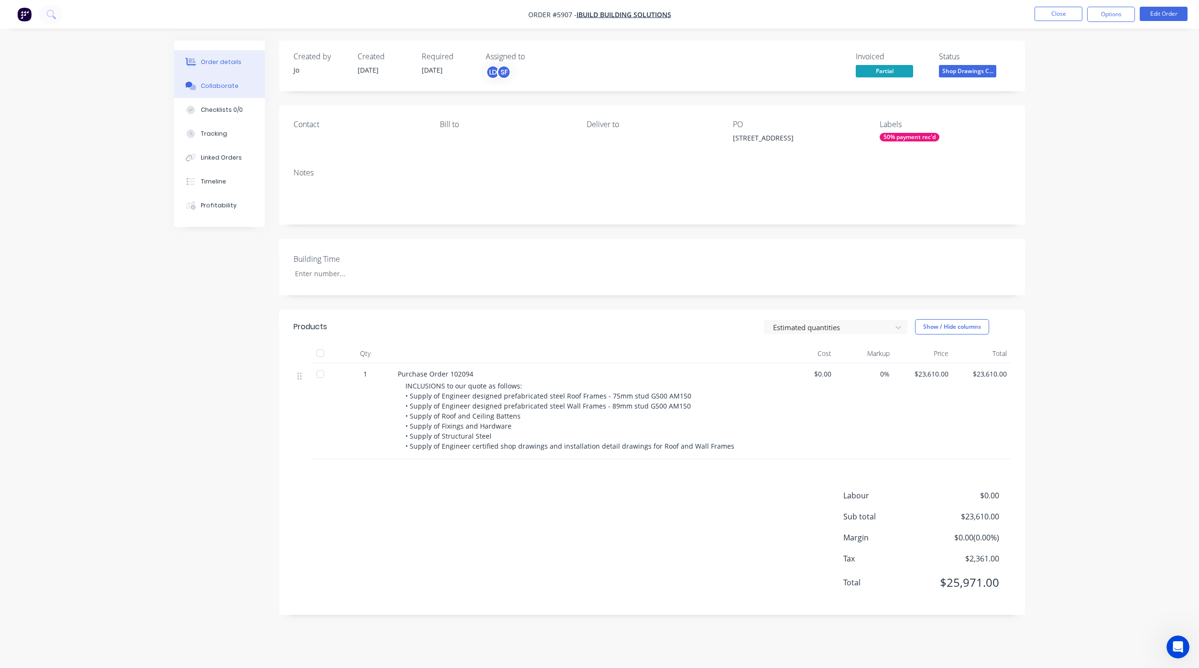
click at [233, 77] on button "Collaborate" at bounding box center [219, 86] width 91 height 24
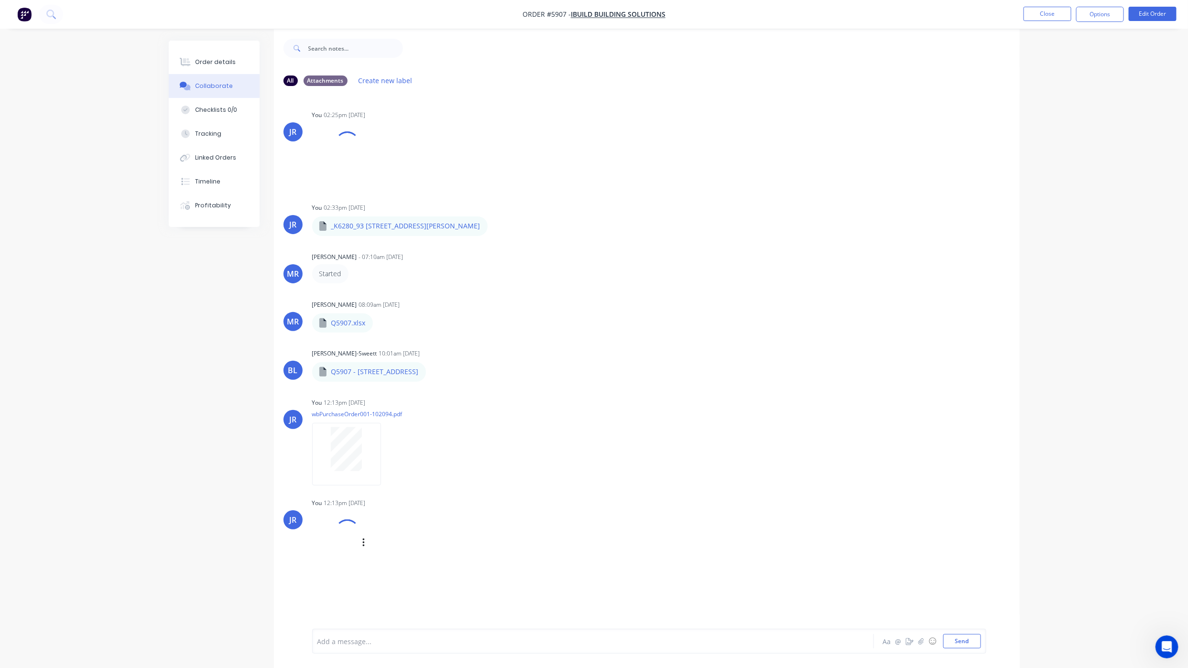
scroll to position [15, 0]
click at [362, 482] on div at bounding box center [346, 459] width 69 height 63
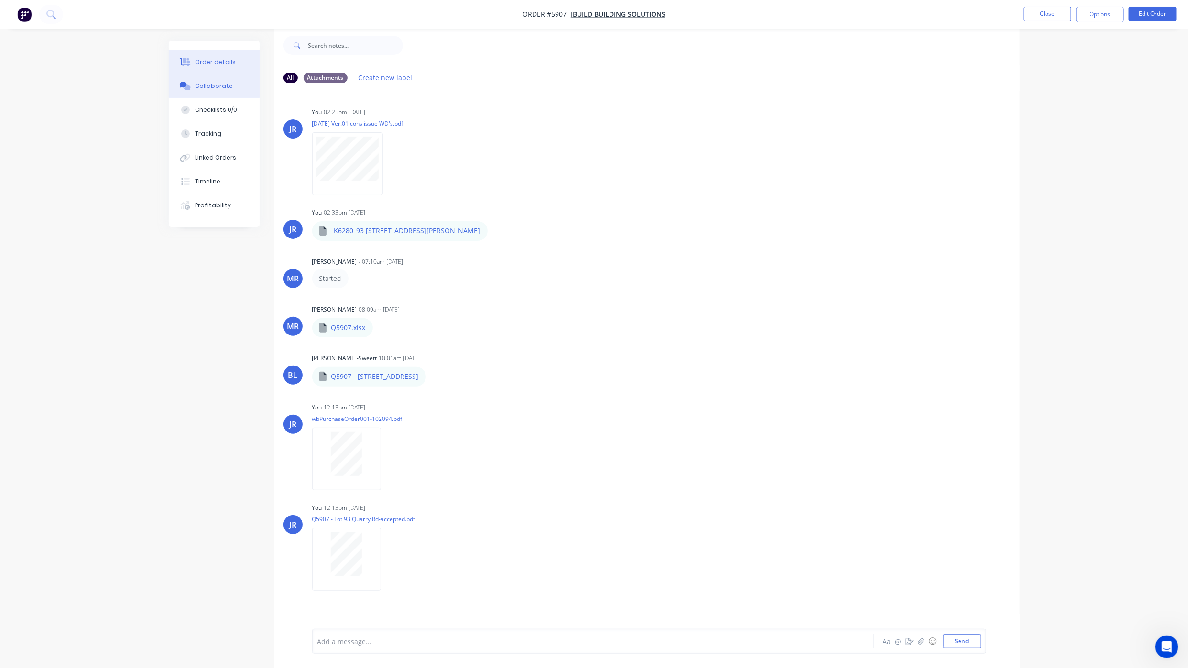
drag, startPoint x: 181, startPoint y: 45, endPoint x: 184, endPoint y: 52, distance: 7.3
click at [182, 48] on div "Order details Collaborate Checklists 0/0 Tracking Linked Orders Timeline Profit…" at bounding box center [214, 134] width 91 height 186
click at [184, 53] on button "Order details" at bounding box center [214, 62] width 91 height 24
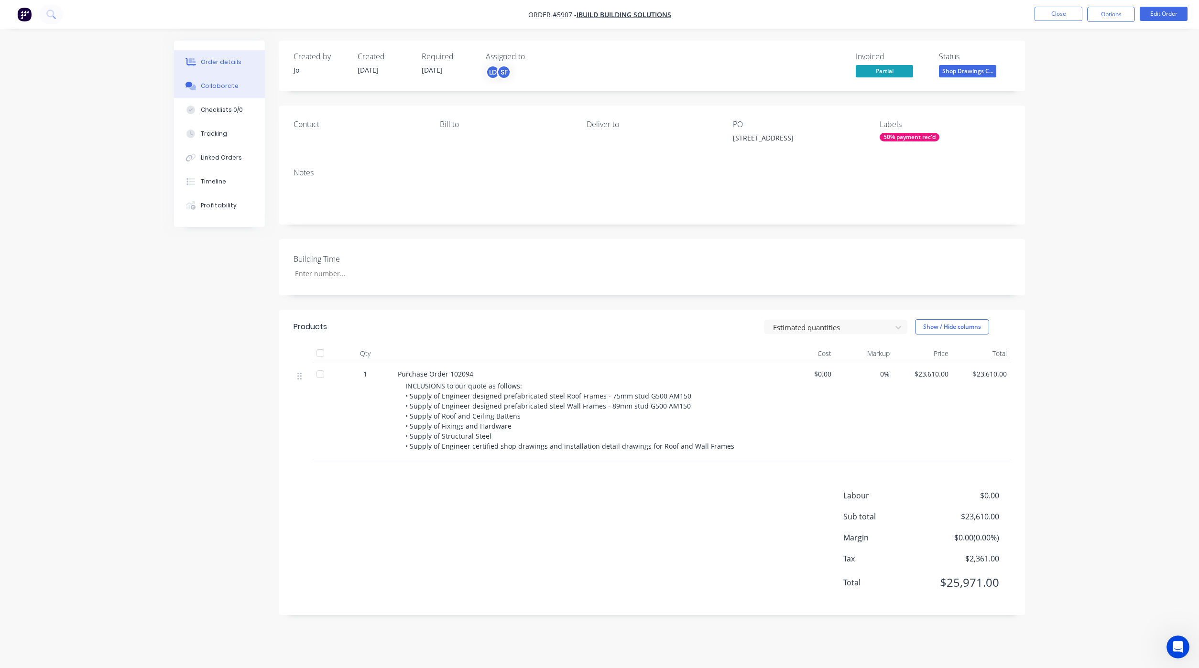
click at [204, 78] on button "Collaborate" at bounding box center [219, 86] width 91 height 24
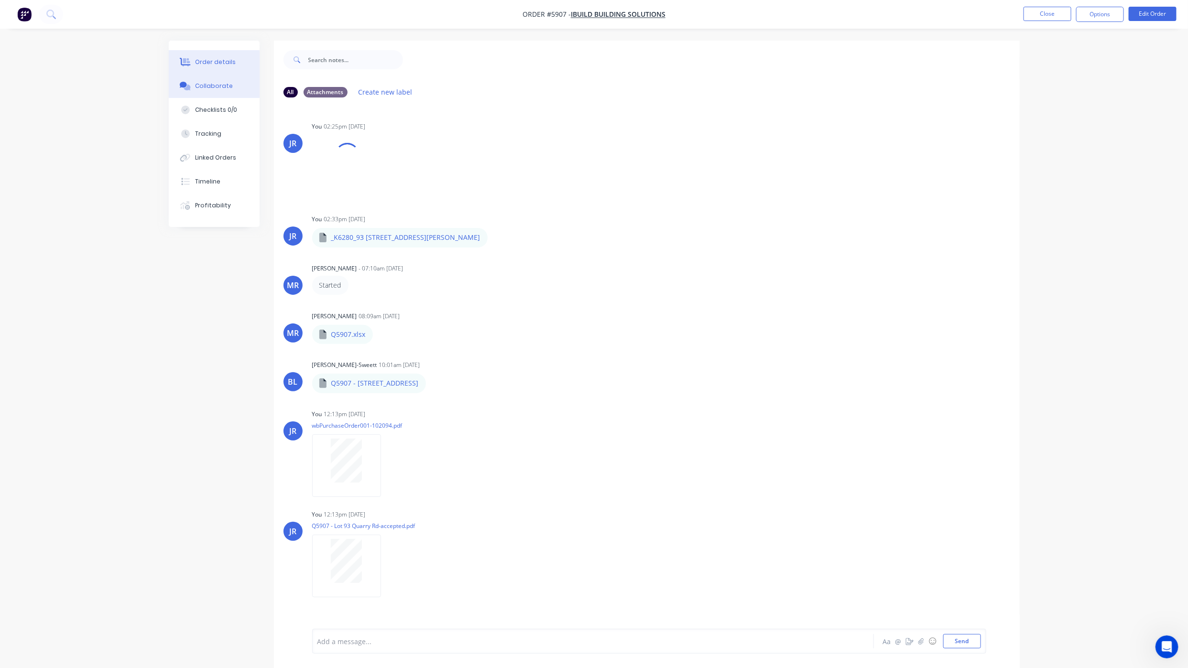
click at [221, 68] on button "Order details" at bounding box center [214, 62] width 91 height 24
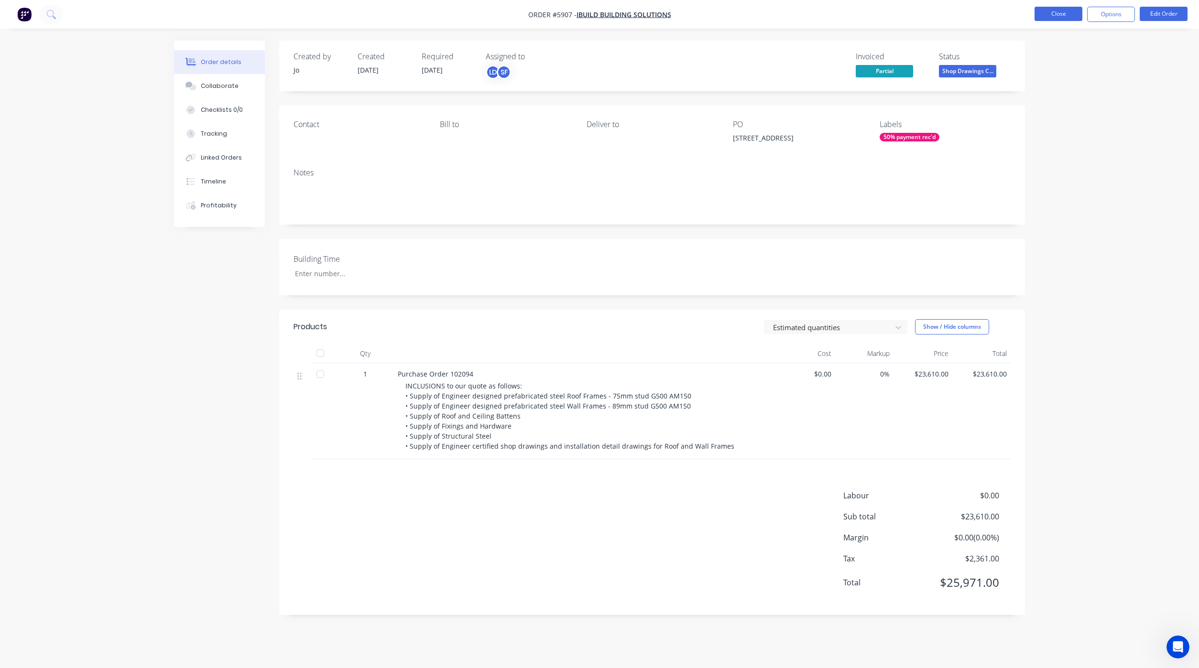
click at [1045, 13] on button "Close" at bounding box center [1058, 14] width 48 height 14
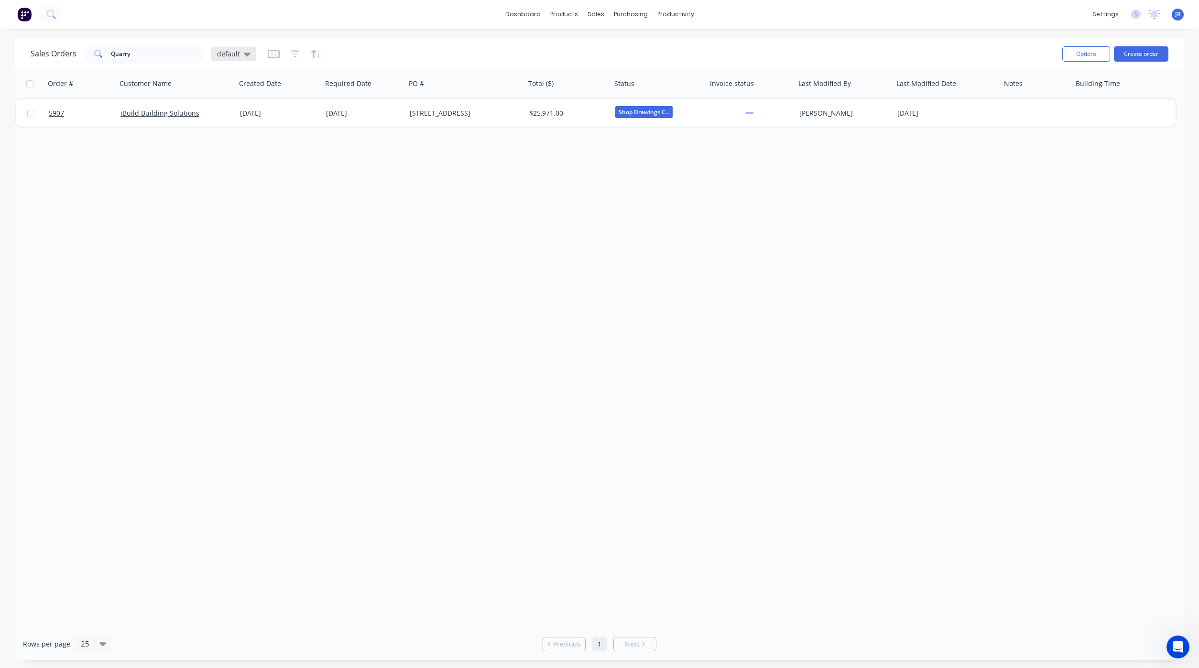
click at [238, 53] on span "default" at bounding box center [228, 54] width 23 height 10
click at [239, 171] on button "Not Invoiced" at bounding box center [268, 173] width 109 height 11
drag, startPoint x: 82, startPoint y: 61, endPoint x: 31, endPoint y: 60, distance: 51.1
click at [31, 60] on div "Sales Orders Quarry Not Invoiced" at bounding box center [152, 53] width 243 height 19
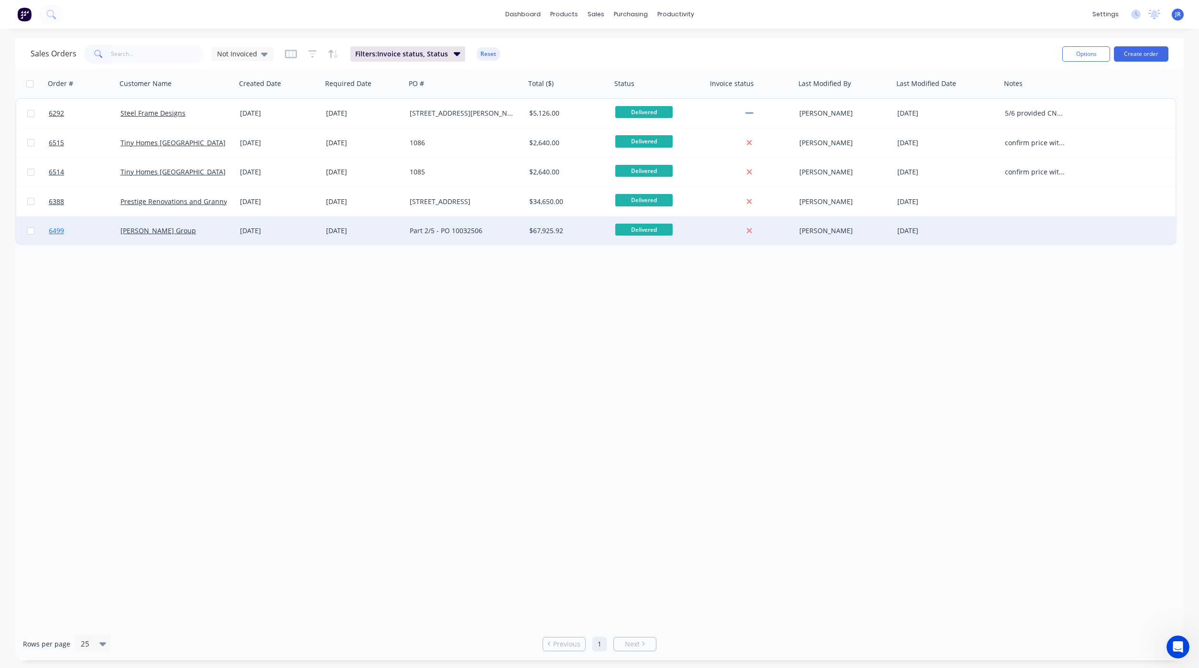
click at [60, 233] on span "6499" at bounding box center [56, 231] width 15 height 10
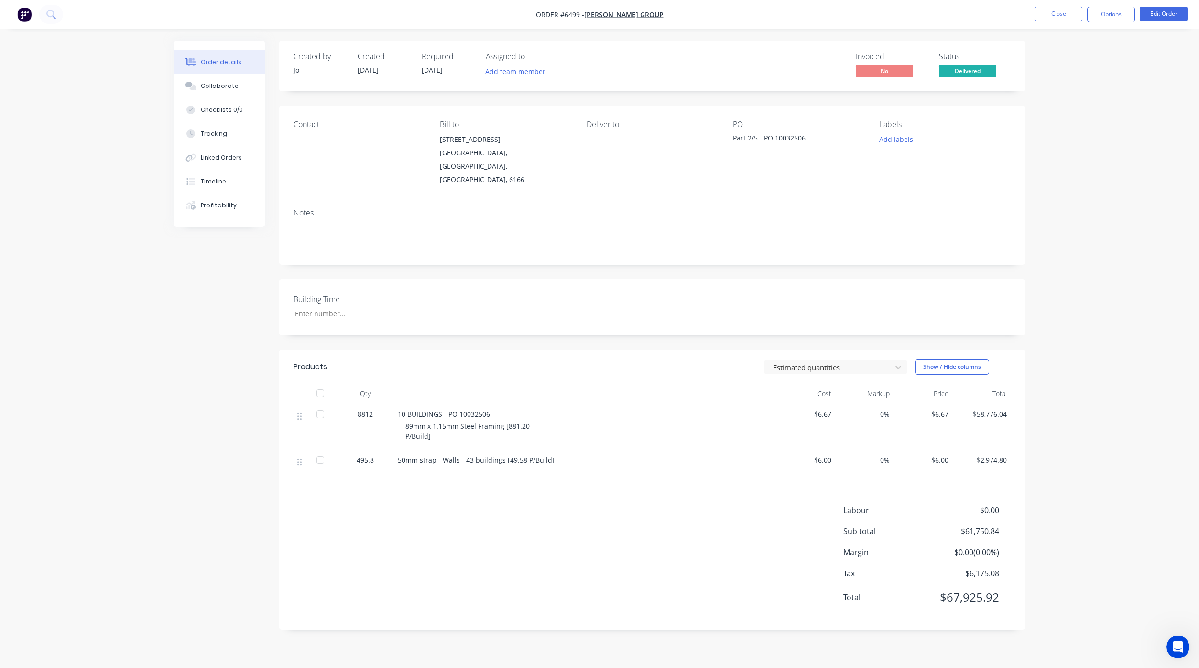
click at [89, 260] on div "Order details Collaborate Checklists 0/0 Tracking Linked Orders Timeline Profit…" at bounding box center [599, 334] width 1199 height 668
click at [1047, 14] on button "Close" at bounding box center [1058, 14] width 48 height 14
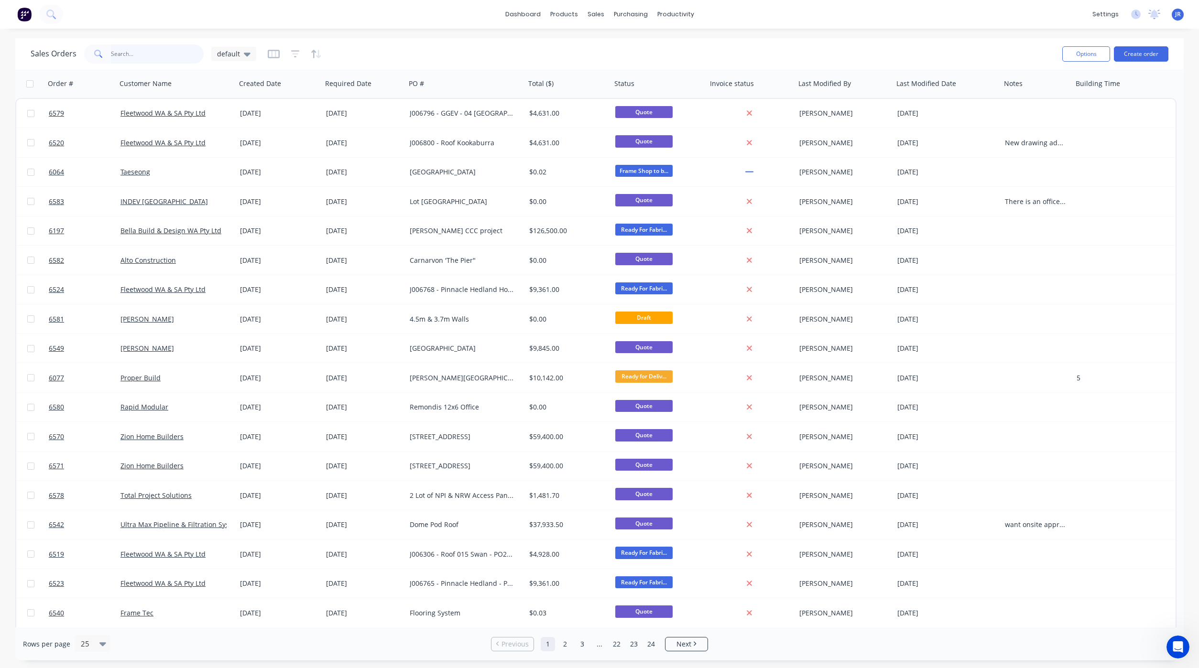
click at [173, 56] on input "text" at bounding box center [157, 53] width 93 height 19
type input "[PERSON_NAME]"
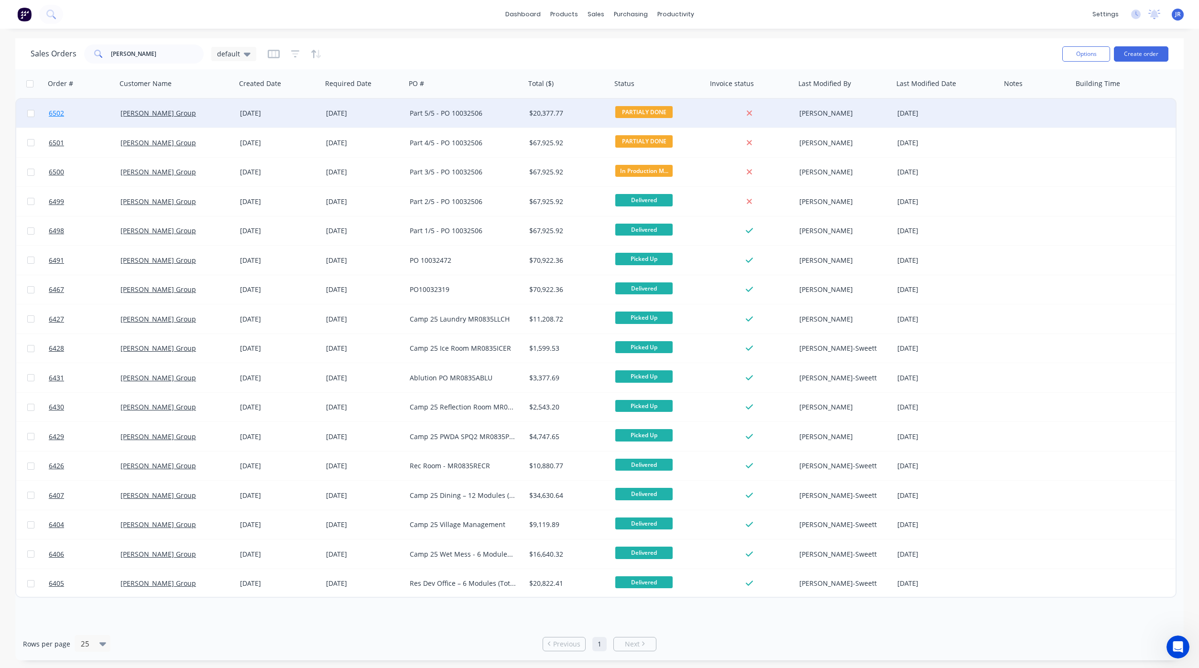
click at [51, 111] on span "6502" at bounding box center [56, 113] width 15 height 10
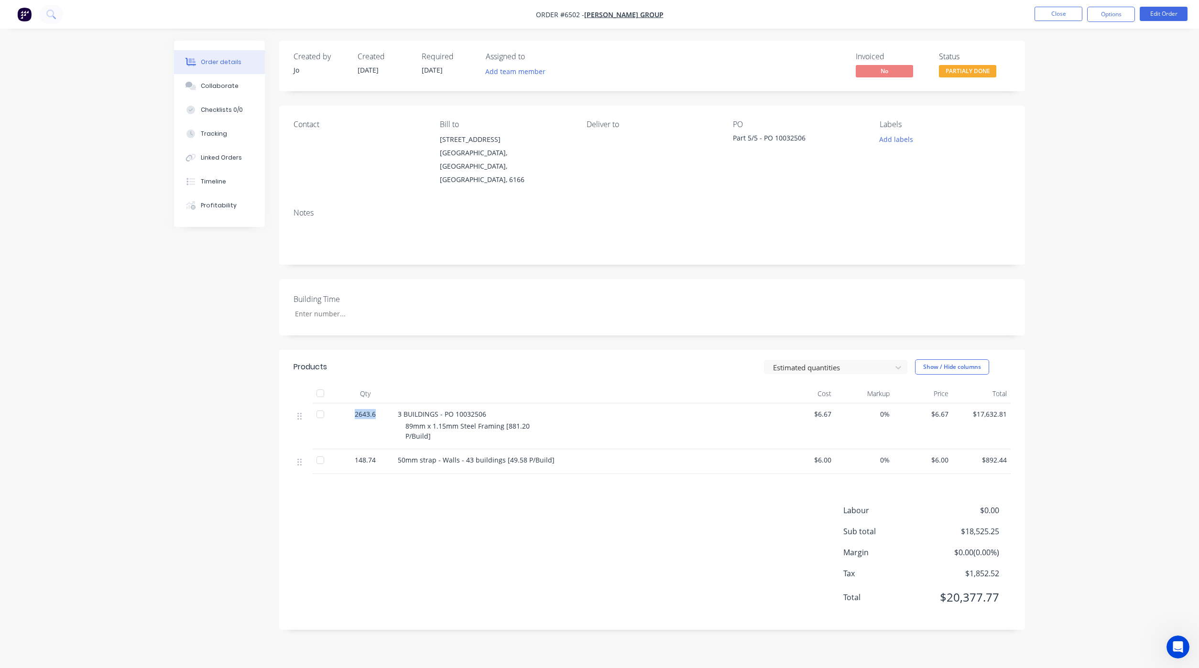
drag, startPoint x: 376, startPoint y: 404, endPoint x: 352, endPoint y: 403, distance: 23.9
click at [352, 409] on div "2643.6" at bounding box center [365, 414] width 50 height 10
click at [1055, 17] on button "Close" at bounding box center [1058, 14] width 48 height 14
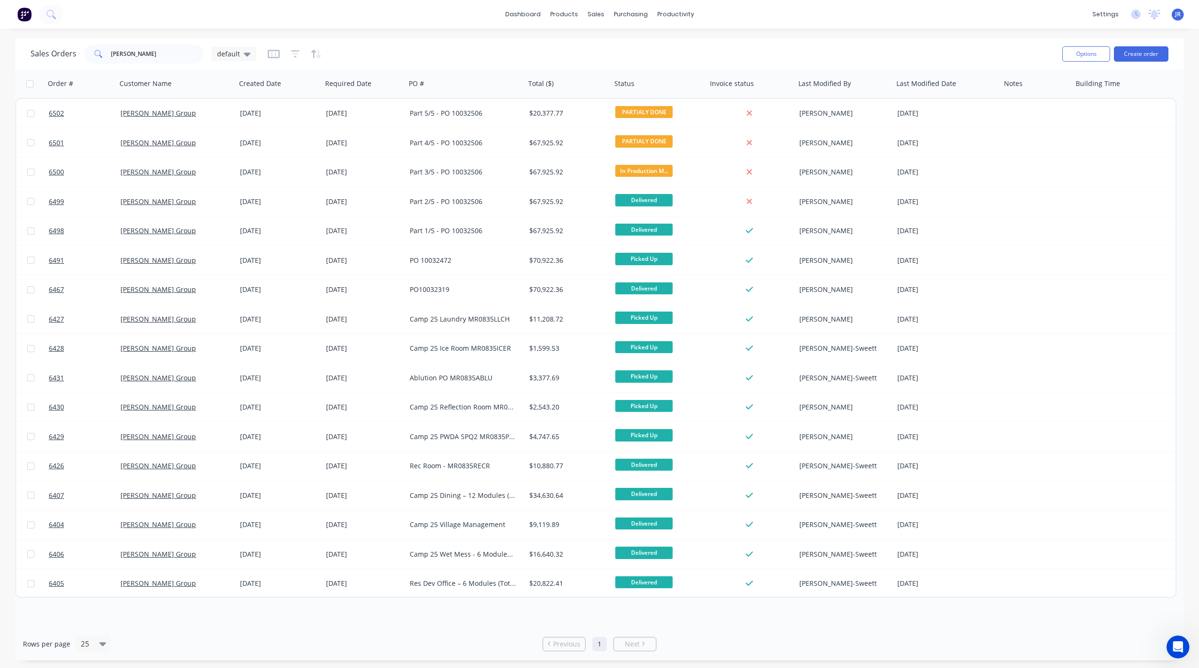
drag, startPoint x: 240, startPoint y: 52, endPoint x: 237, endPoint y: 63, distance: 11.8
click at [240, 52] on div "default" at bounding box center [233, 54] width 33 height 9
click at [244, 171] on button "Not Invoiced" at bounding box center [268, 173] width 109 height 11
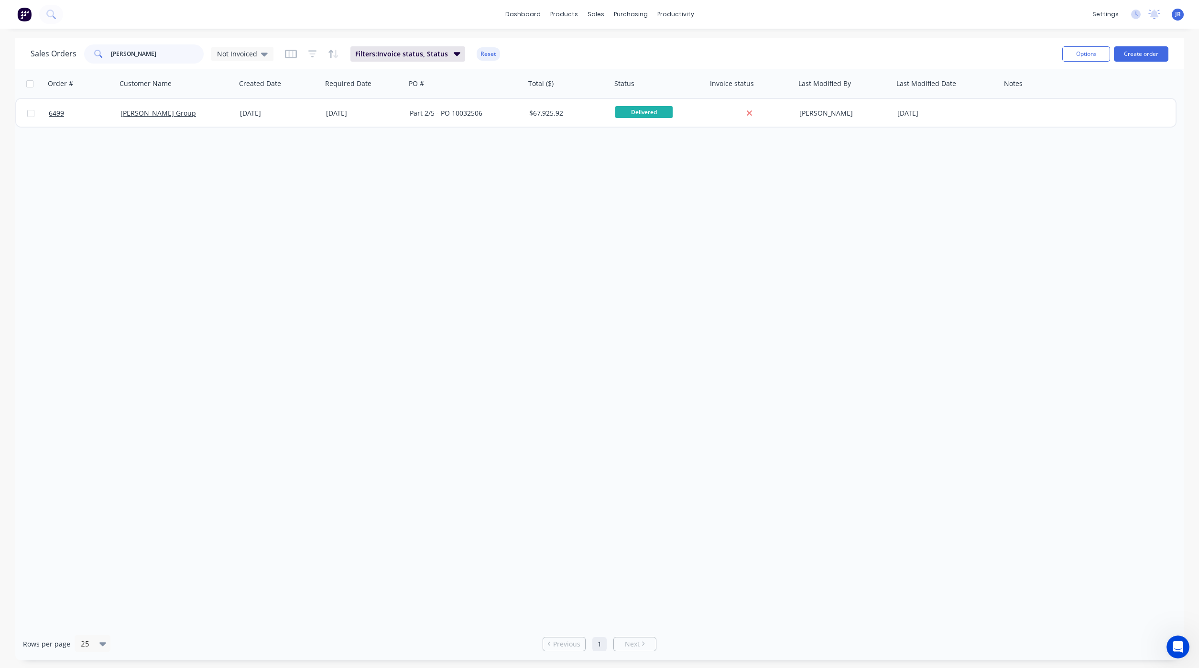
drag, startPoint x: 146, startPoint y: 46, endPoint x: -20, endPoint y: 28, distance: 167.4
click at [0, 28] on html "dashboard products sales purchasing productivity dashboard products Product Cat…" at bounding box center [599, 334] width 1199 height 668
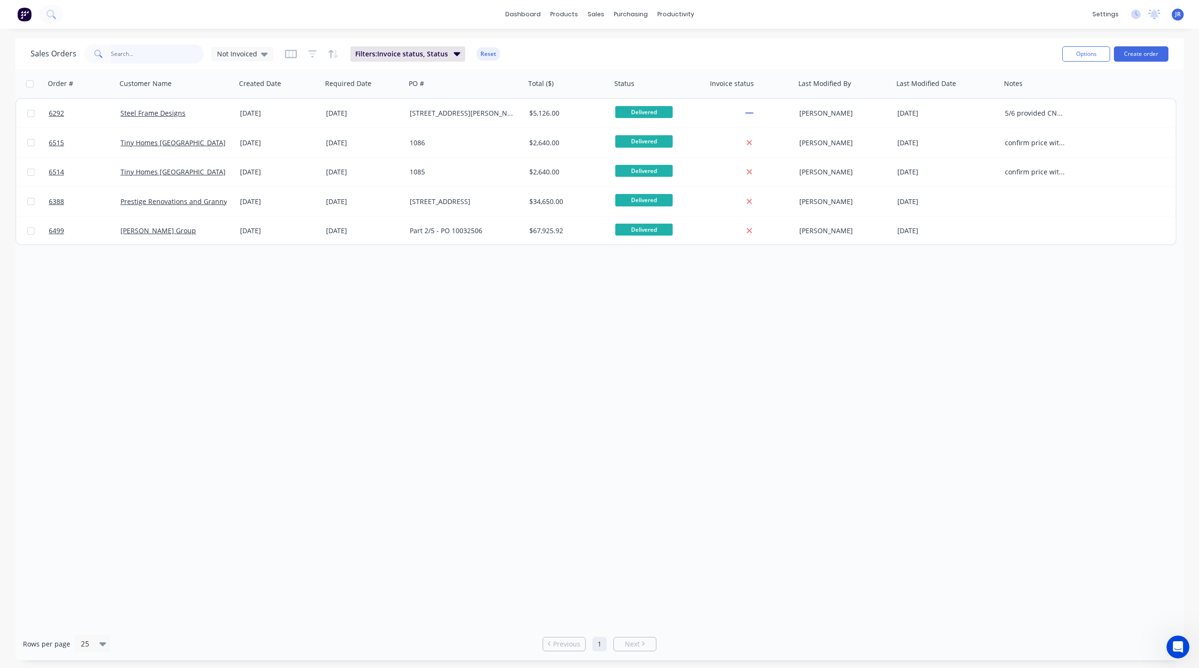
click at [152, 48] on input "text" at bounding box center [157, 53] width 93 height 19
type input "[PERSON_NAME]"
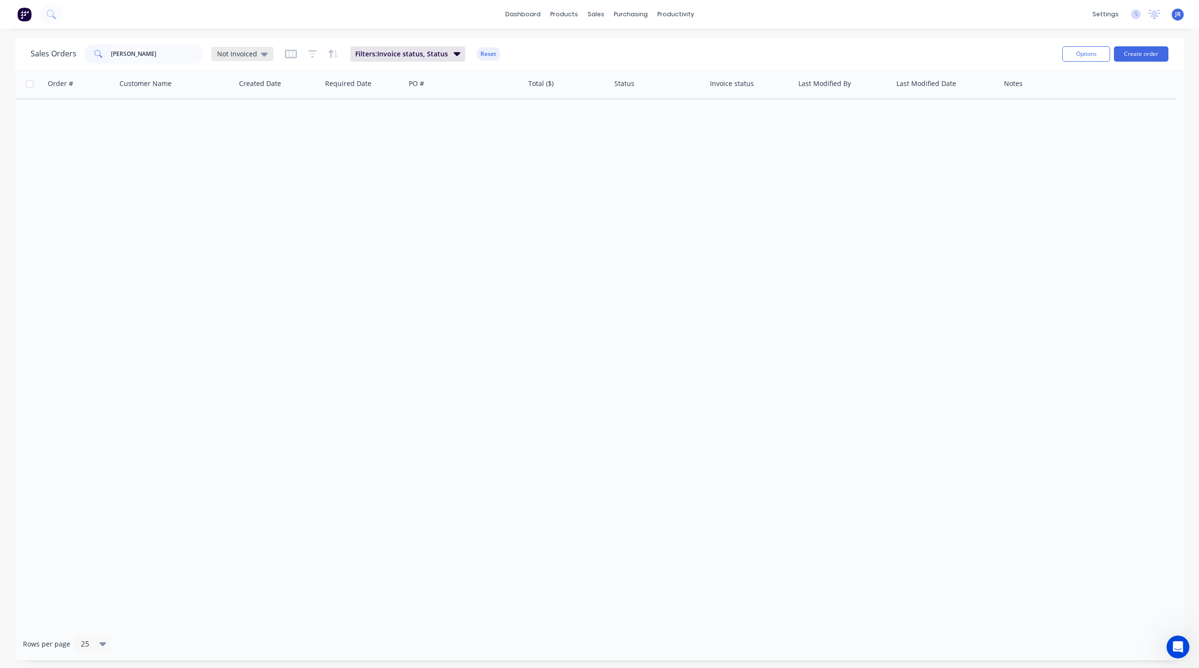
click at [263, 58] on div "Not Invoiced" at bounding box center [242, 54] width 62 height 14
click at [232, 151] on button "default (Default)" at bounding box center [268, 154] width 109 height 11
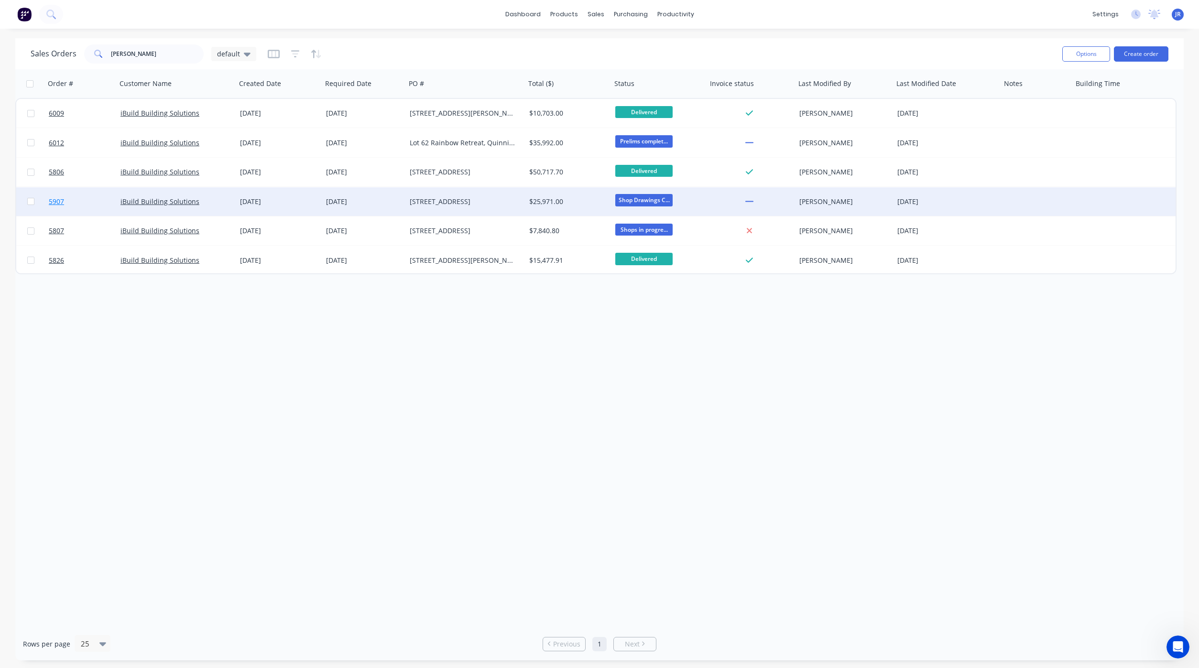
click at [58, 200] on span "5907" at bounding box center [56, 202] width 15 height 10
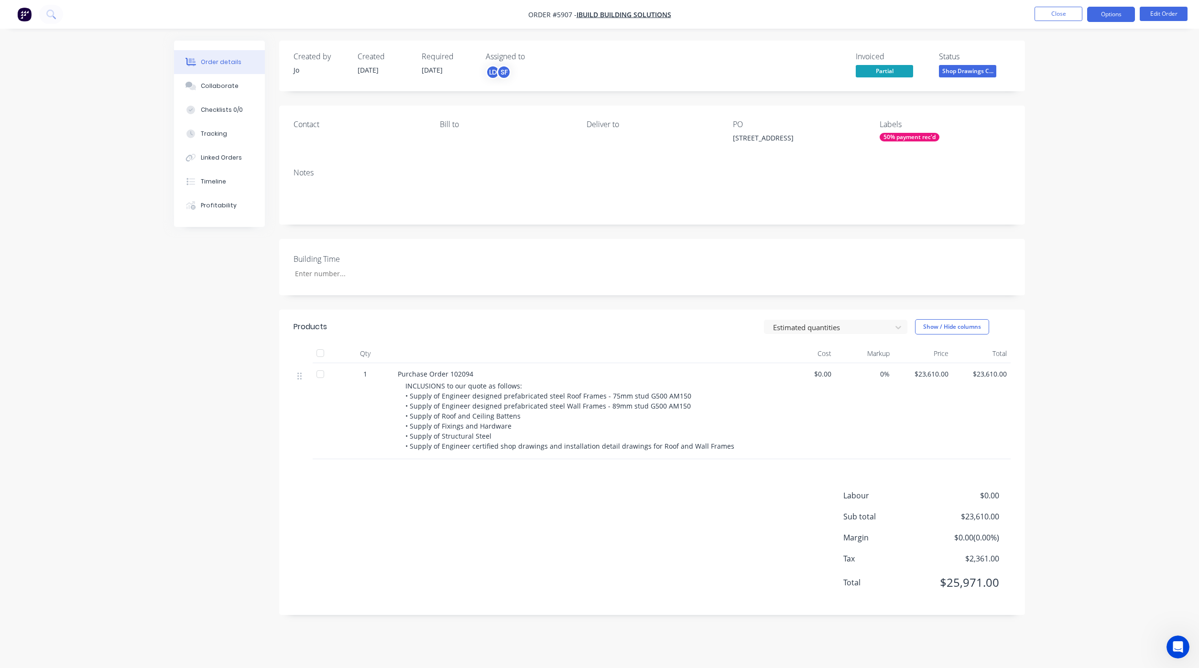
click at [1103, 16] on button "Options" at bounding box center [1111, 14] width 48 height 15
click at [1057, 75] on div "Partial Invoice" at bounding box center [1082, 77] width 88 height 14
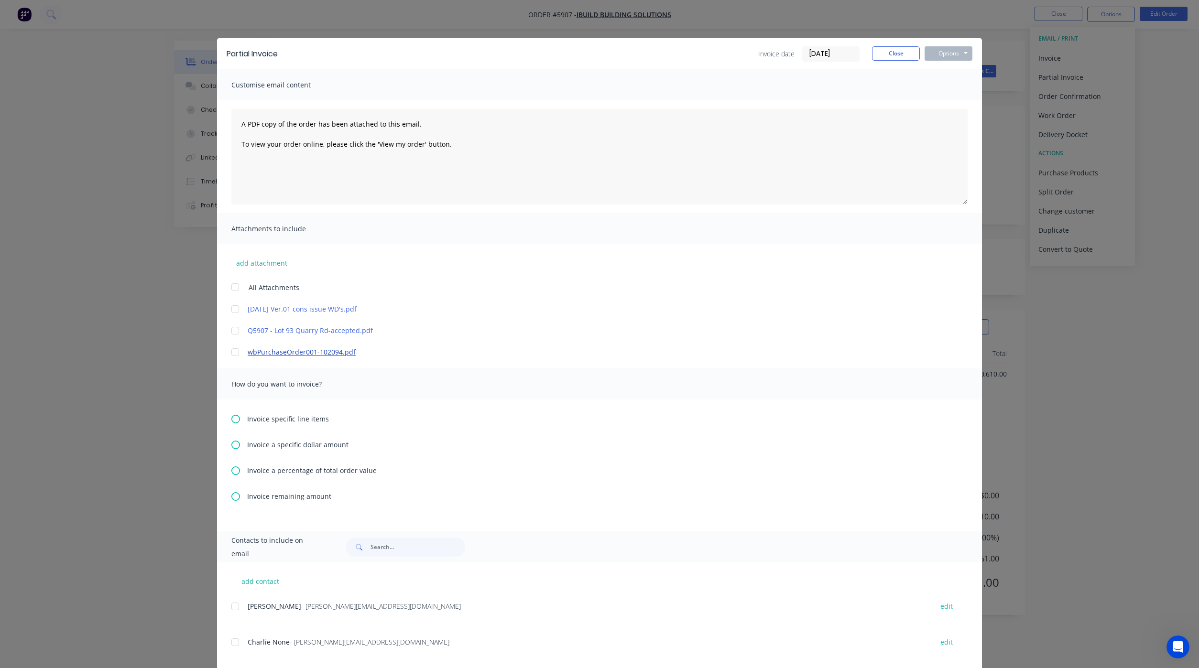
click at [258, 352] on link "wbPurchaseOrder001-102094.pdf" at bounding box center [585, 352] width 675 height 10
drag, startPoint x: 250, startPoint y: 331, endPoint x: 248, endPoint y: 323, distance: 8.3
click at [251, 331] on link "Q5907 - Lot 93 Quarry Rd-accepted.pdf" at bounding box center [585, 330] width 675 height 10
drag, startPoint x: 225, startPoint y: 329, endPoint x: 231, endPoint y: 336, distance: 9.2
click at [227, 329] on div at bounding box center [235, 330] width 19 height 19
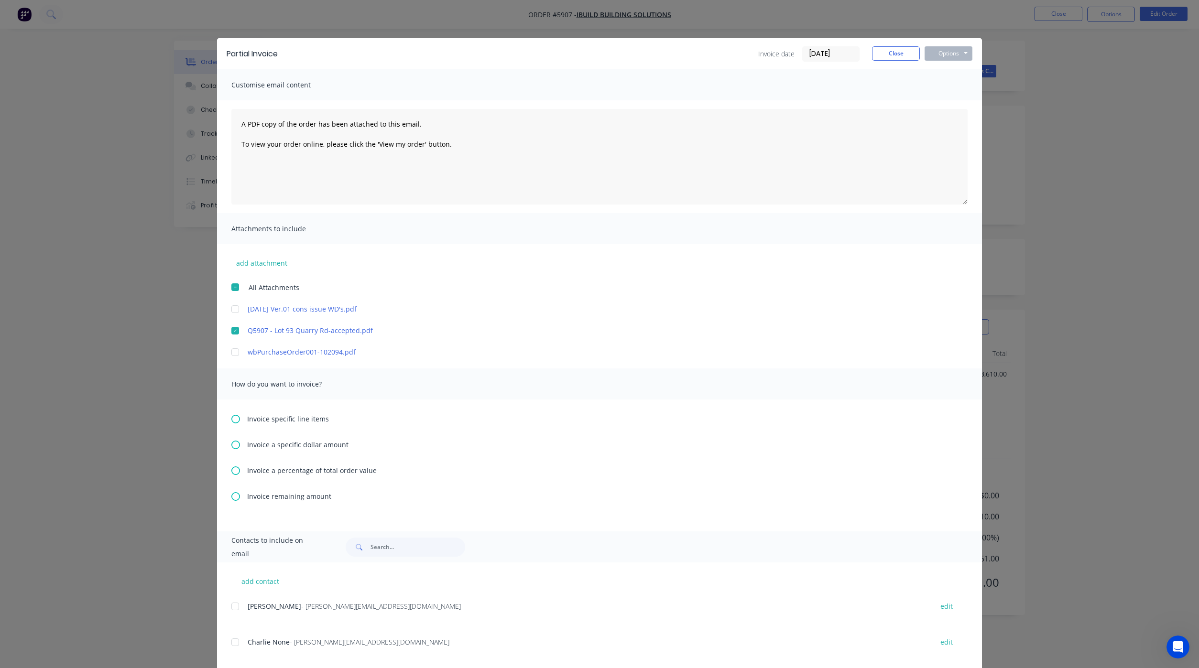
click at [231, 350] on div at bounding box center [235, 352] width 19 height 19
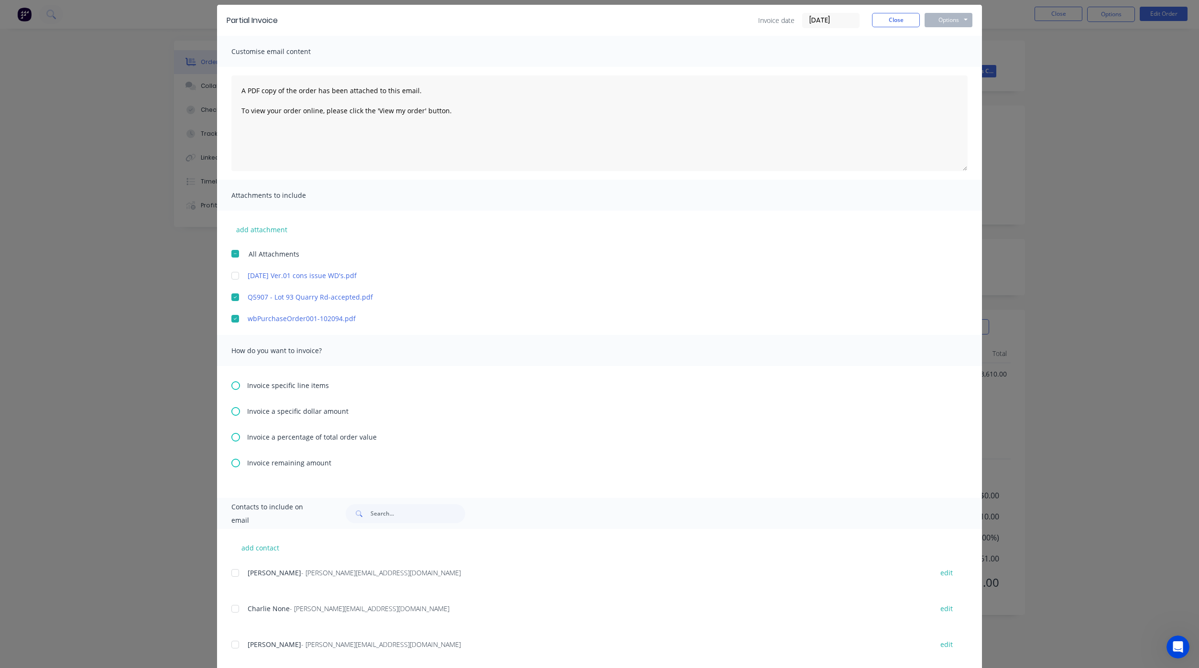
scroll to position [52, 0]
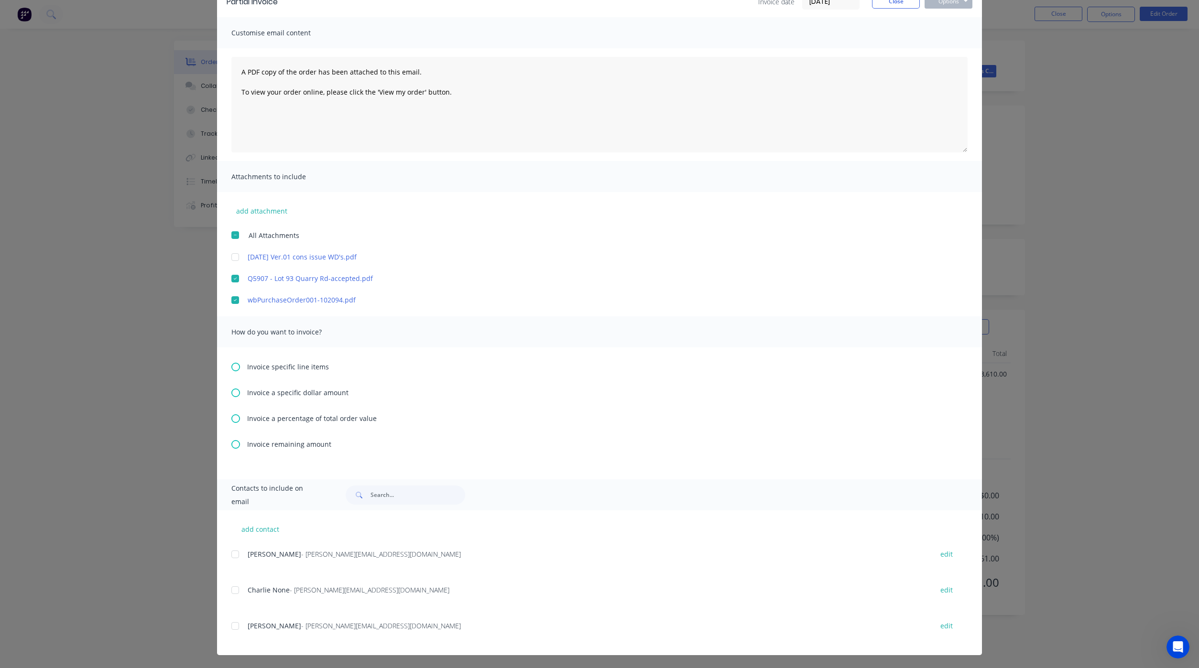
click at [229, 622] on div at bounding box center [235, 626] width 19 height 19
click at [234, 589] on div at bounding box center [235, 590] width 19 height 19
click at [225, 445] on div "Invoice specific line items Invoice a specific dollar amount Invoice a percenta…" at bounding box center [599, 413] width 765 height 132
click at [231, 445] on icon at bounding box center [235, 444] width 9 height 9
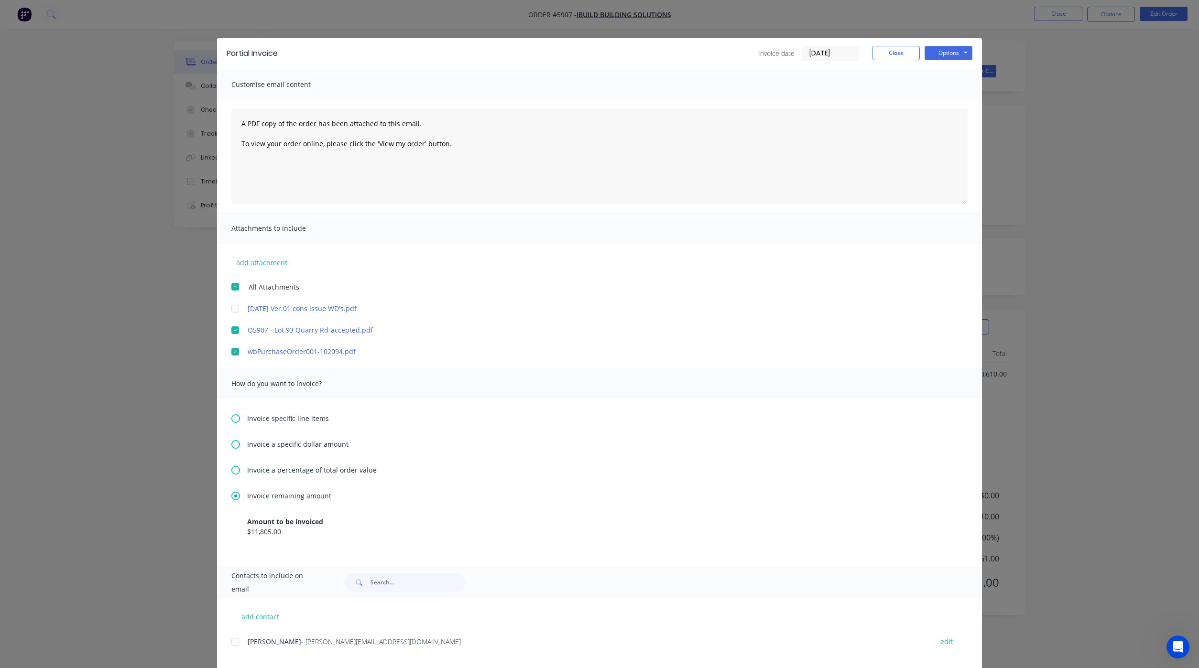
scroll to position [0, 0]
click at [950, 53] on button "Options" at bounding box center [948, 53] width 48 height 14
click at [939, 75] on button "Preview" at bounding box center [954, 71] width 61 height 16
click at [936, 49] on button "Options" at bounding box center [948, 53] width 48 height 14
click at [931, 106] on button "Email" at bounding box center [954, 102] width 61 height 16
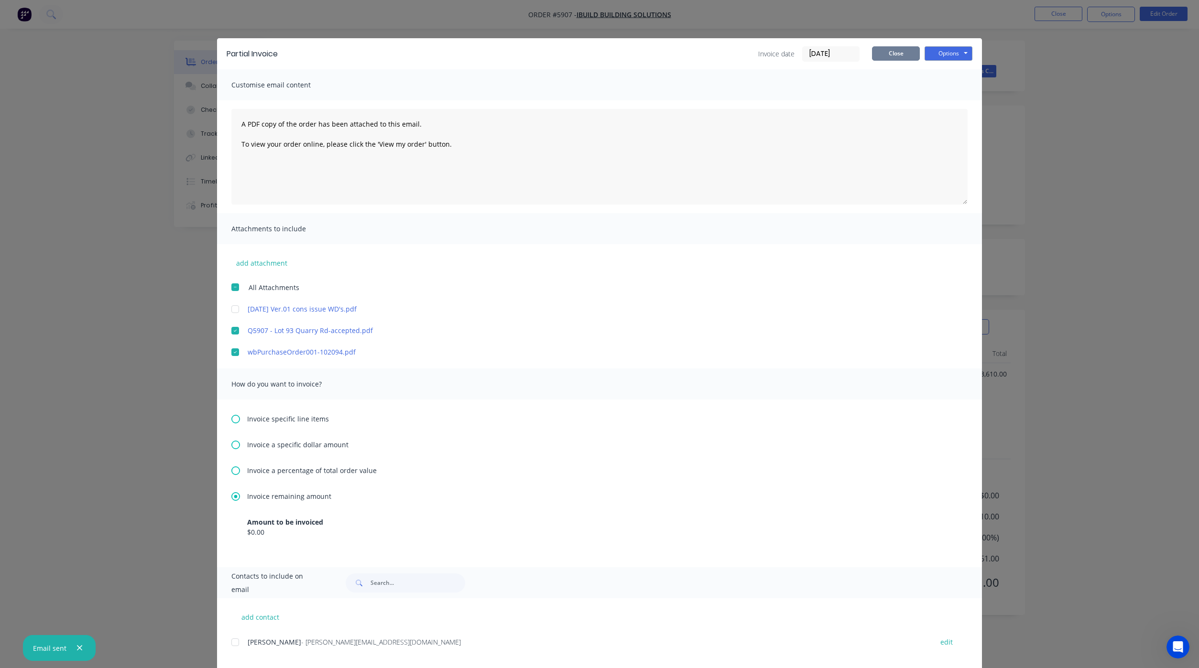
click at [885, 52] on button "Close" at bounding box center [896, 53] width 48 height 14
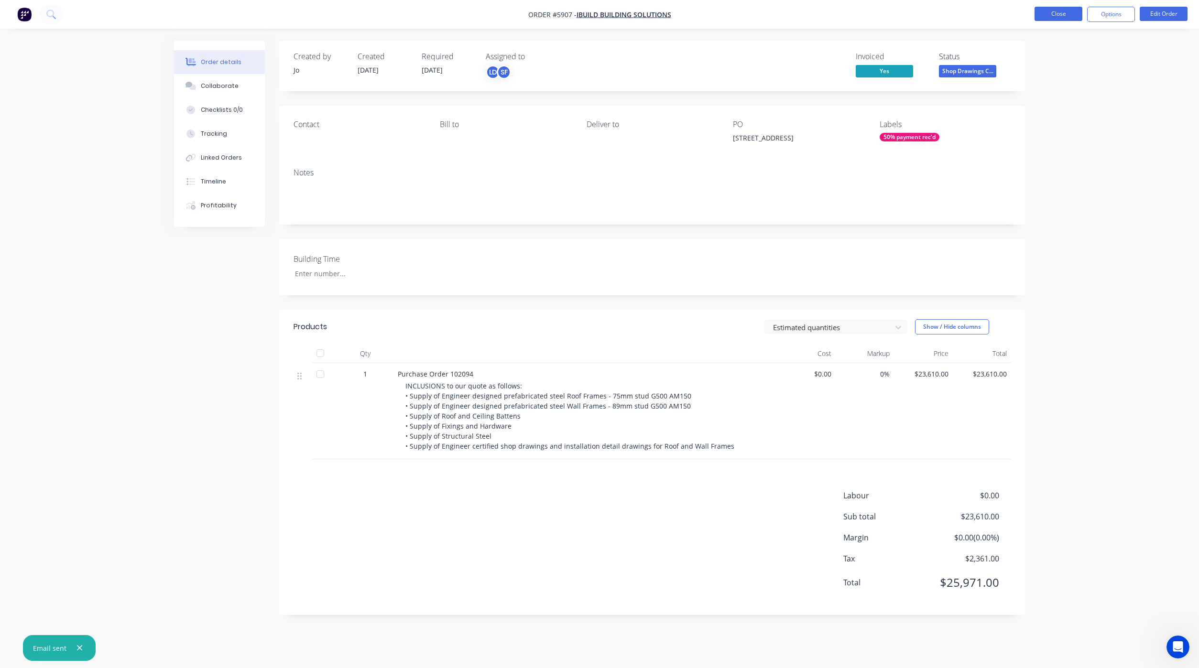
click at [1044, 13] on button "Close" at bounding box center [1058, 14] width 48 height 14
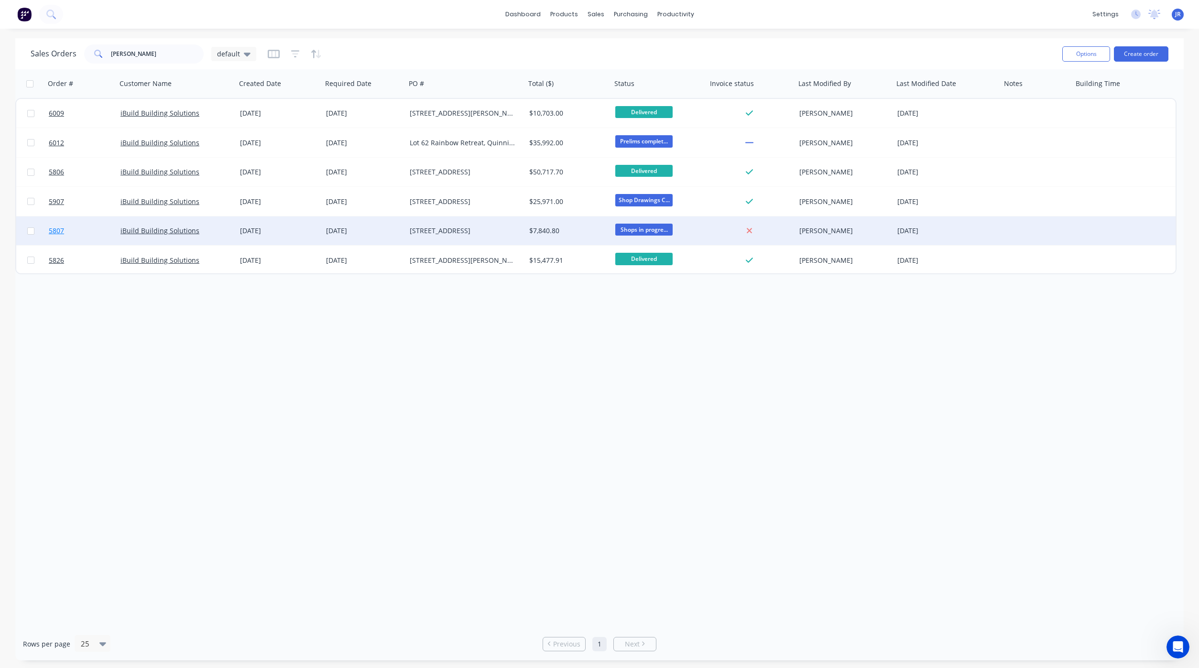
click at [55, 231] on span "5807" at bounding box center [56, 231] width 15 height 10
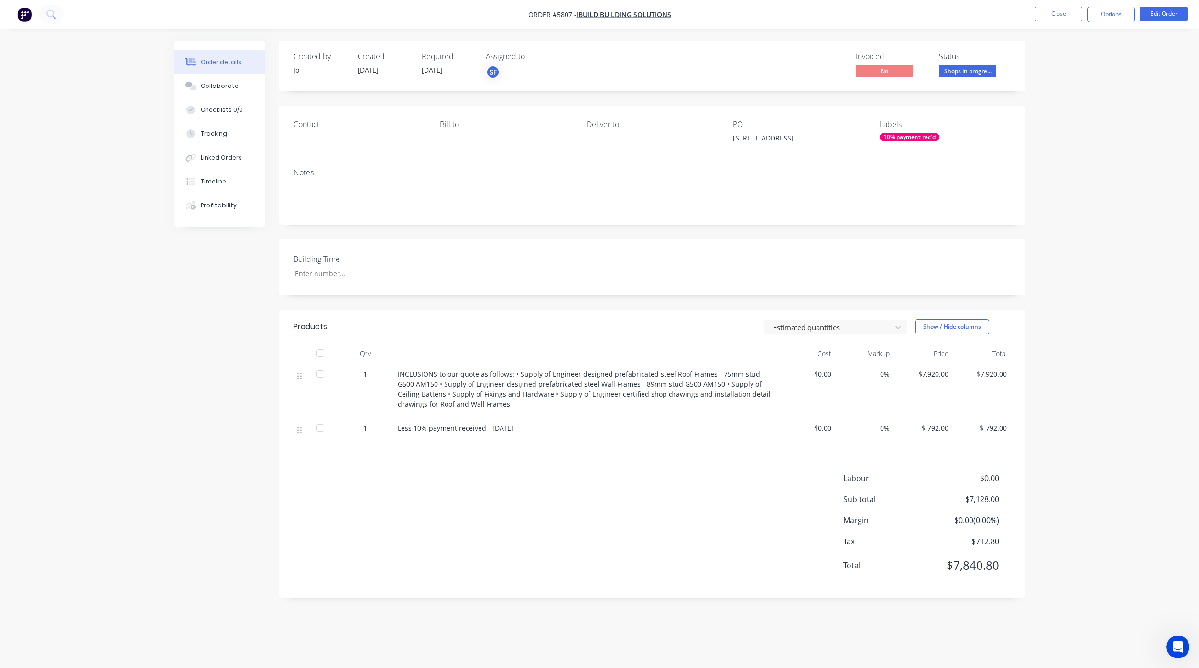
click at [1104, 380] on div "Order details Collaborate Checklists 0/0 Tracking Linked Orders Timeline Profit…" at bounding box center [599, 334] width 1199 height 668
click at [1063, 19] on button "Close" at bounding box center [1058, 14] width 48 height 14
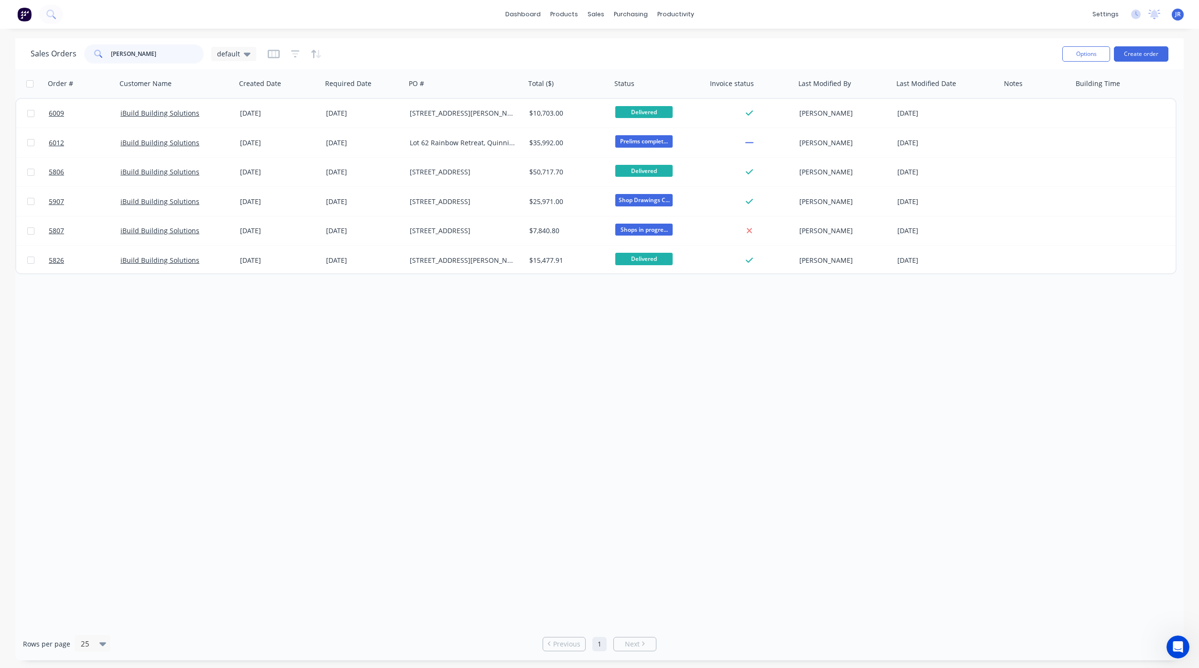
drag, startPoint x: 135, startPoint y: 48, endPoint x: -57, endPoint y: 43, distance: 191.7
click at [0, 43] on html "dashboard products sales purchasing productivity dashboard products Product Cat…" at bounding box center [599, 334] width 1199 height 668
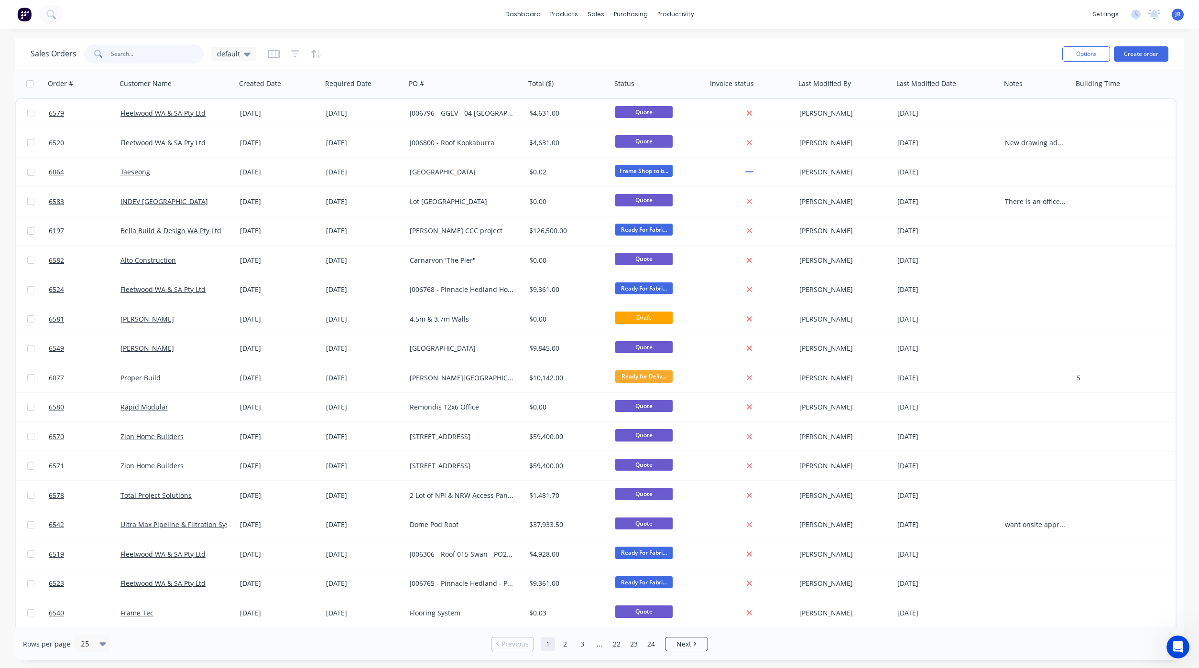
click at [143, 54] on input "text" at bounding box center [157, 53] width 93 height 19
type input "5907"
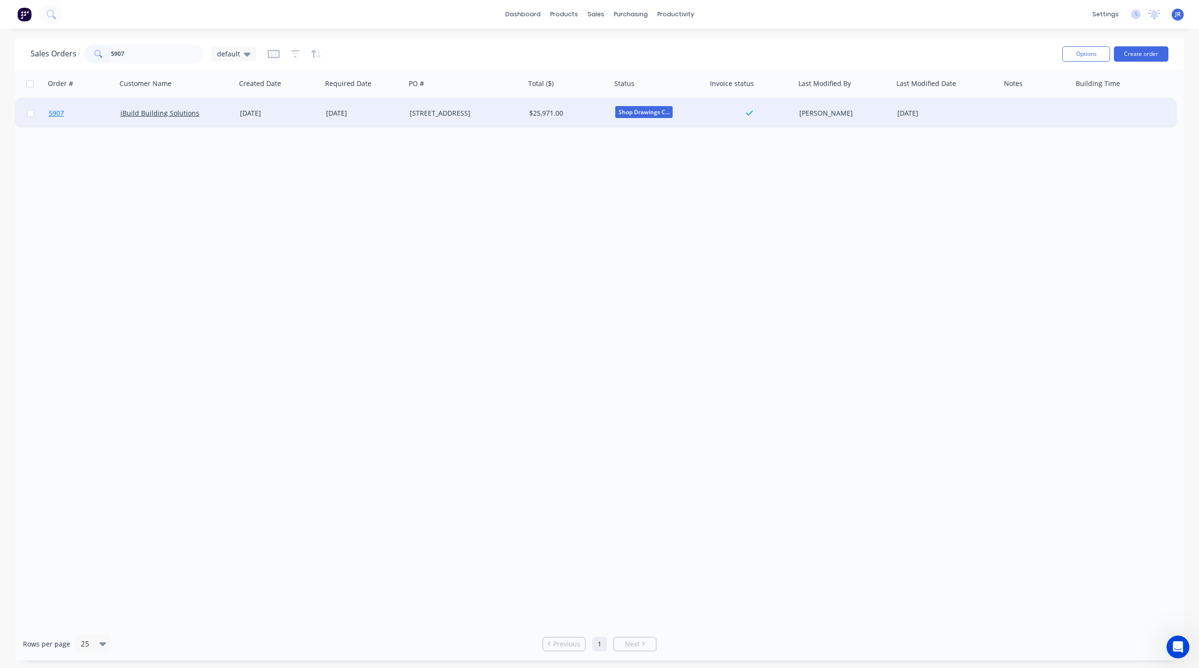
click at [62, 112] on span "5907" at bounding box center [56, 113] width 15 height 10
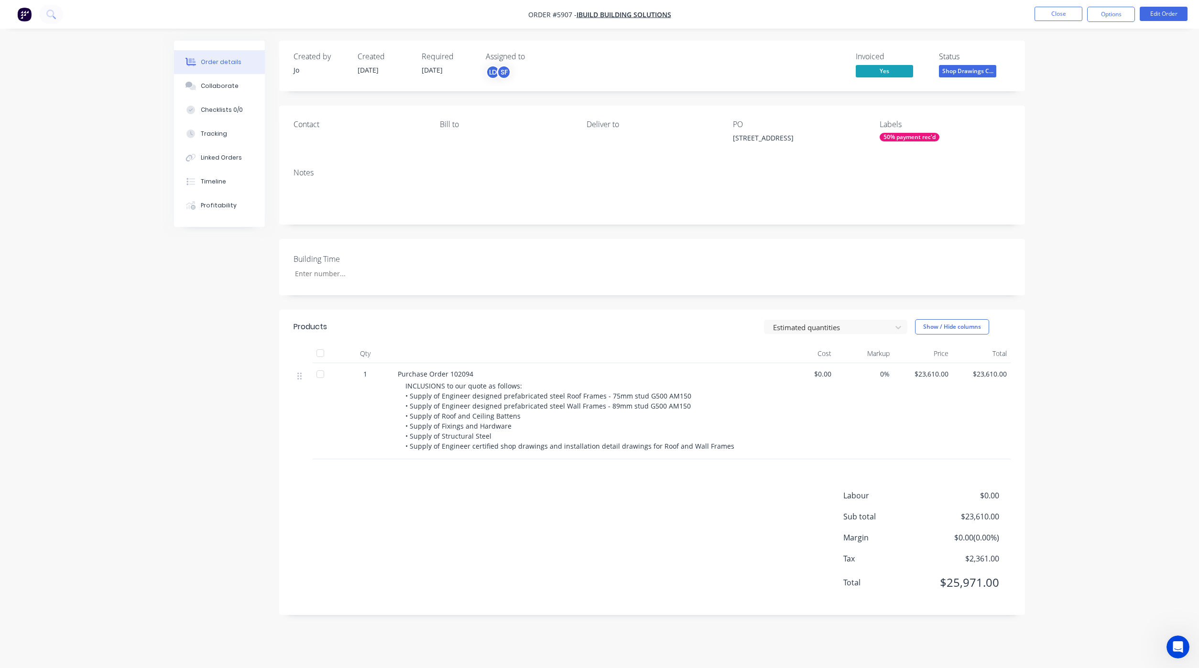
click at [1050, 379] on div "Order details Collaborate Checklists 0/0 Tracking Linked Orders Timeline Profit…" at bounding box center [599, 334] width 1199 height 668
click at [1039, 17] on button "Close" at bounding box center [1058, 14] width 48 height 14
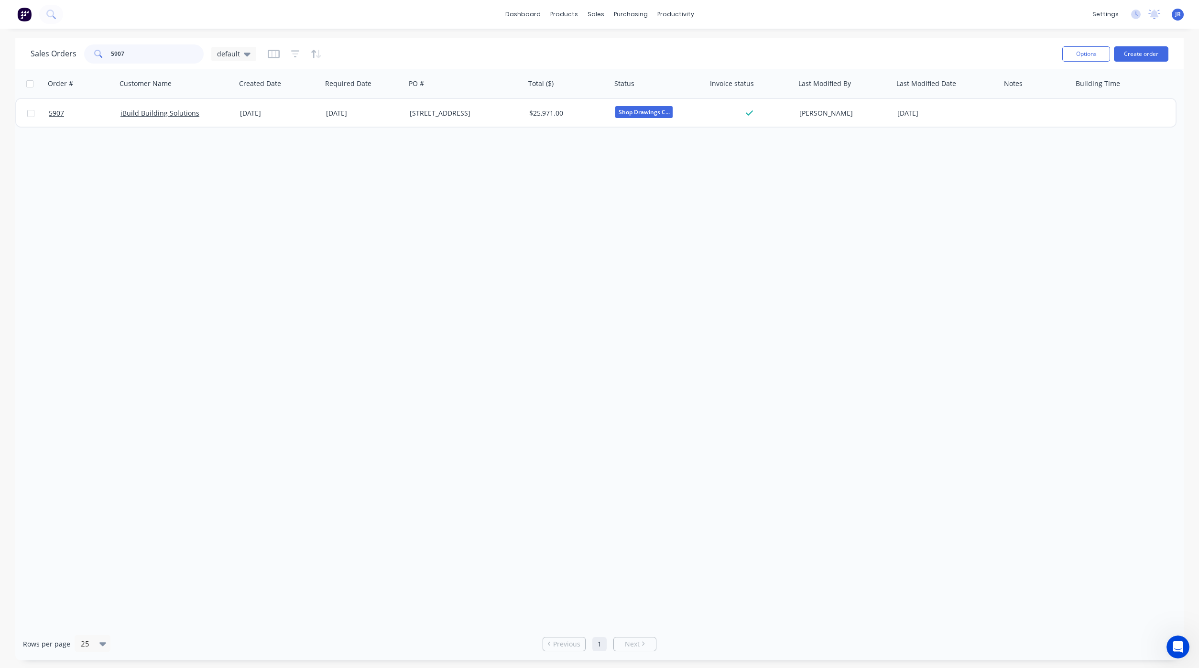
drag, startPoint x: 139, startPoint y: 54, endPoint x: 11, endPoint y: 43, distance: 128.0
click at [11, 43] on div "Sales Orders 5907 default Options Create order Order # Customer Name Created Da…" at bounding box center [599, 349] width 1199 height 622
type input "[PERSON_NAME]"
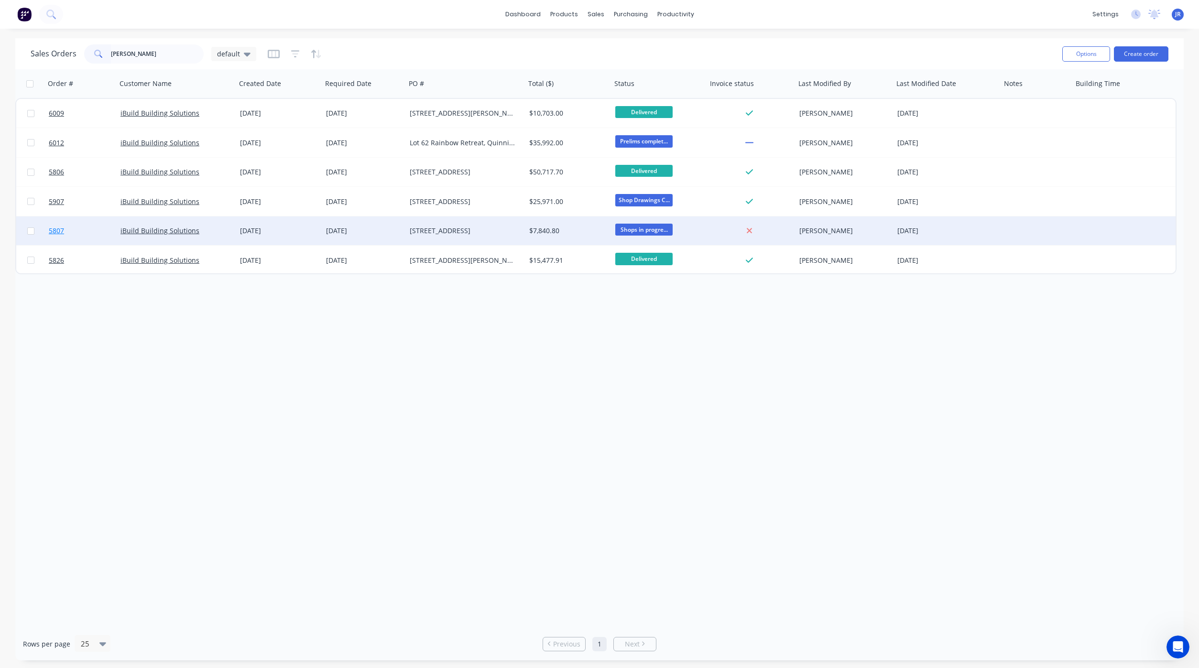
click at [62, 227] on span "5807" at bounding box center [56, 231] width 15 height 10
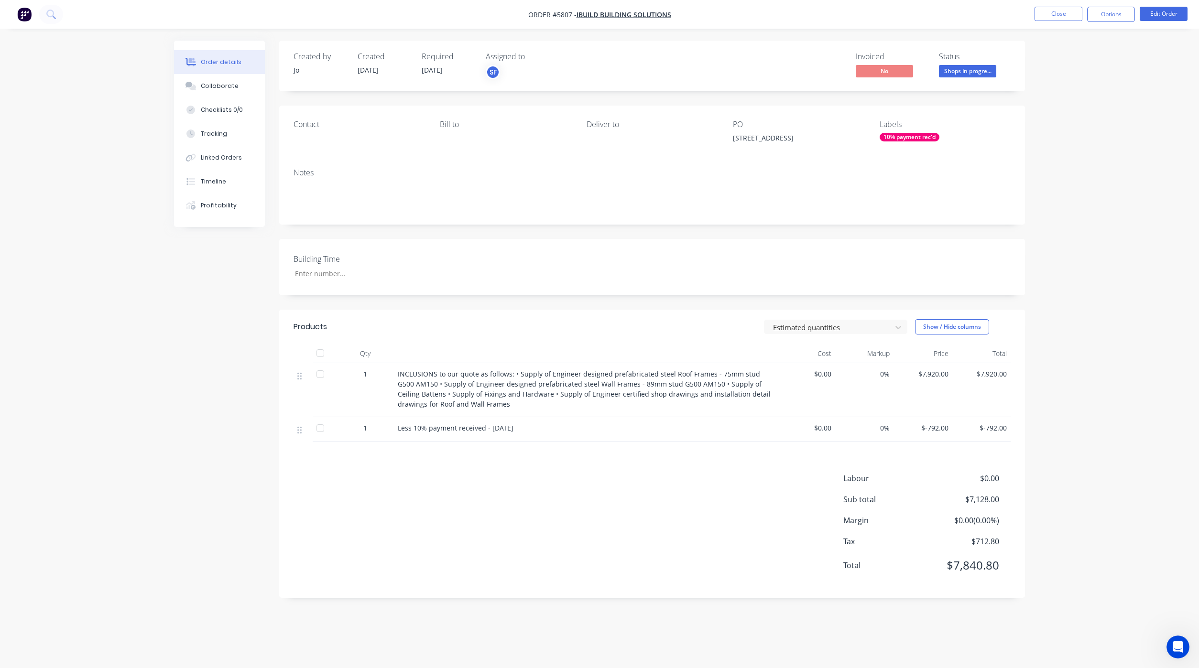
drag, startPoint x: 612, startPoint y: 570, endPoint x: 631, endPoint y: 563, distance: 20.0
click at [612, 570] on div "Labour $0.00 Sub total $7,128.00 Margin $0.00 ( 0.00 %) Tax $712.80 Total $7,84…" at bounding box center [651, 528] width 717 height 111
click at [1047, 15] on button "Close" at bounding box center [1058, 14] width 48 height 14
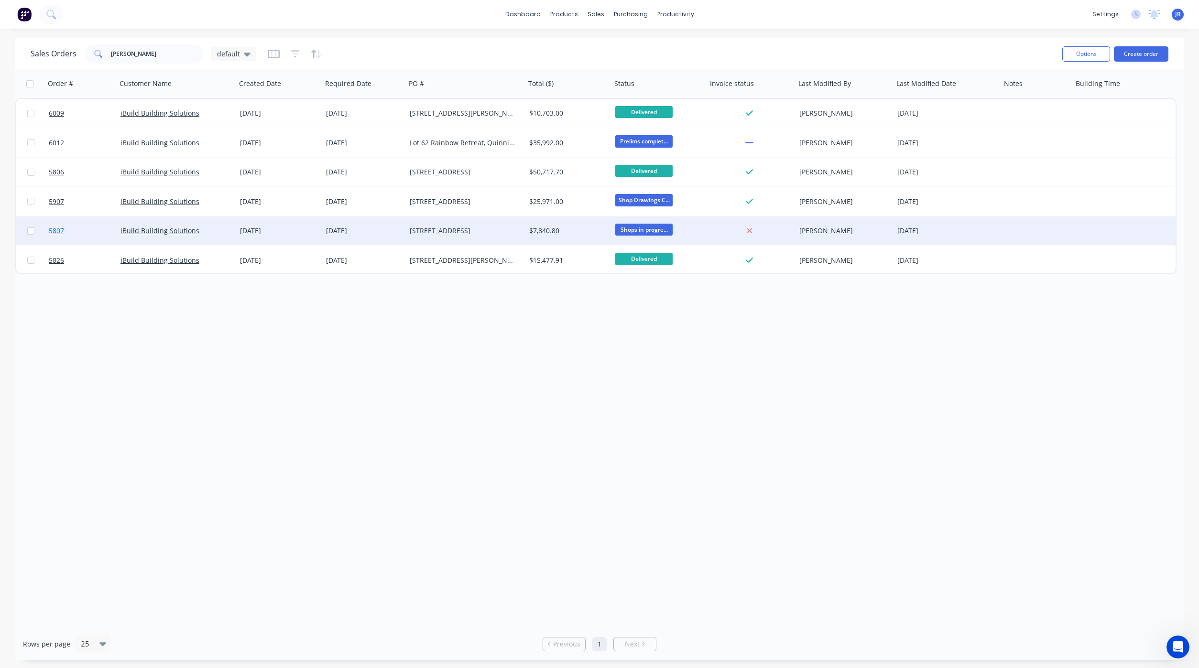
click at [54, 231] on span "5807" at bounding box center [56, 231] width 15 height 10
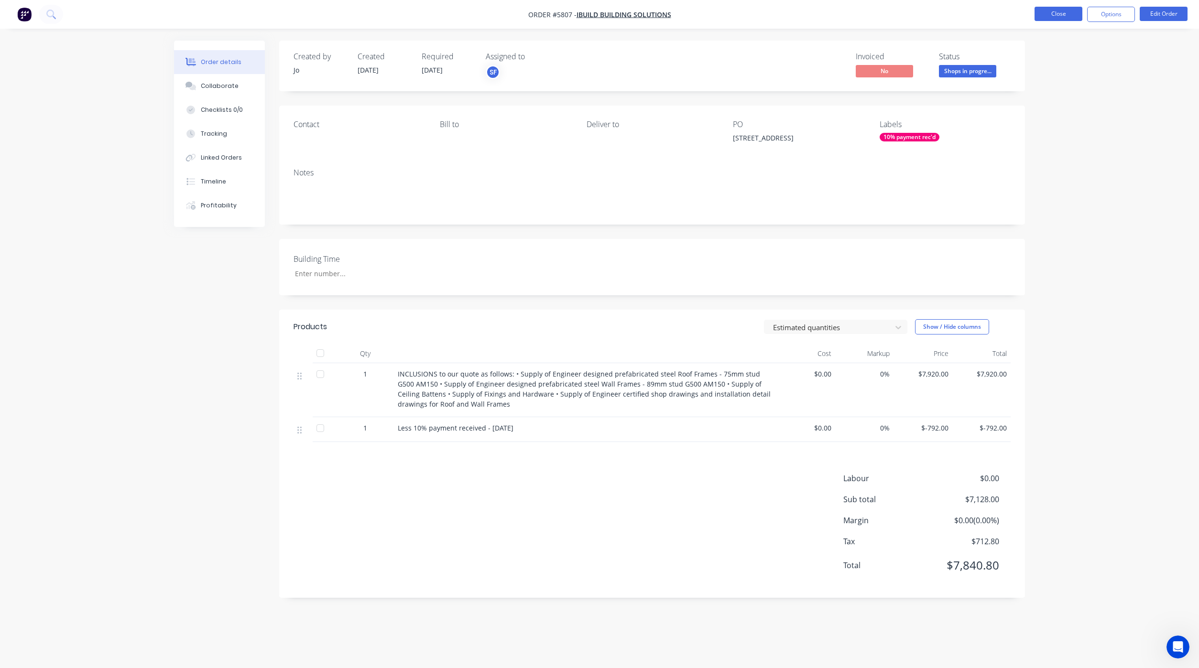
click at [1052, 13] on button "Close" at bounding box center [1058, 14] width 48 height 14
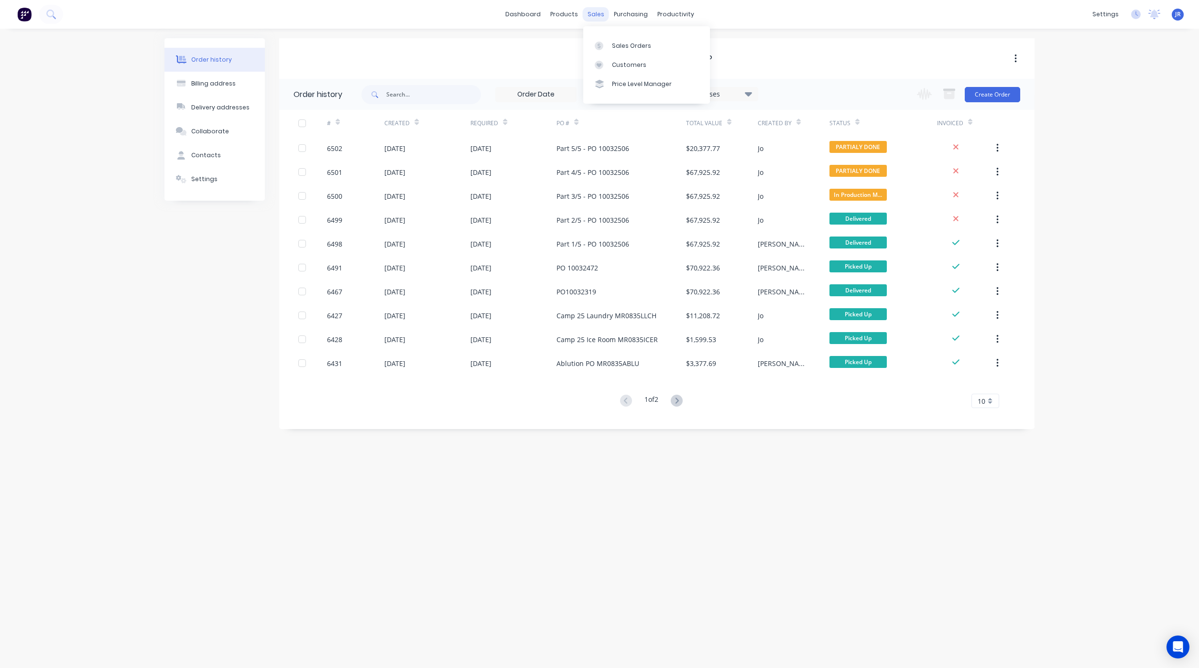
click at [594, 16] on div "sales" at bounding box center [596, 14] width 26 height 14
click at [601, 50] on link "Sales Orders" at bounding box center [646, 45] width 127 height 19
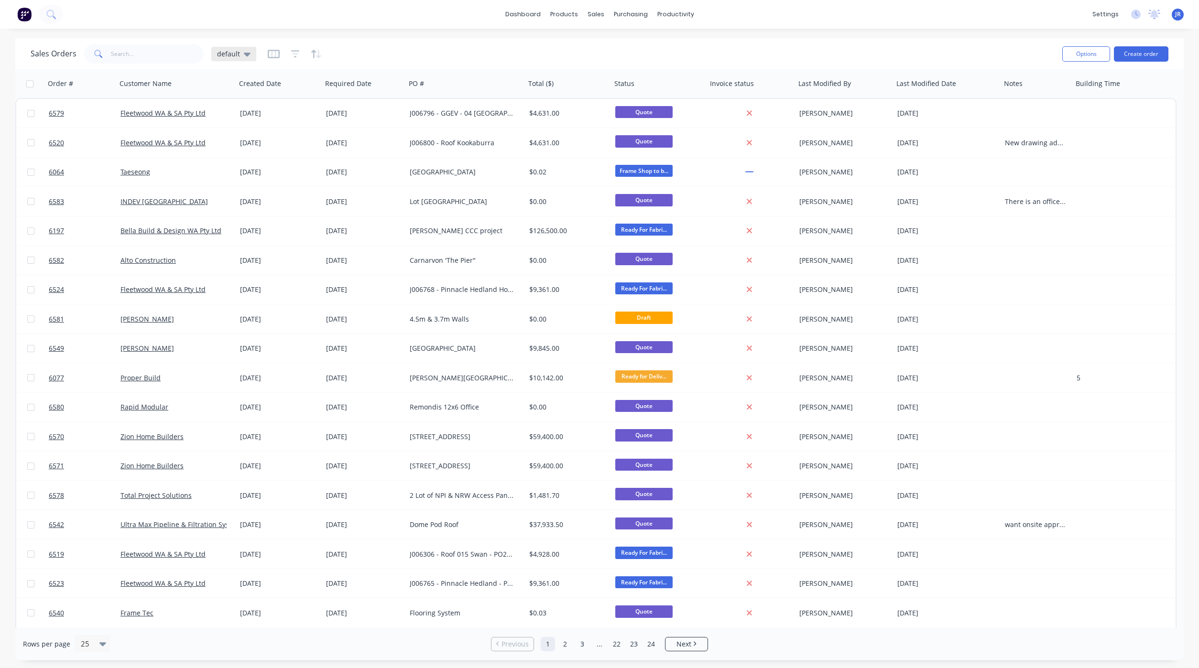
click at [220, 58] on div "default" at bounding box center [233, 54] width 45 height 14
click at [232, 175] on button "Not Invoiced" at bounding box center [268, 173] width 109 height 11
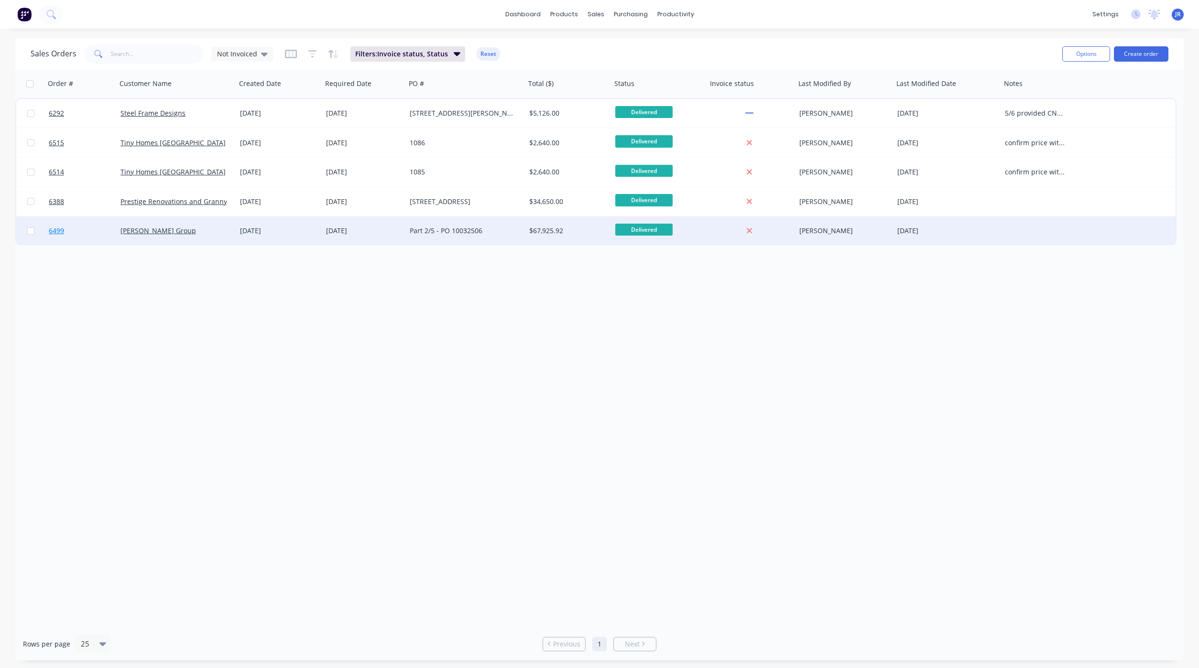
click at [60, 230] on span "6499" at bounding box center [56, 231] width 15 height 10
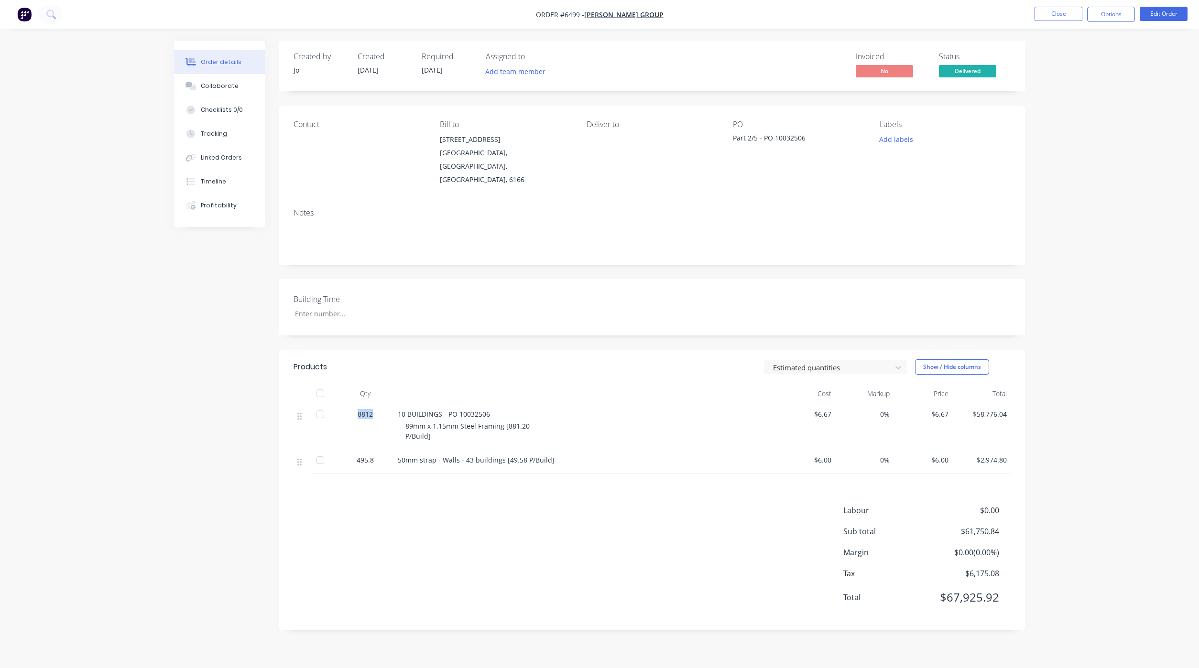
drag, startPoint x: 373, startPoint y: 400, endPoint x: 353, endPoint y: 403, distance: 20.8
click at [353, 409] on div "8812" at bounding box center [365, 414] width 50 height 10
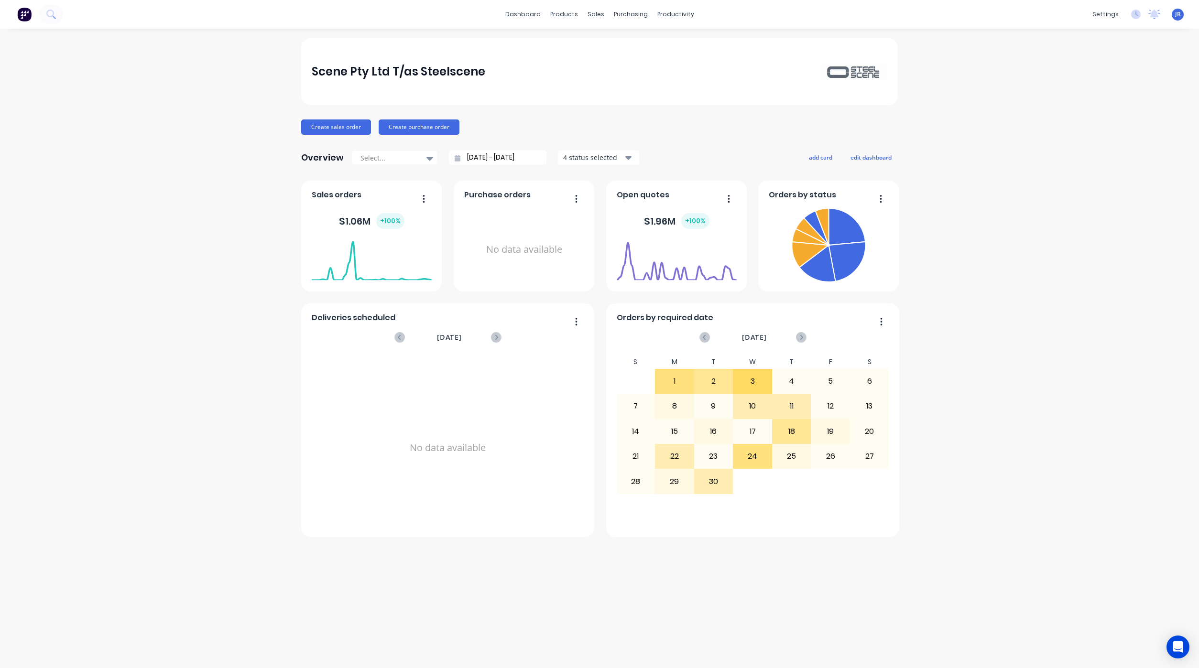
click at [1085, 360] on div "Scene Pty Ltd T/as Steelscene Create sales order Create purchase order Overview…" at bounding box center [599, 348] width 1199 height 620
click at [596, 12] on div "sales" at bounding box center [596, 14] width 26 height 14
click at [607, 45] on div at bounding box center [602, 46] width 14 height 9
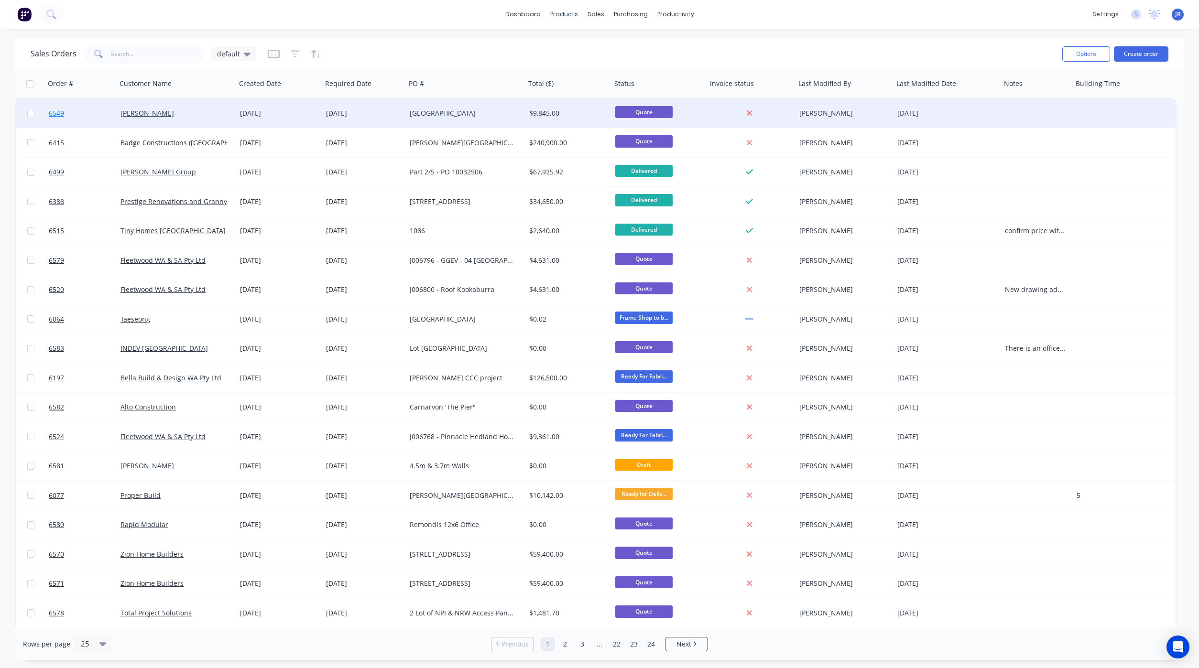
click at [58, 112] on span "6549" at bounding box center [56, 113] width 15 height 10
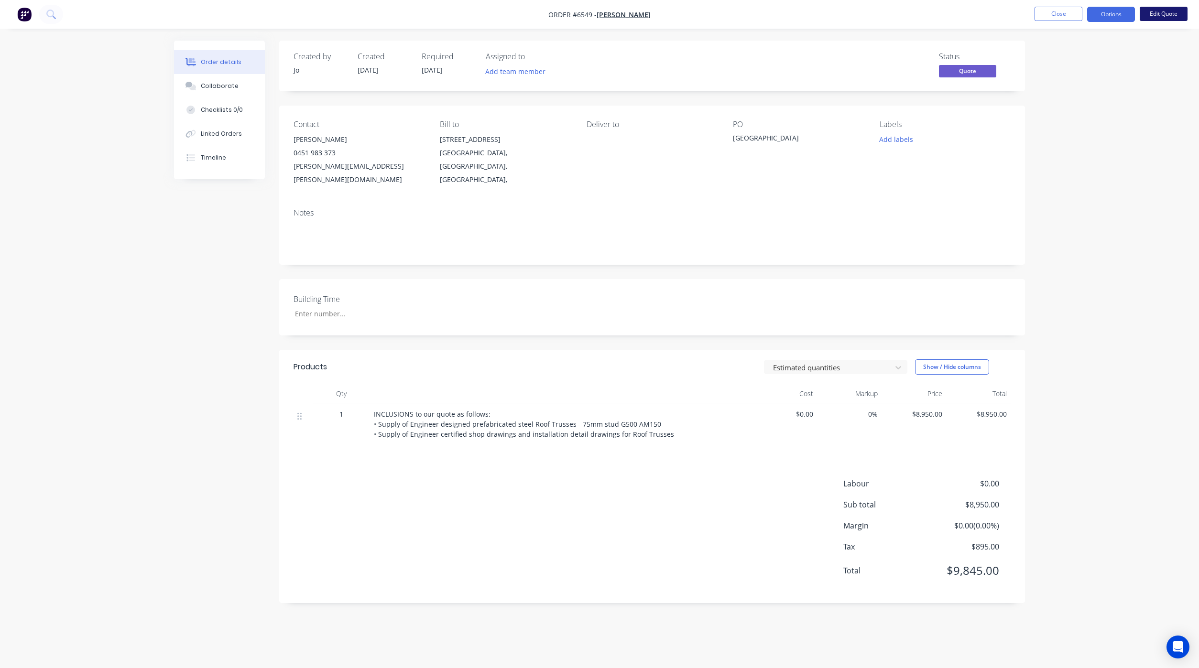
click at [1165, 11] on button "Edit Quote" at bounding box center [1163, 14] width 48 height 14
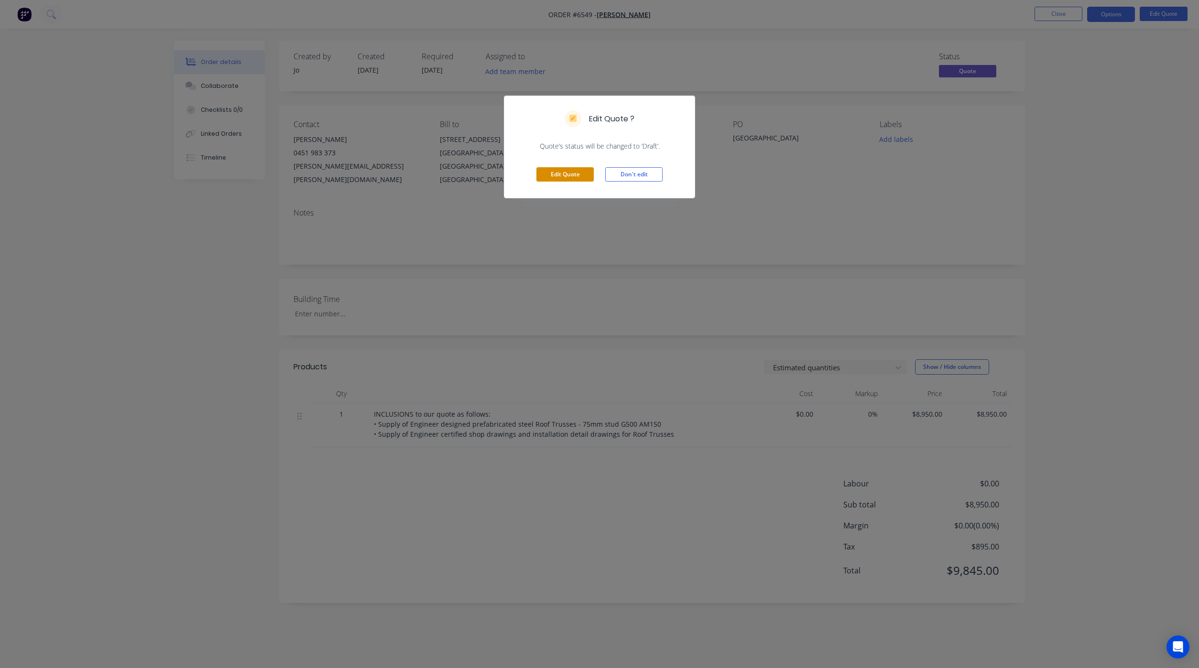
click at [568, 175] on button "Edit Quote" at bounding box center [564, 174] width 57 height 14
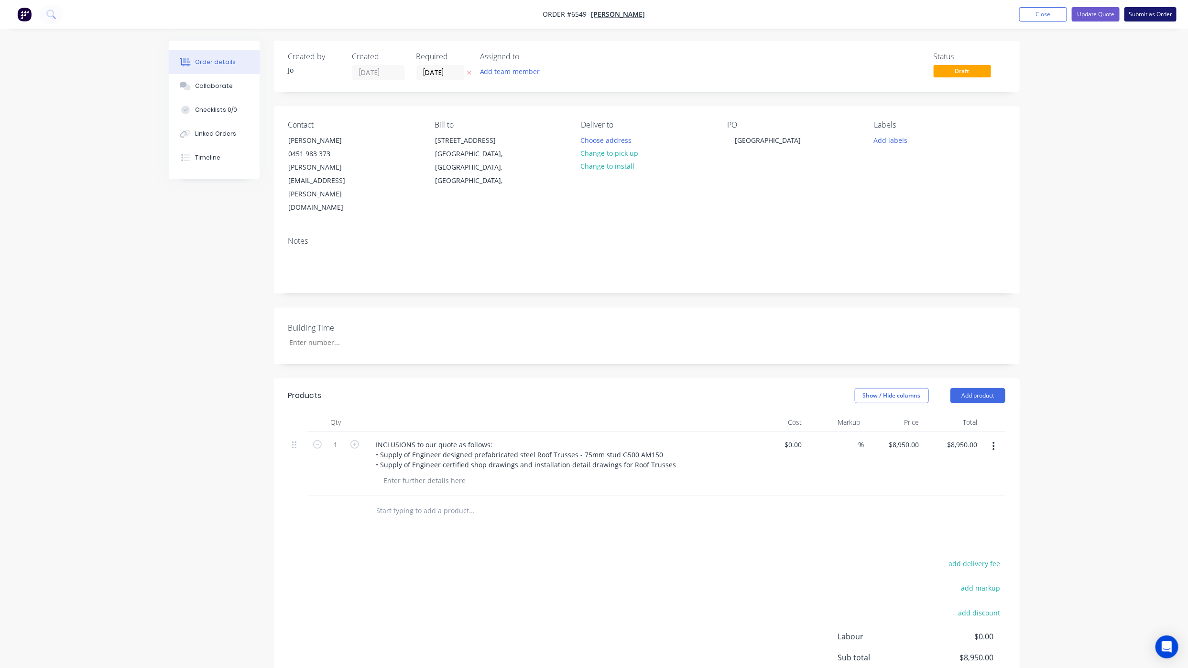
click at [1167, 16] on button "Submit as Order" at bounding box center [1150, 14] width 52 height 14
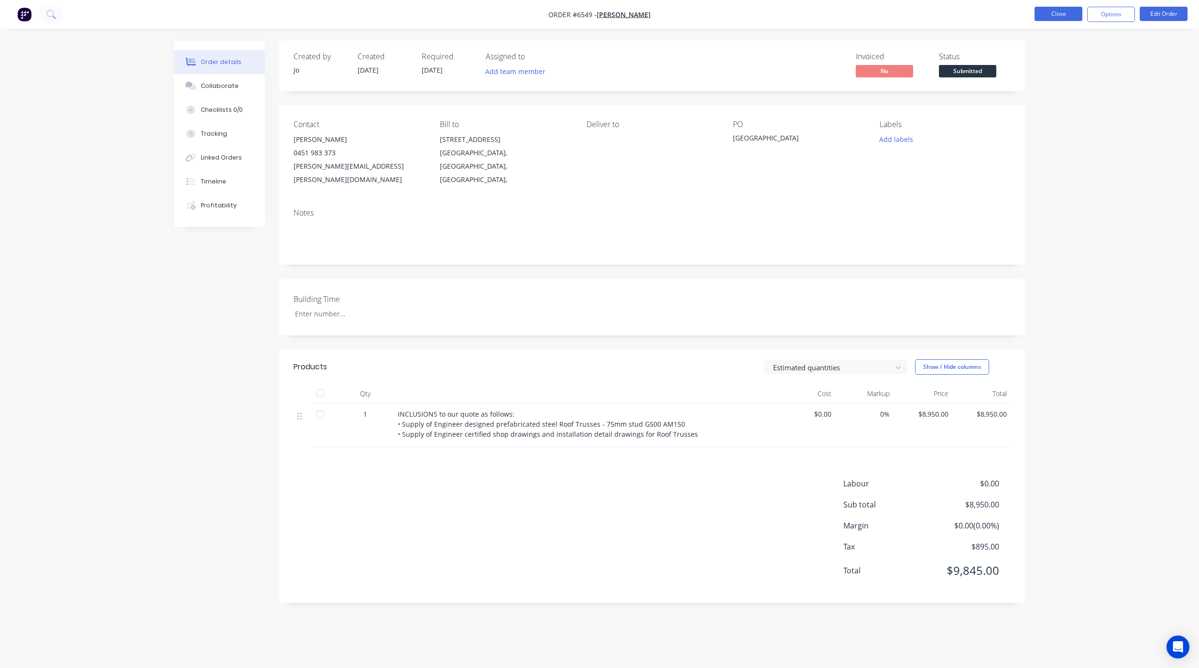
click at [1058, 8] on button "Close" at bounding box center [1058, 14] width 48 height 14
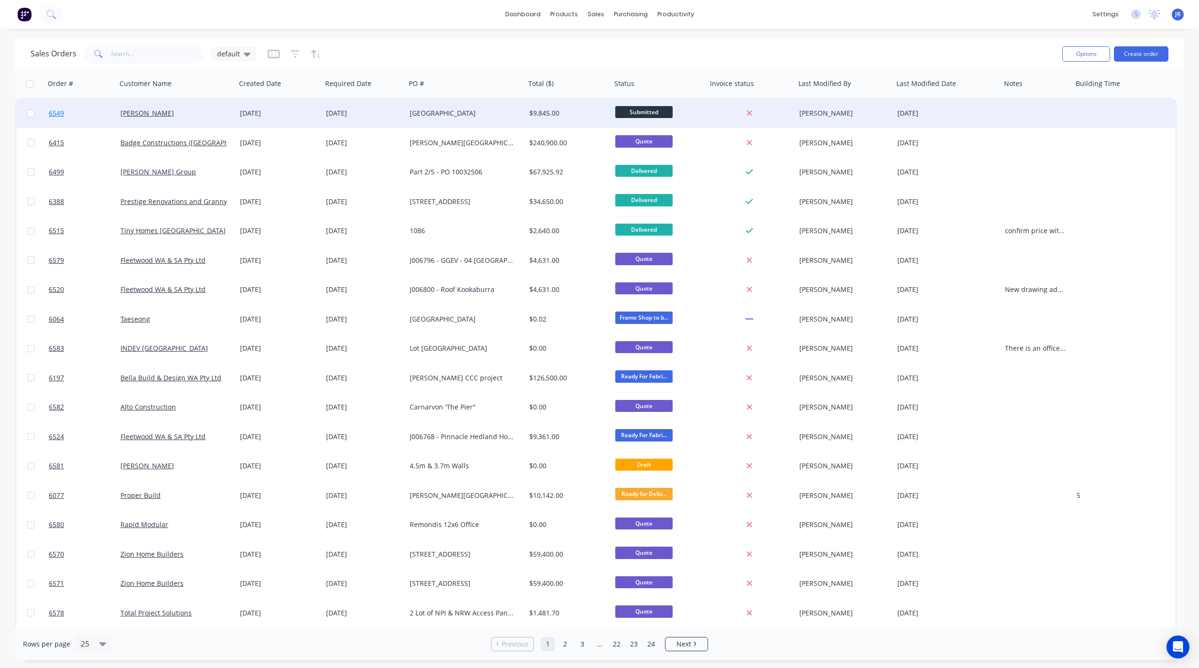
click at [54, 112] on span "6549" at bounding box center [56, 113] width 15 height 10
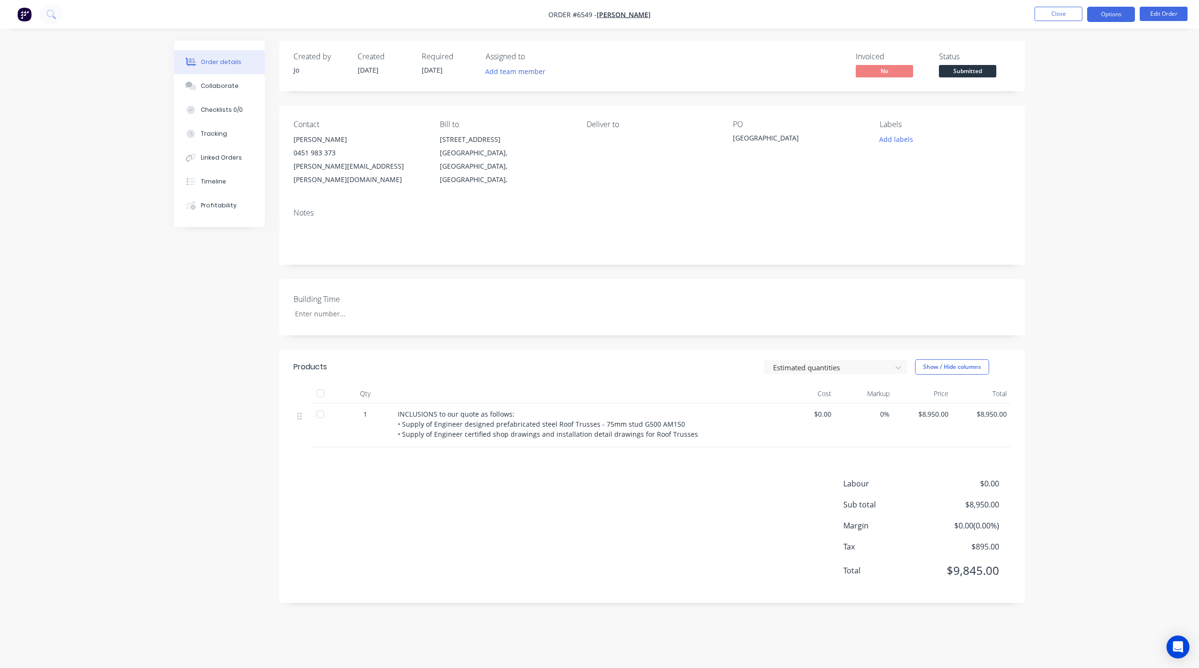
click at [1120, 16] on button "Options" at bounding box center [1111, 14] width 48 height 15
click at [1064, 72] on div "Partial Invoice" at bounding box center [1082, 77] width 88 height 14
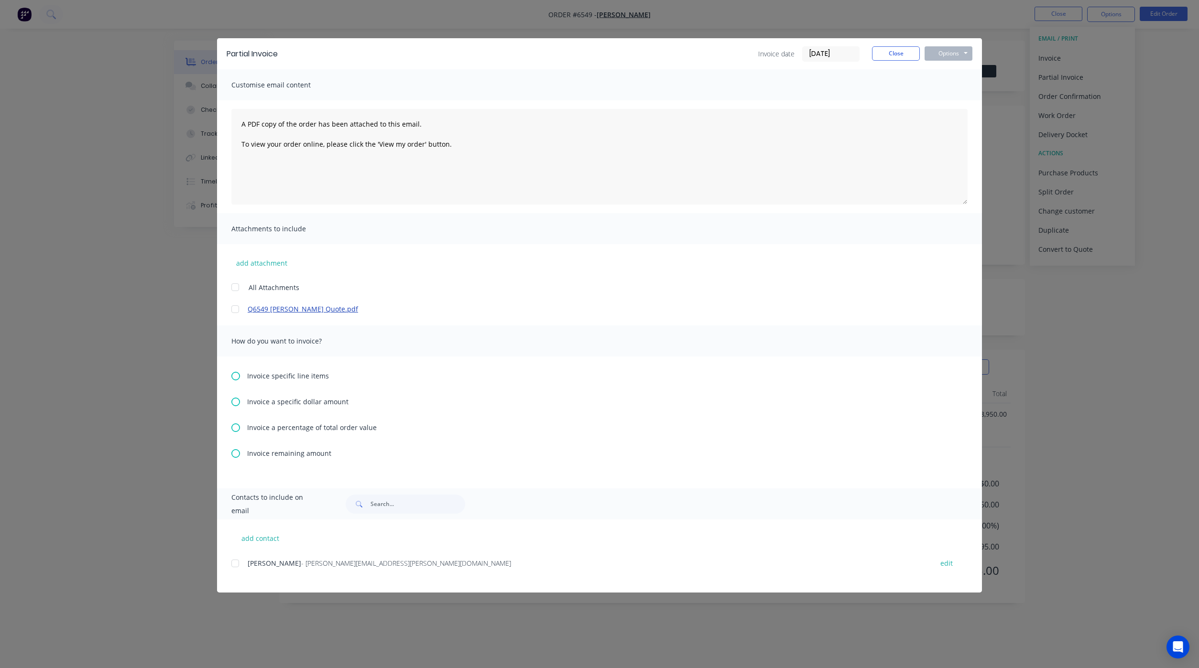
click at [257, 308] on link "Q6549 [PERSON_NAME] Quote.pdf" at bounding box center [585, 309] width 675 height 10
click at [231, 311] on div at bounding box center [235, 309] width 19 height 19
click at [236, 424] on icon at bounding box center [235, 427] width 9 height 9
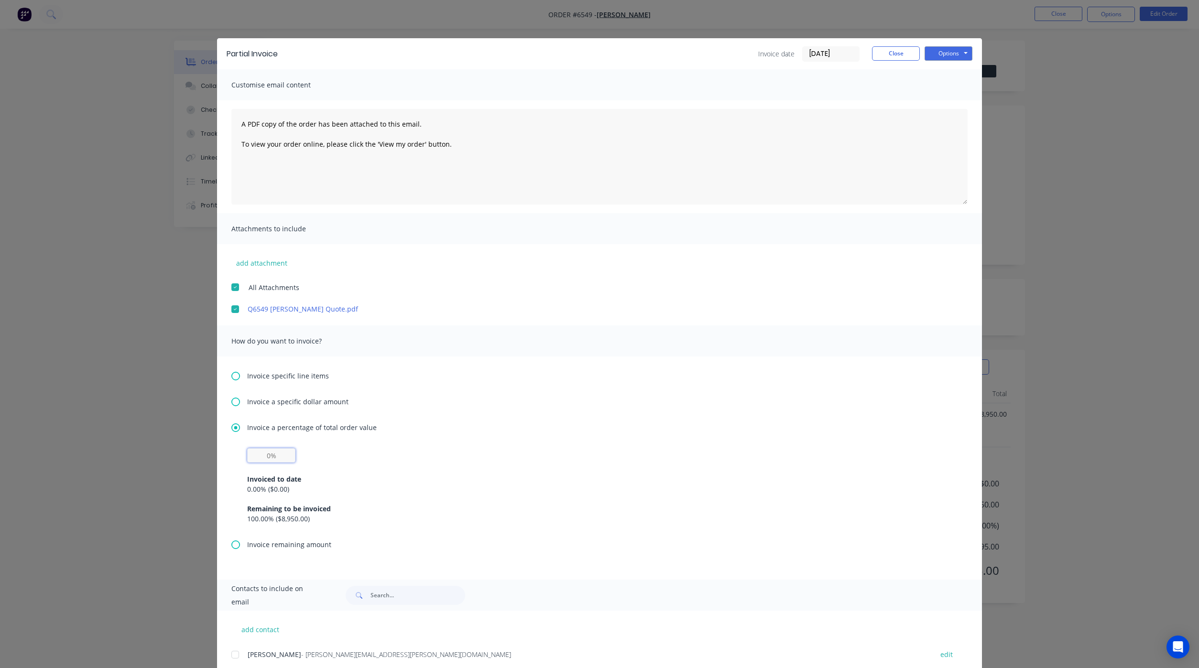
click at [250, 449] on input "text" at bounding box center [271, 455] width 48 height 14
type input "50%"
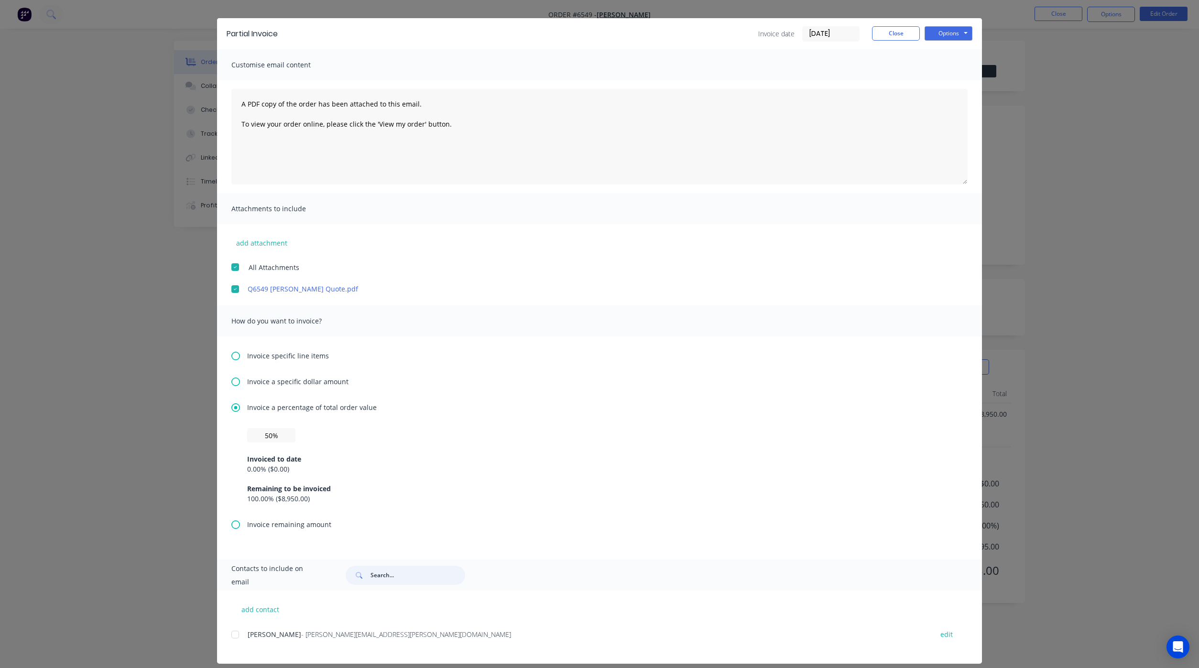
scroll to position [29, 0]
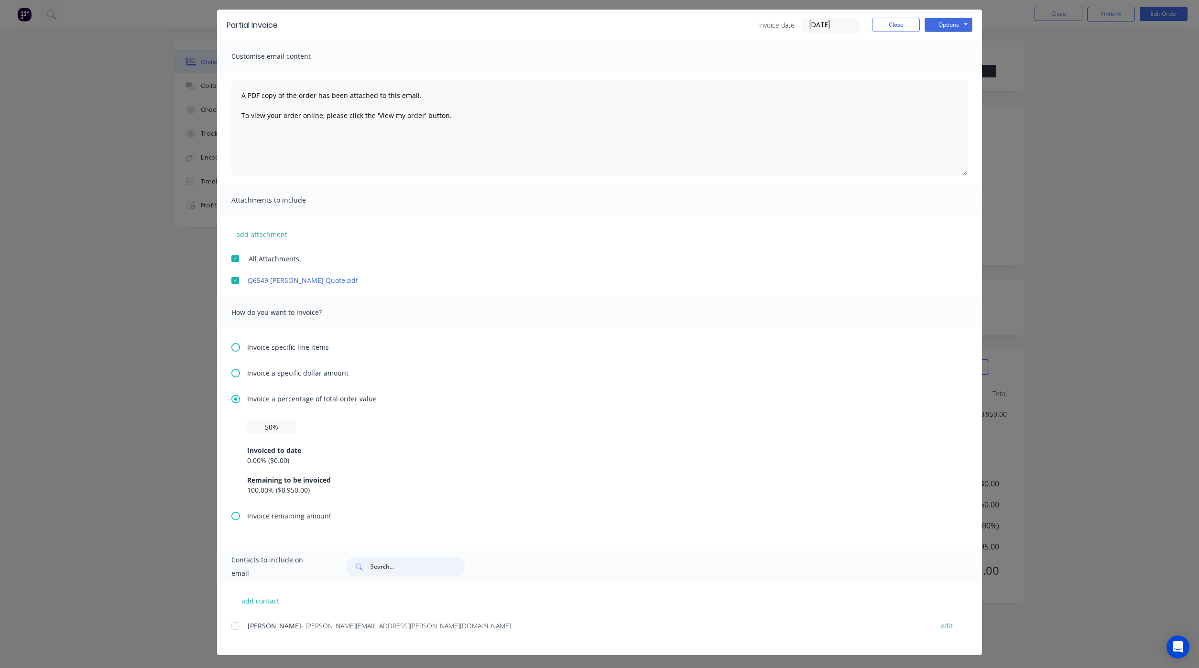
click at [231, 627] on div at bounding box center [235, 626] width 19 height 19
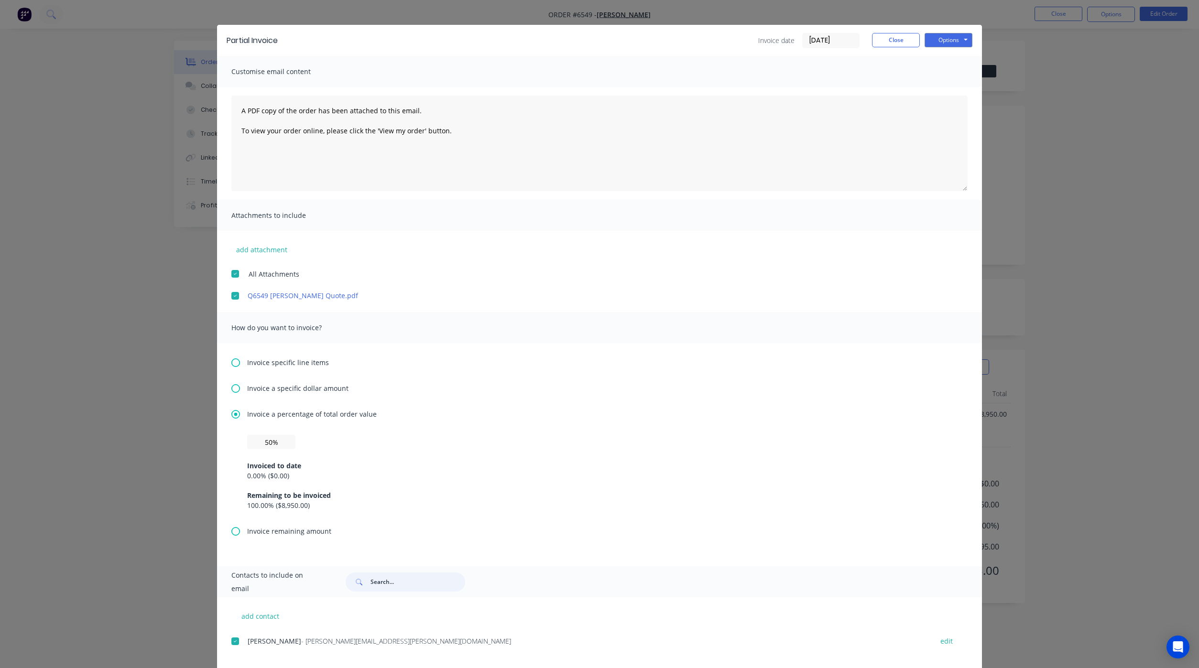
scroll to position [0, 0]
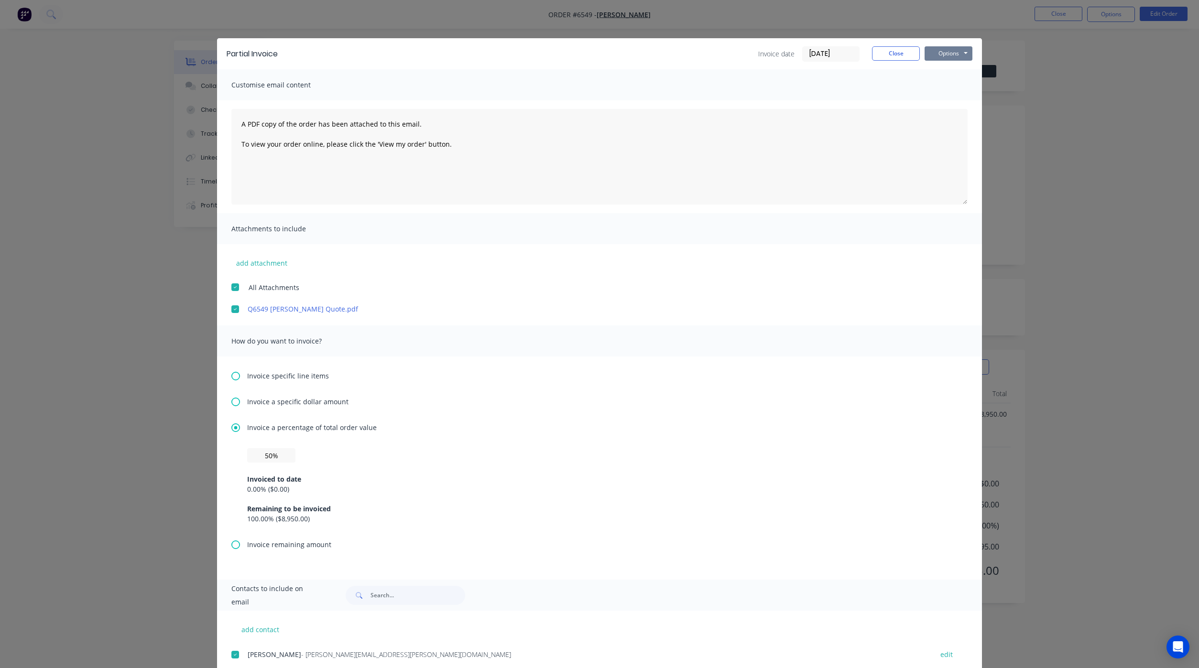
click at [946, 50] on button "Options" at bounding box center [948, 53] width 48 height 14
click at [944, 73] on button "Preview" at bounding box center [954, 71] width 61 height 16
click at [260, 453] on input "text" at bounding box center [271, 455] width 48 height 14
type input "50%"
click at [951, 52] on button "Options" at bounding box center [948, 53] width 48 height 14
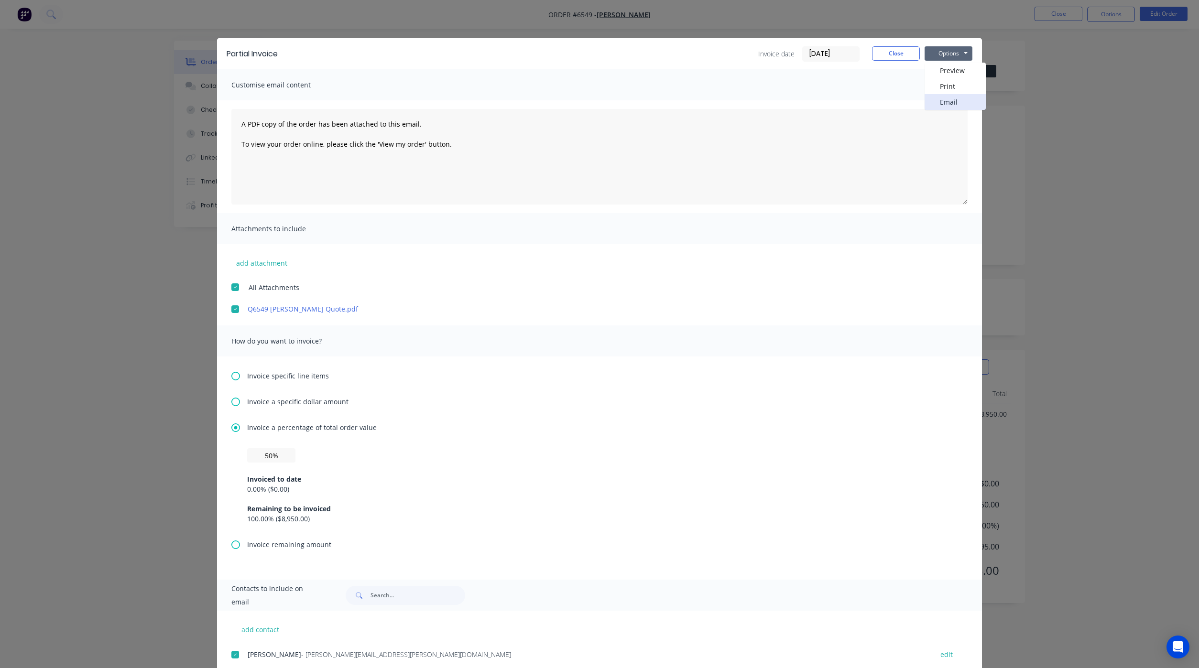
click at [938, 95] on button "Email" at bounding box center [954, 102] width 61 height 16
click at [900, 54] on button "Close" at bounding box center [896, 53] width 48 height 14
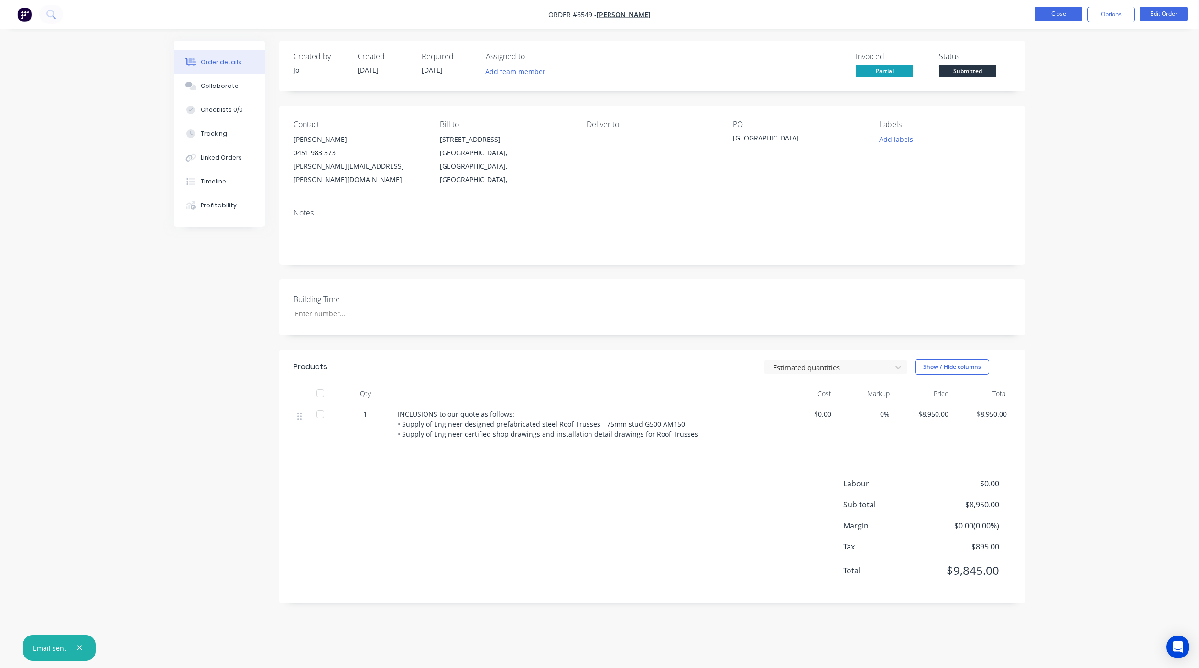
click at [1046, 15] on button "Close" at bounding box center [1058, 14] width 48 height 14
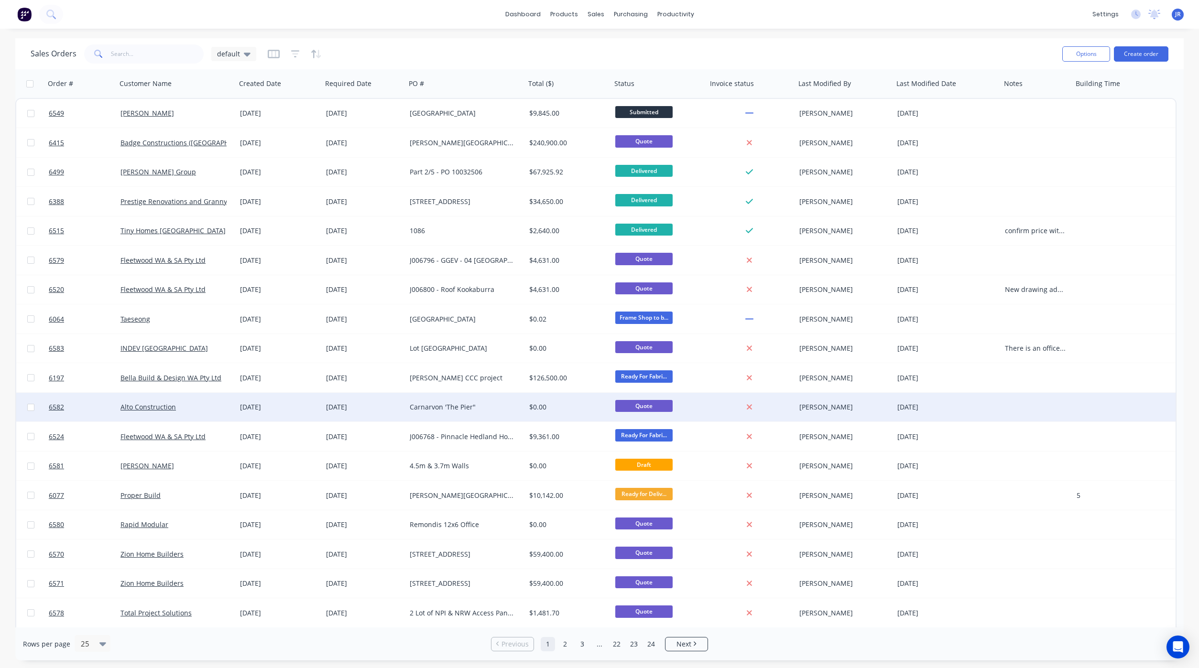
click at [1078, 402] on div at bounding box center [1118, 407] width 90 height 29
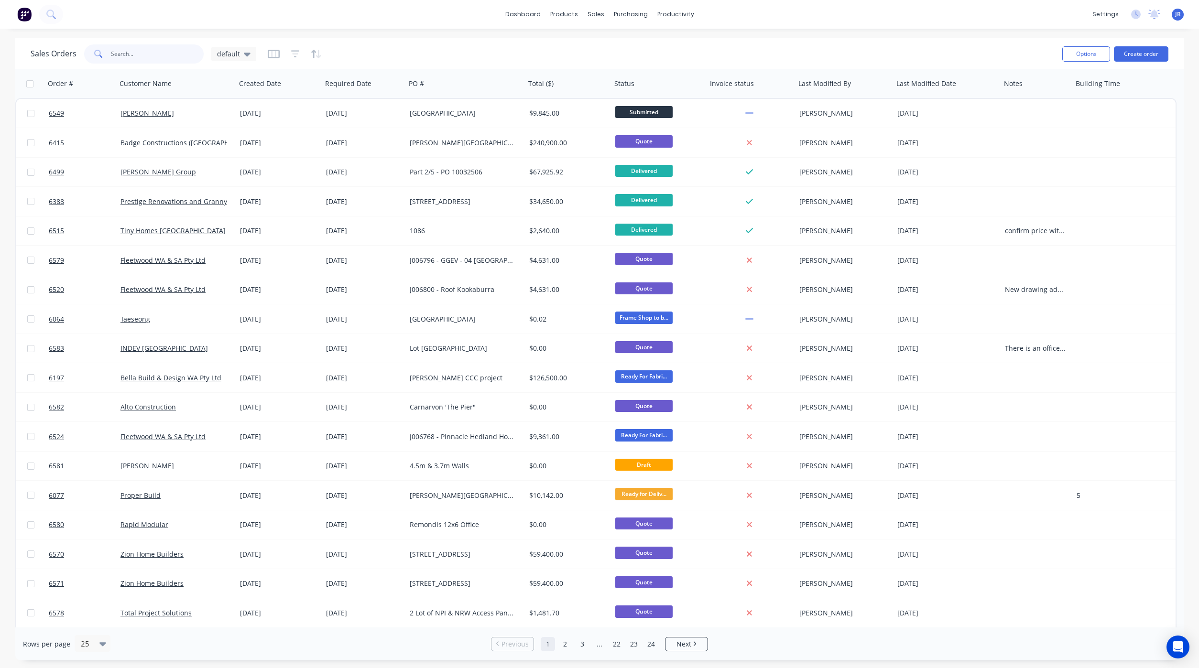
click at [125, 49] on input "text" at bounding box center [157, 53] width 93 height 19
type input "alto"
